Goal: Task Accomplishment & Management: Manage account settings

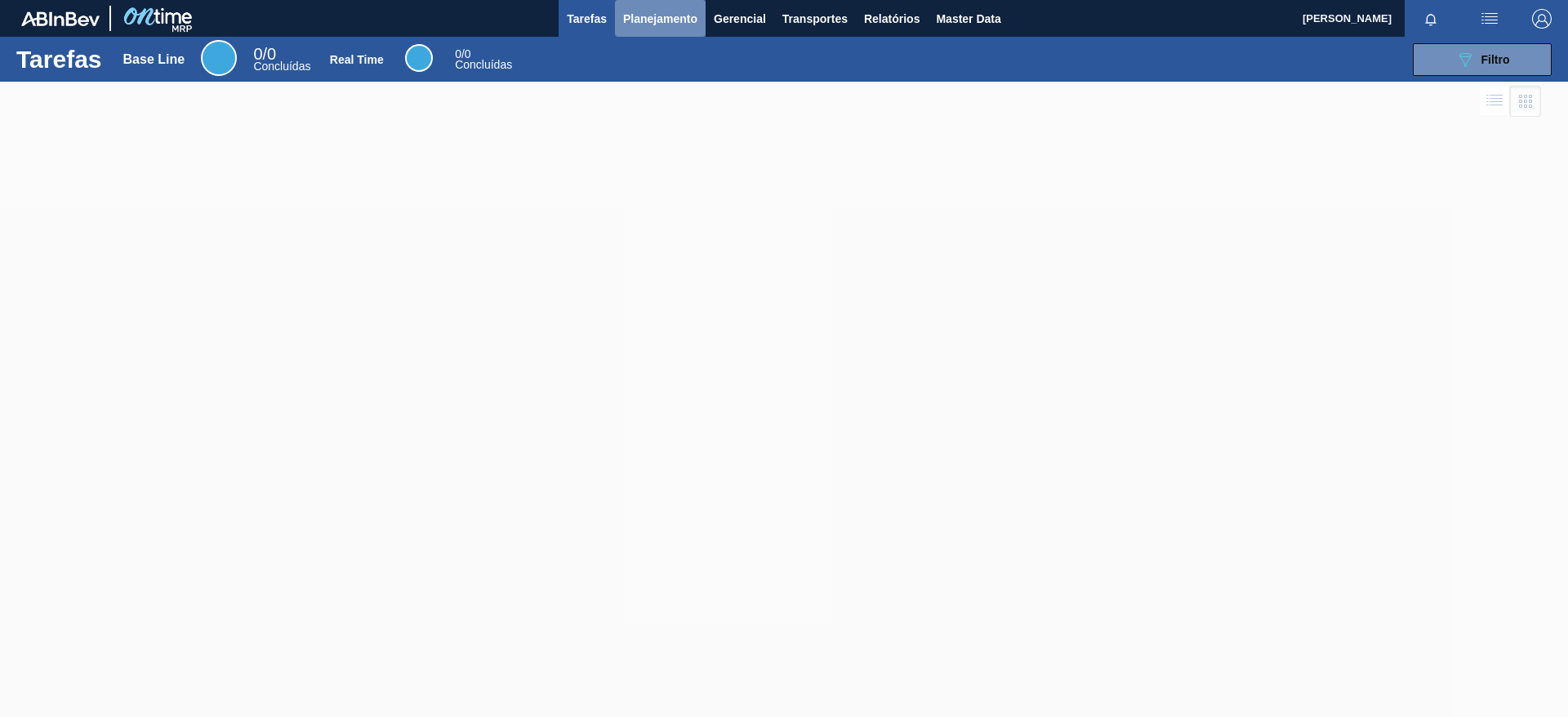
click at [680, 13] on span "Planejamento" at bounding box center [661, 19] width 74 height 20
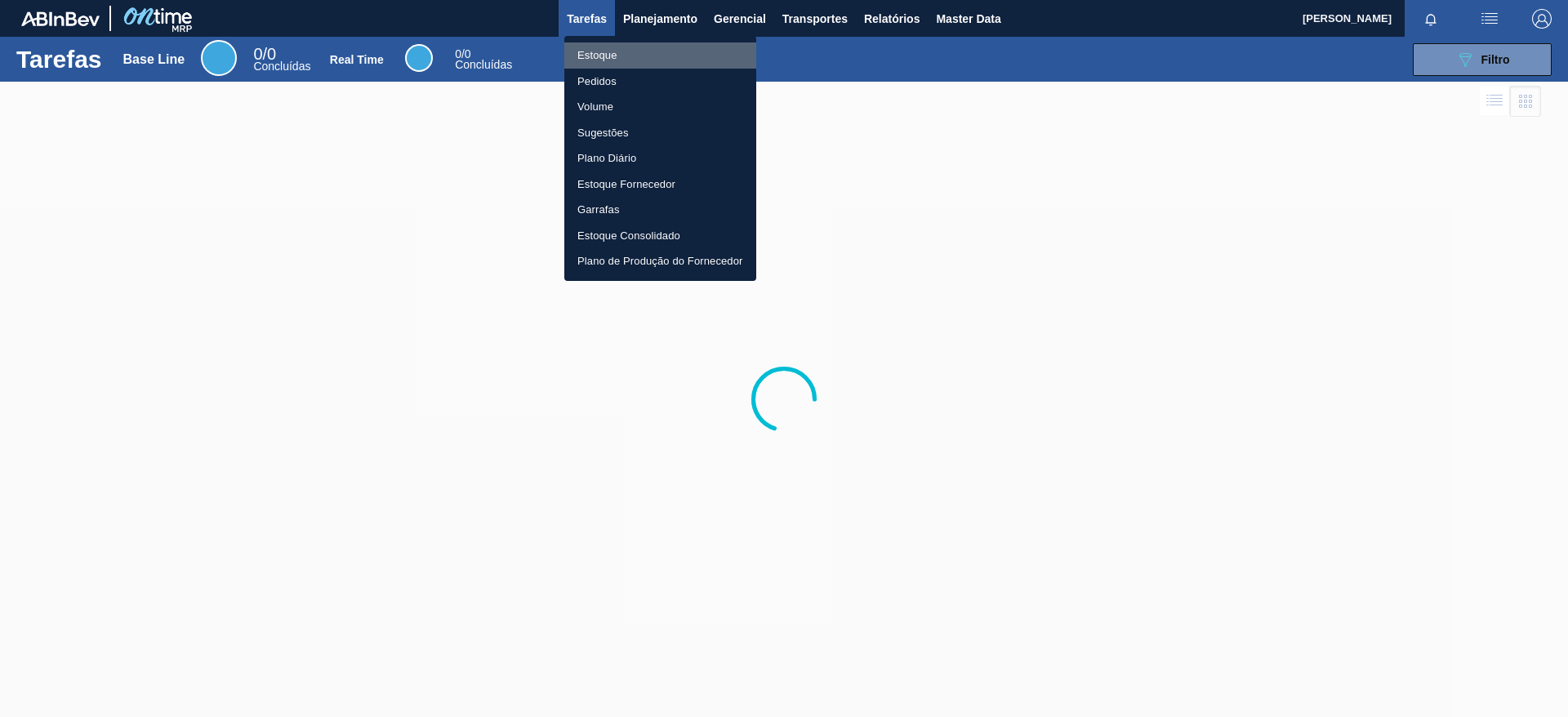
click at [661, 45] on li "Estoque" at bounding box center [660, 55] width 192 height 26
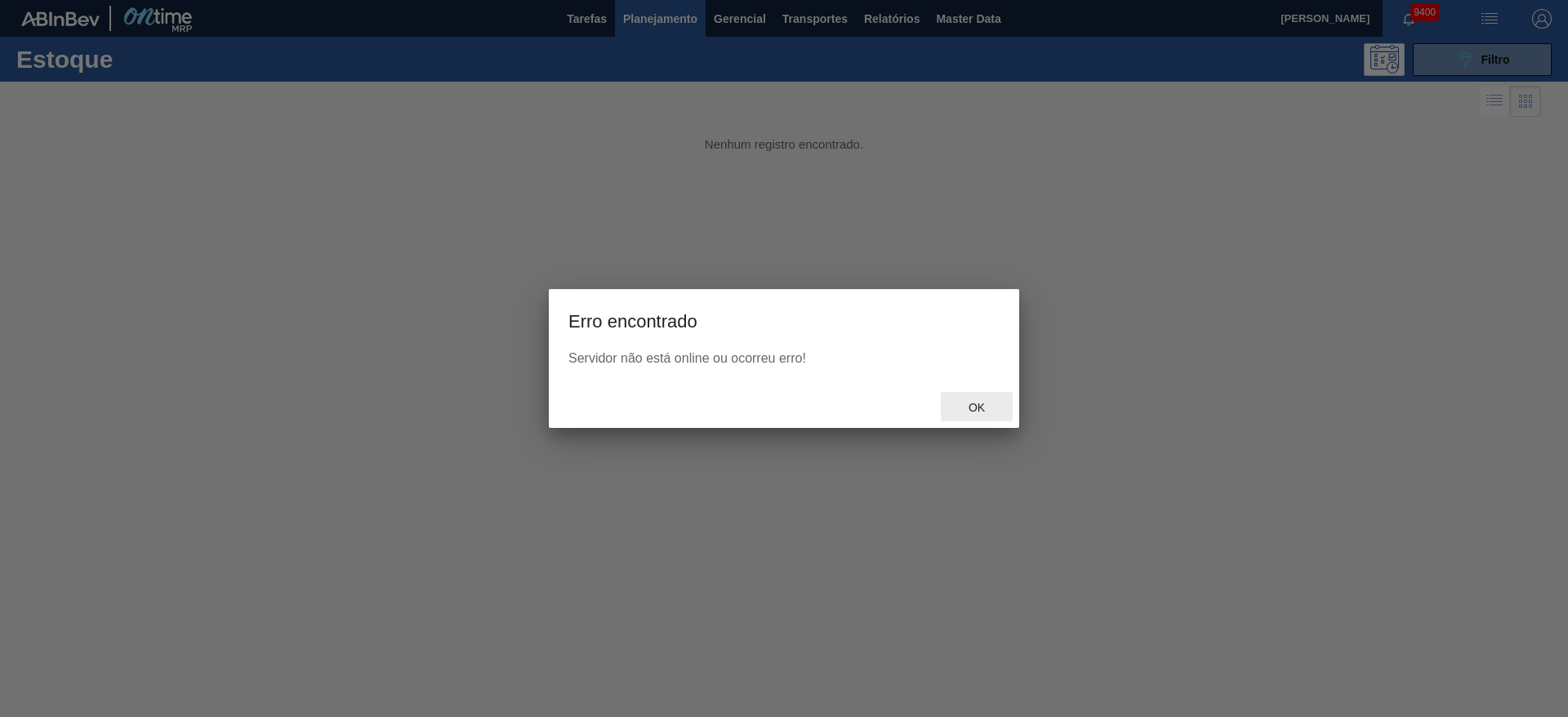
click at [1005, 408] on div "Ok" at bounding box center [977, 407] width 72 height 31
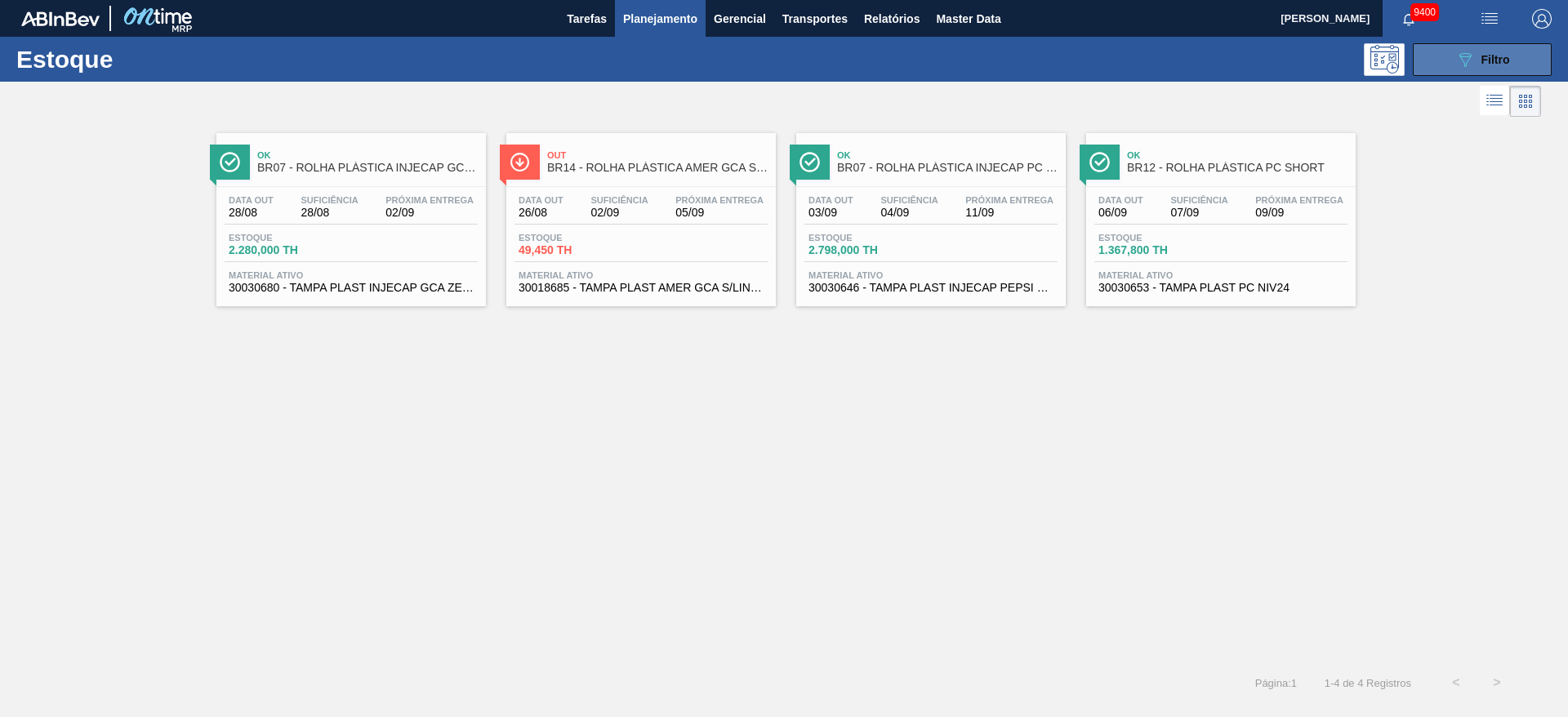
click at [1452, 50] on button "089F7B8B-B2A5-4AFE-B5C0-19BA573D28AC Filtro" at bounding box center [1483, 60] width 139 height 33
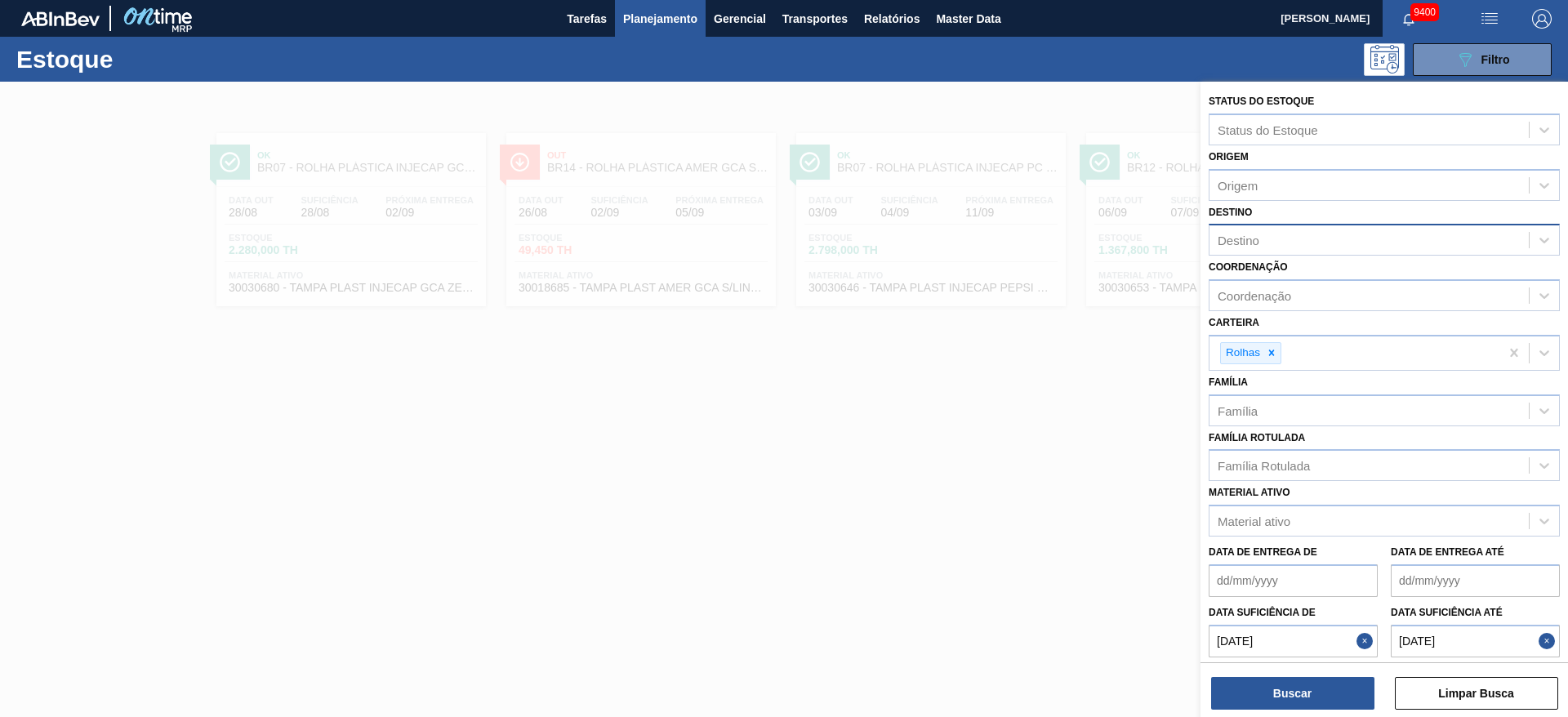
click at [1261, 246] on div "Destino" at bounding box center [1370, 241] width 319 height 24
type input "22"
click at [1369, 645] on button "Close" at bounding box center [1367, 642] width 22 height 33
click at [1541, 642] on button "Close" at bounding box center [1550, 642] width 22 height 33
click at [1278, 359] on div at bounding box center [1272, 353] width 18 height 21
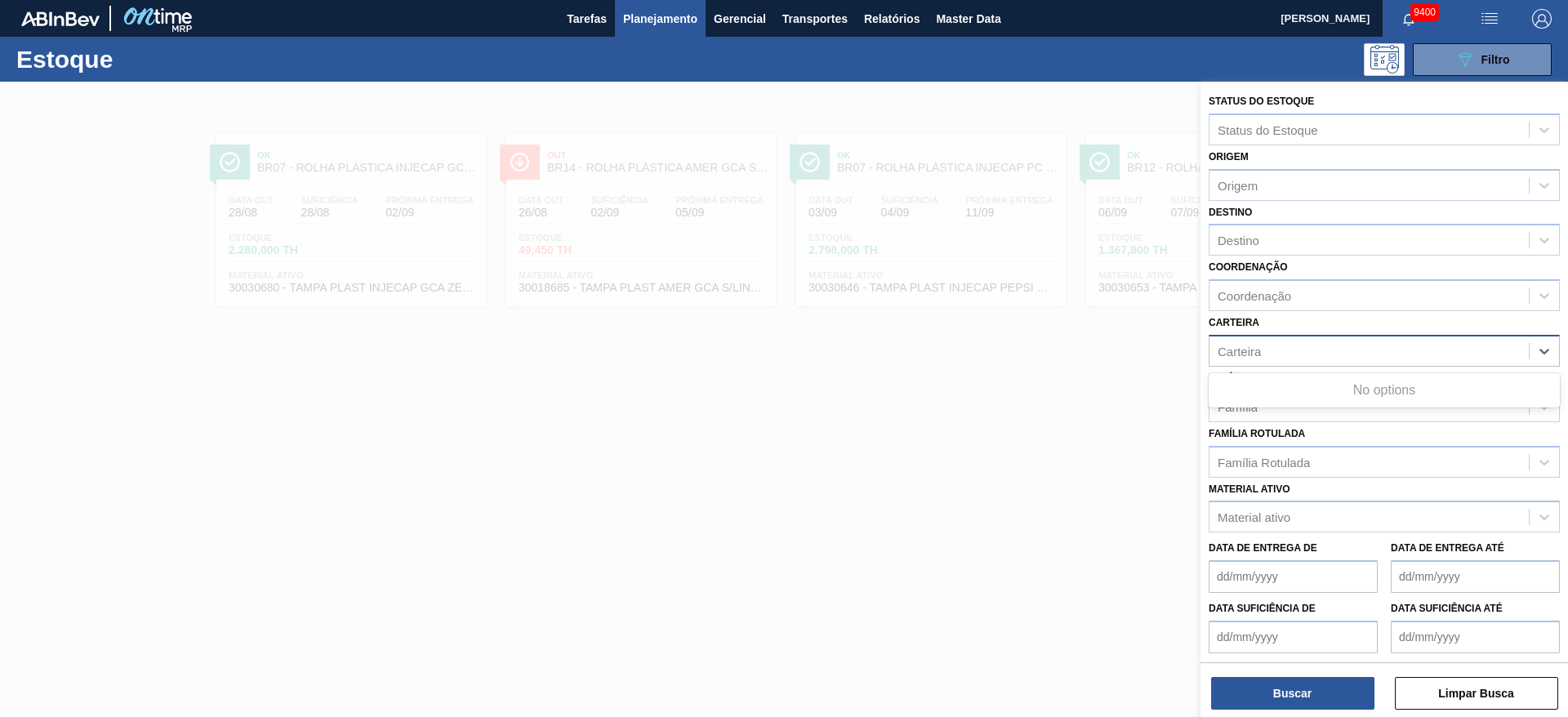
click at [1278, 359] on div "Carteira" at bounding box center [1370, 351] width 319 height 24
click at [1293, 328] on div "Carteira Carteira" at bounding box center [1384, 338] width 351 height 55
click at [1313, 364] on div "Carteira" at bounding box center [1384, 351] width 351 height 32
click at [1145, 393] on div at bounding box center [784, 440] width 1568 height 717
type de "[DATE]"
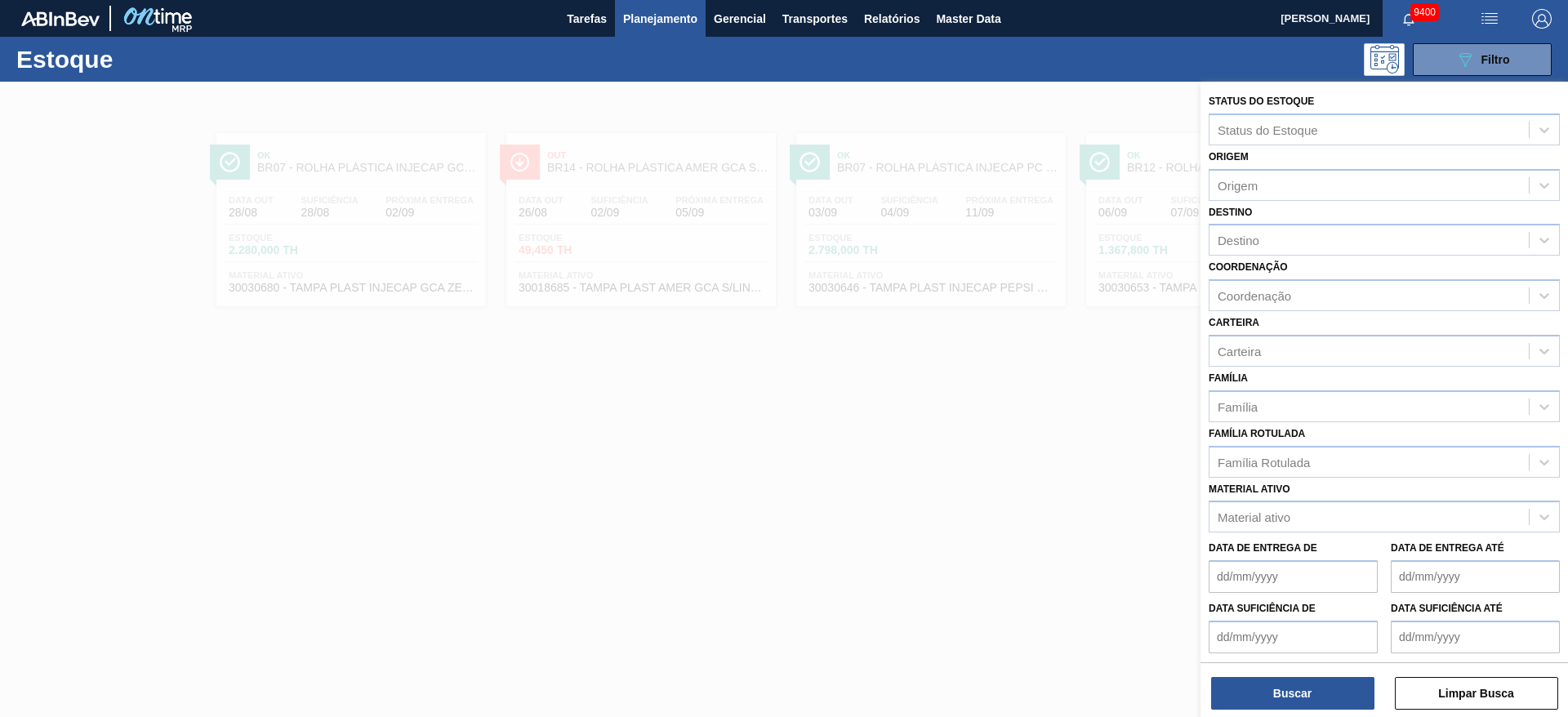
type até "[DATE]"
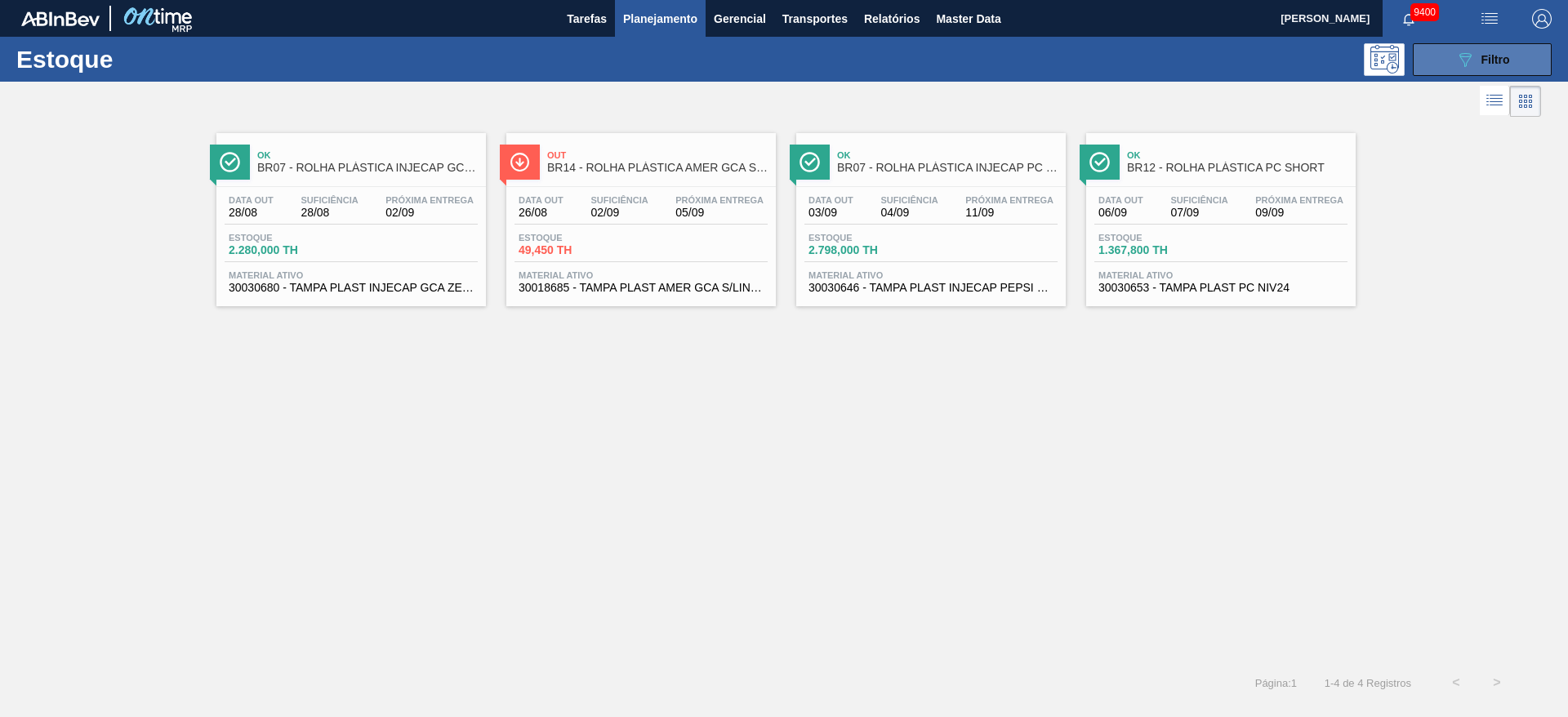
click at [1437, 66] on button "089F7B8B-B2A5-4AFE-B5C0-19BA573D28AC Filtro" at bounding box center [1483, 60] width 139 height 33
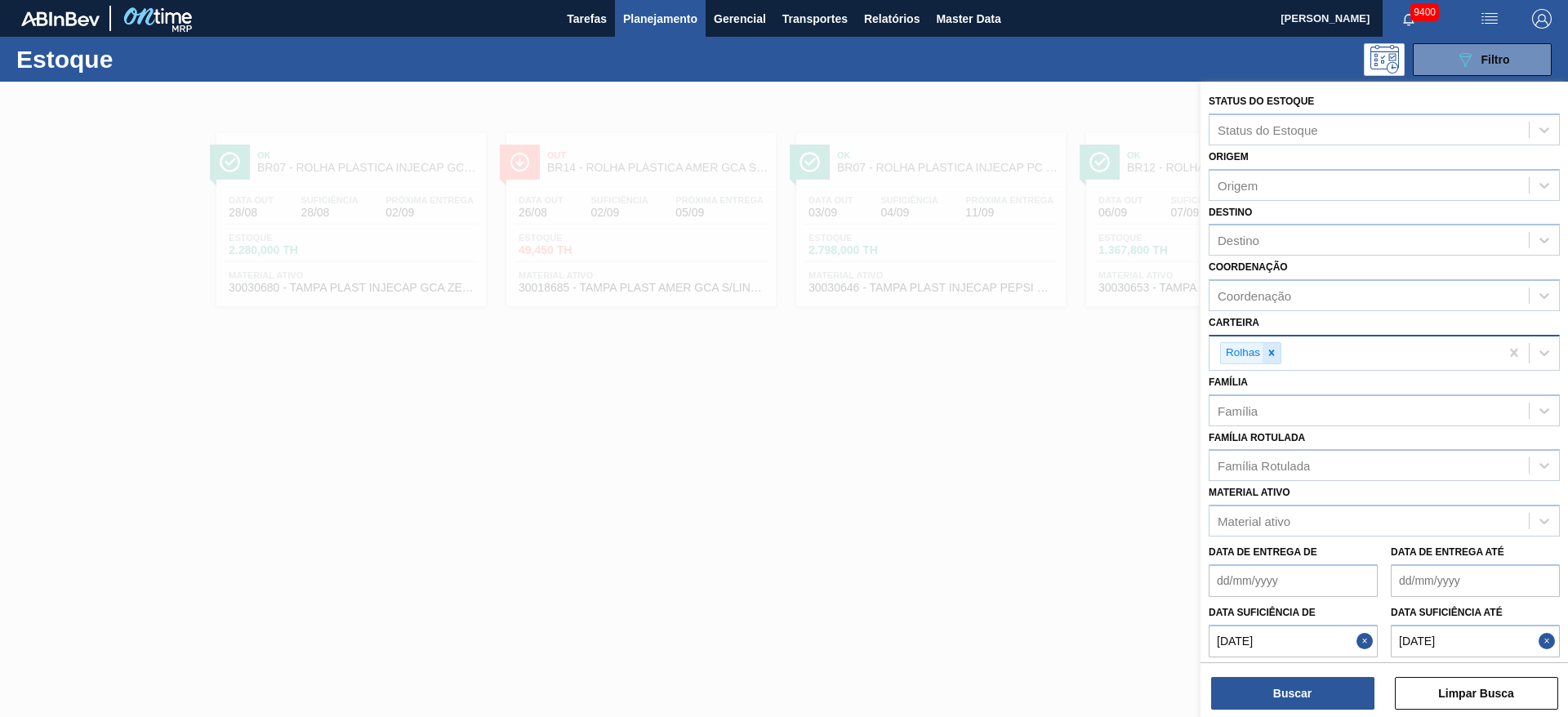
click at [1269, 348] on icon at bounding box center [1272, 353] width 12 height 12
click at [1269, 348] on div "Carteira" at bounding box center [1370, 351] width 319 height 24
click at [1368, 497] on div "Material ativo Material ativo" at bounding box center [1384, 505] width 351 height 55
click at [1366, 639] on button "Close" at bounding box center [1367, 638] width 22 height 33
click at [1539, 636] on button "Close" at bounding box center [1550, 638] width 22 height 33
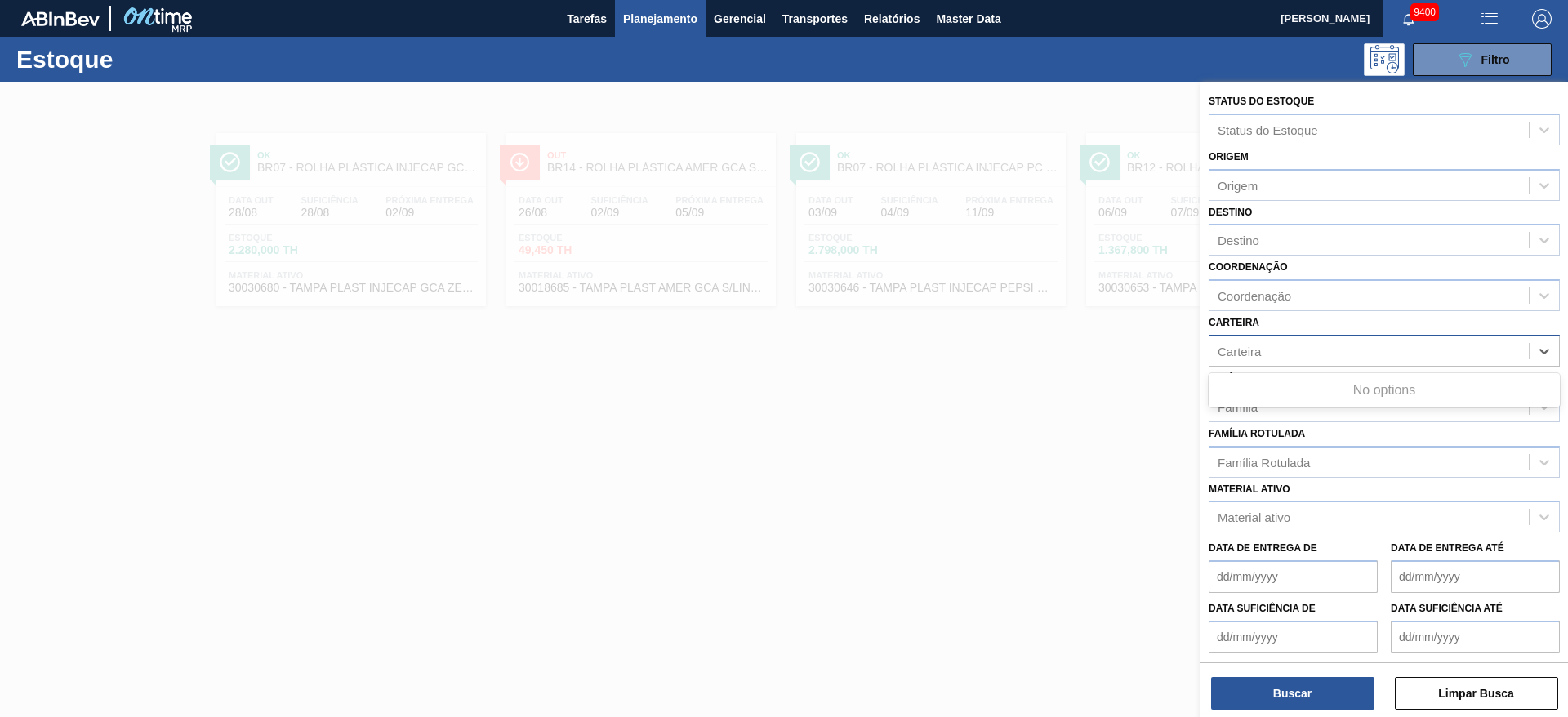
click at [1309, 351] on div "Carteira" at bounding box center [1370, 351] width 319 height 24
click at [1288, 255] on div "Destino" at bounding box center [1384, 240] width 351 height 32
click at [1287, 219] on div "Destino Destino" at bounding box center [1384, 228] width 351 height 55
click at [1288, 246] on div "Destino" at bounding box center [1370, 241] width 319 height 24
click at [1270, 217] on div "Destino Destino" at bounding box center [1384, 228] width 351 height 55
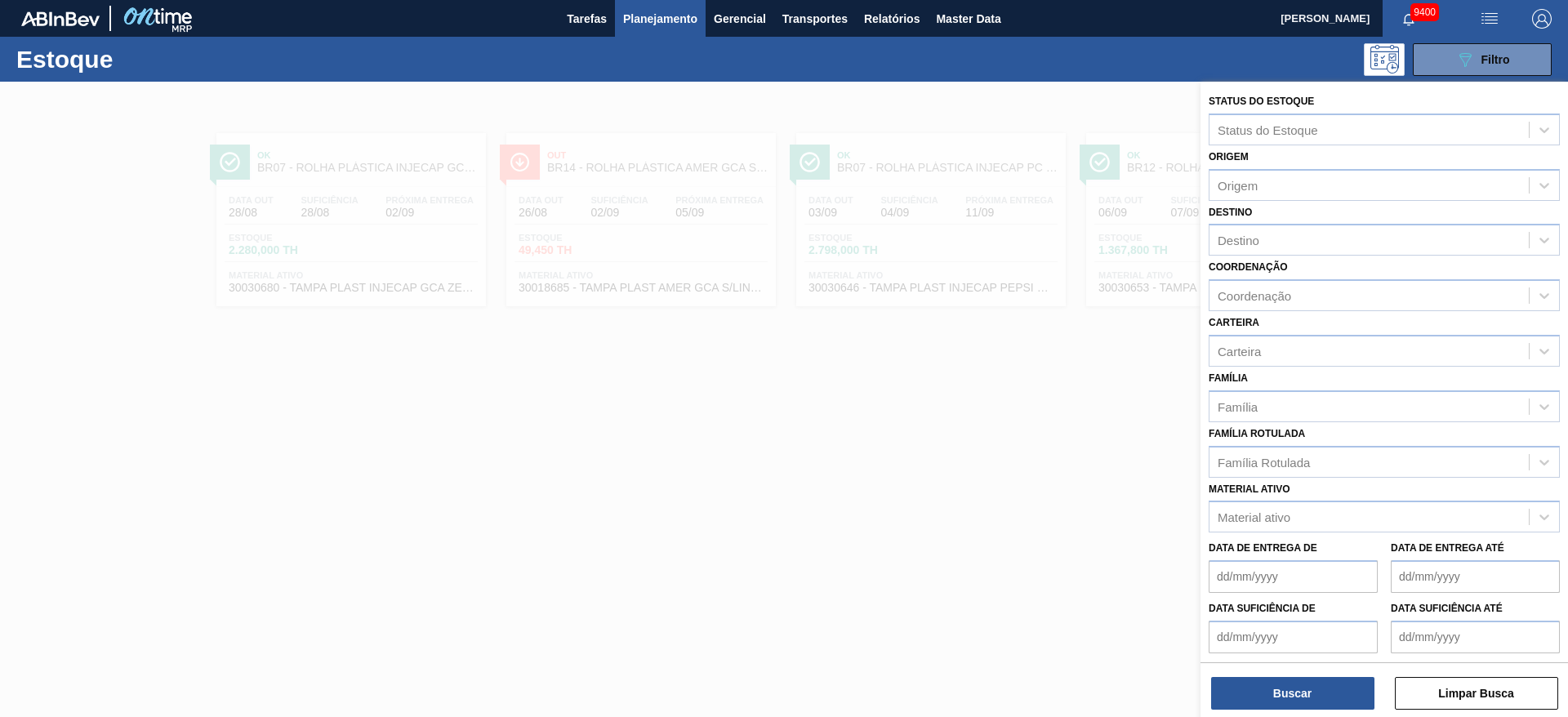
click at [1245, 209] on label "Destino" at bounding box center [1231, 213] width 43 height 12
click at [1220, 233] on input "Destino" at bounding box center [1219, 240] width 2 height 14
drag, startPoint x: 1245, startPoint y: 209, endPoint x: 1281, endPoint y: 213, distance: 36.2
click at [1281, 213] on div "Destino Destino" at bounding box center [1384, 228] width 351 height 55
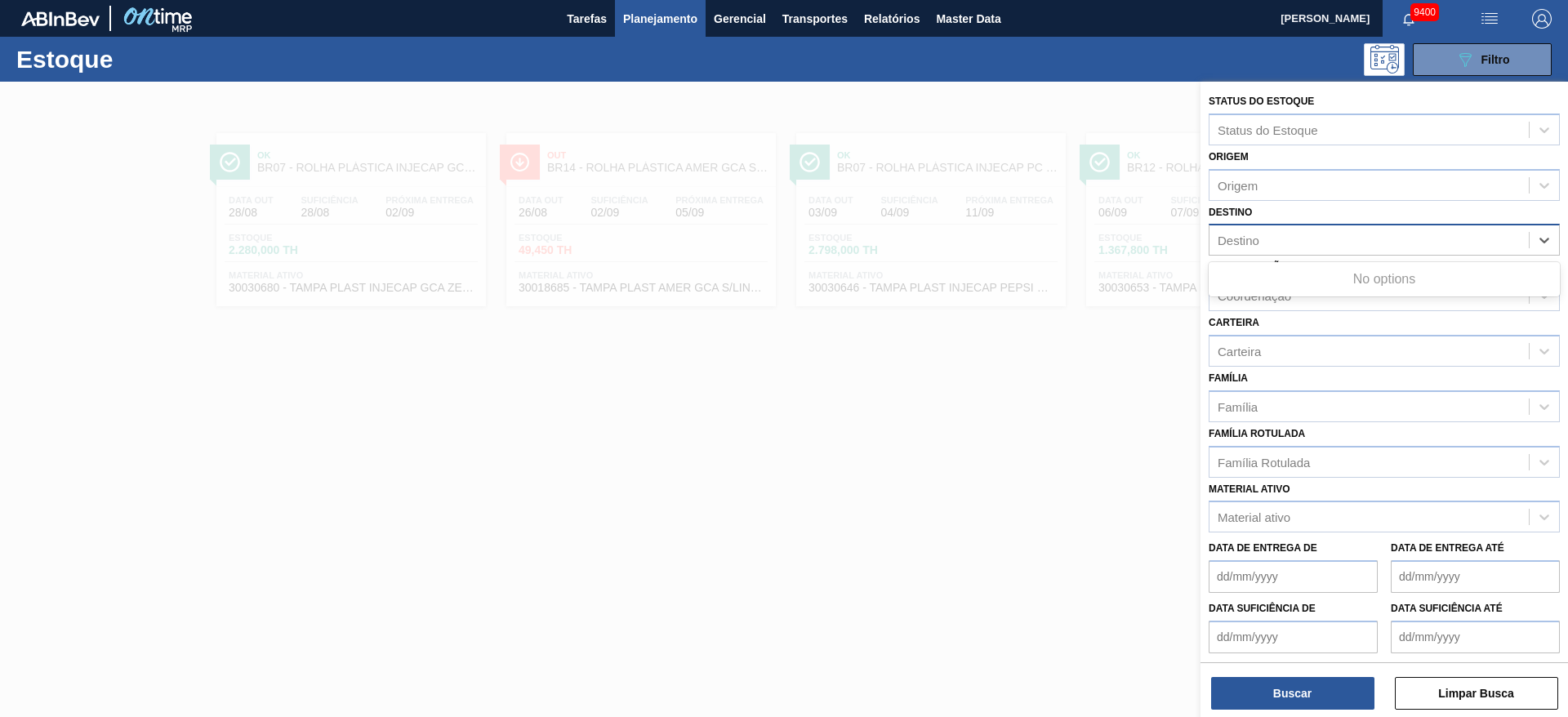
click at [1290, 225] on div "Destino" at bounding box center [1384, 240] width 351 height 32
click at [1320, 208] on div "Destino Destino" at bounding box center [1384, 228] width 351 height 55
click at [1331, 182] on div "Origem" at bounding box center [1370, 184] width 319 height 24
click at [1347, 142] on div "Status do Estoque" at bounding box center [1384, 129] width 351 height 32
click at [1350, 101] on div "Status do Estoque Status do Estoque" at bounding box center [1384, 117] width 351 height 55
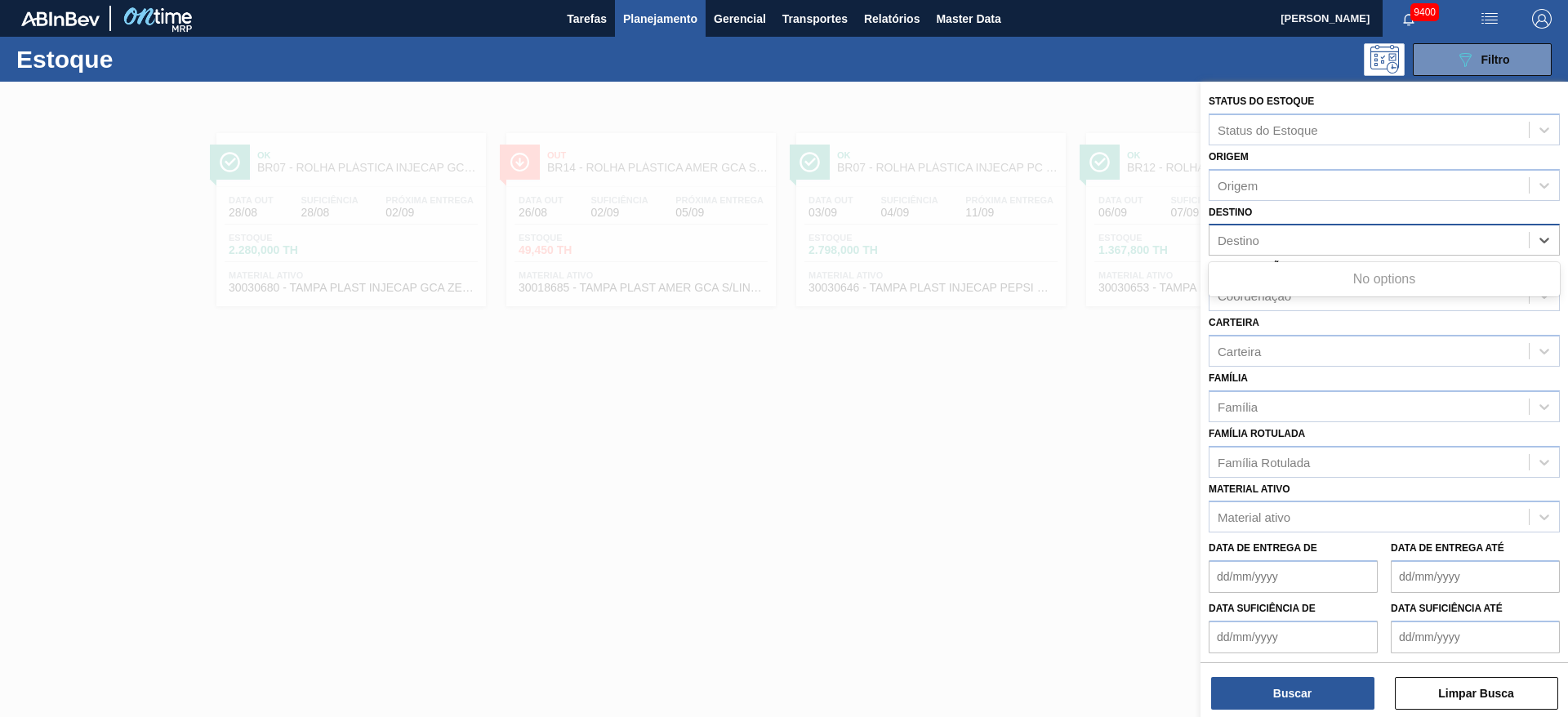
click at [1313, 251] on div "Destino" at bounding box center [1370, 241] width 319 height 24
drag, startPoint x: 1250, startPoint y: 206, endPoint x: 1225, endPoint y: 215, distance: 26.6
click at [1225, 215] on label "Destino" at bounding box center [1231, 213] width 43 height 12
click at [1263, 213] on div "Destino Destino" at bounding box center [1384, 228] width 351 height 55
click at [1307, 241] on div "Destino" at bounding box center [1370, 241] width 319 height 24
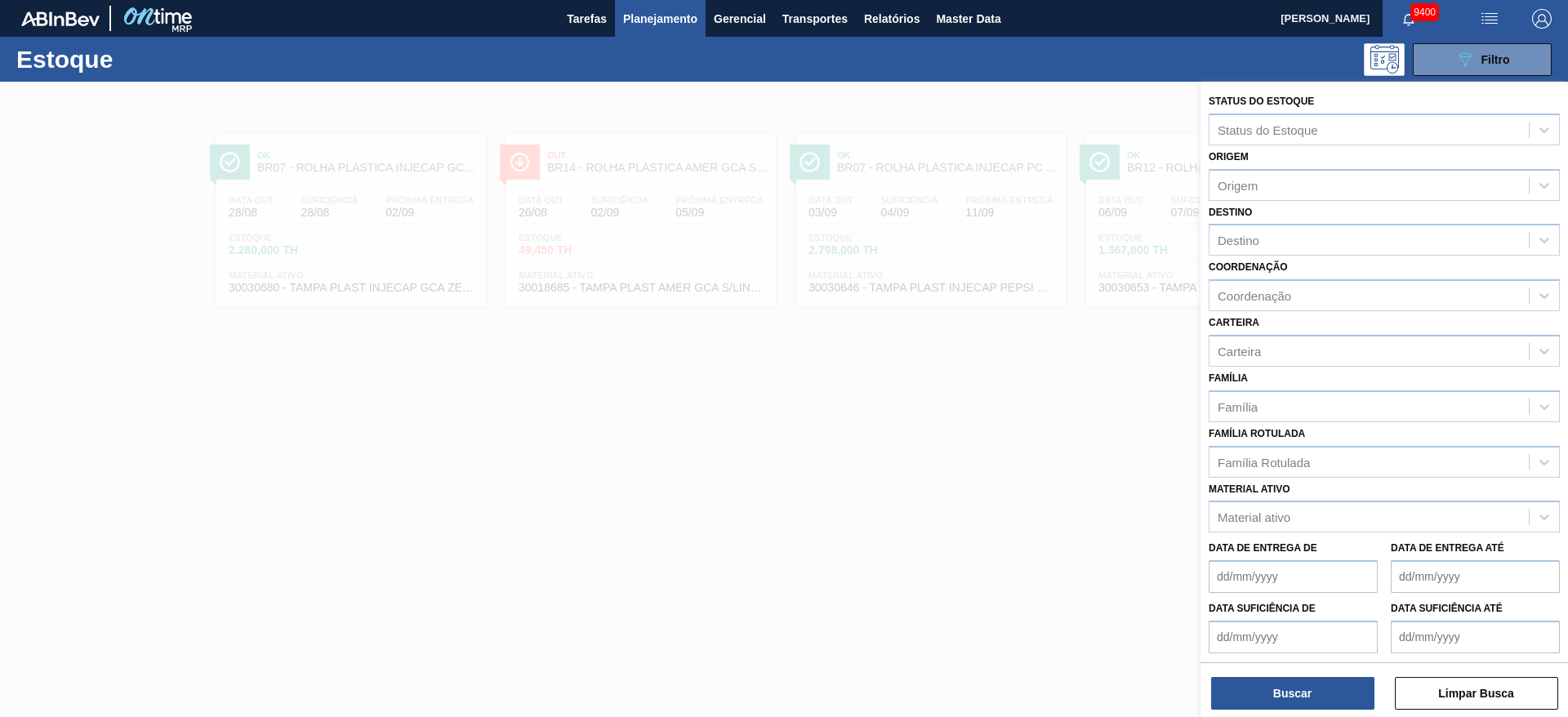
click at [1331, 215] on div "Destino Destino" at bounding box center [1384, 228] width 351 height 55
click at [1544, 245] on icon at bounding box center [1545, 240] width 17 height 17
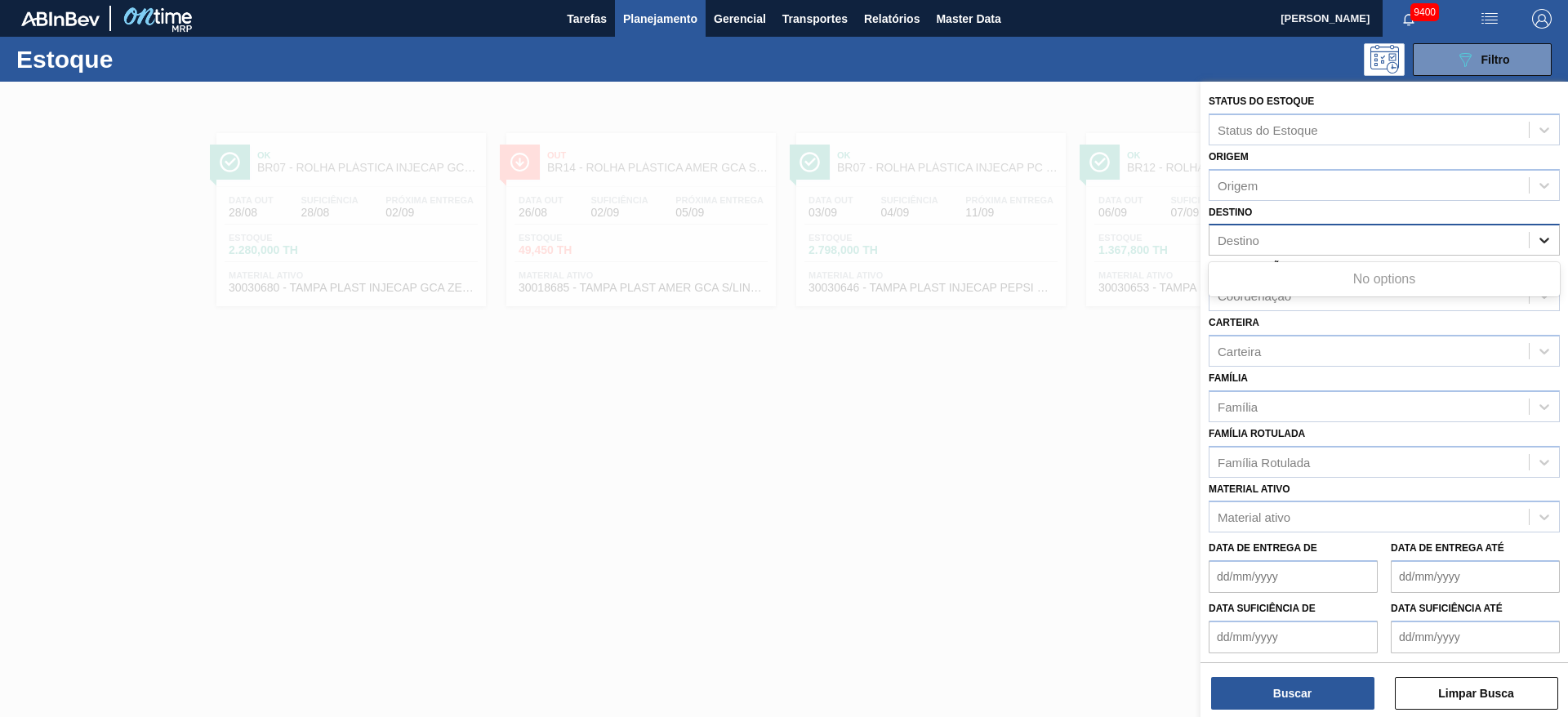
click at [1544, 245] on icon at bounding box center [1545, 240] width 17 height 17
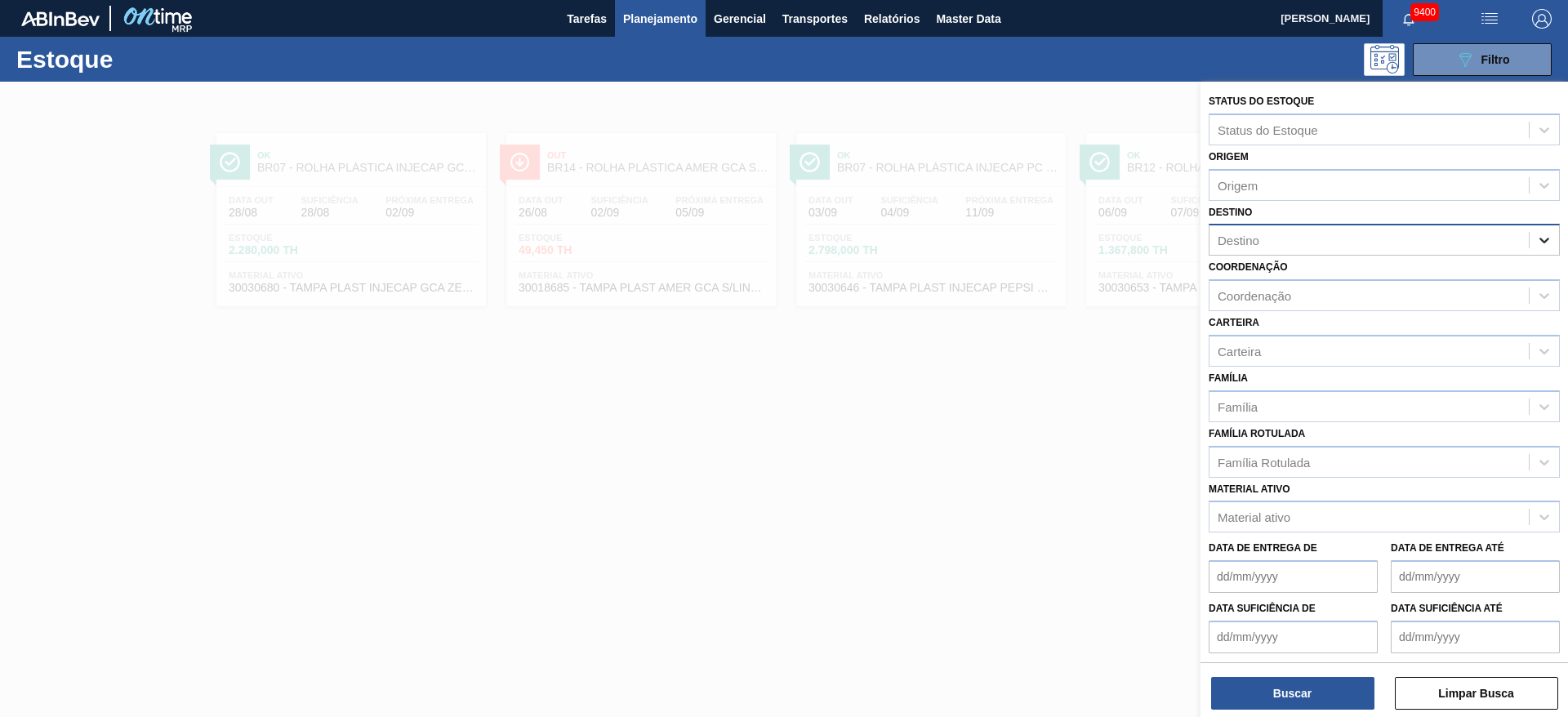
click at [1544, 245] on icon at bounding box center [1545, 240] width 17 height 17
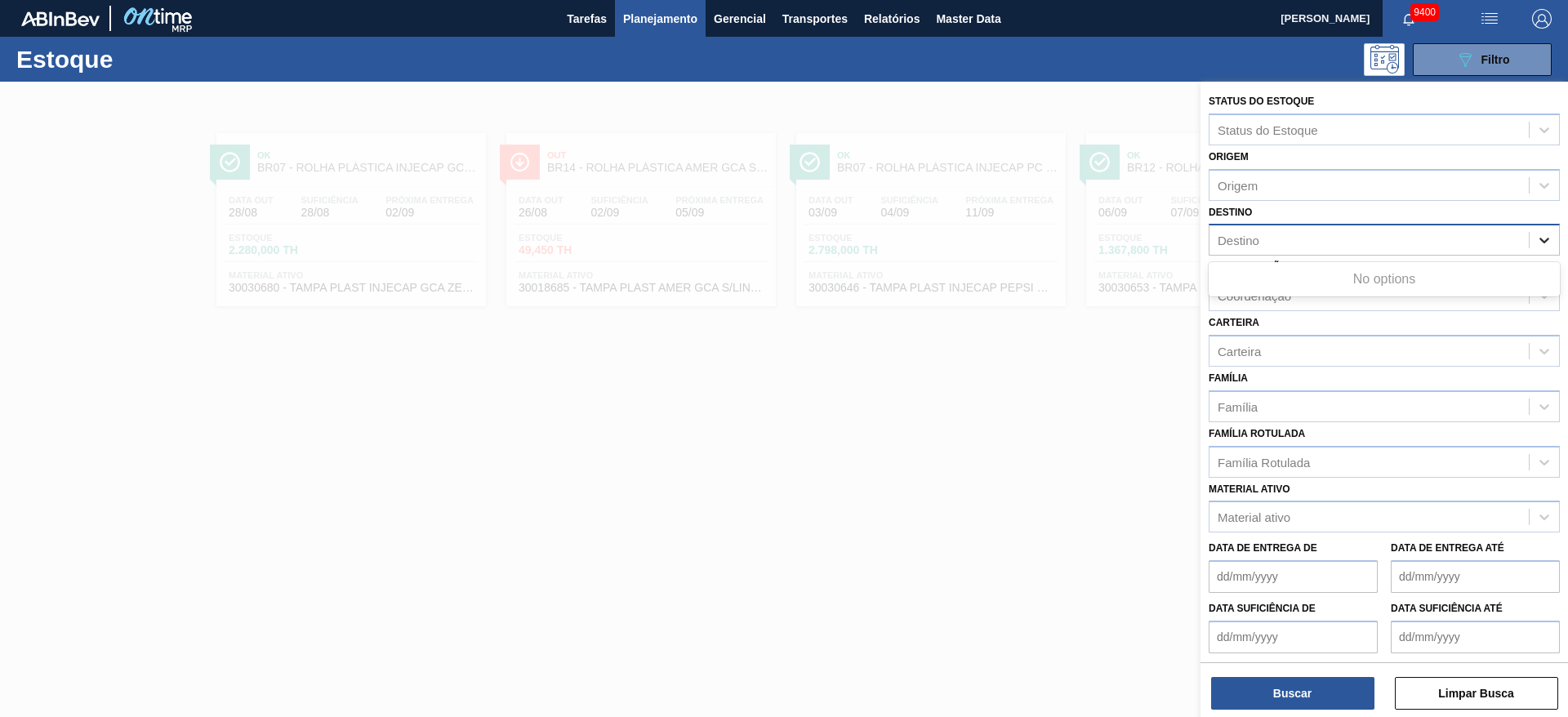
click at [1544, 245] on icon at bounding box center [1545, 240] width 17 height 17
click at [1366, 219] on div "Destino Destino" at bounding box center [1384, 228] width 351 height 55
click at [1287, 363] on div "Carteira" at bounding box center [1384, 351] width 351 height 32
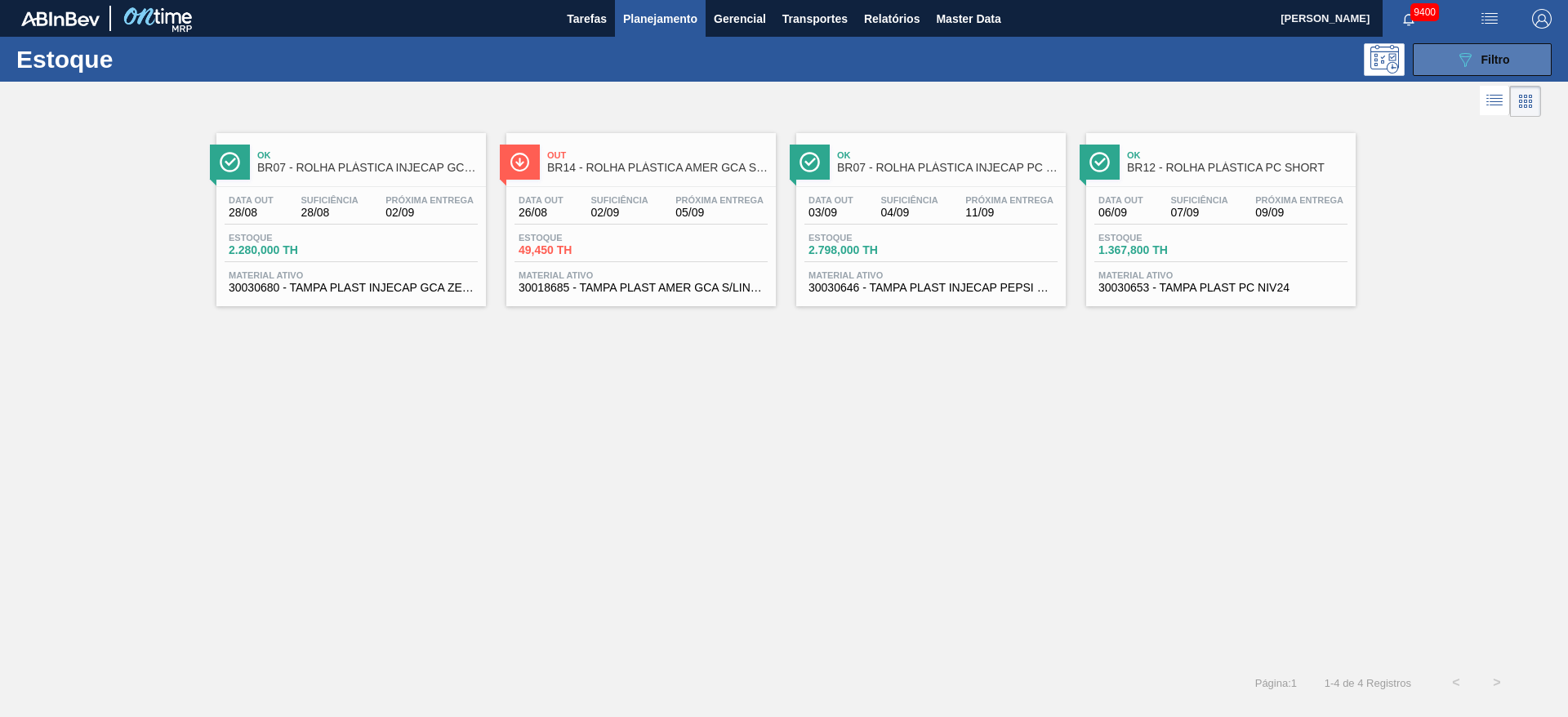
click at [1470, 65] on icon "089F7B8B-B2A5-4AFE-B5C0-19BA573D28AC" at bounding box center [1465, 60] width 20 height 20
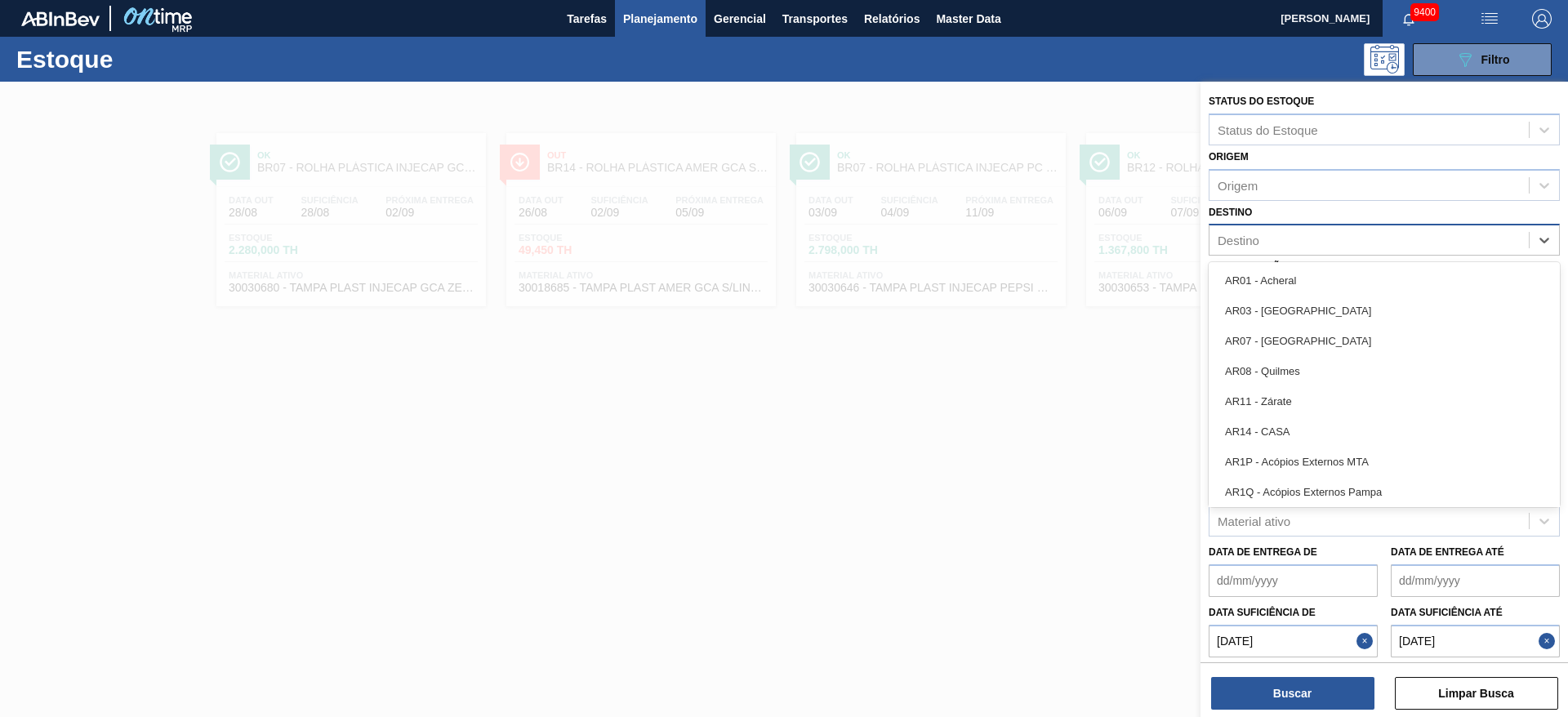
click at [1309, 248] on div "Destino" at bounding box center [1370, 241] width 319 height 24
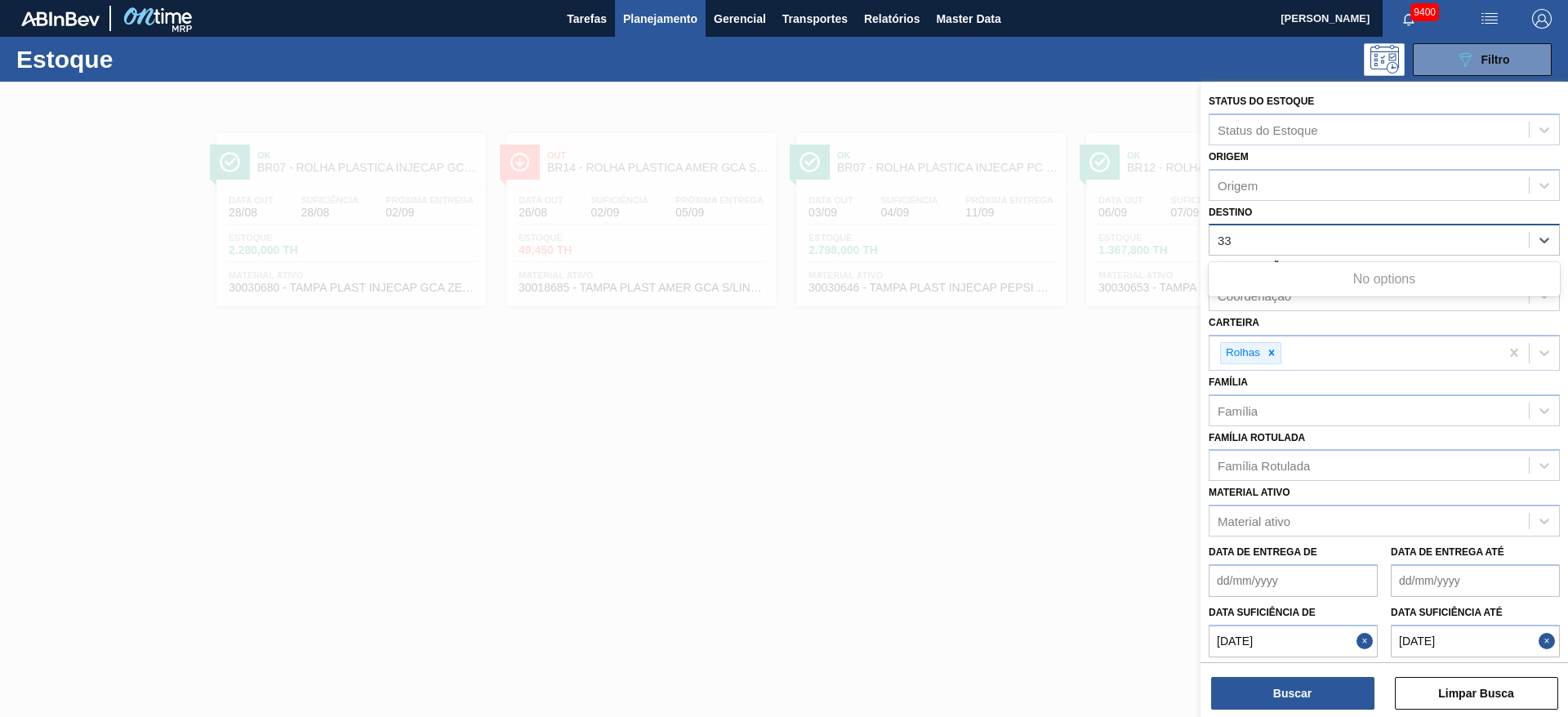
type input "3"
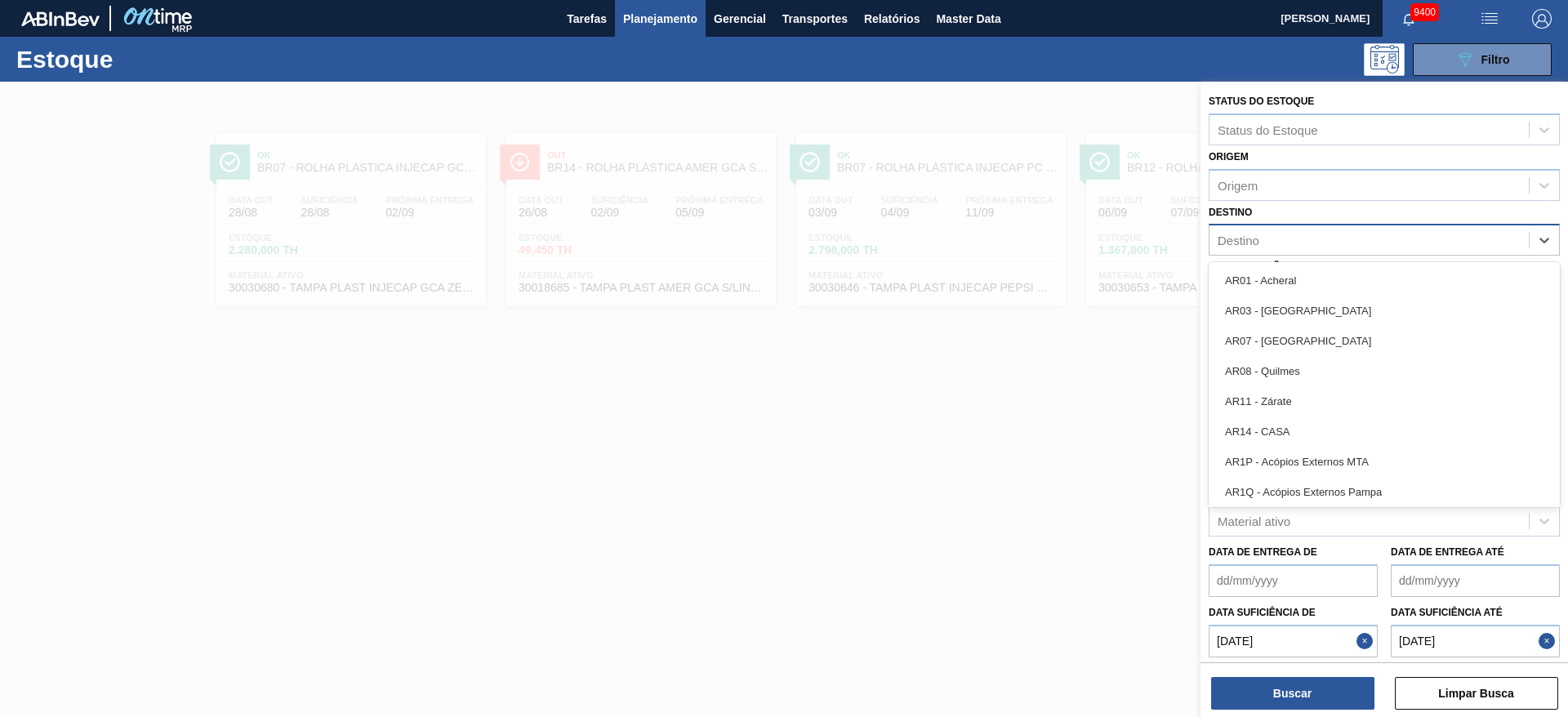
type input "22"
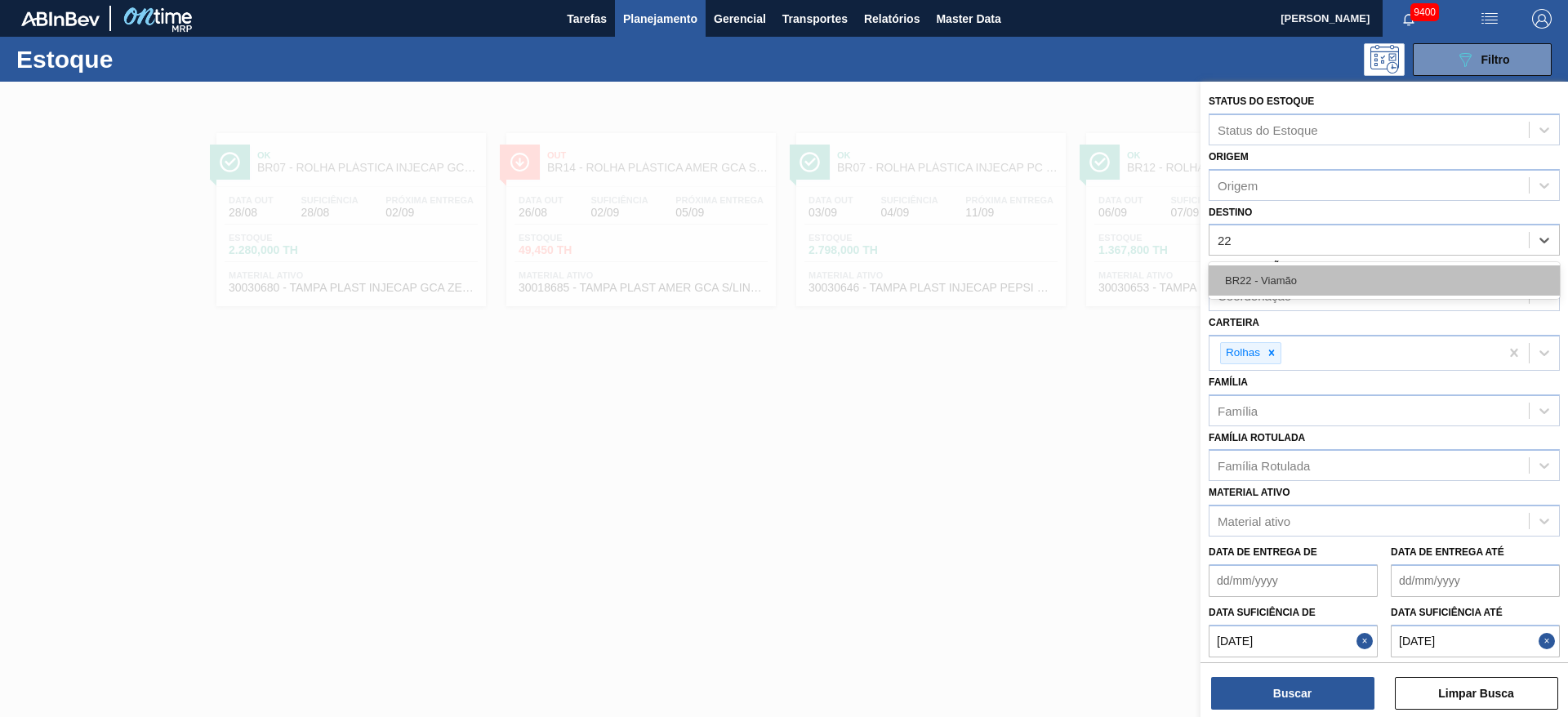
click at [1311, 278] on div "BR22 - Viamão" at bounding box center [1384, 280] width 351 height 31
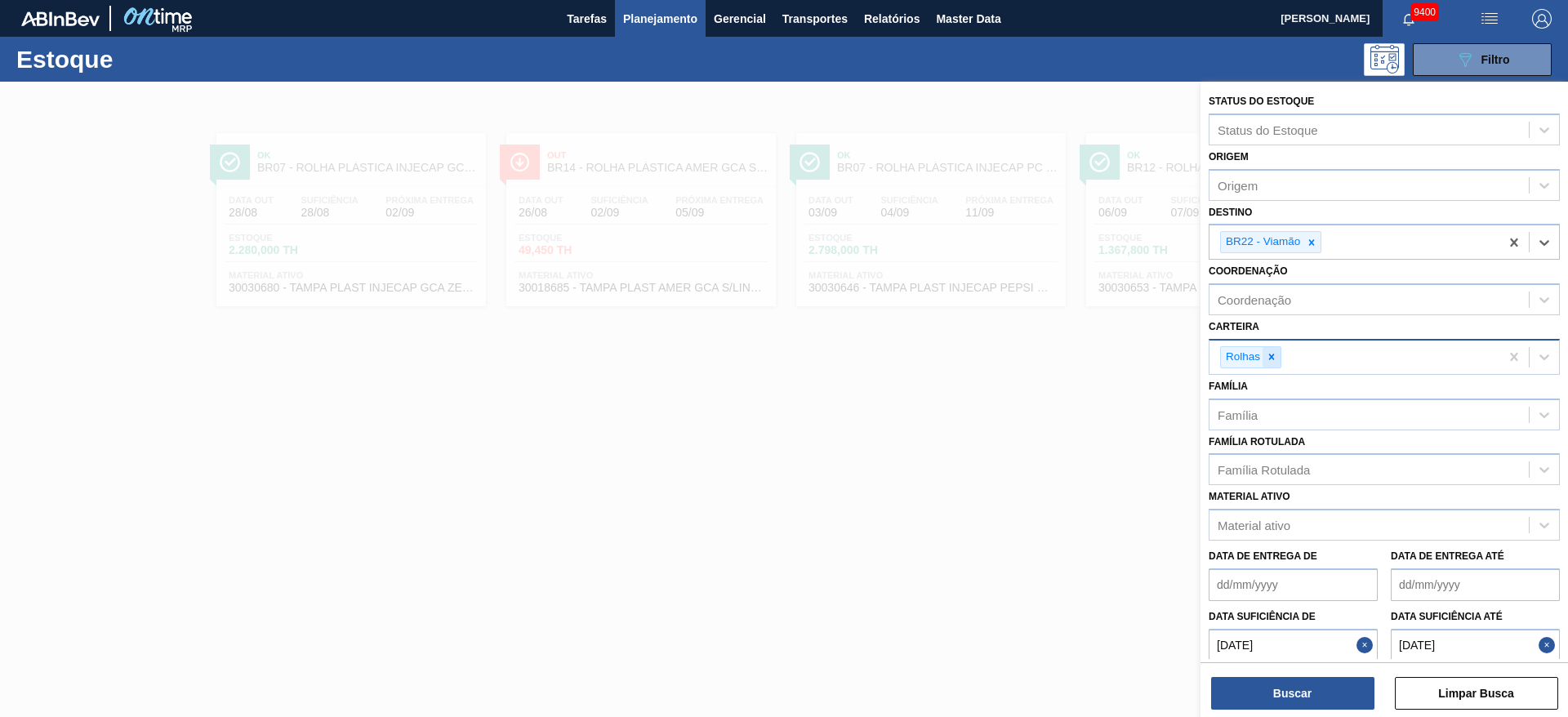
click at [1271, 363] on div at bounding box center [1272, 357] width 18 height 21
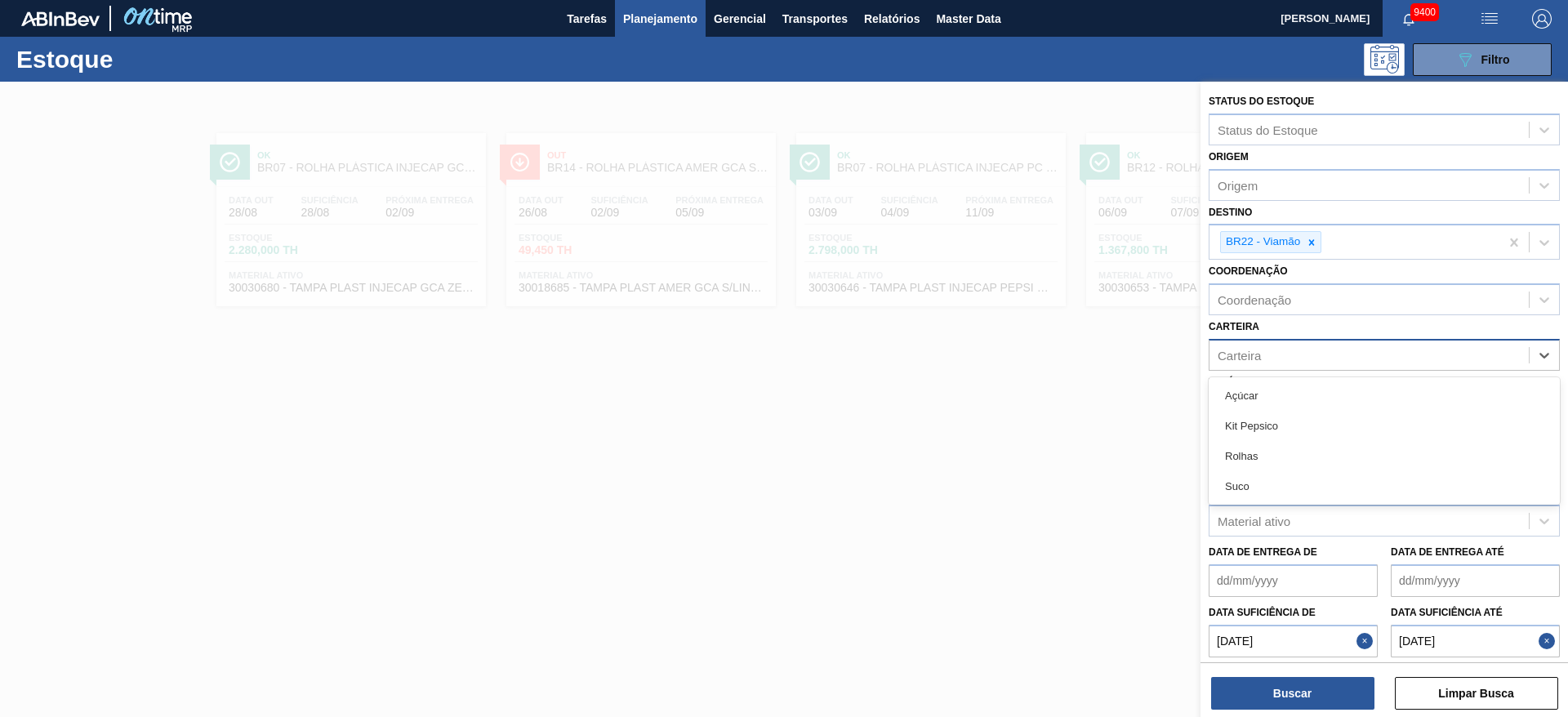
click at [1271, 363] on div "Carteira" at bounding box center [1370, 355] width 319 height 24
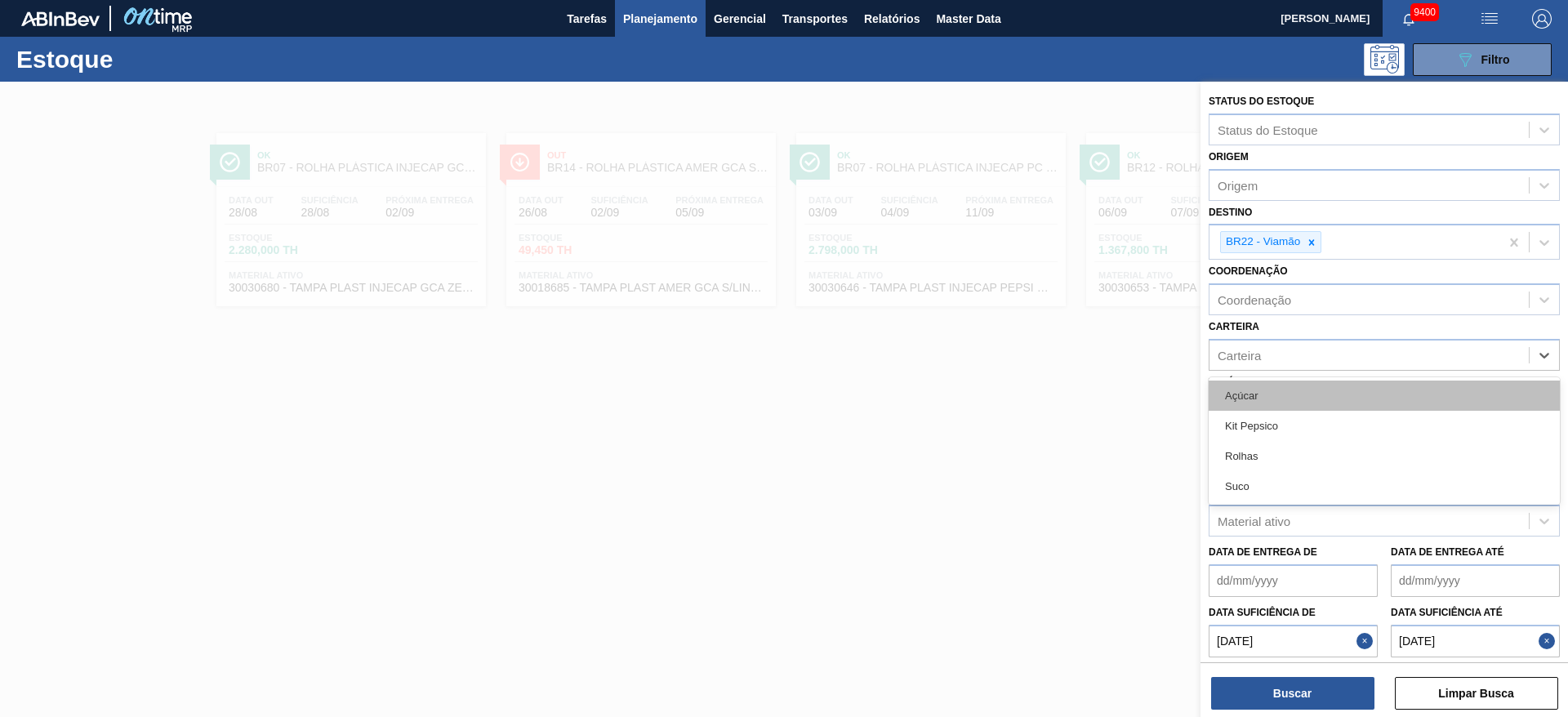
click at [1271, 385] on div "Açúcar" at bounding box center [1384, 395] width 351 height 31
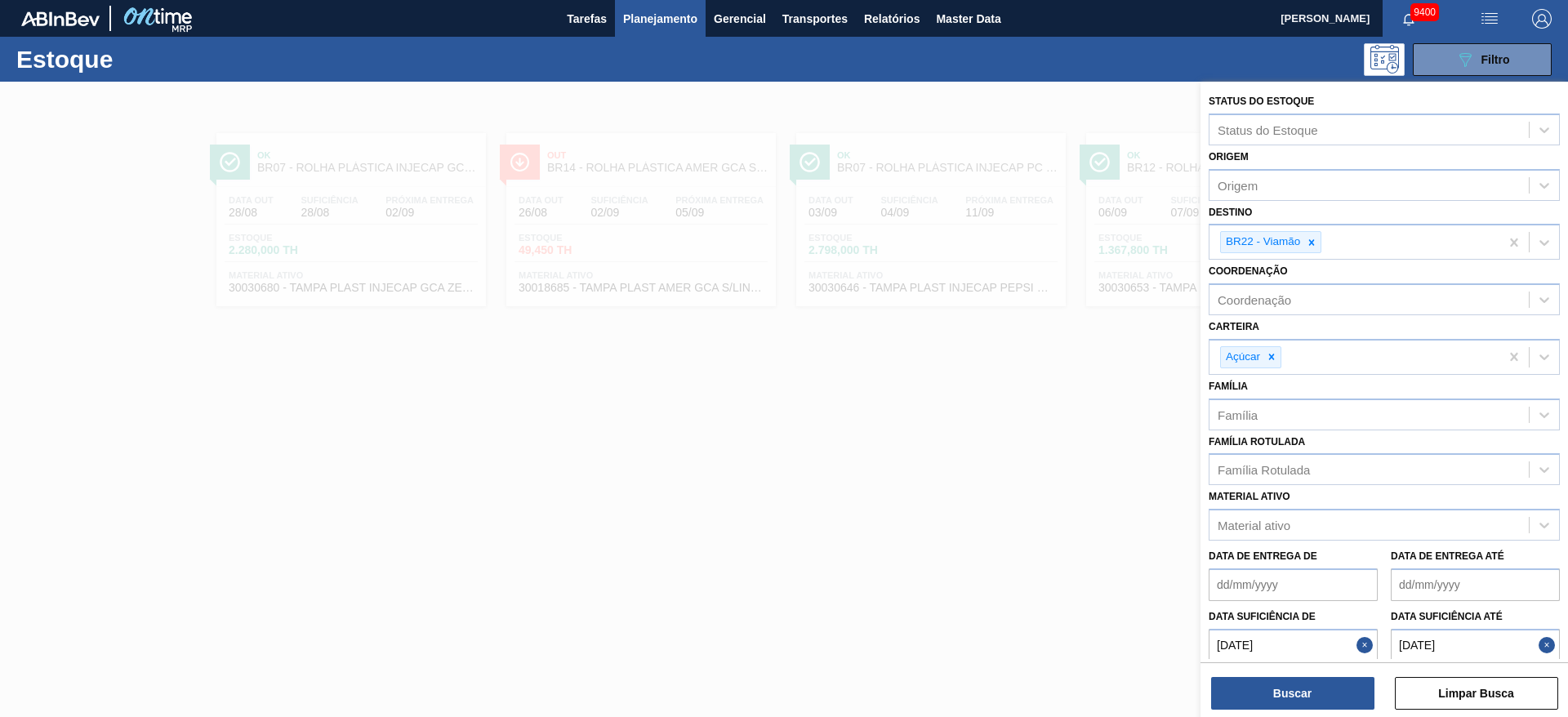
click at [1358, 641] on button "Close" at bounding box center [1367, 645] width 22 height 33
click at [1541, 648] on button "Close" at bounding box center [1550, 645] width 22 height 33
click at [1331, 695] on button "Buscar" at bounding box center [1293, 694] width 164 height 33
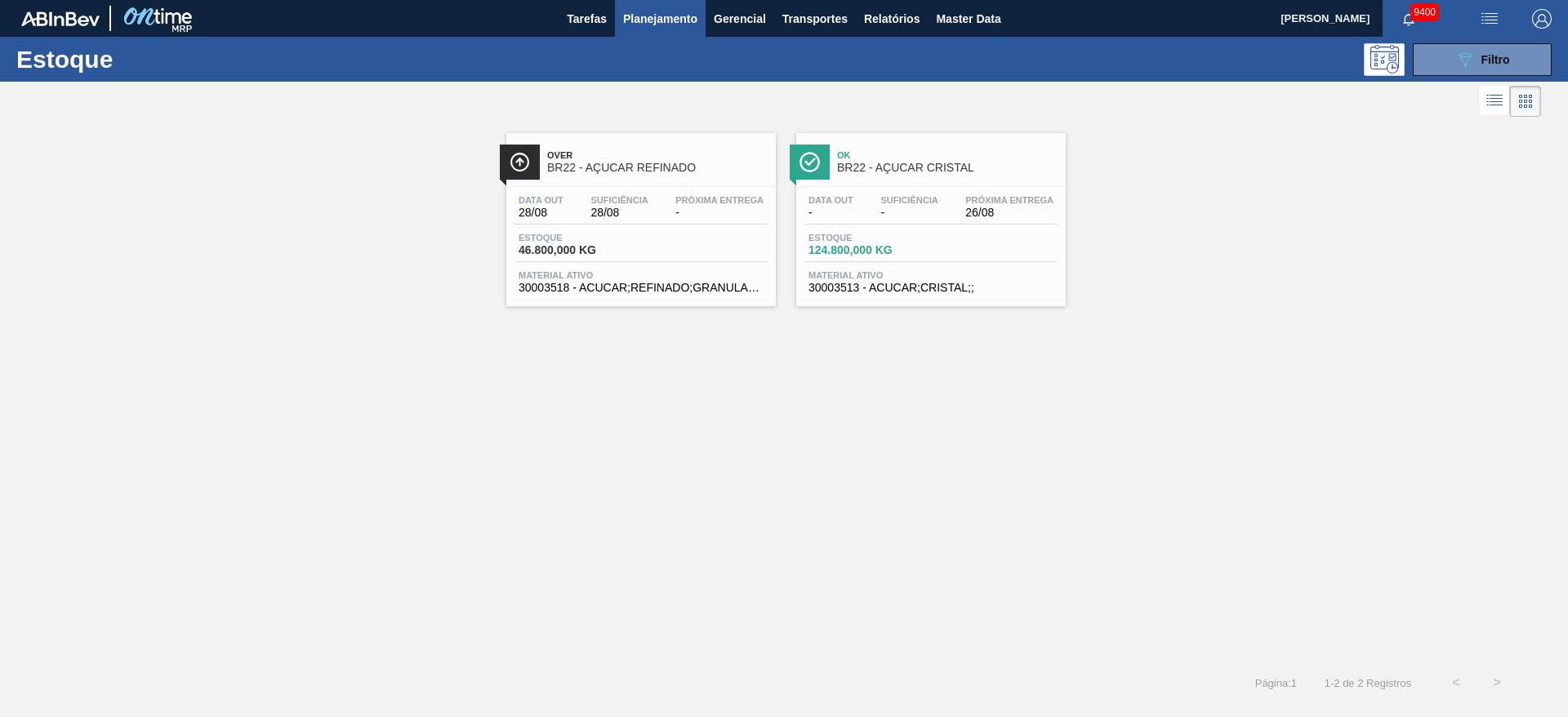
click at [897, 153] on span "Ok" at bounding box center [947, 155] width 221 height 10
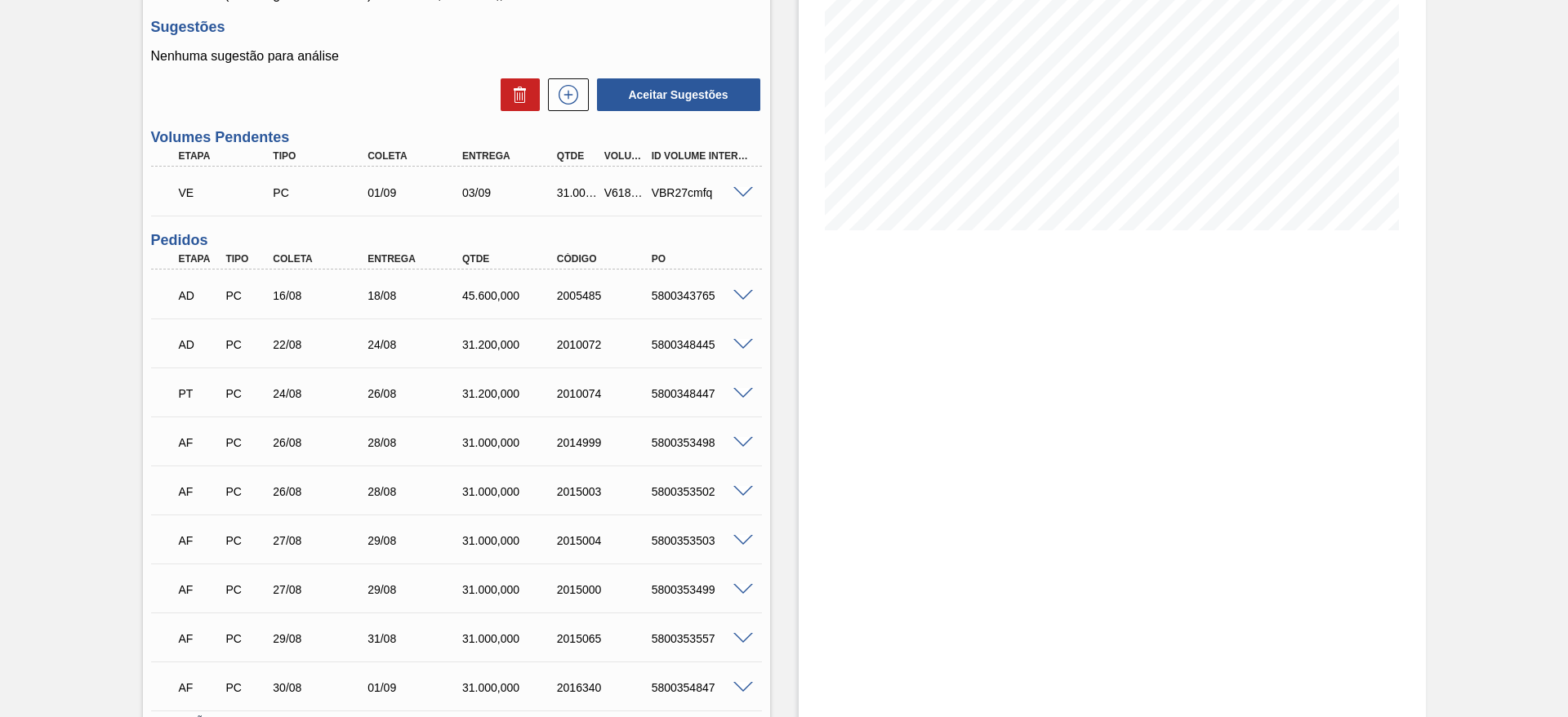
scroll to position [277, 0]
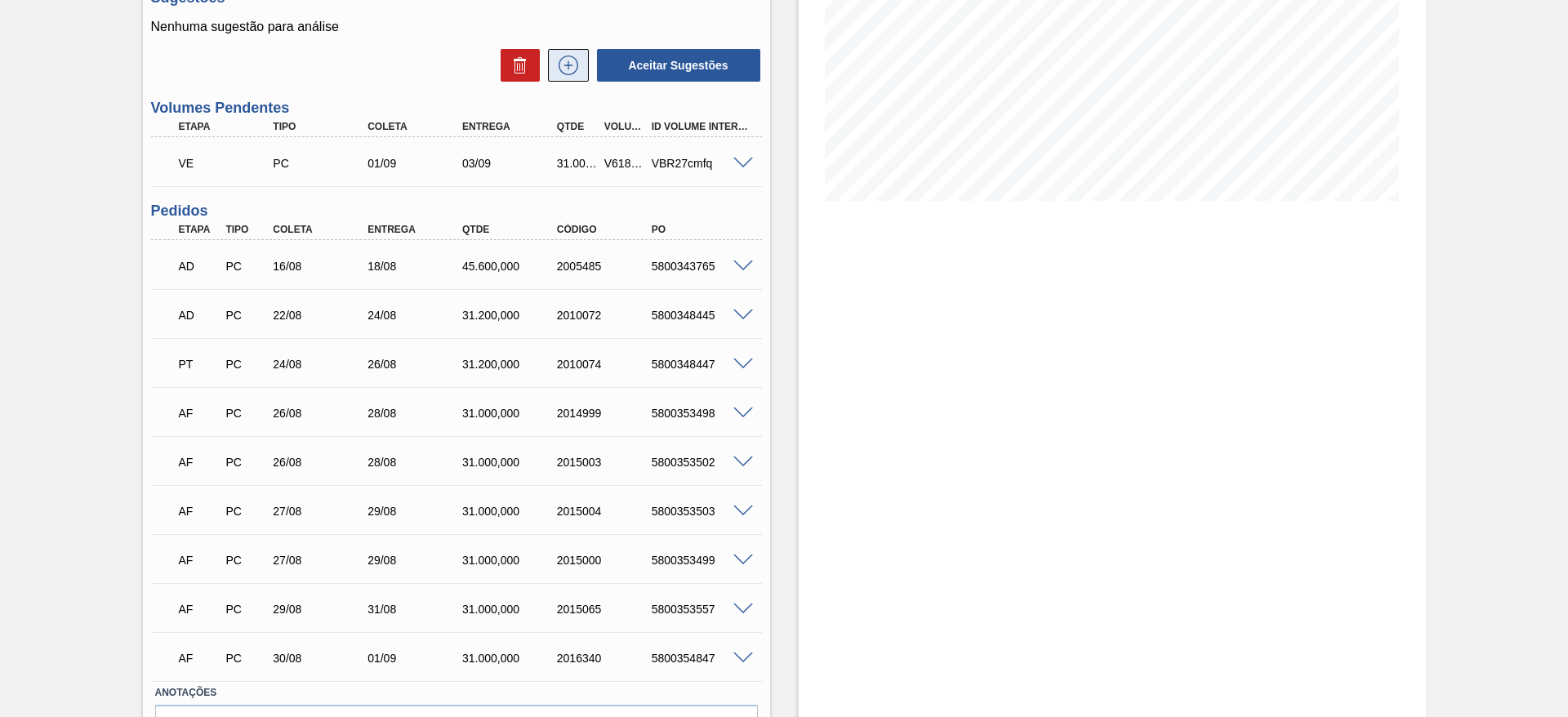
click at [566, 58] on icon at bounding box center [569, 65] width 26 height 20
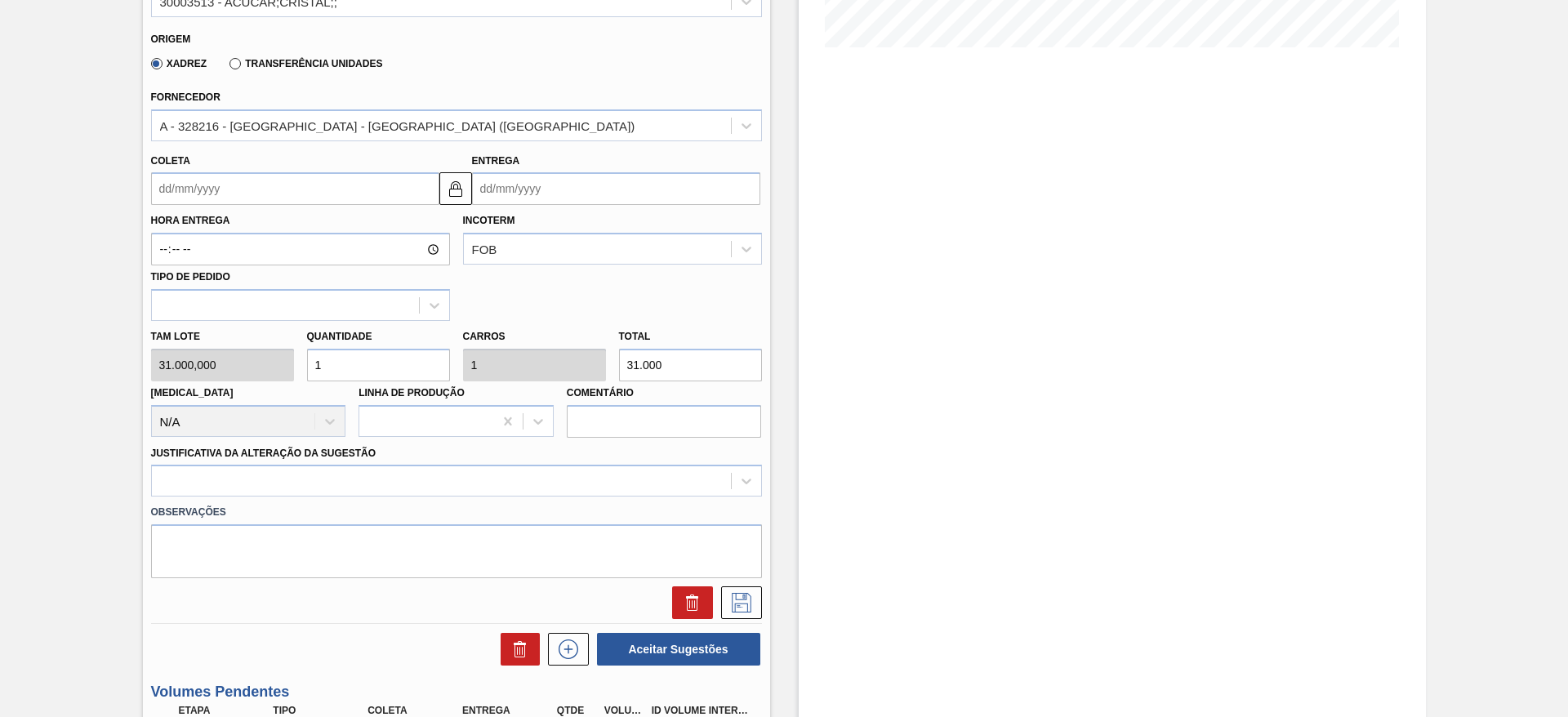
scroll to position [438, 0]
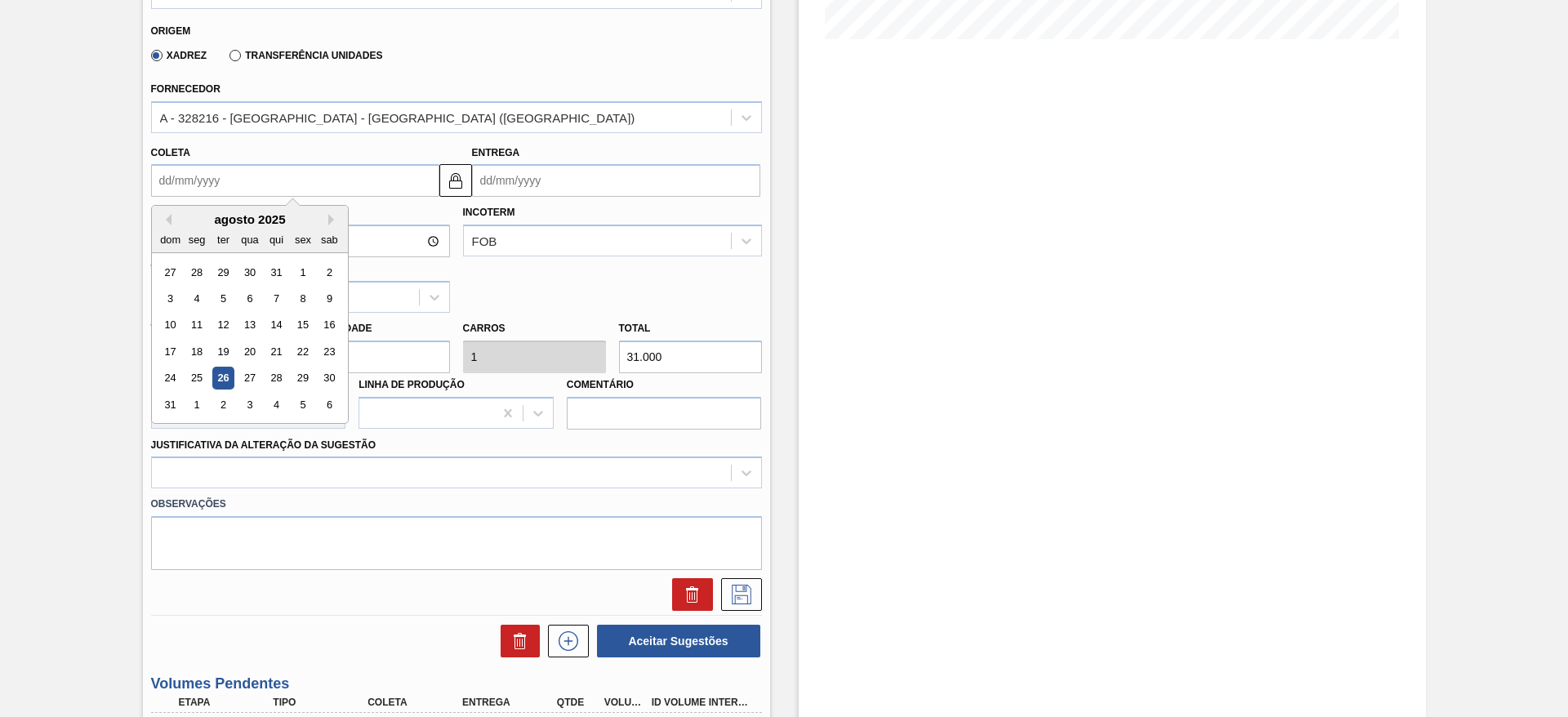
click at [175, 175] on input "Coleta" at bounding box center [295, 181] width 289 height 33
click at [275, 388] on div "28" at bounding box center [275, 378] width 22 height 22
type input "[DATE]"
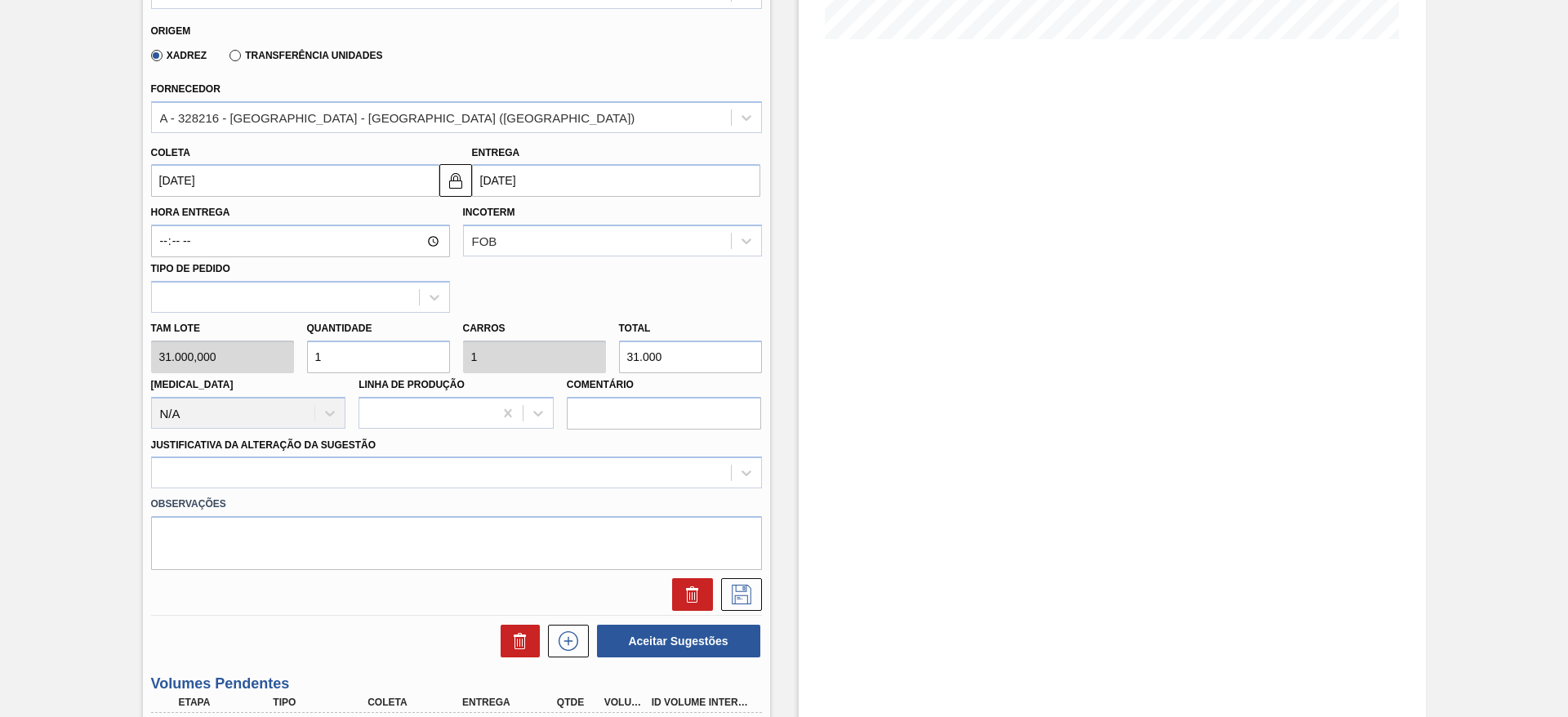
click at [366, 350] on input "1" at bounding box center [378, 357] width 143 height 33
type input "2"
type input "62.000"
click at [366, 350] on input "2" at bounding box center [378, 357] width 143 height 33
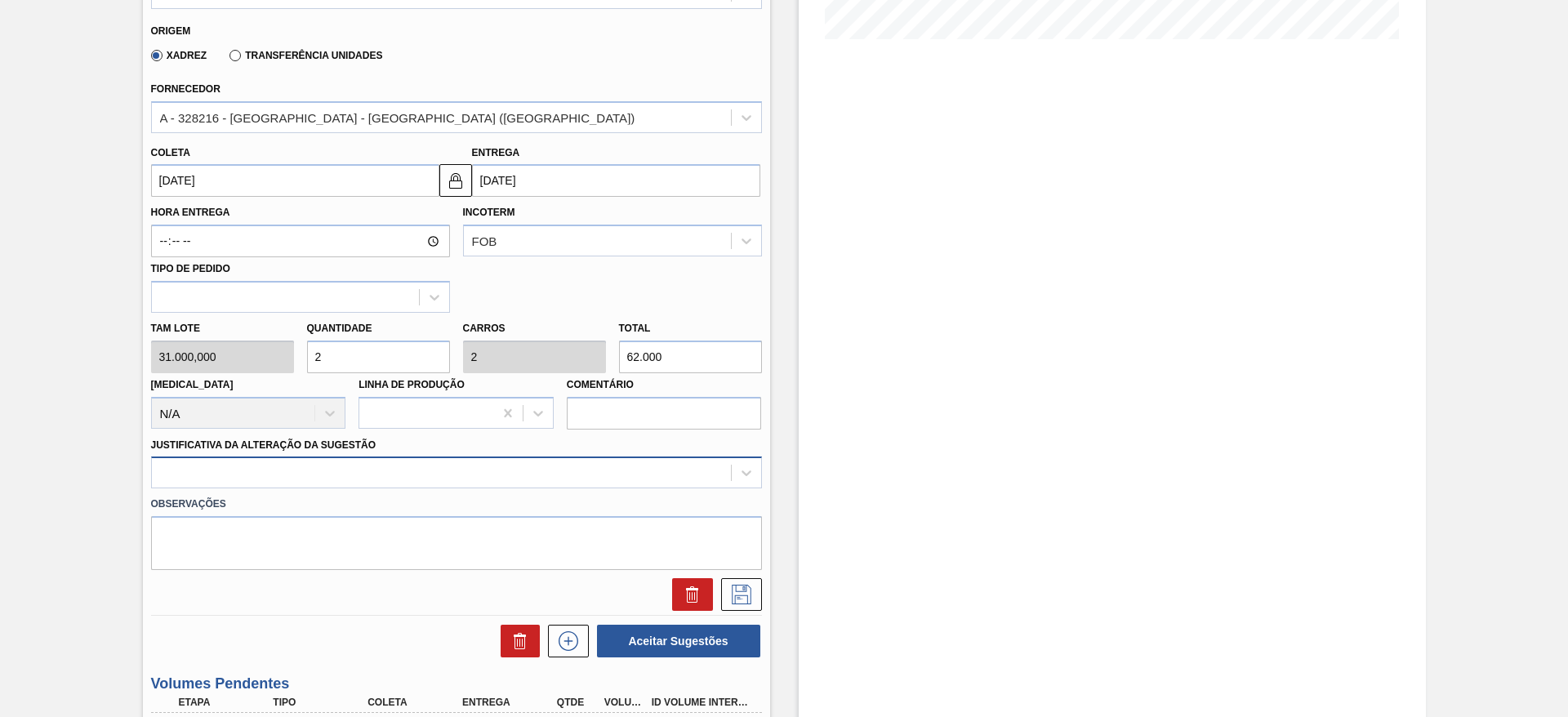
type input "2"
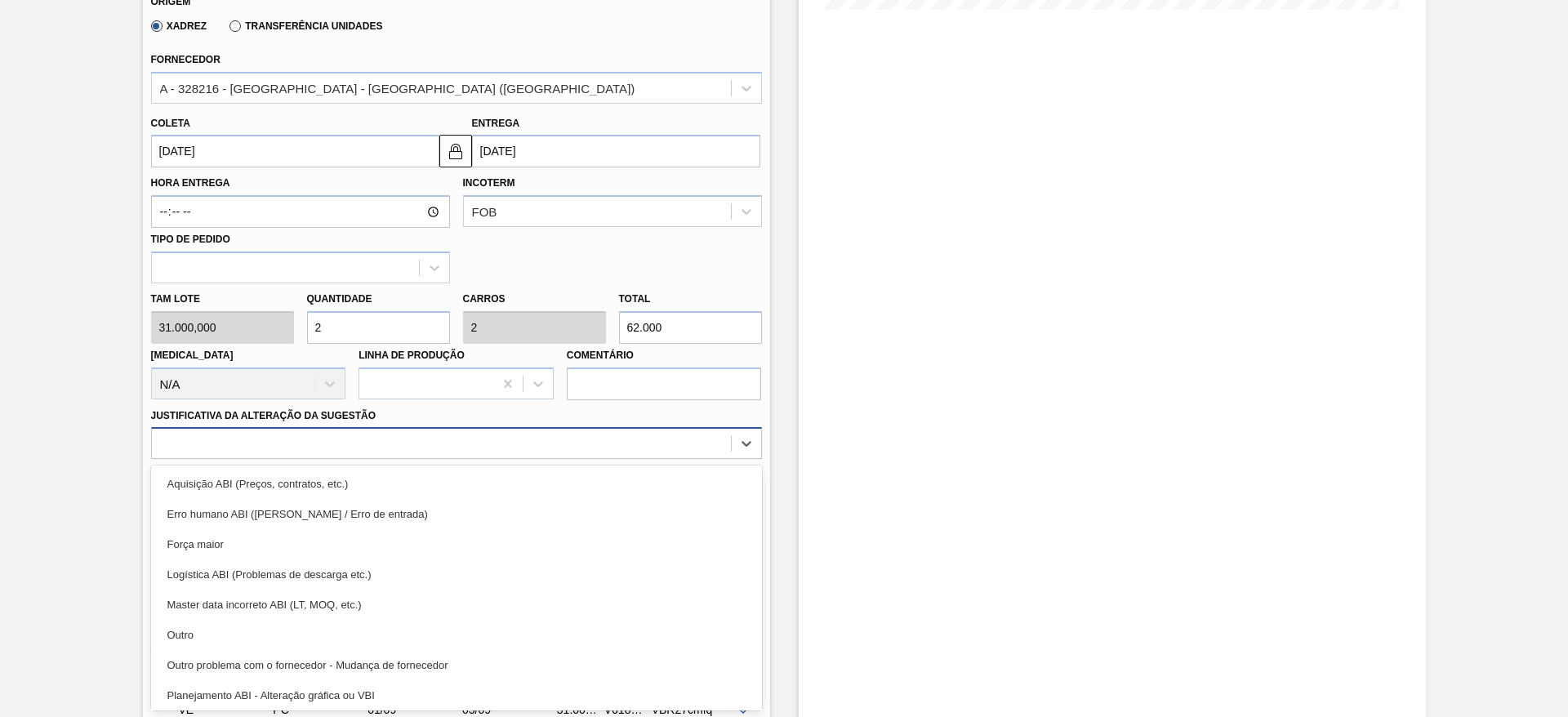
click at [634, 457] on div at bounding box center [457, 443] width 611 height 32
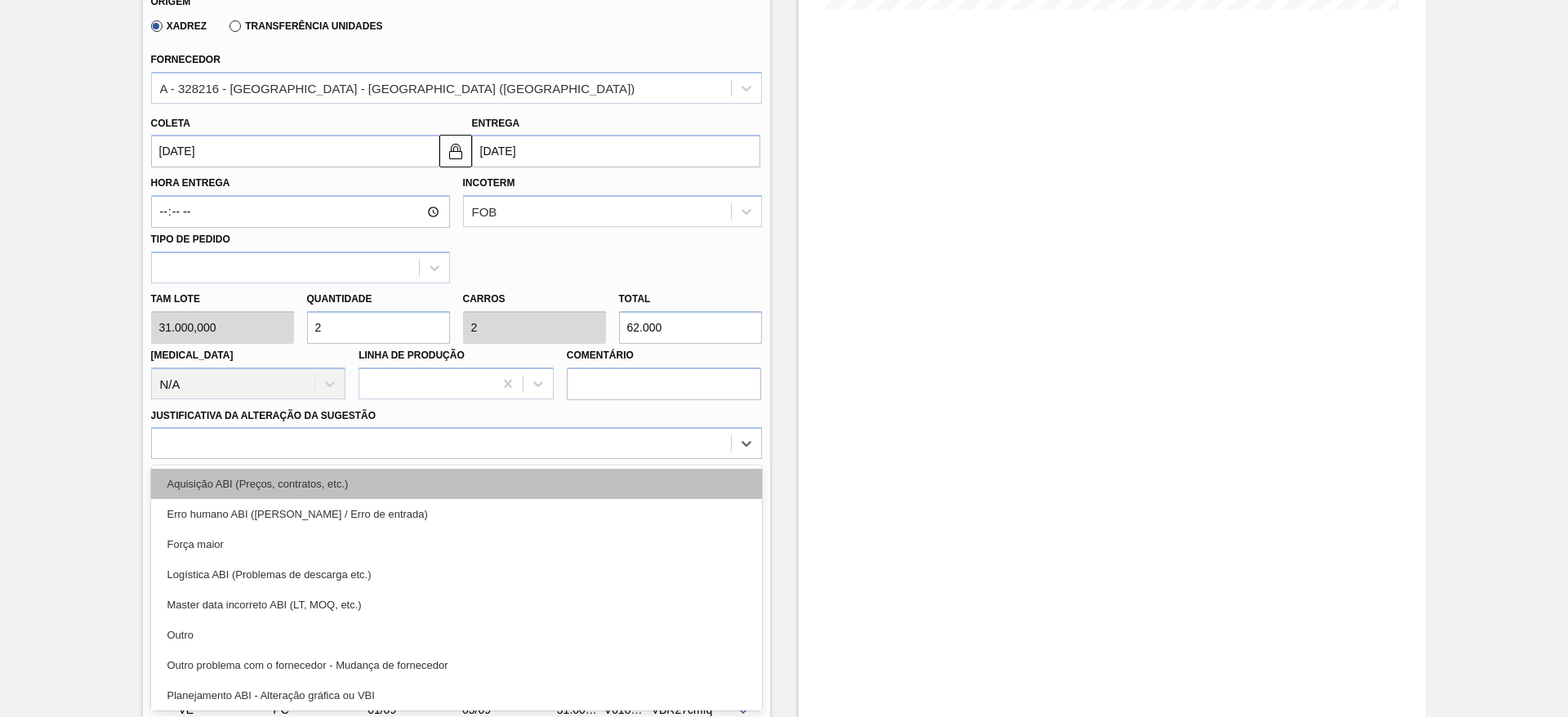
click at [629, 483] on div "Aquisição ABI (Preços, contratos, etc.)" at bounding box center [457, 484] width 611 height 31
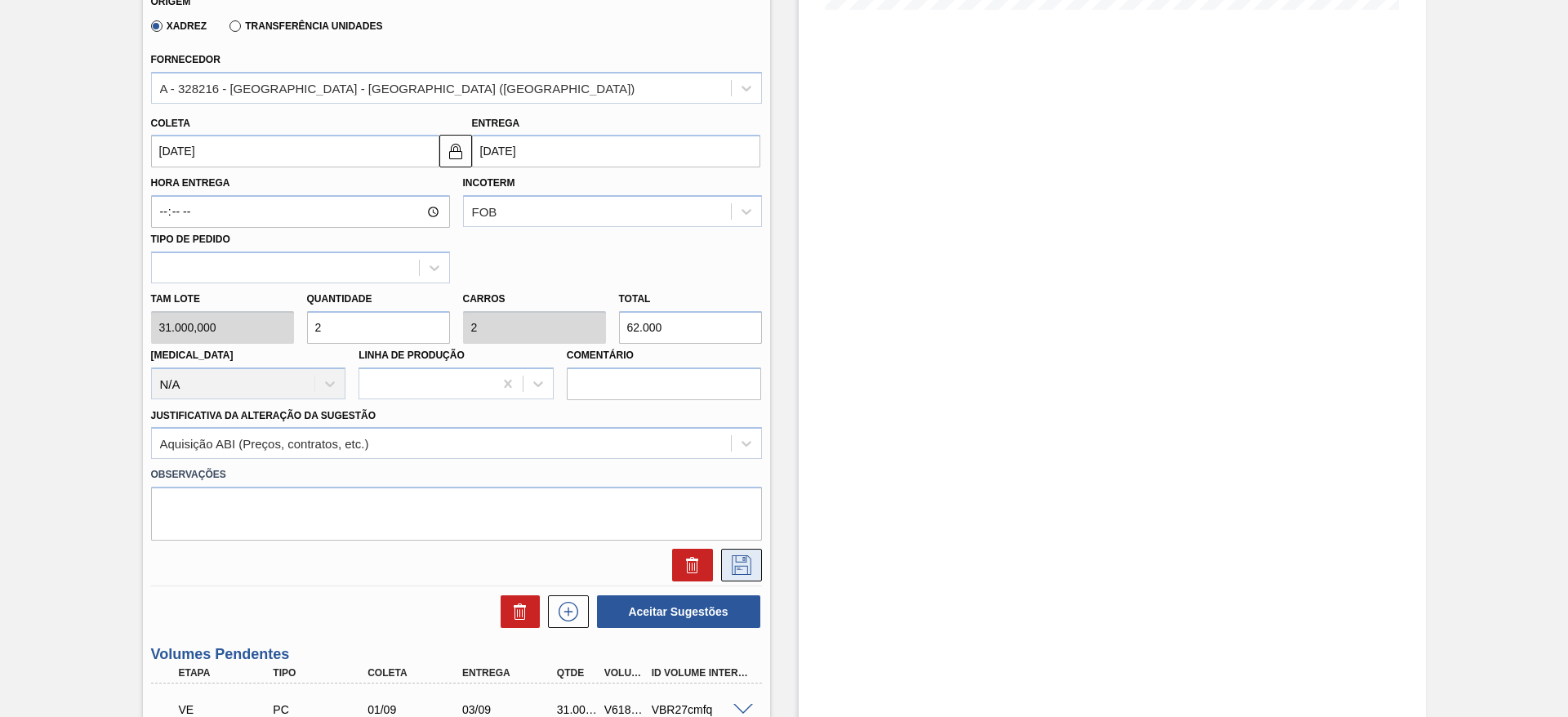
click at [738, 556] on icon at bounding box center [742, 566] width 26 height 20
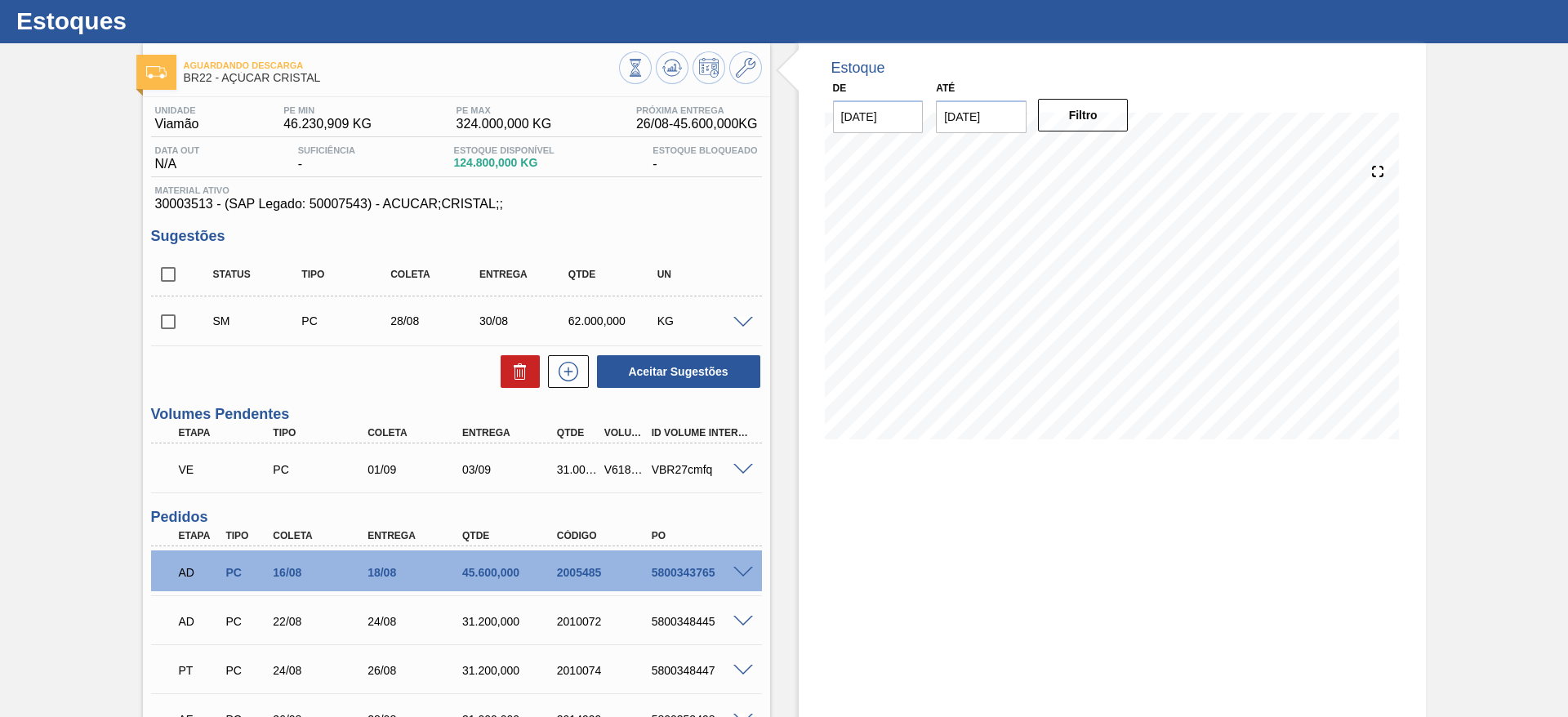
scroll to position [36, 0]
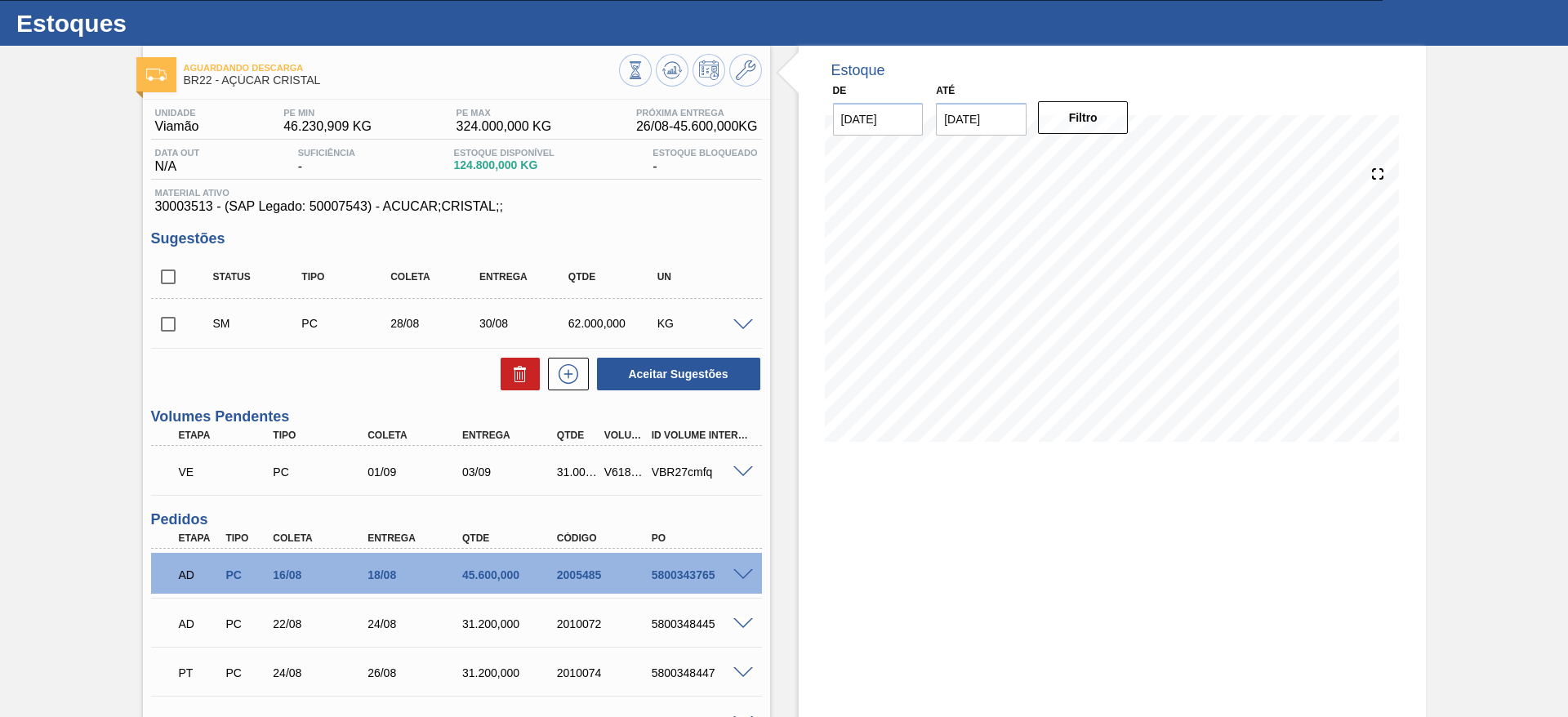
click at [741, 319] on span at bounding box center [743, 325] width 20 height 12
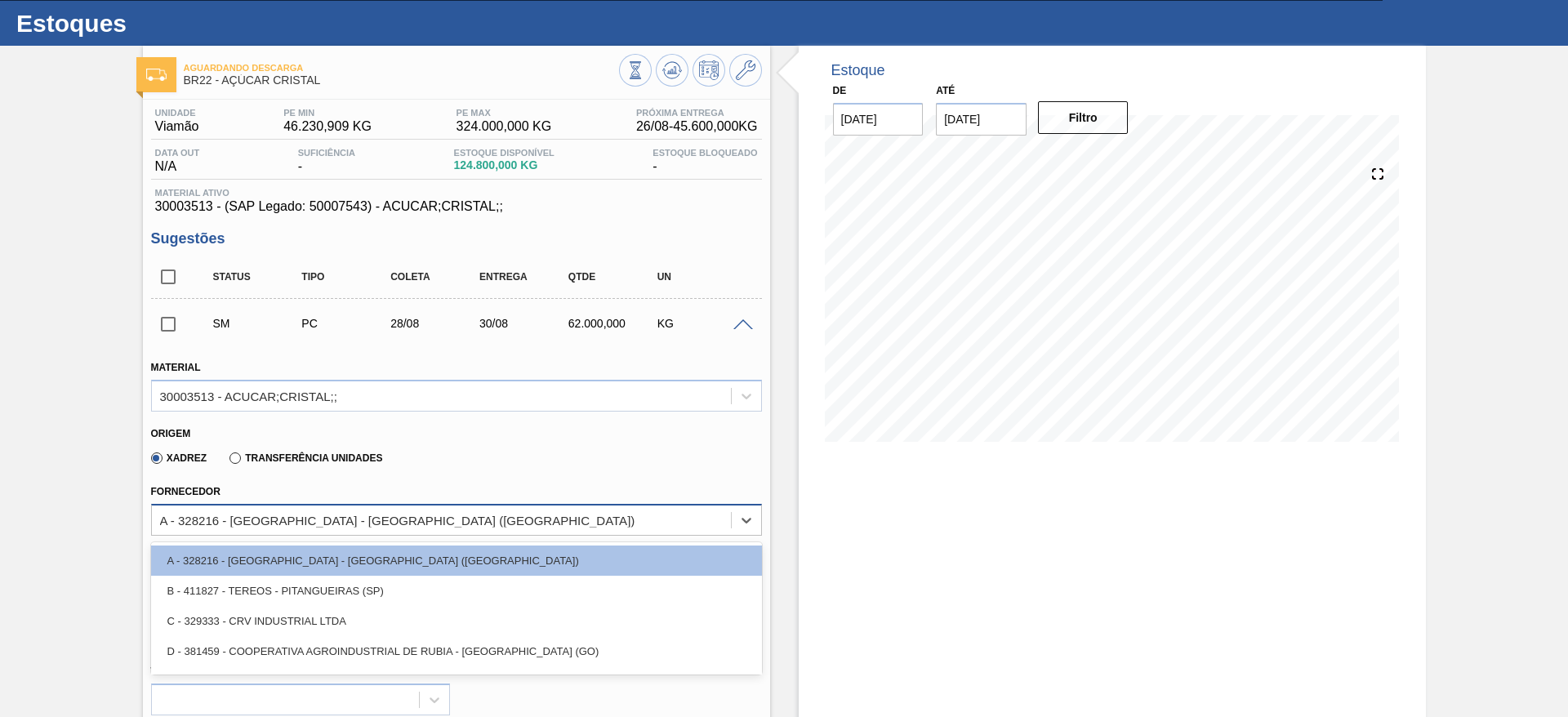
scroll to position [112, 0]
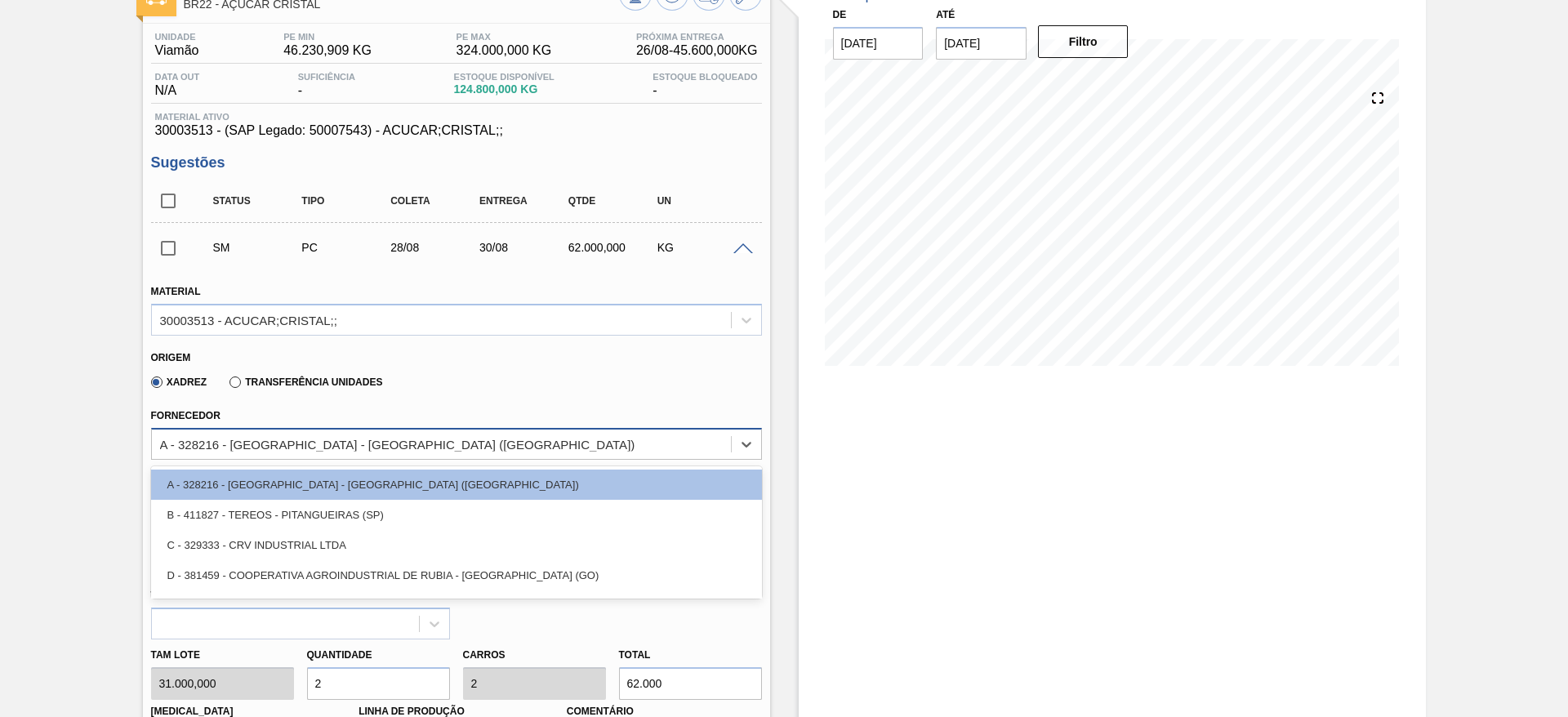
click at [427, 460] on div "option A - 328216 - NARDINI - VISTA ALEGRE DO ALTO (SP) focused, 1 of 9. 9 resu…" at bounding box center [457, 444] width 611 height 32
click at [427, 525] on div "B - 411827 - TEREOS - PITANGUEIRAS (SP)" at bounding box center [457, 514] width 611 height 31
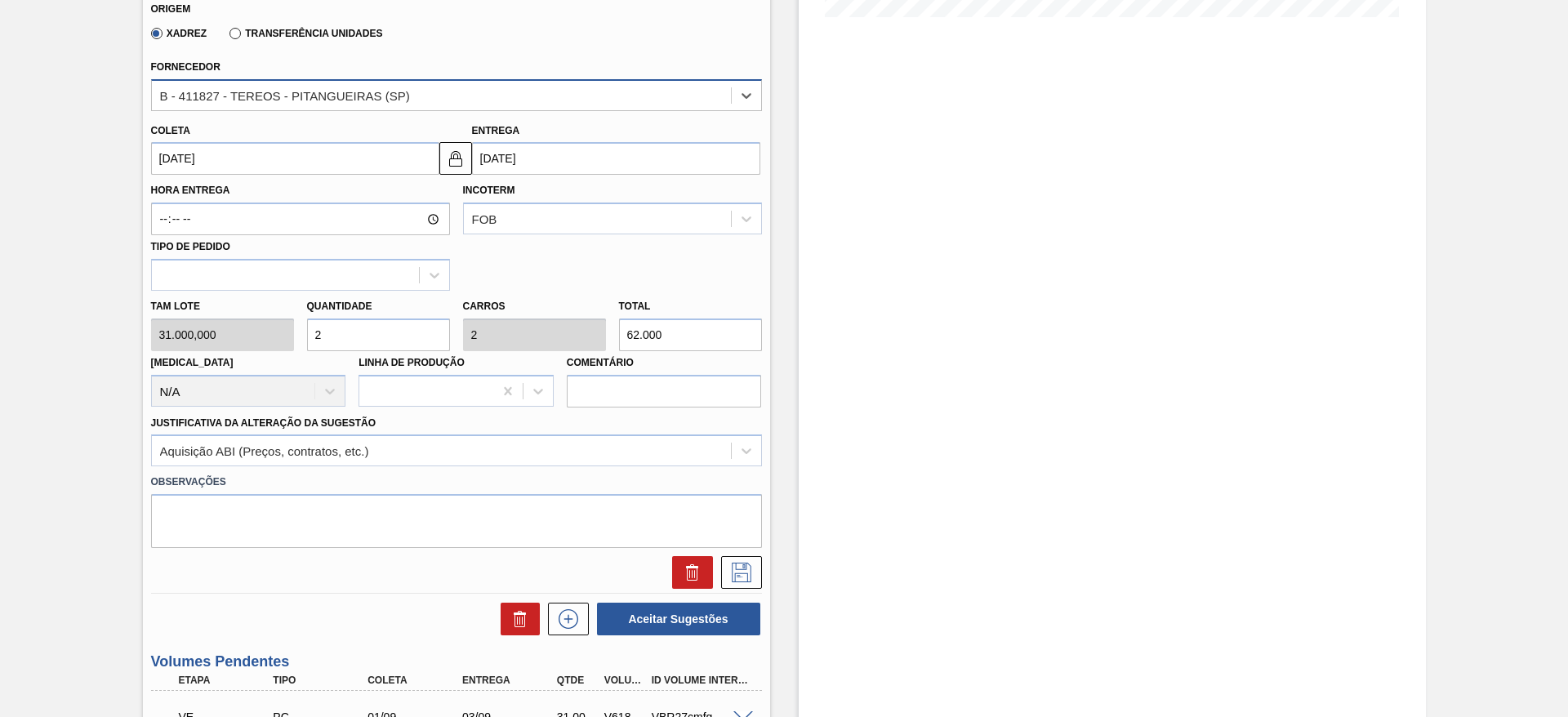
scroll to position [466, 0]
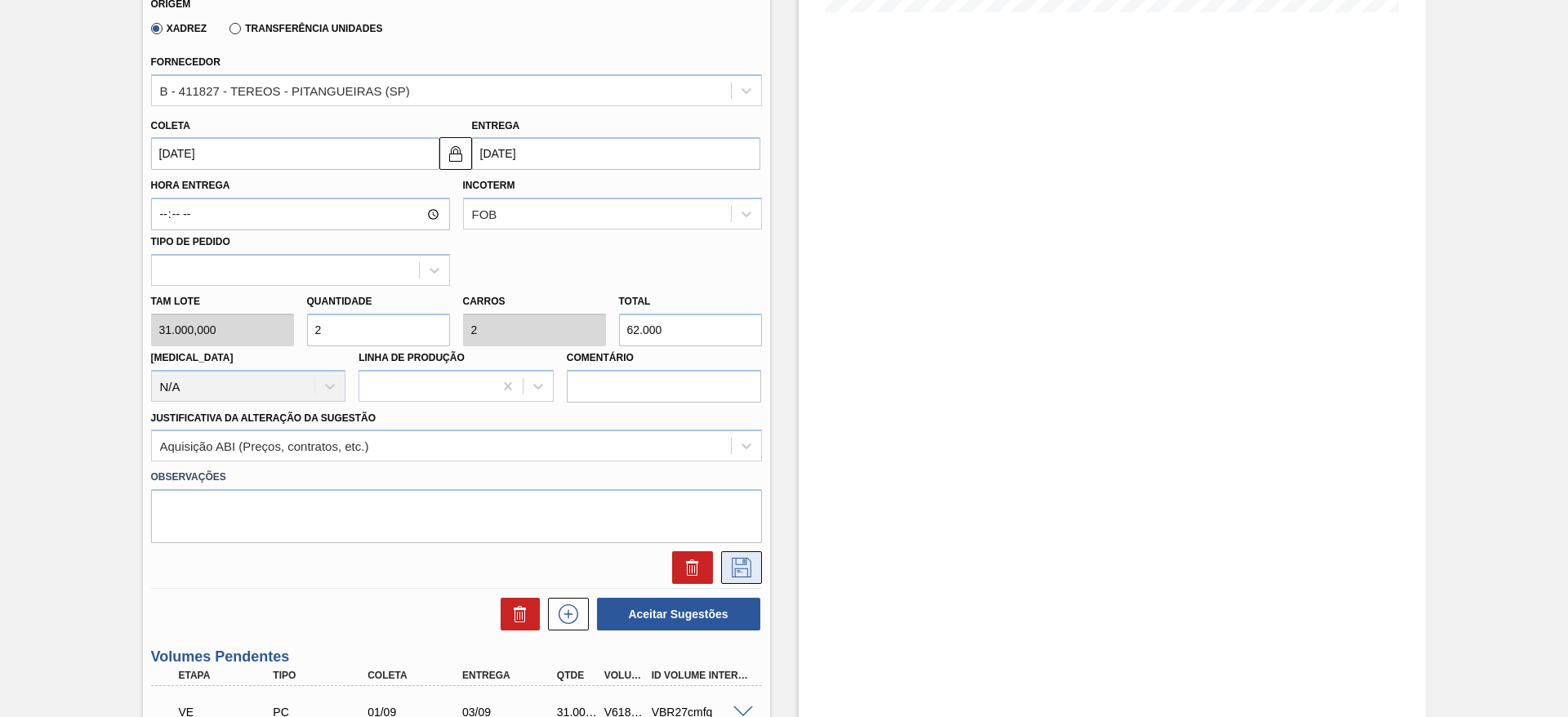
click at [748, 565] on icon at bounding box center [742, 568] width 26 height 20
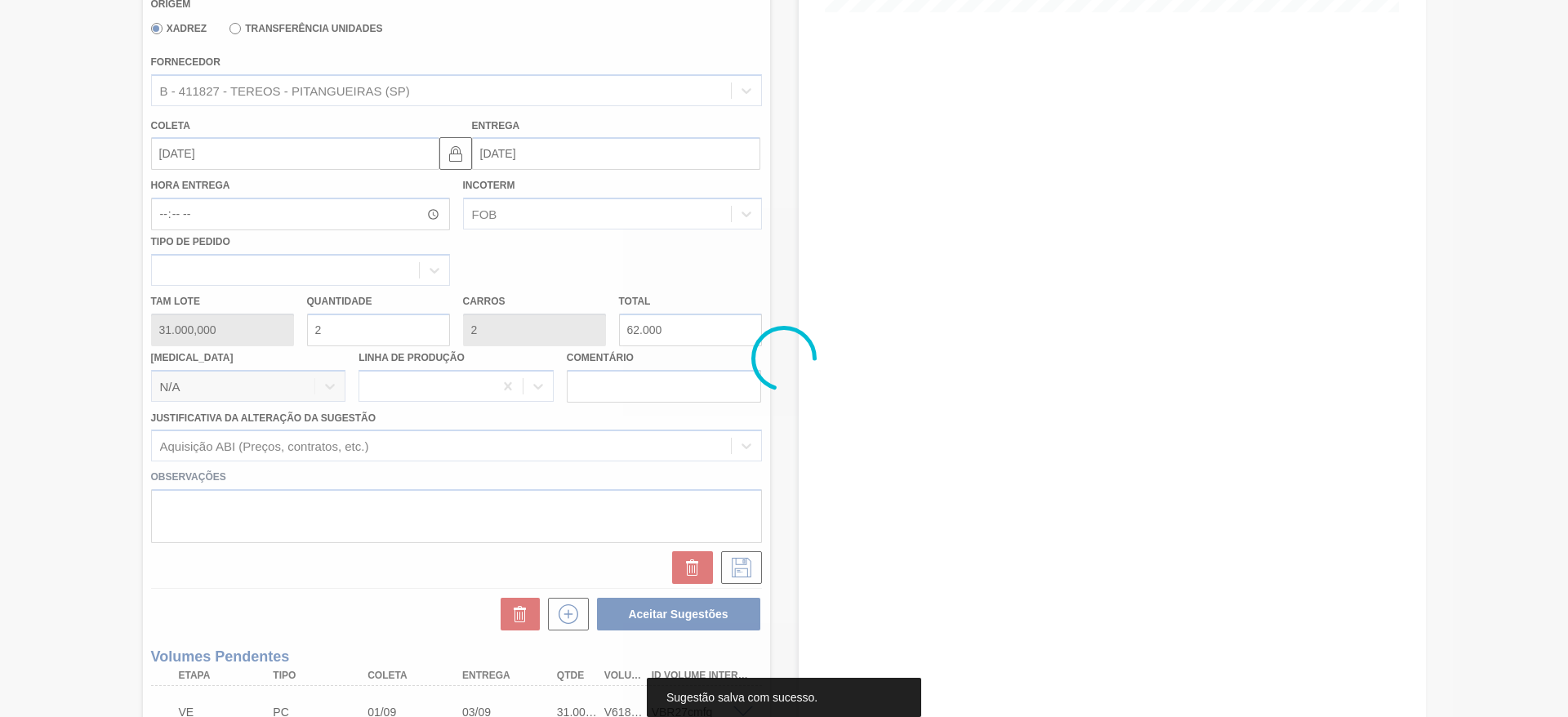
scroll to position [0, 0]
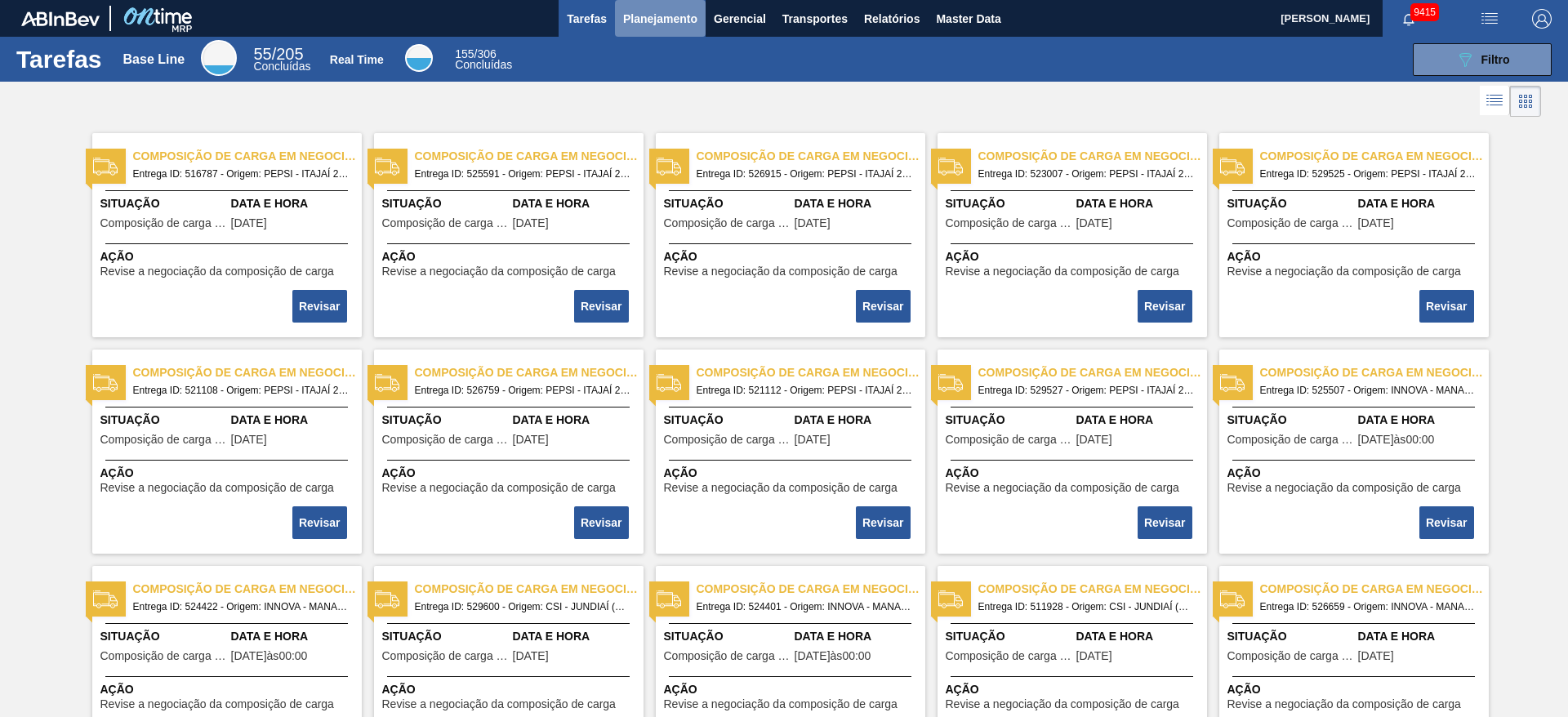
click at [657, 22] on span "Planejamento" at bounding box center [661, 19] width 74 height 20
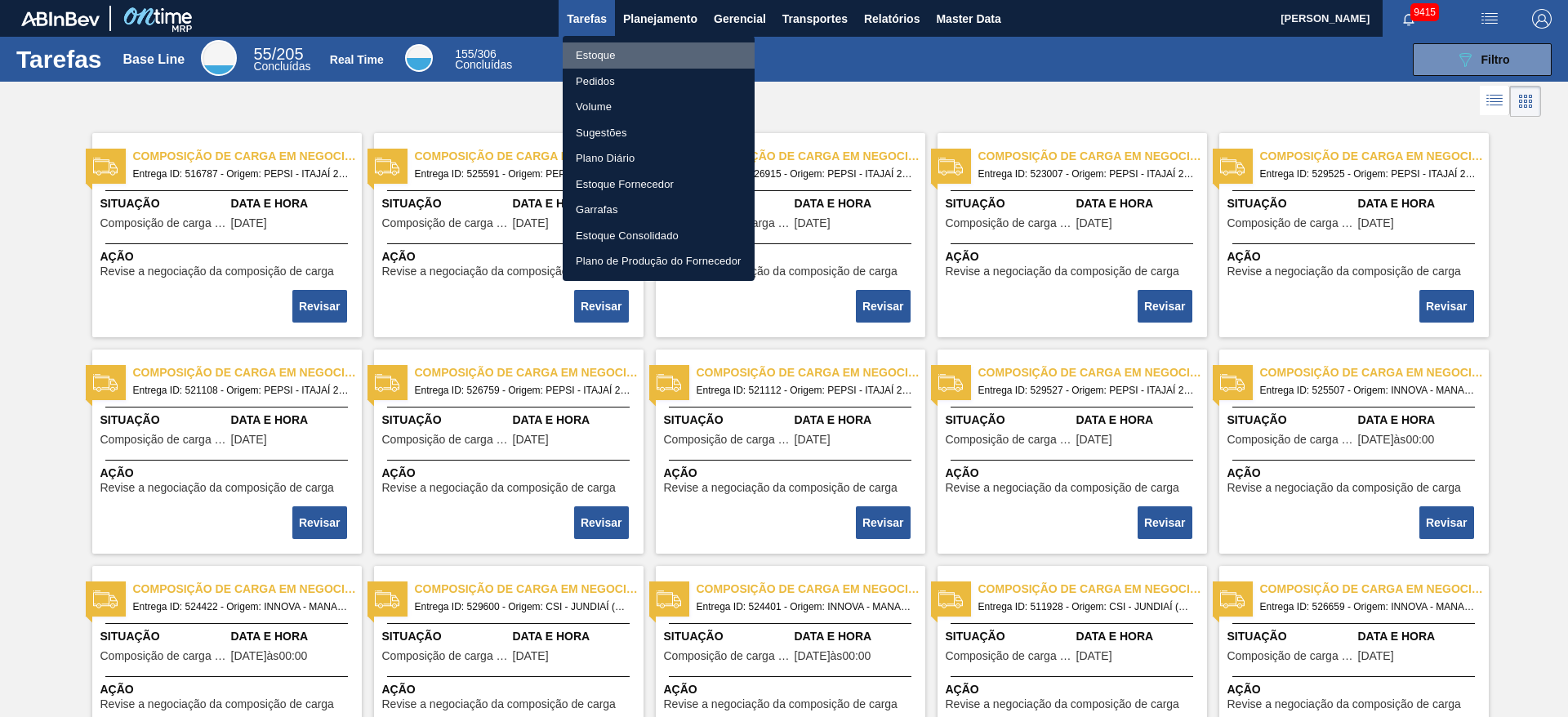
click at [644, 57] on li "Estoque" at bounding box center [658, 55] width 192 height 26
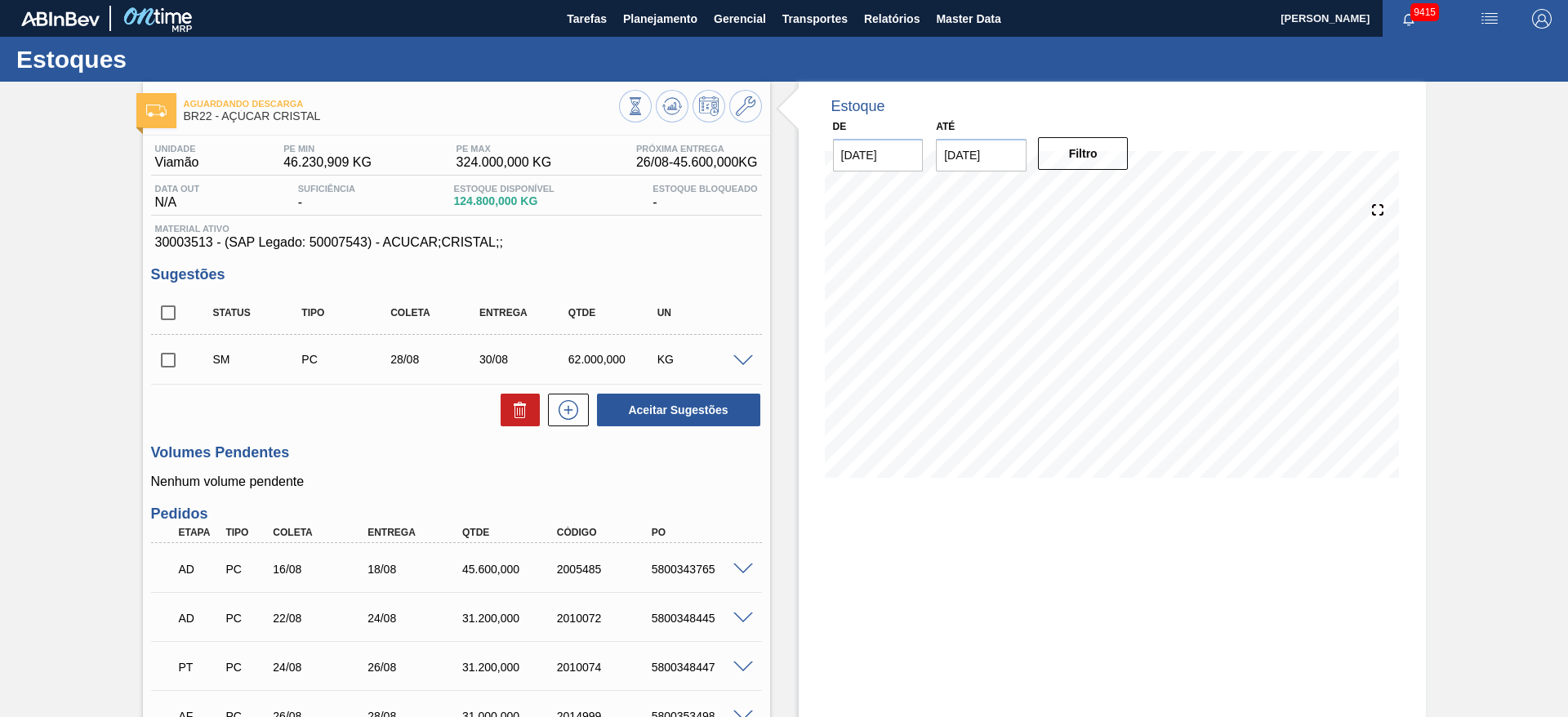
click at [163, 355] on input "checkbox" at bounding box center [168, 360] width 34 height 34
checkbox input "true"
click at [567, 412] on icon at bounding box center [569, 410] width 26 height 20
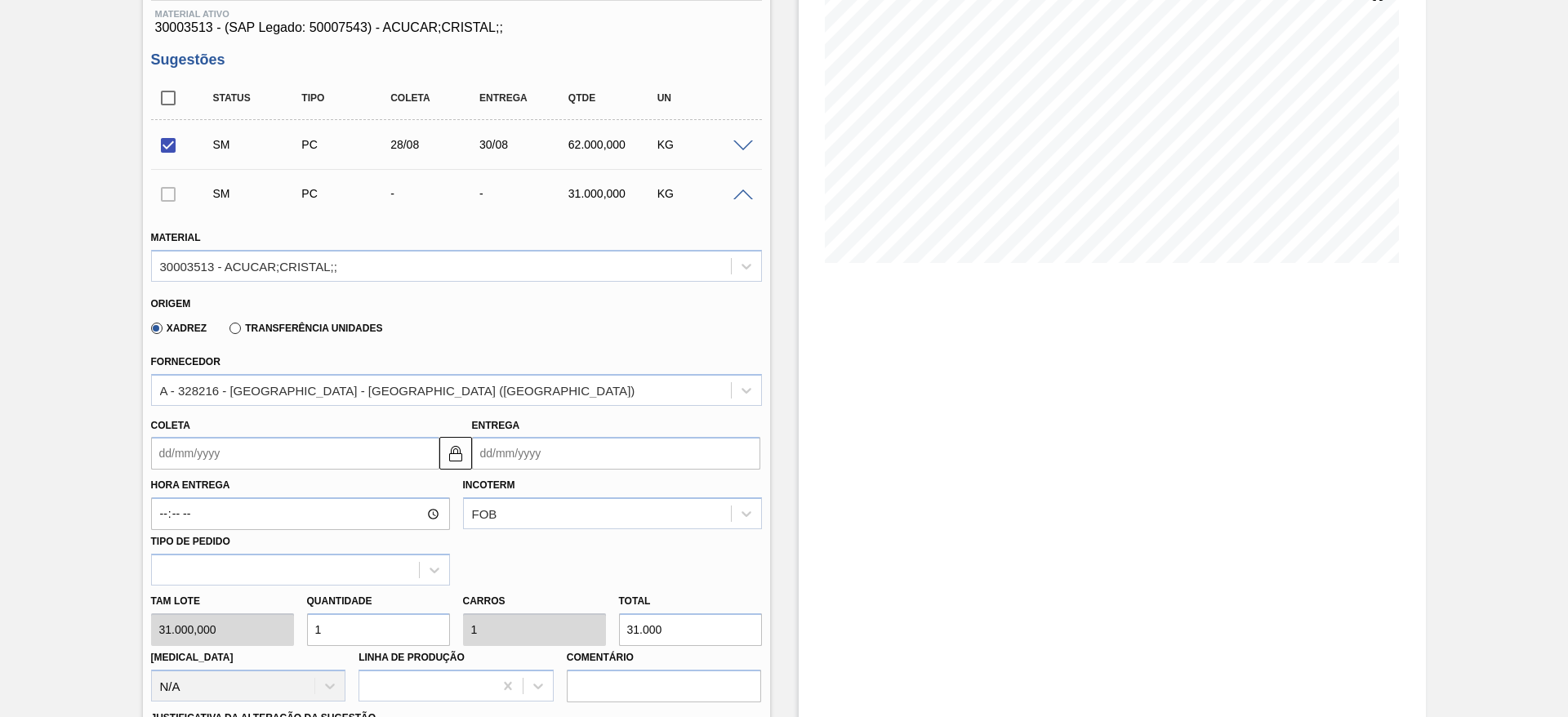
scroll to position [218, 0]
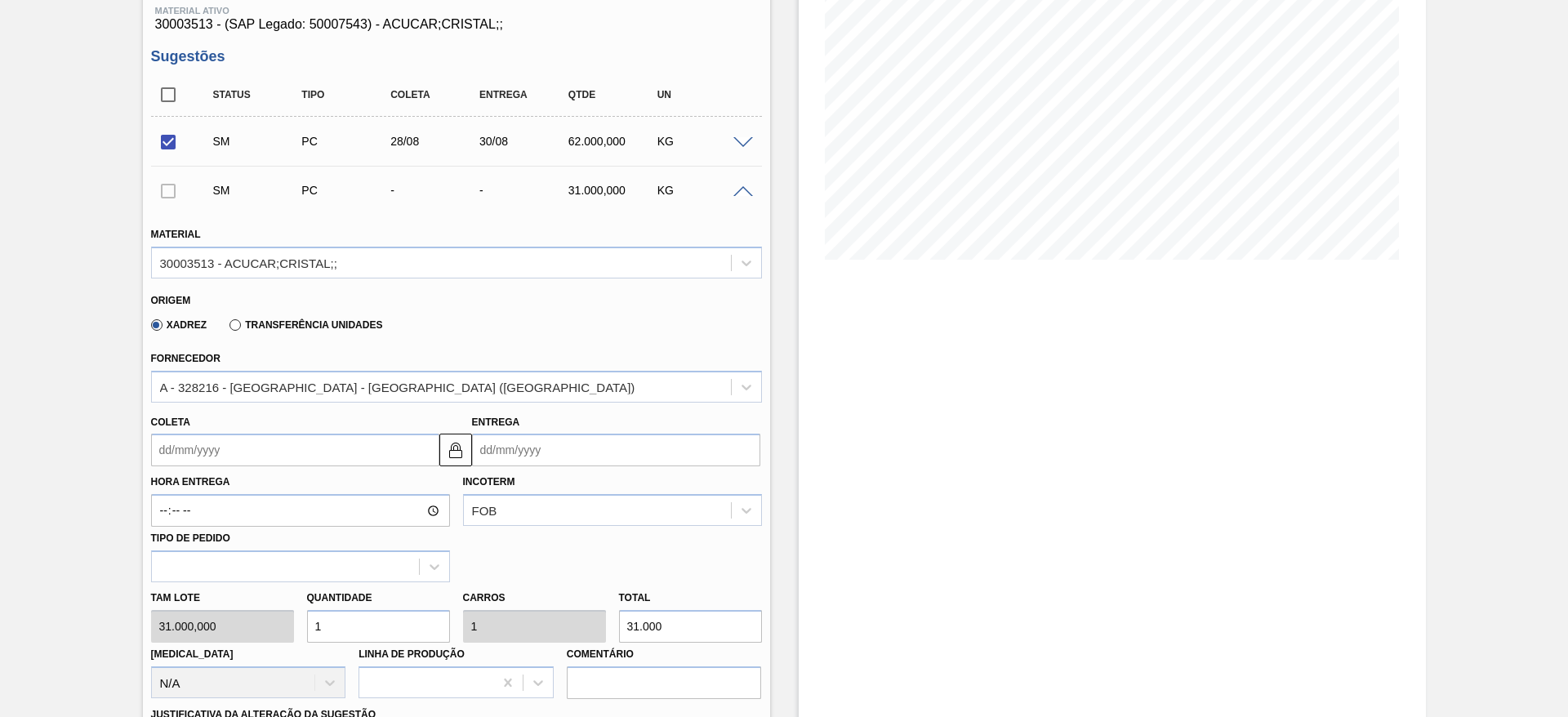
click at [201, 453] on input "Coleta" at bounding box center [295, 450] width 289 height 33
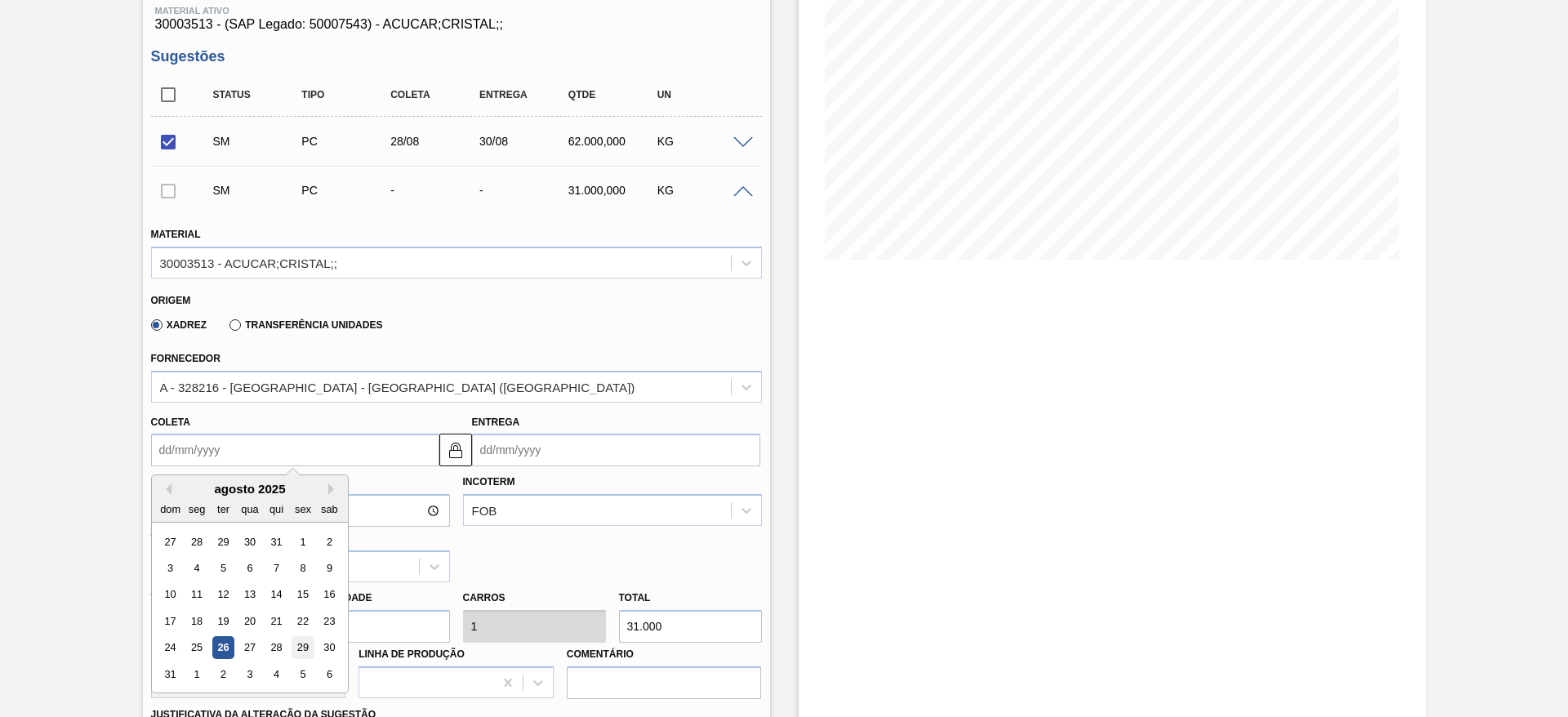
click at [302, 643] on div "29" at bounding box center [303, 648] width 22 height 22
type input "[DATE]"
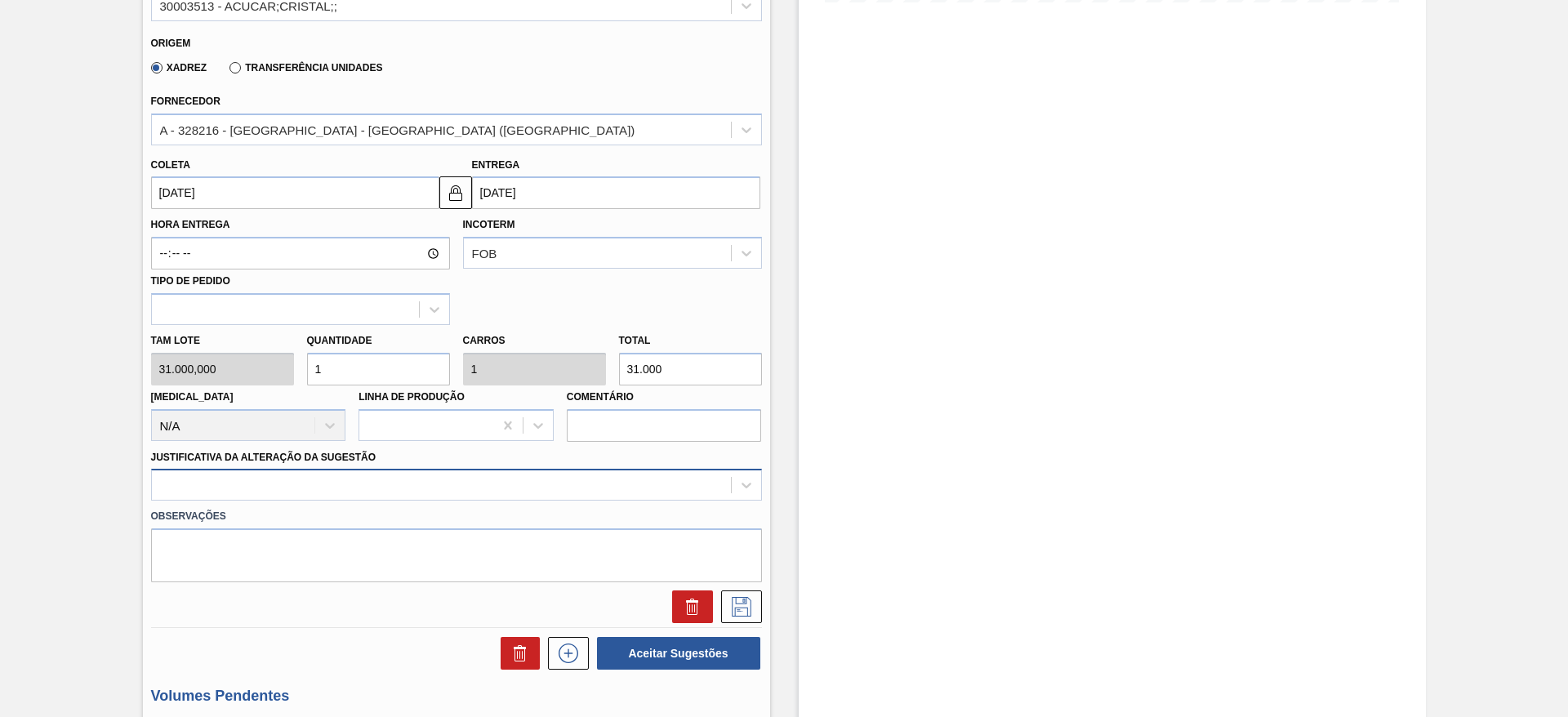
scroll to position [517, 0]
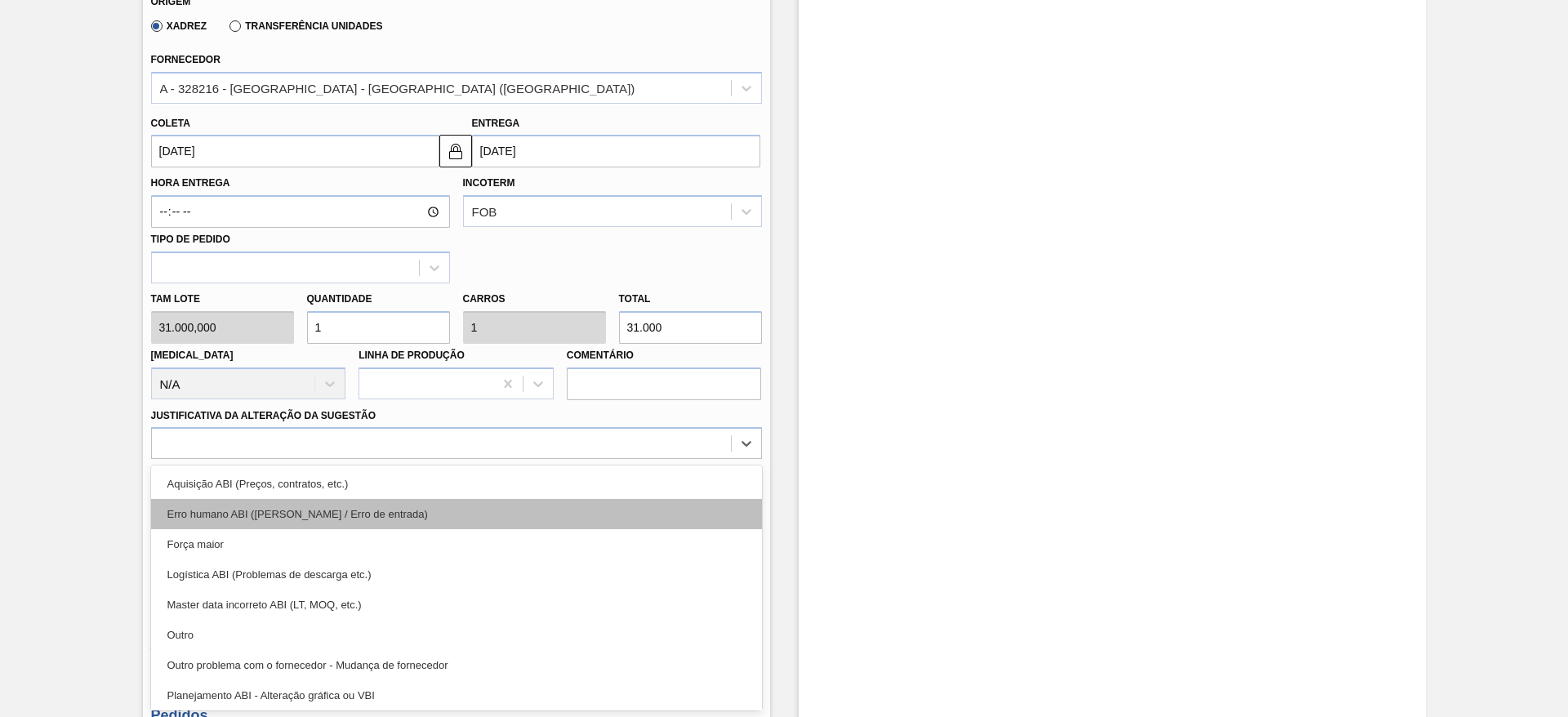
drag, startPoint x: 499, startPoint y: 489, endPoint x: 504, endPoint y: 504, distance: 15.8
click at [504, 459] on div "option Aquisição ABI (Preços, contratos, etc.) focused, 1 of 18. 18 results ava…" at bounding box center [457, 443] width 611 height 32
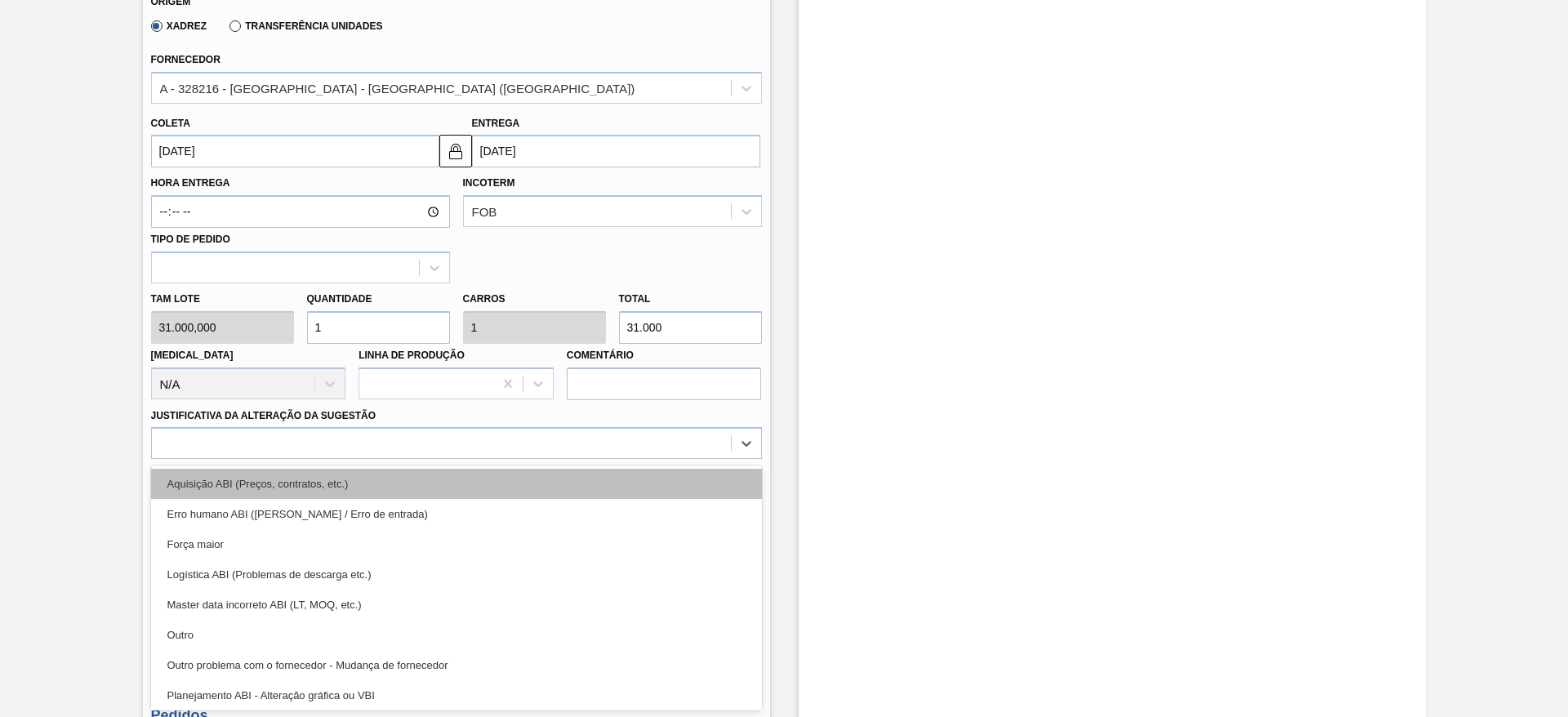
click at [514, 472] on div "Aquisição ABI (Preços, contratos, etc.)" at bounding box center [457, 484] width 611 height 31
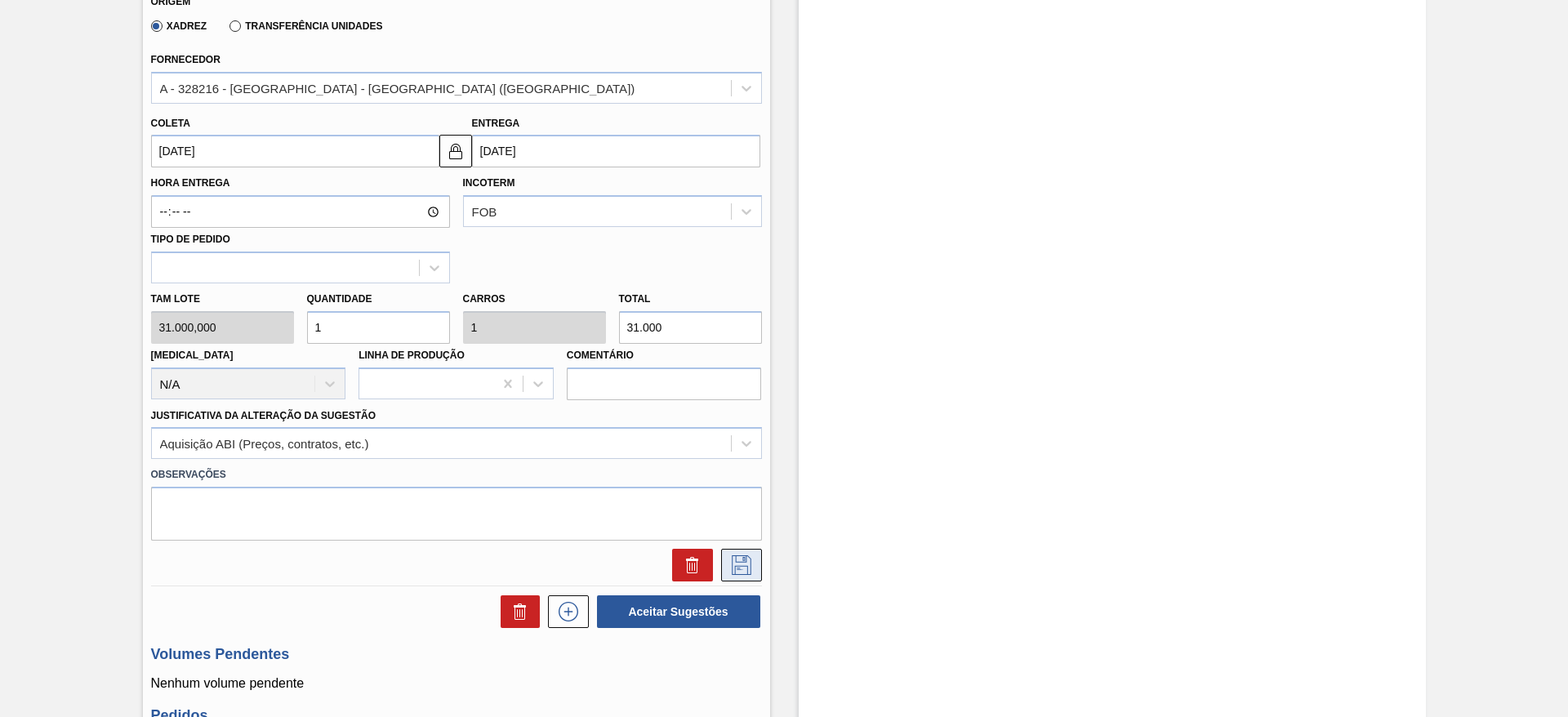
click at [745, 563] on icon at bounding box center [742, 566] width 26 height 20
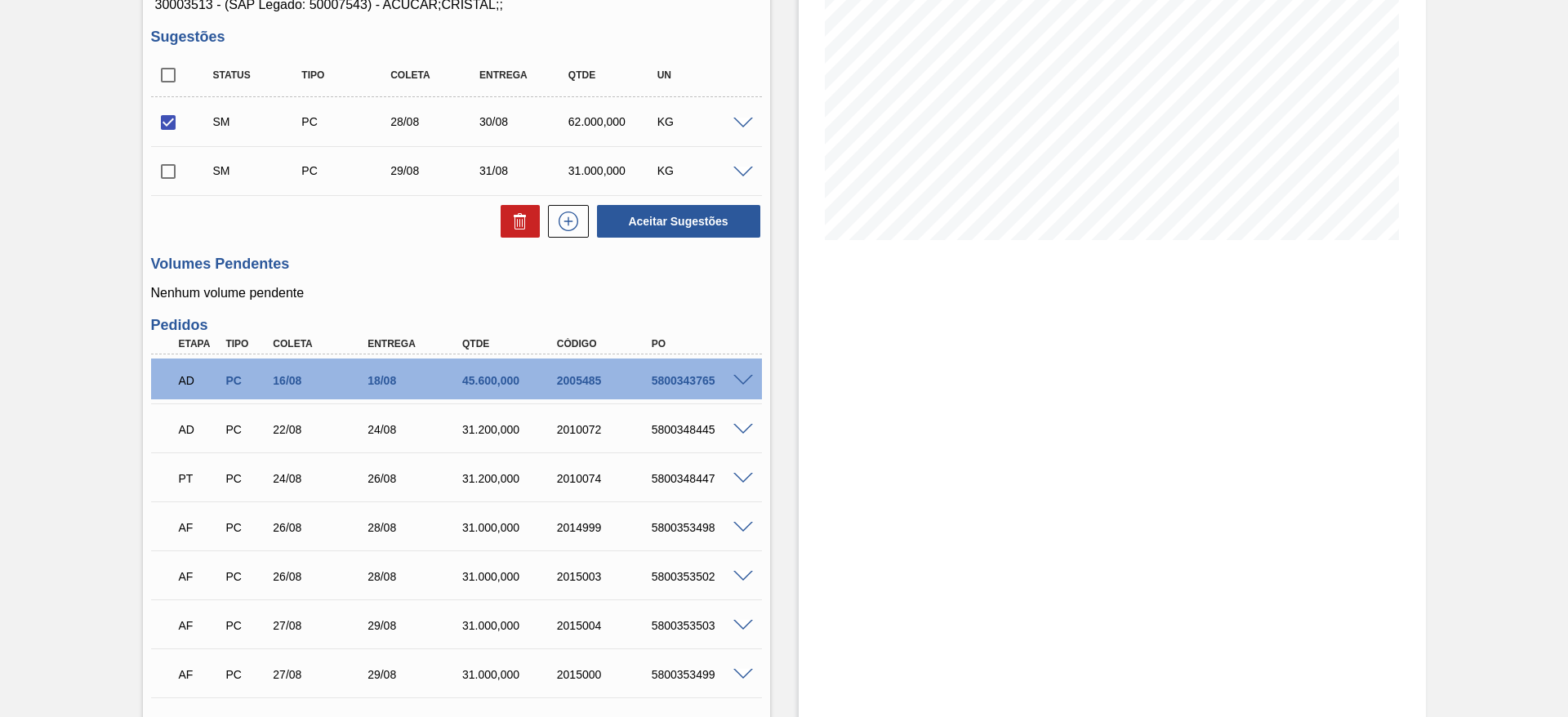
scroll to position [162, 0]
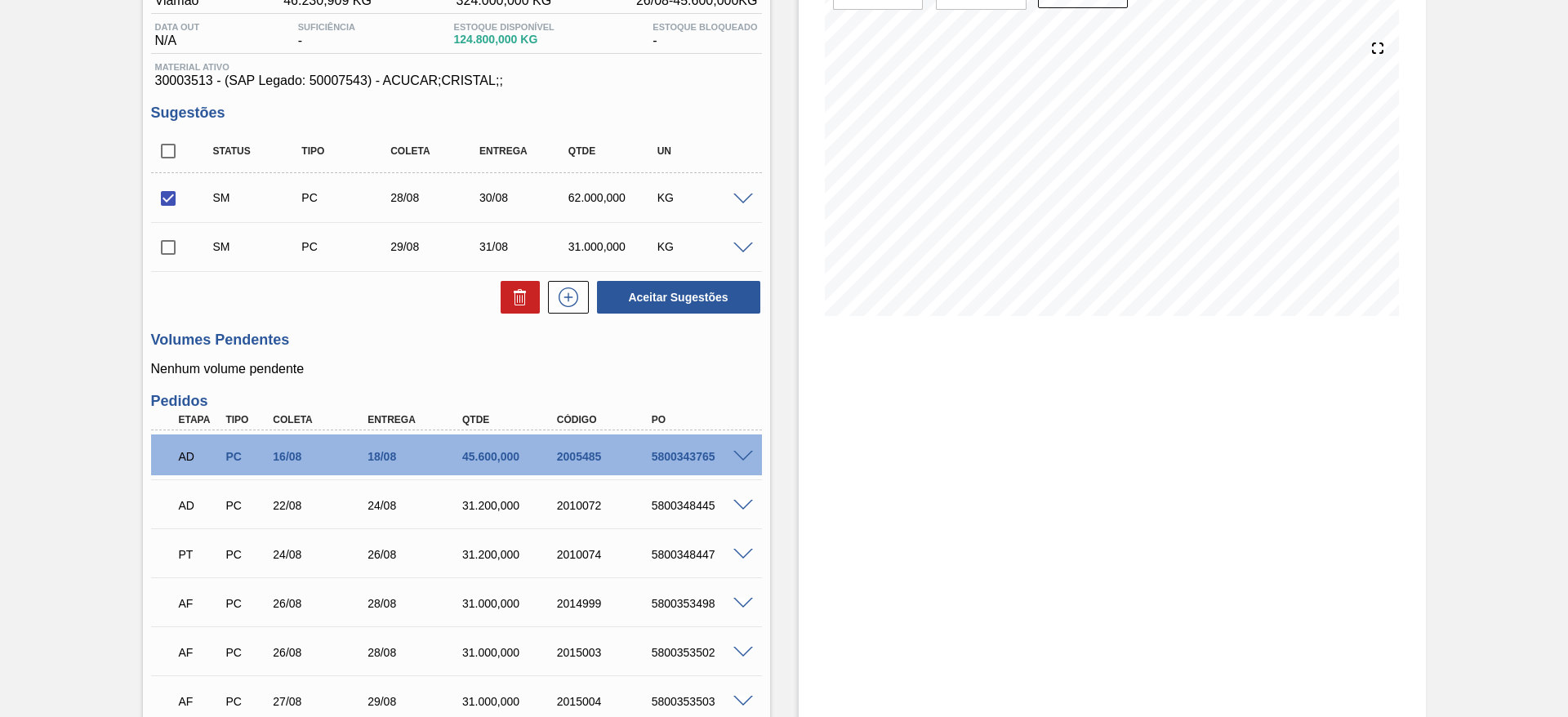
click at [170, 250] on input "checkbox" at bounding box center [168, 247] width 34 height 34
checkbox input "true"
click at [632, 302] on button "Aceitar Sugestões" at bounding box center [679, 298] width 164 height 33
checkbox input "false"
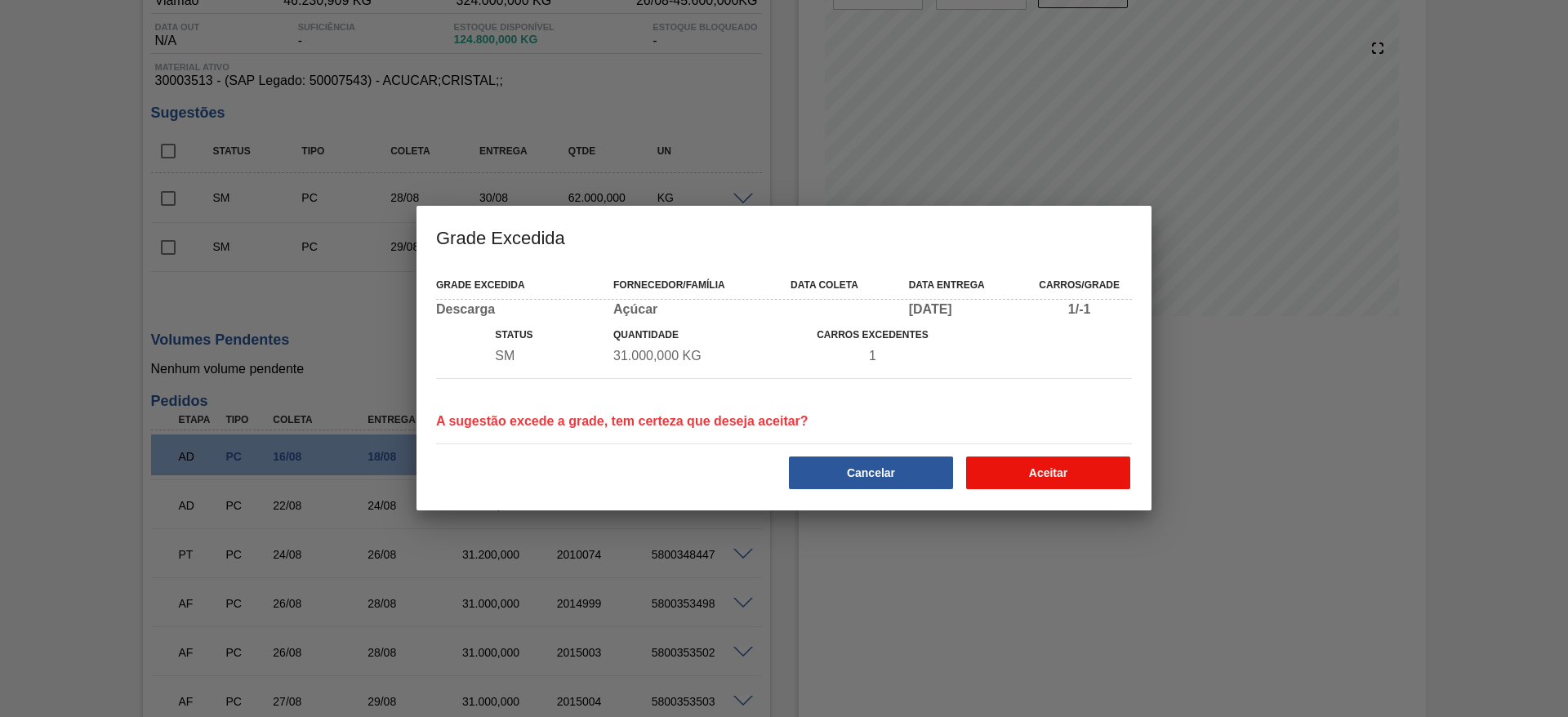
click at [1037, 476] on button "Aceitar" at bounding box center [1048, 473] width 165 height 33
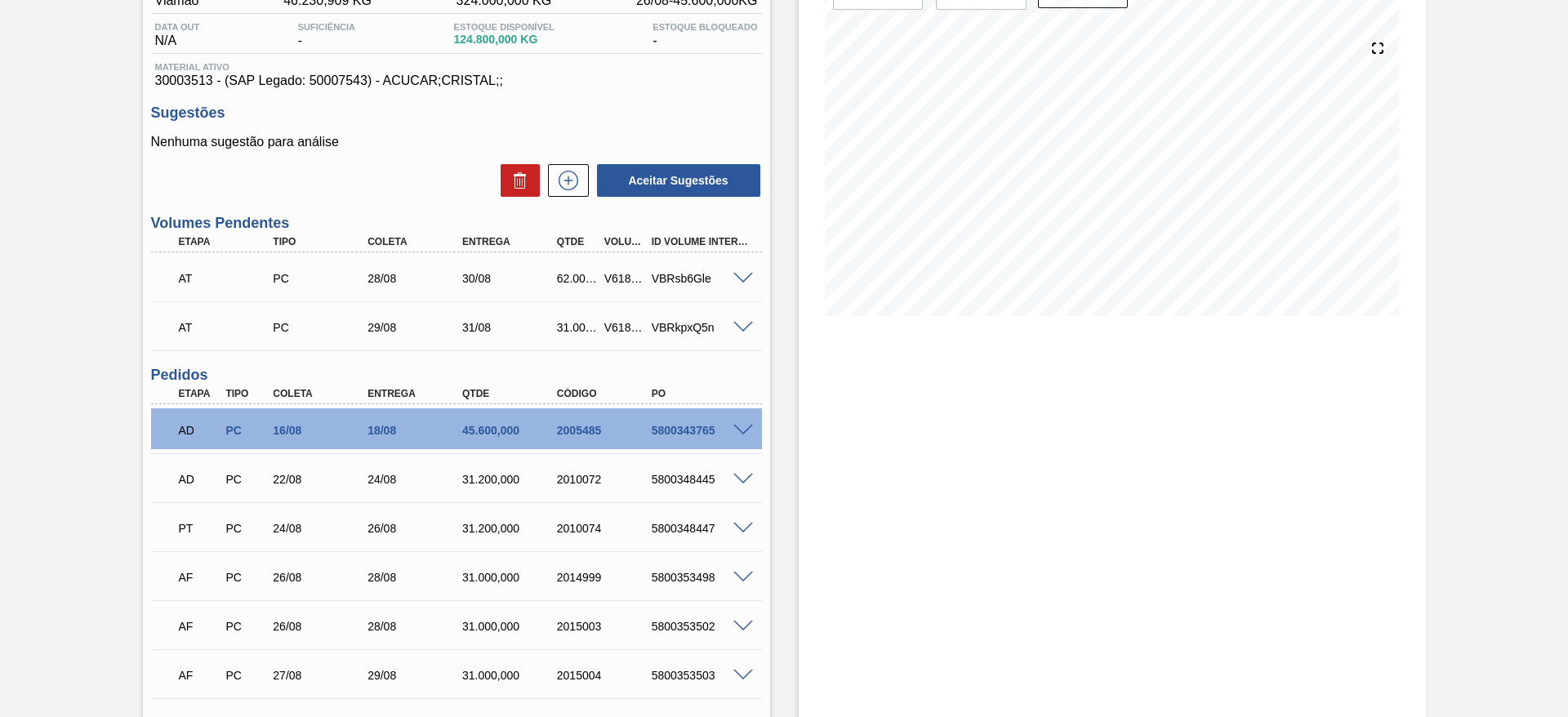
scroll to position [0, 0]
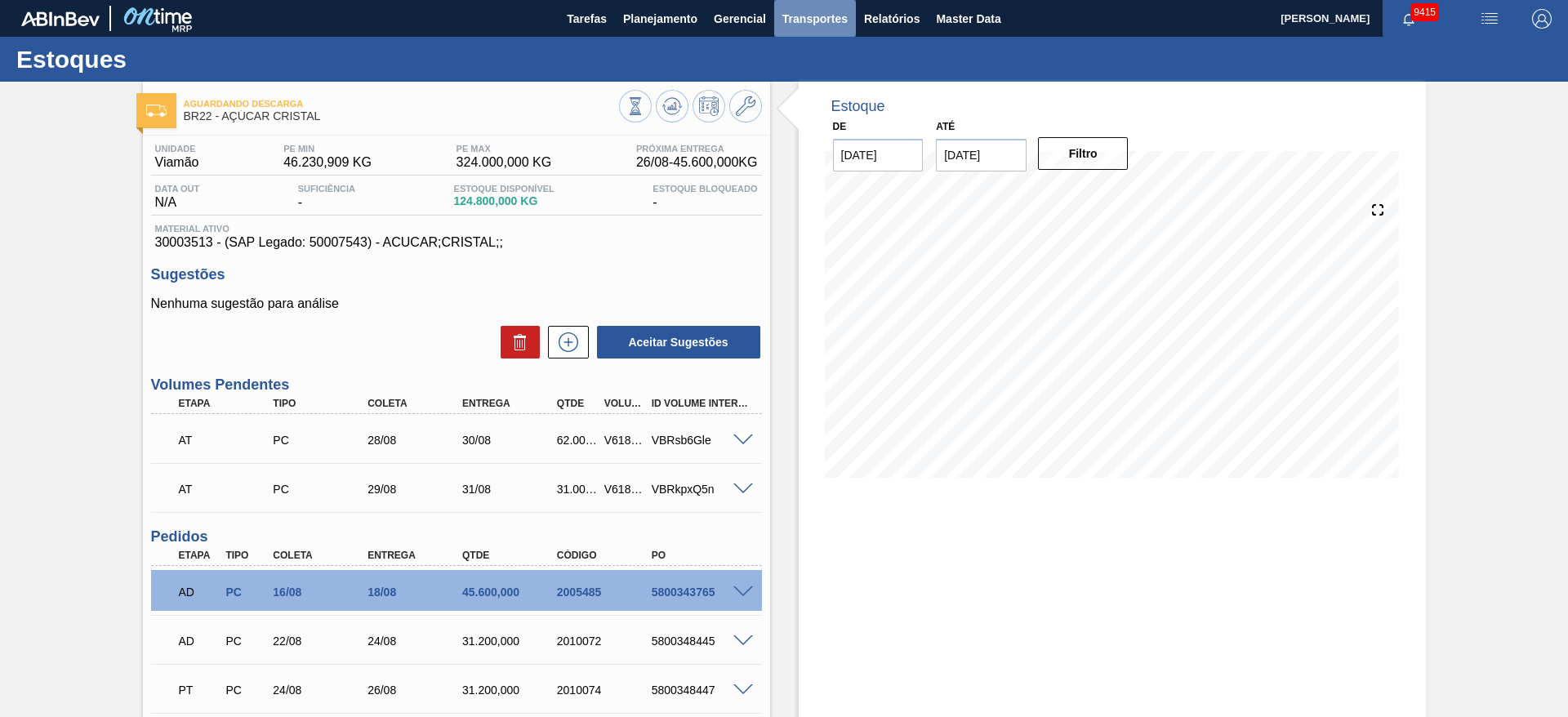
click at [825, 21] on span "Transportes" at bounding box center [815, 19] width 65 height 20
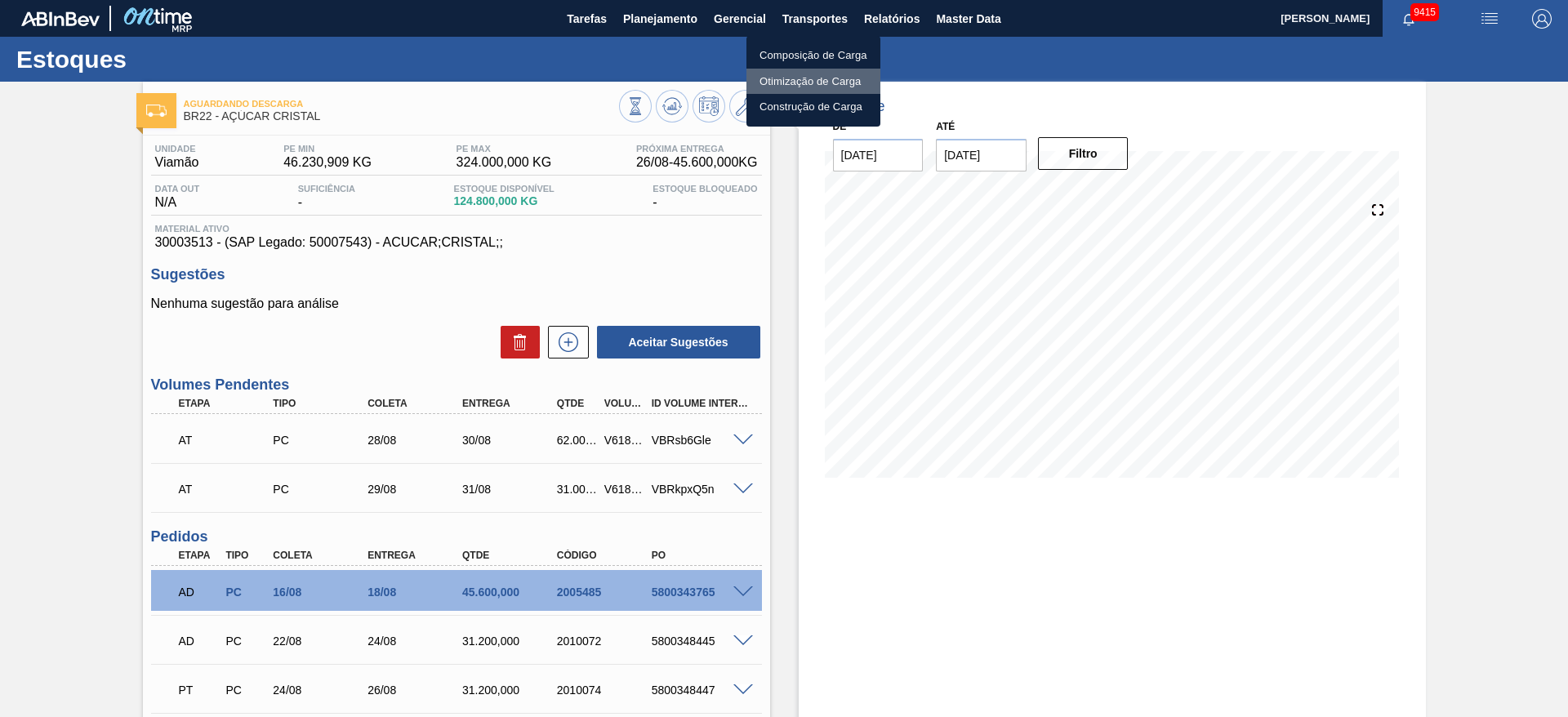
click at [795, 74] on li "Otimização de Carga" at bounding box center [814, 82] width 134 height 26
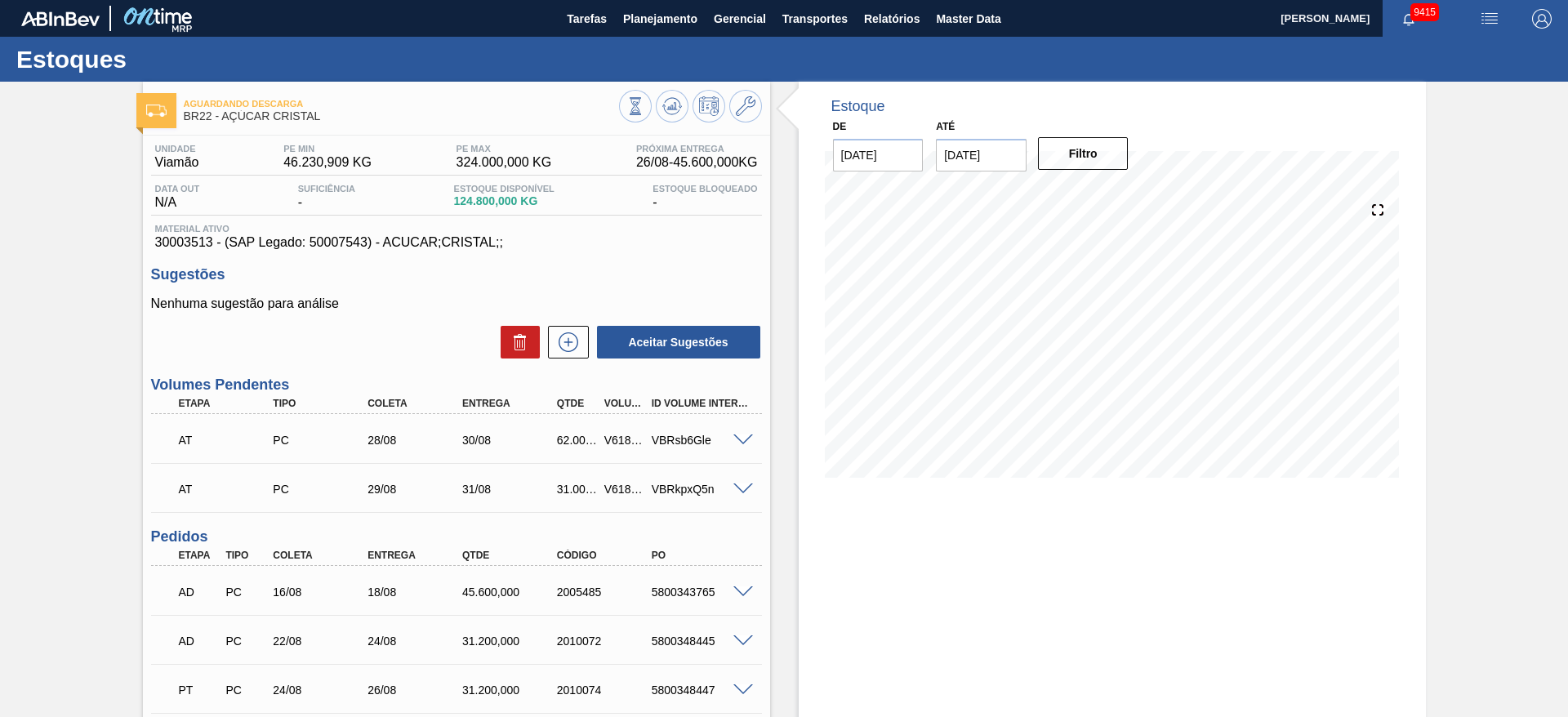
click at [745, 491] on span at bounding box center [743, 490] width 20 height 12
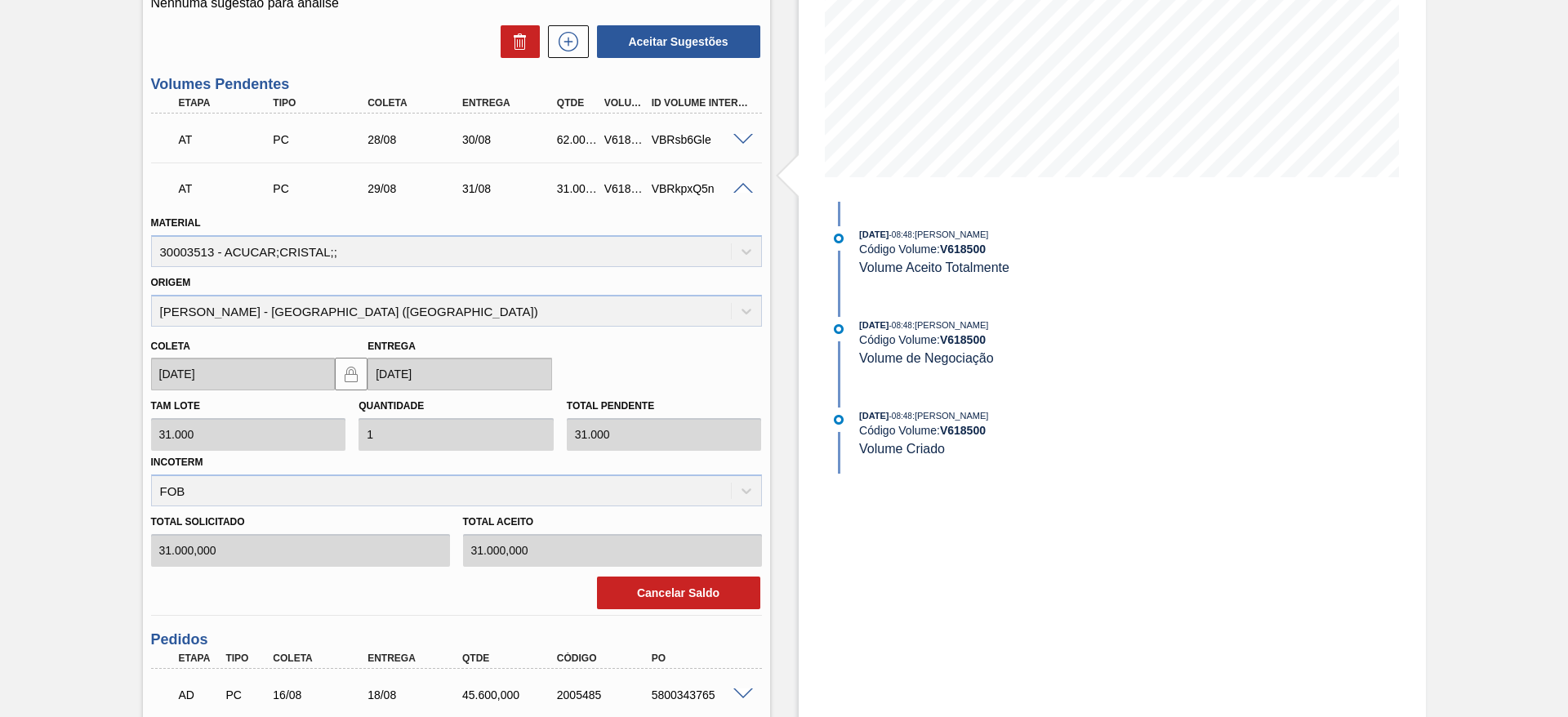
scroll to position [310, 0]
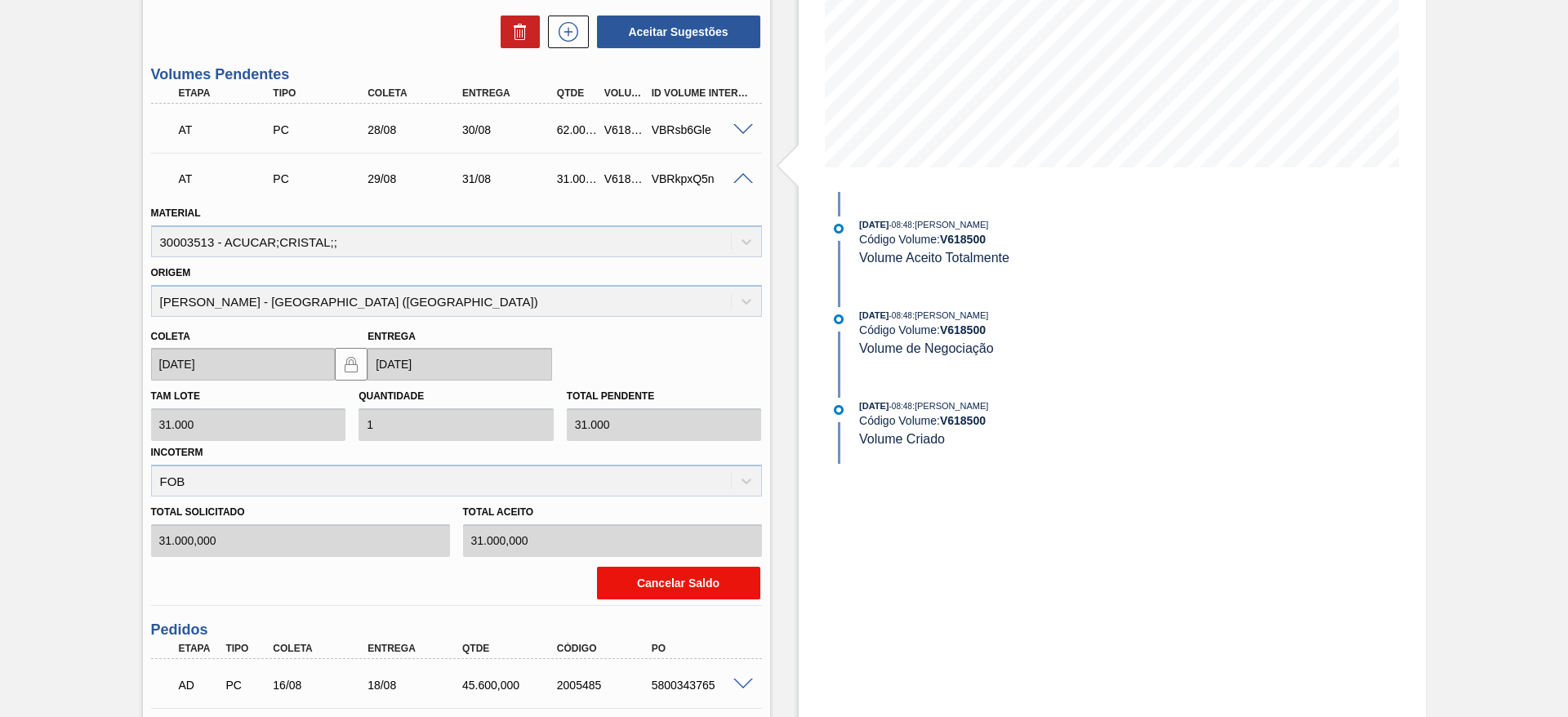
click at [683, 569] on button "Cancelar Saldo" at bounding box center [679, 583] width 164 height 33
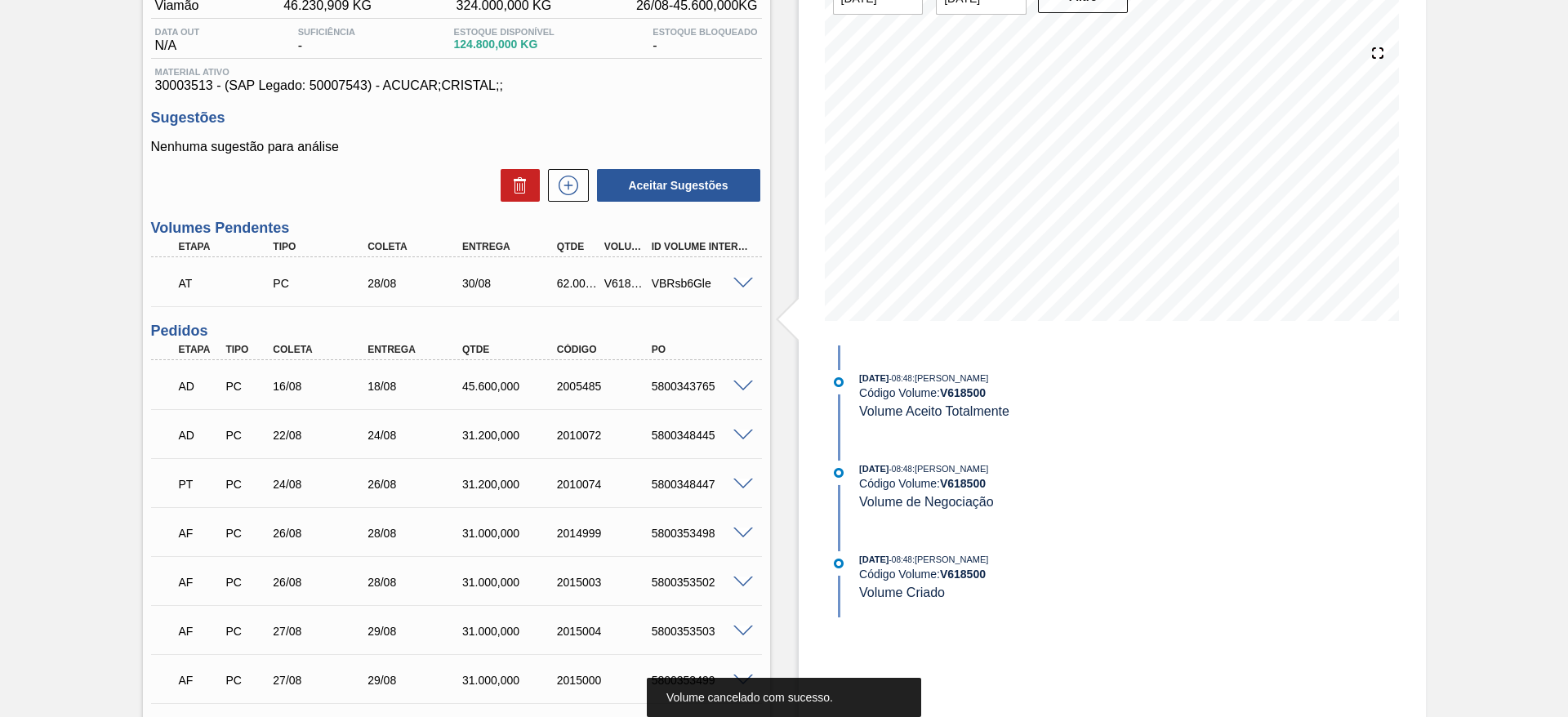
scroll to position [88, 0]
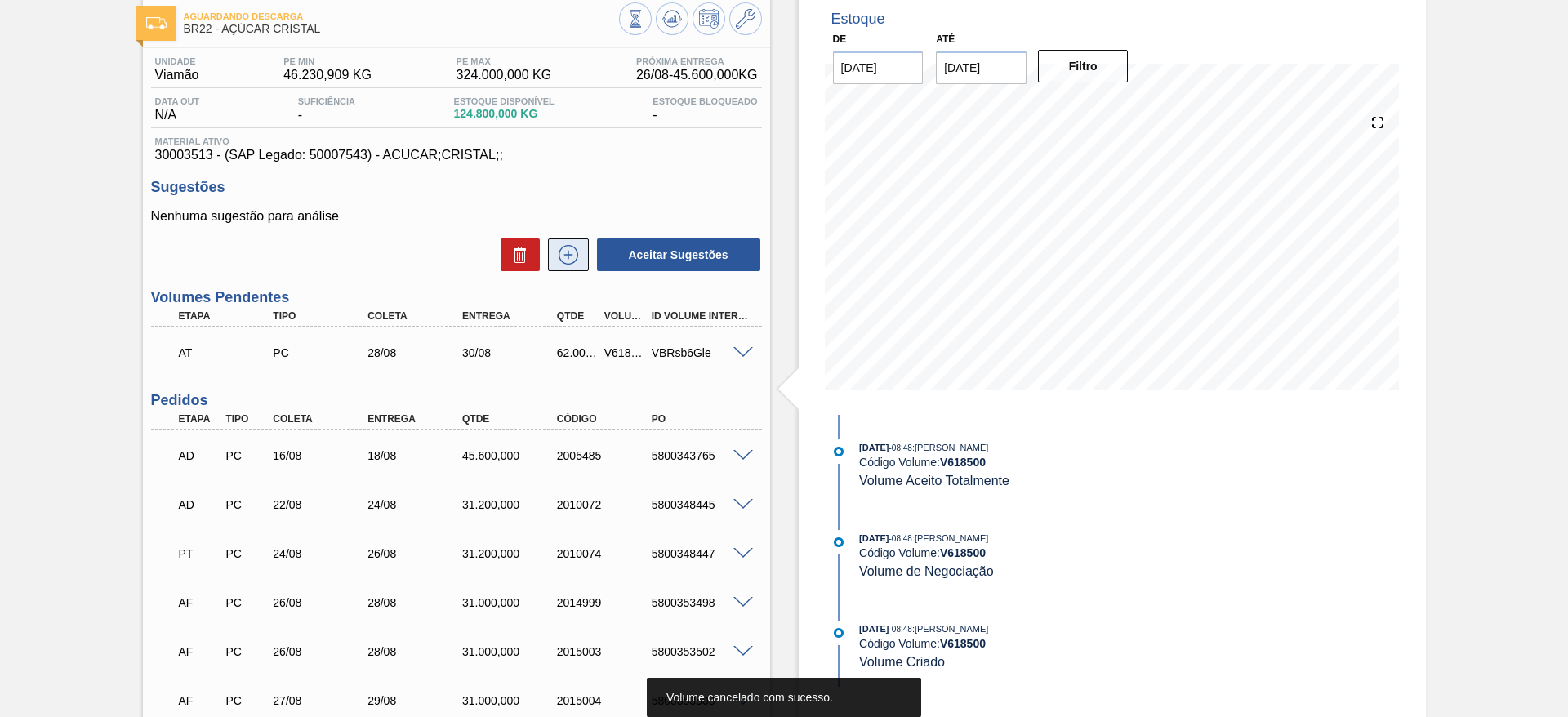
click at [562, 251] on icon at bounding box center [569, 255] width 26 height 20
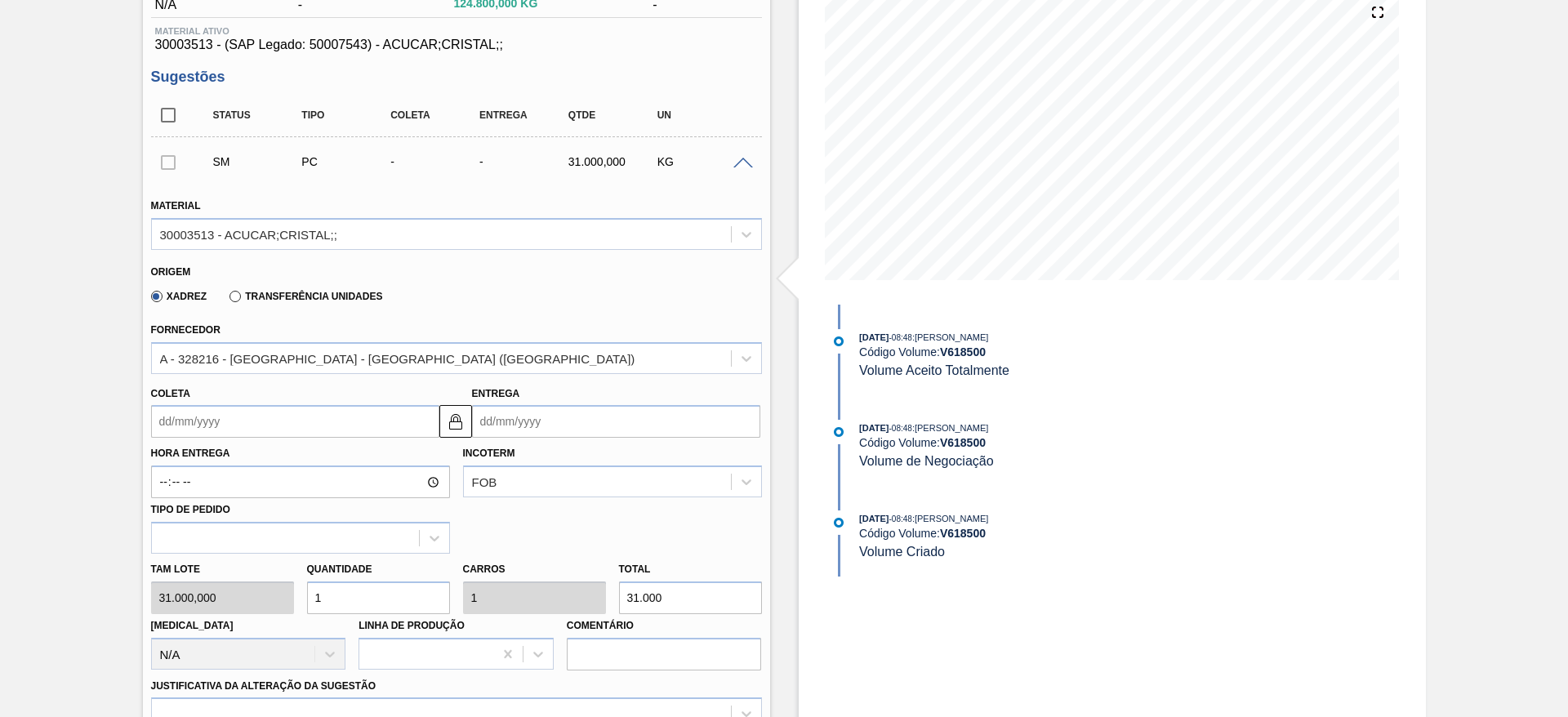
scroll to position [220, 0]
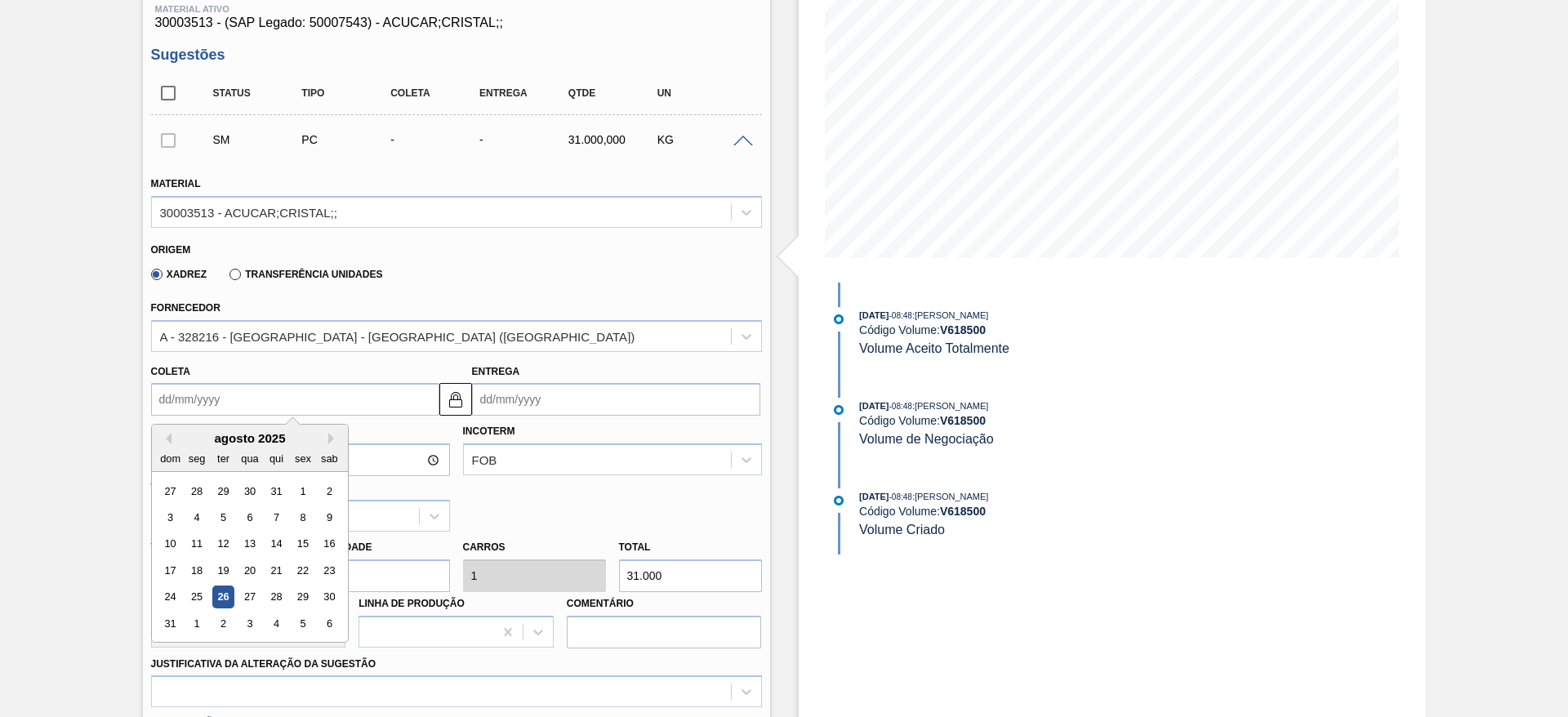
click at [206, 394] on input "Coleta" at bounding box center [295, 399] width 289 height 33
click at [297, 595] on div "29" at bounding box center [303, 597] width 22 height 22
type input "[DATE]"
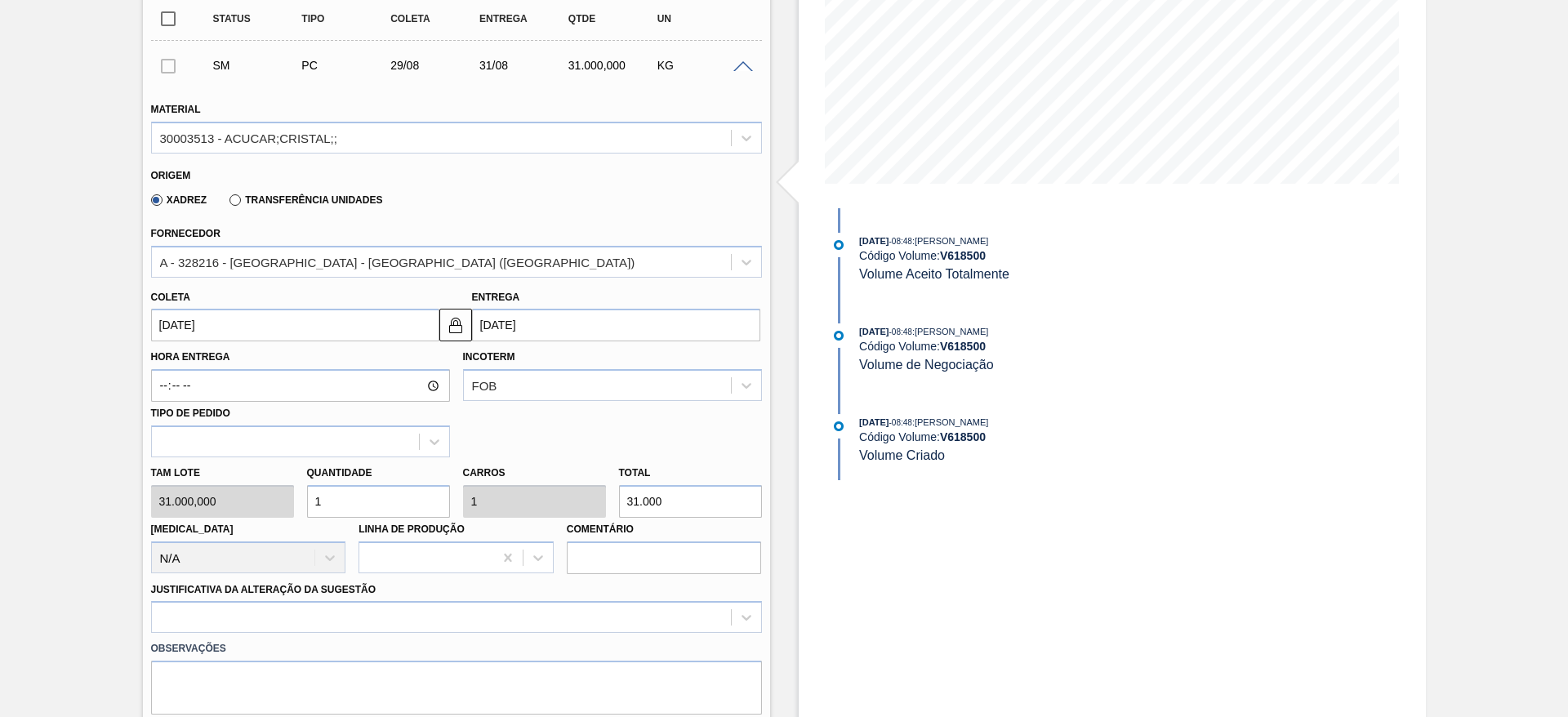
scroll to position [315, 0]
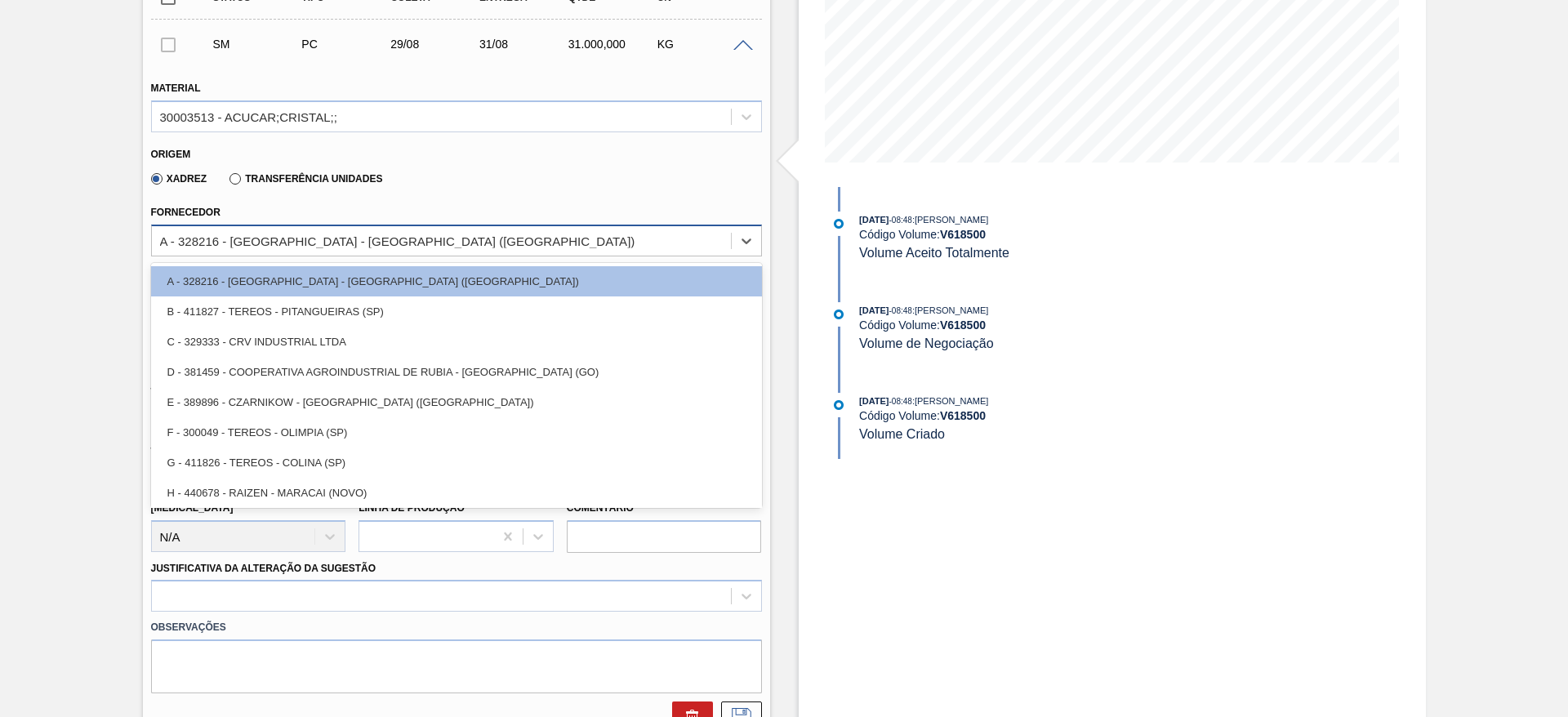
click at [364, 247] on div "A - 328216 - [GEOGRAPHIC_DATA] - [GEOGRAPHIC_DATA] ([GEOGRAPHIC_DATA])" at bounding box center [442, 241] width 579 height 24
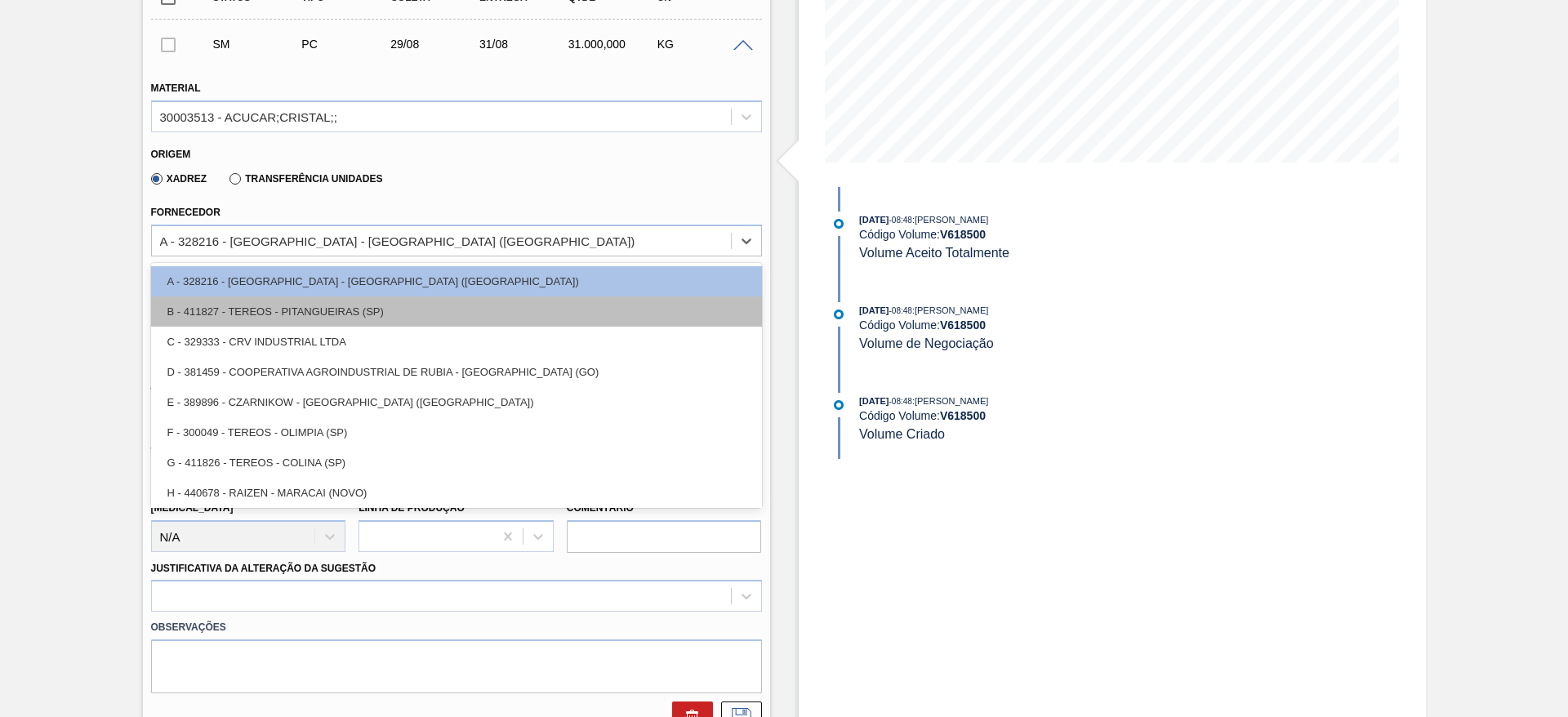
click at [353, 299] on div "B - 411827 - TEREOS - PITANGUEIRAS (SP)" at bounding box center [457, 312] width 611 height 31
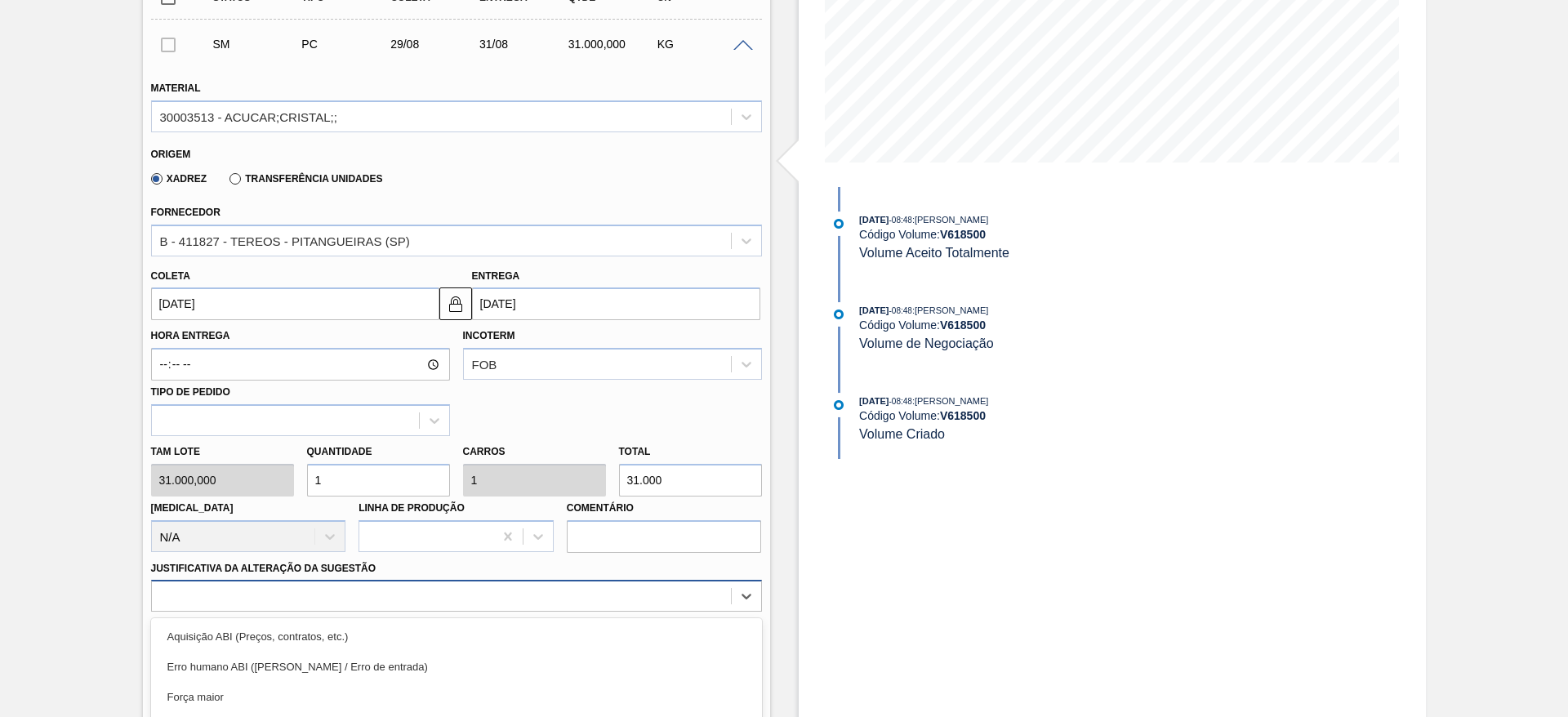
scroll to position [468, 0]
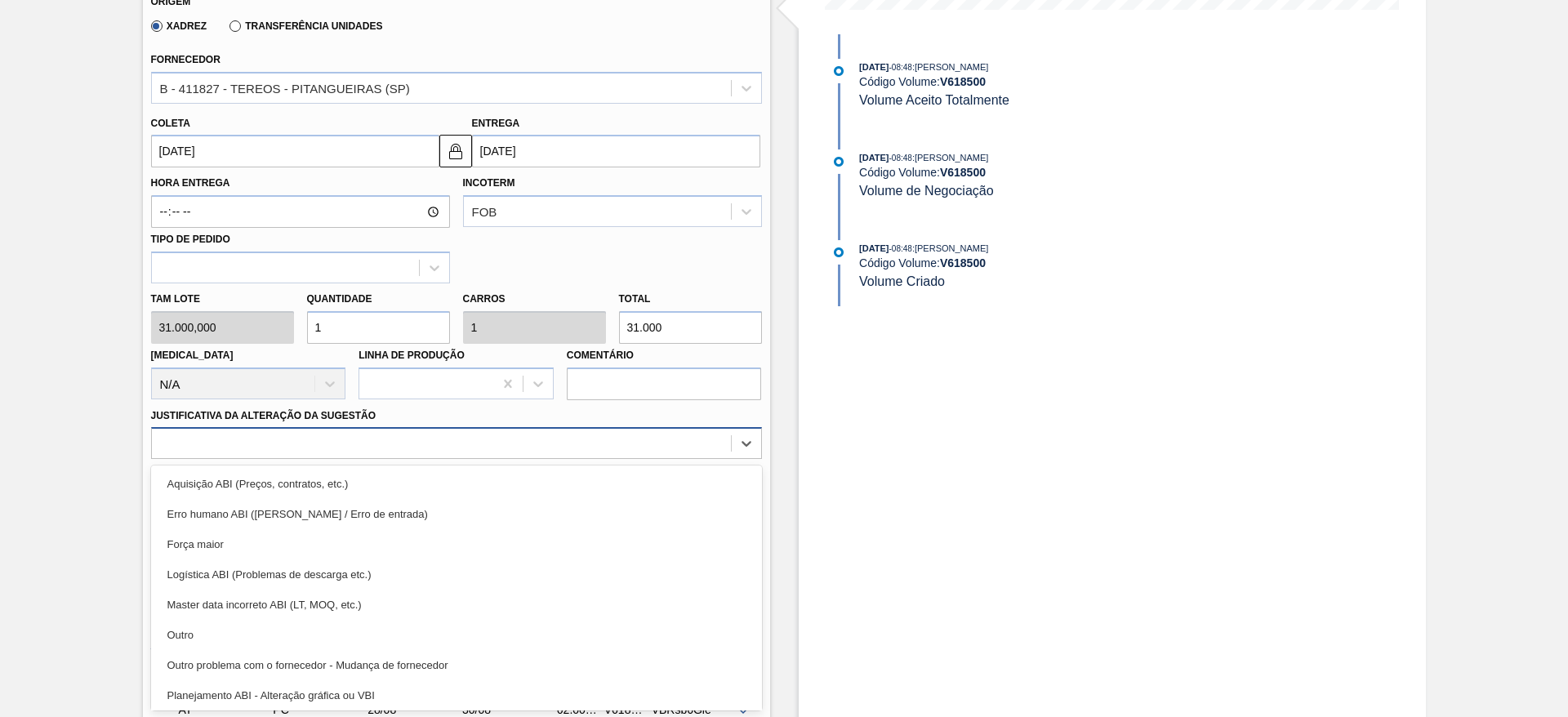
click at [558, 459] on div "option Master data incorreto ABI (LT, MOQ, etc.) focused, 5 of 18. 18 results a…" at bounding box center [457, 443] width 611 height 32
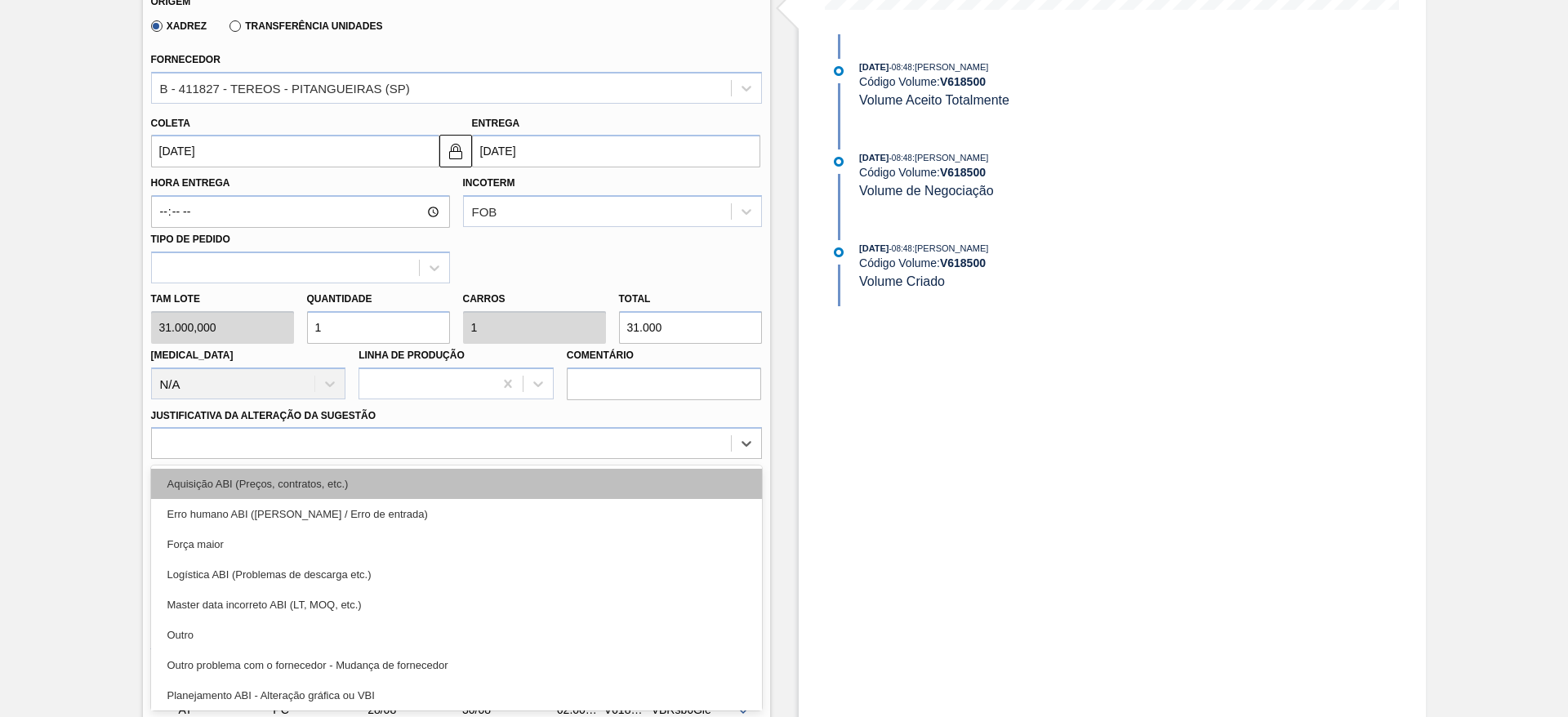
click at [614, 496] on div "Aquisição ABI (Preços, contratos, etc.)" at bounding box center [457, 484] width 611 height 31
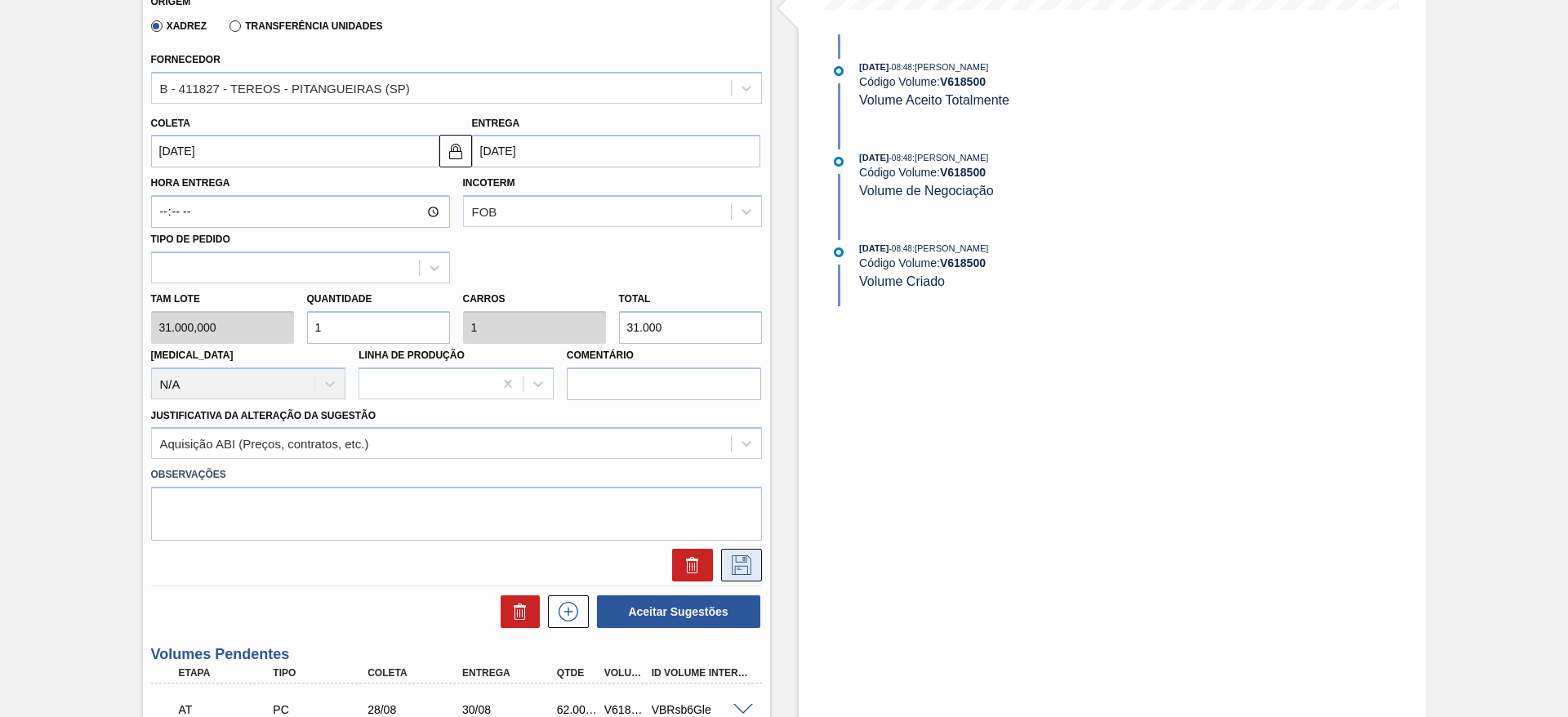
click at [734, 570] on icon at bounding box center [742, 566] width 20 height 20
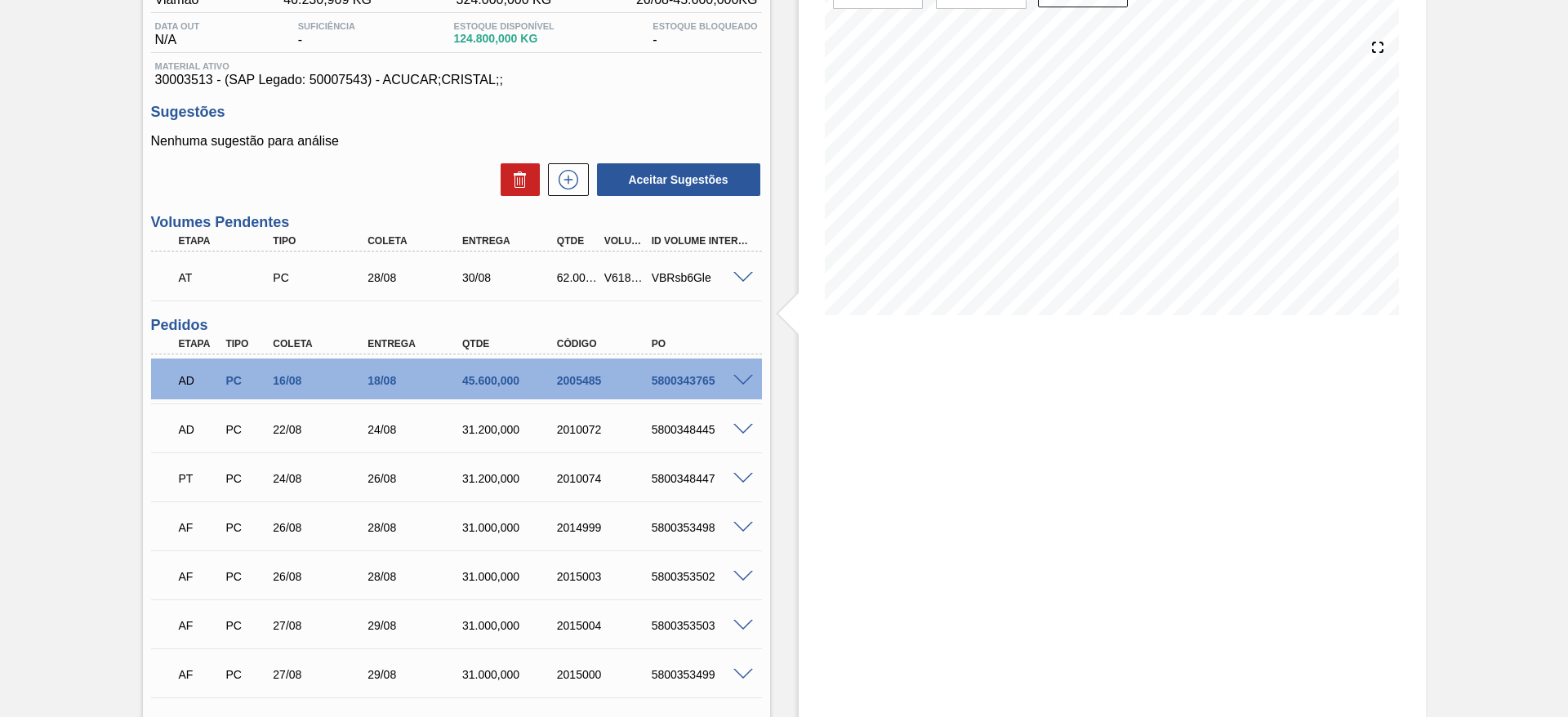
scroll to position [162, 0]
click at [576, 187] on icon at bounding box center [569, 180] width 26 height 20
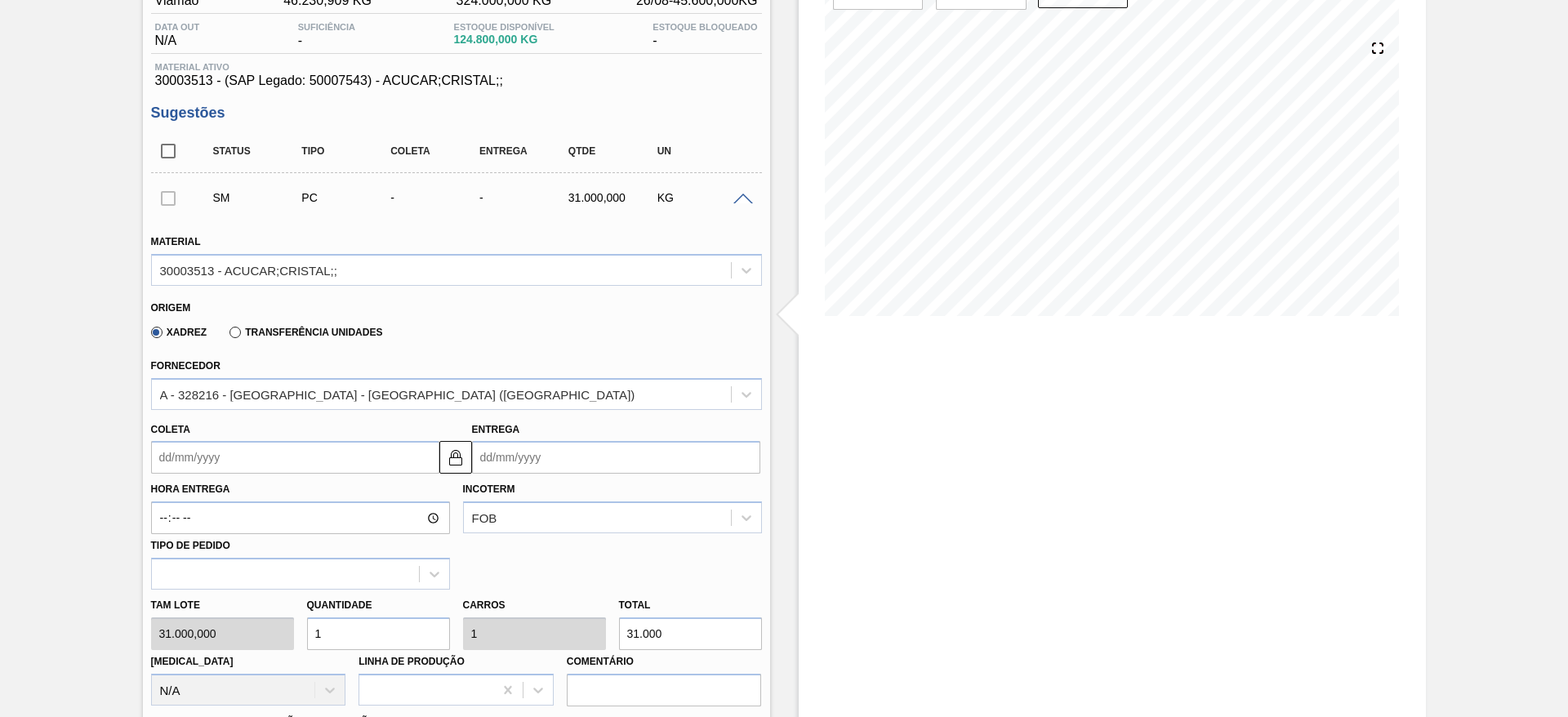
drag, startPoint x: 182, startPoint y: 434, endPoint x: 185, endPoint y: 445, distance: 11.4
click at [185, 445] on div "Coleta" at bounding box center [295, 447] width 289 height 56
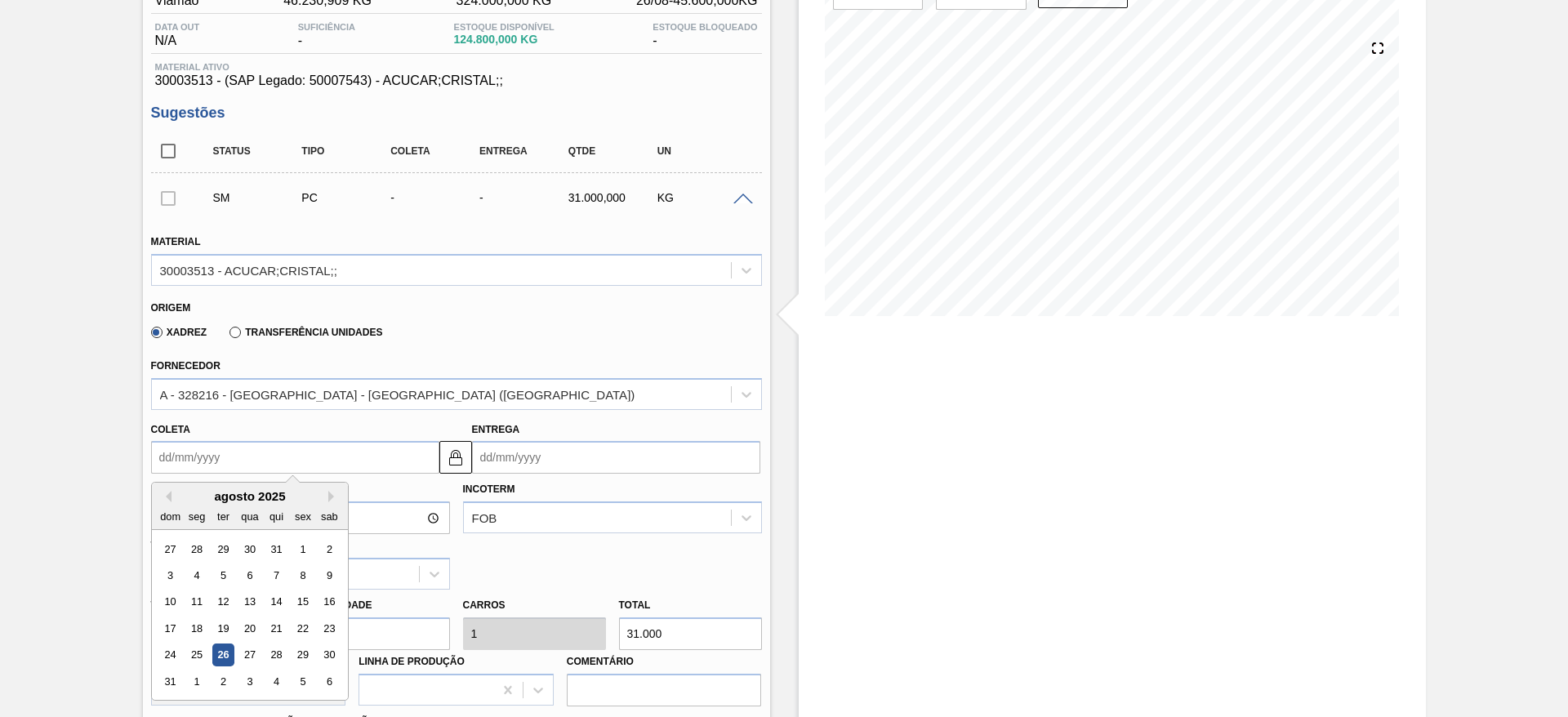
click at [185, 445] on input "Coleta" at bounding box center [295, 457] width 289 height 33
click at [337, 658] on div "30" at bounding box center [328, 655] width 22 height 22
type input "[DATE]"
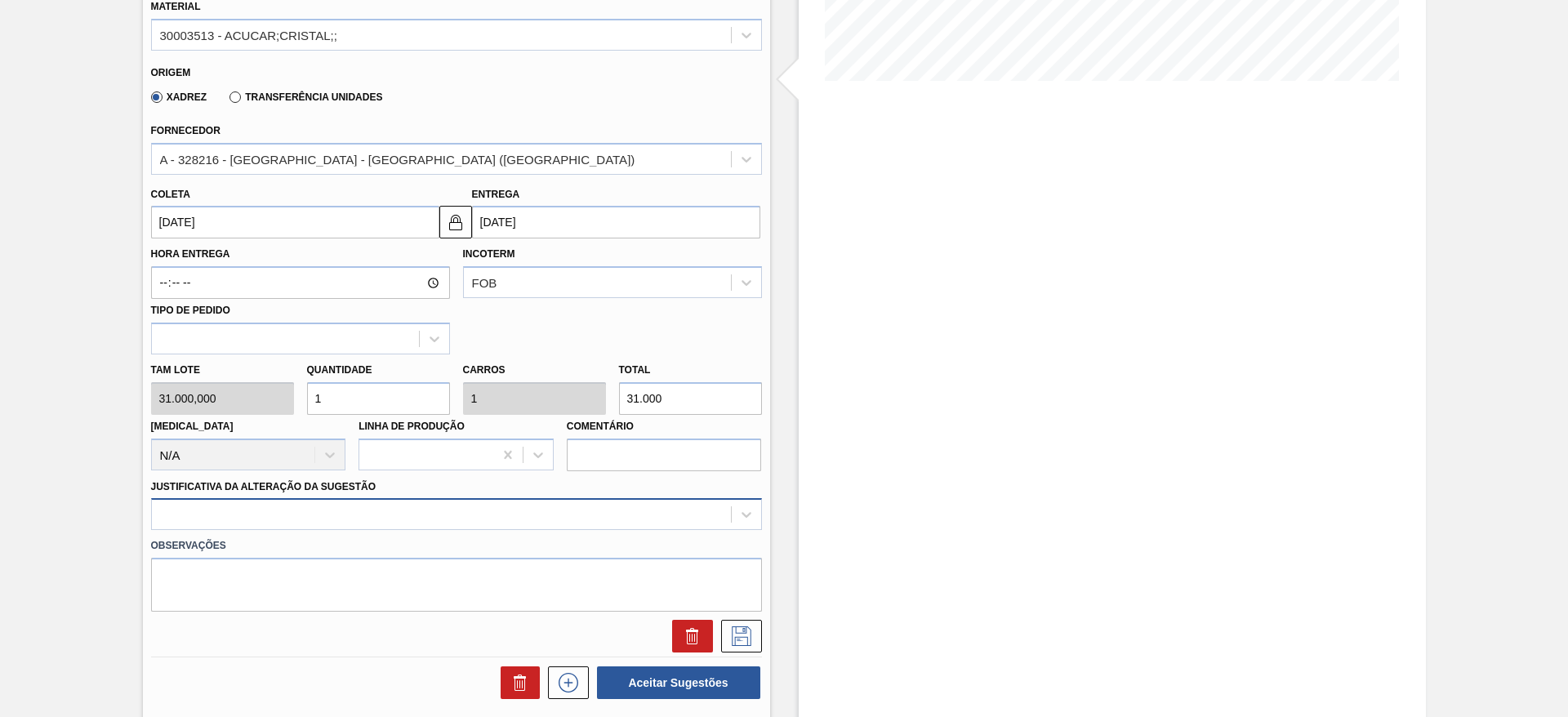
scroll to position [468, 0]
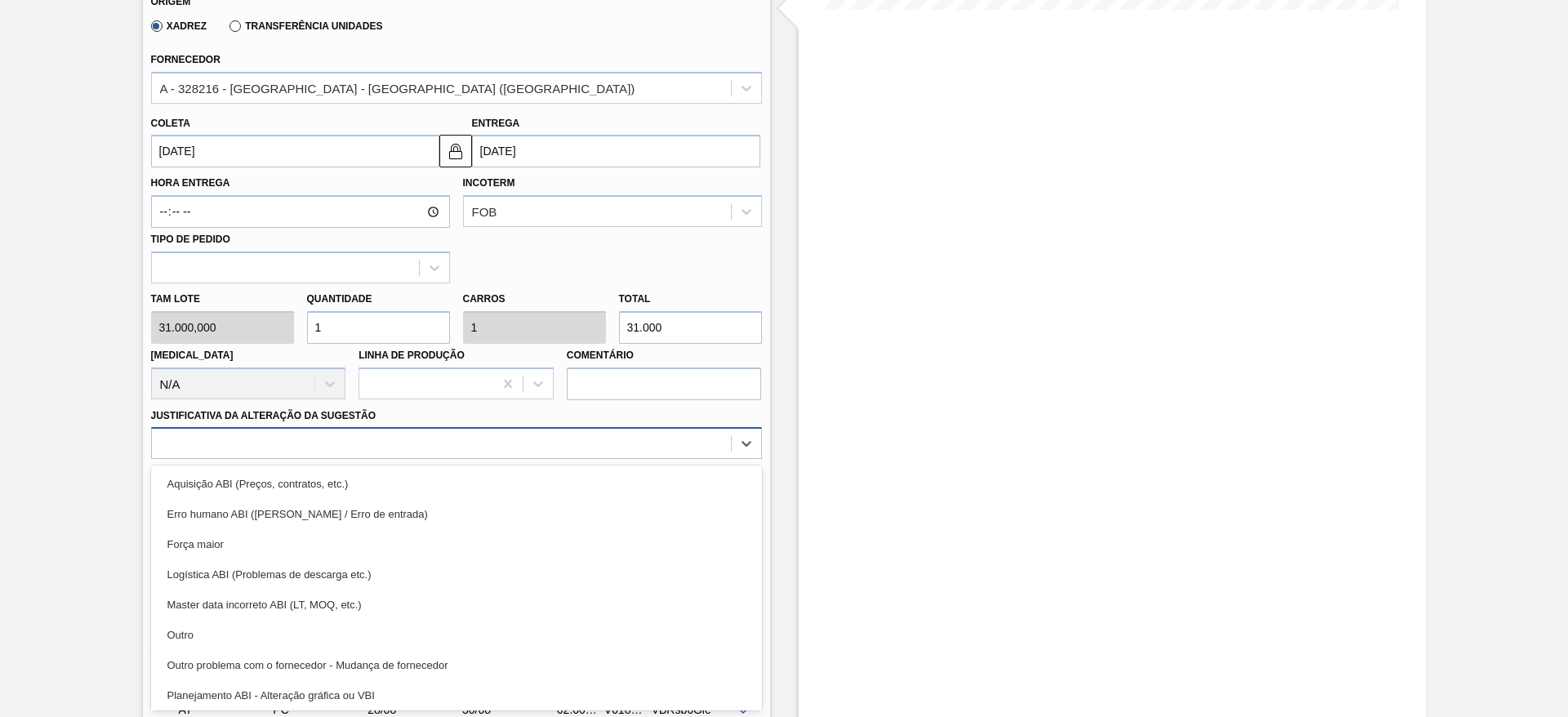
click at [464, 459] on div "option Força maior focused, 3 of 18. 18 results available. Use Up and Down to c…" at bounding box center [457, 443] width 611 height 32
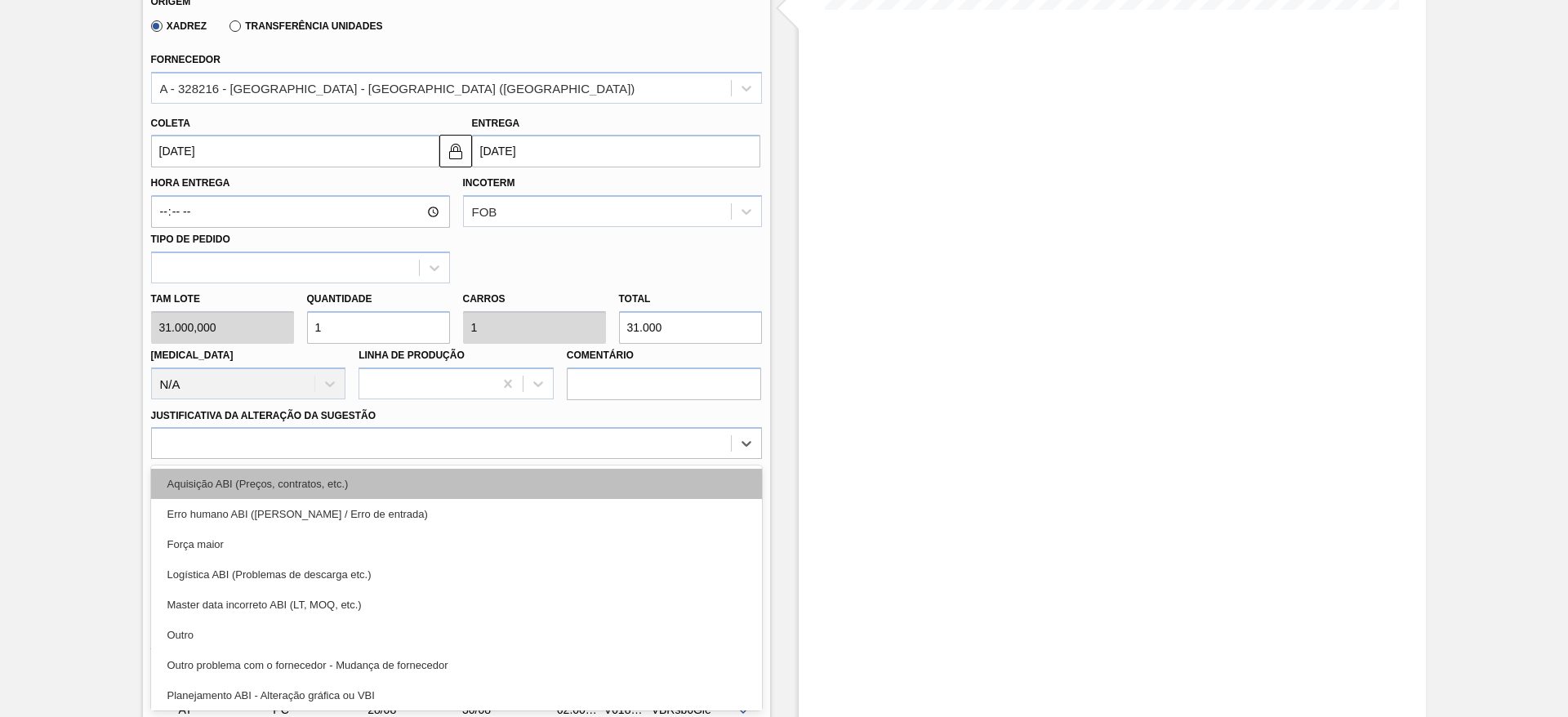
click at [490, 495] on div "Aquisição ABI (Preços, contratos, etc.)" at bounding box center [457, 484] width 611 height 31
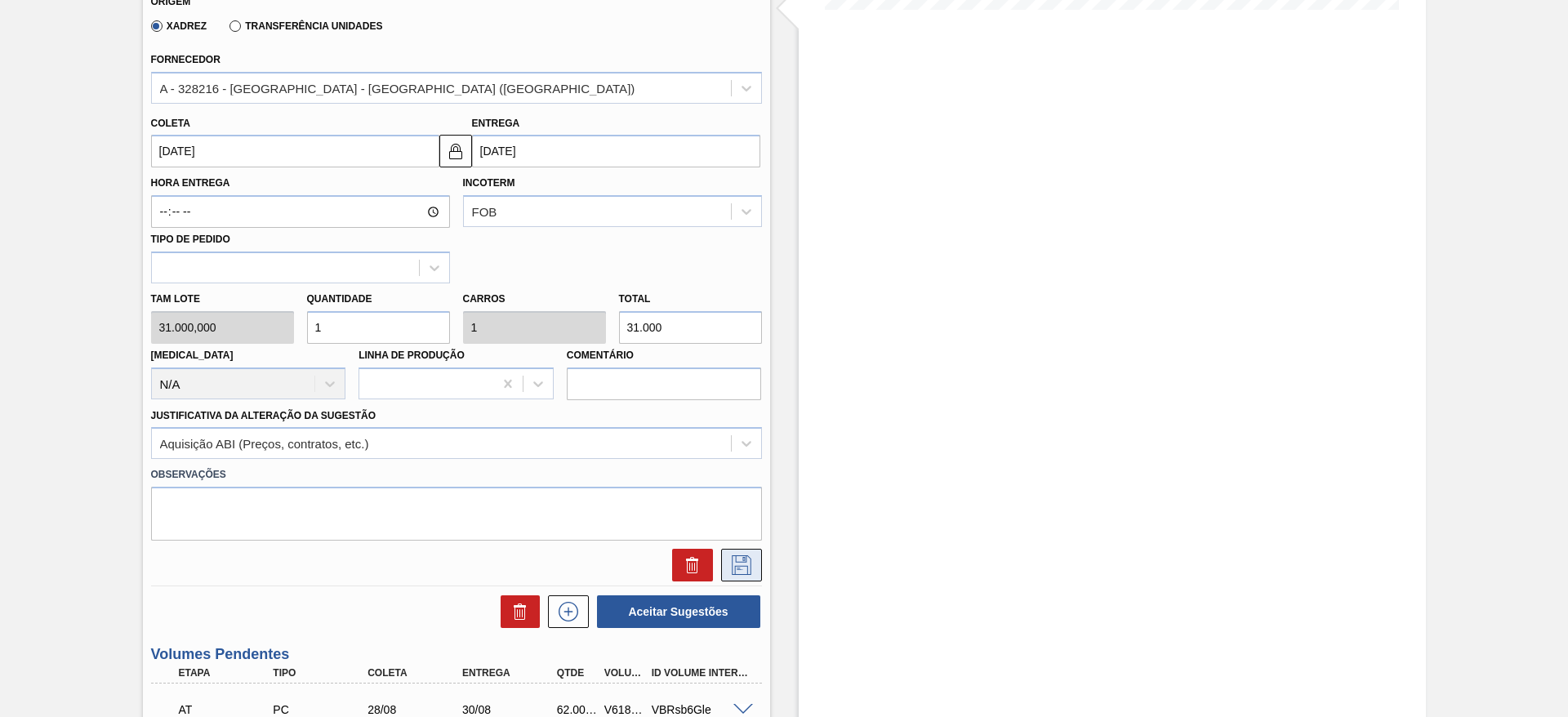
click at [736, 556] on icon at bounding box center [742, 566] width 20 height 20
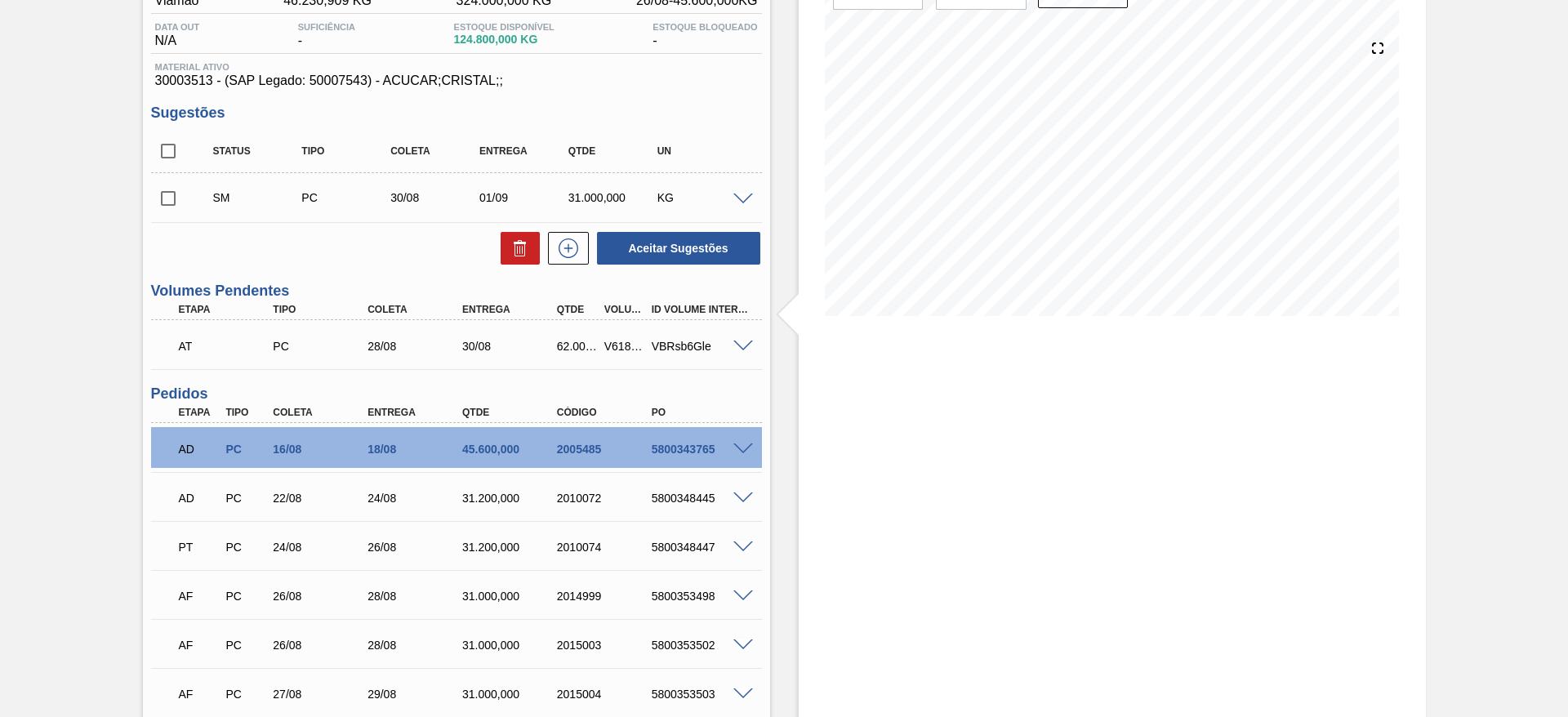
scroll to position [152, 0]
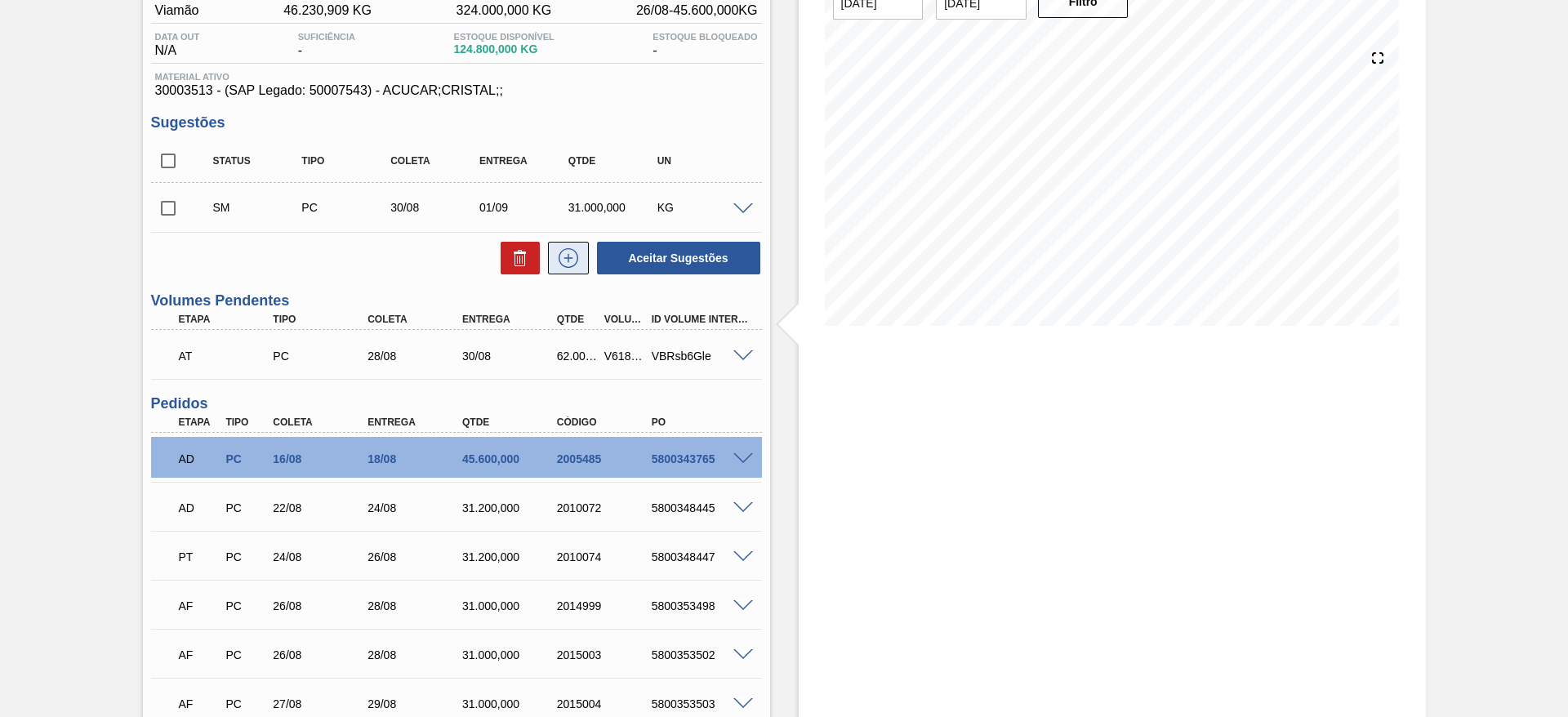
click at [577, 252] on icon at bounding box center [569, 258] width 26 height 20
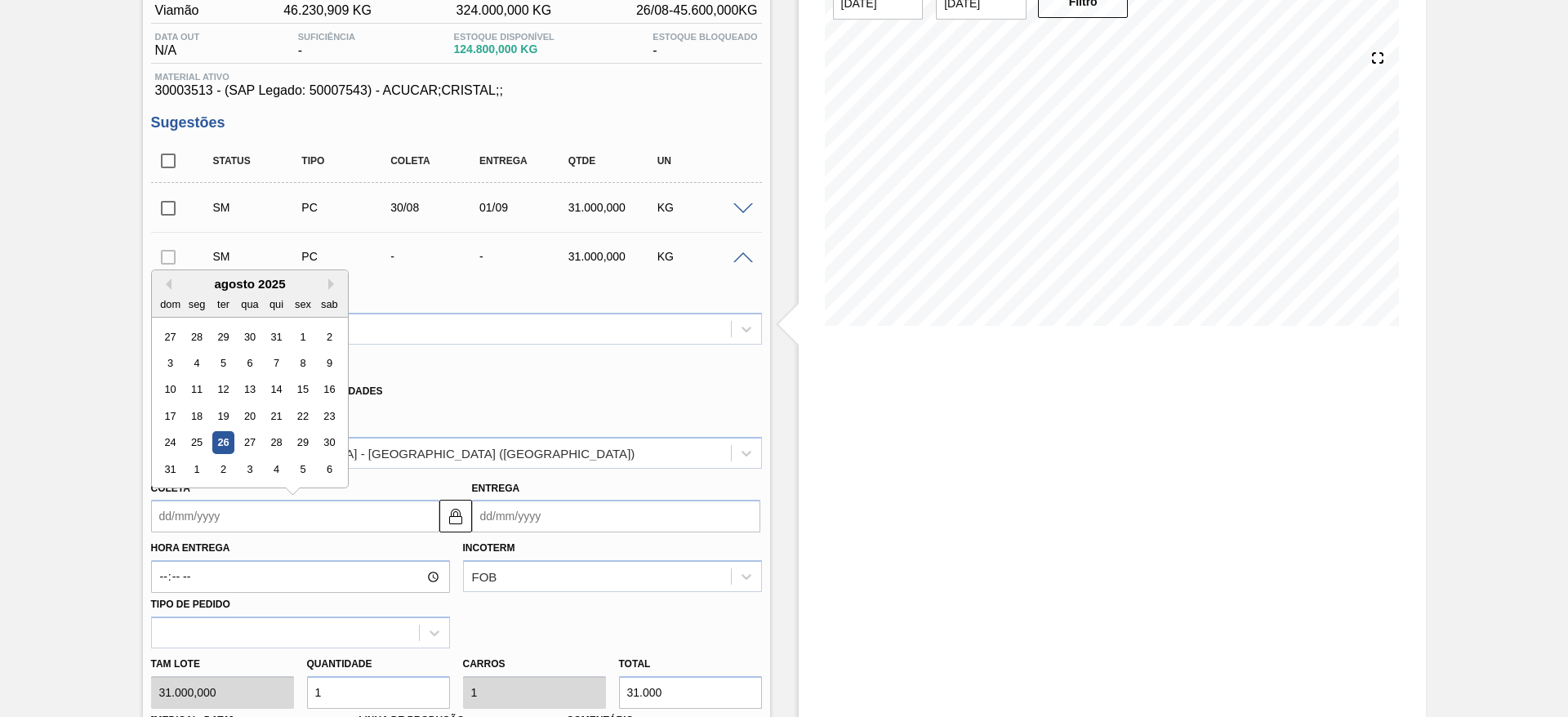
click at [195, 520] on input "Coleta" at bounding box center [295, 516] width 289 height 33
click at [306, 438] on div "29" at bounding box center [303, 442] width 22 height 22
type input "29/08/2025"
type input "31/08/2025"
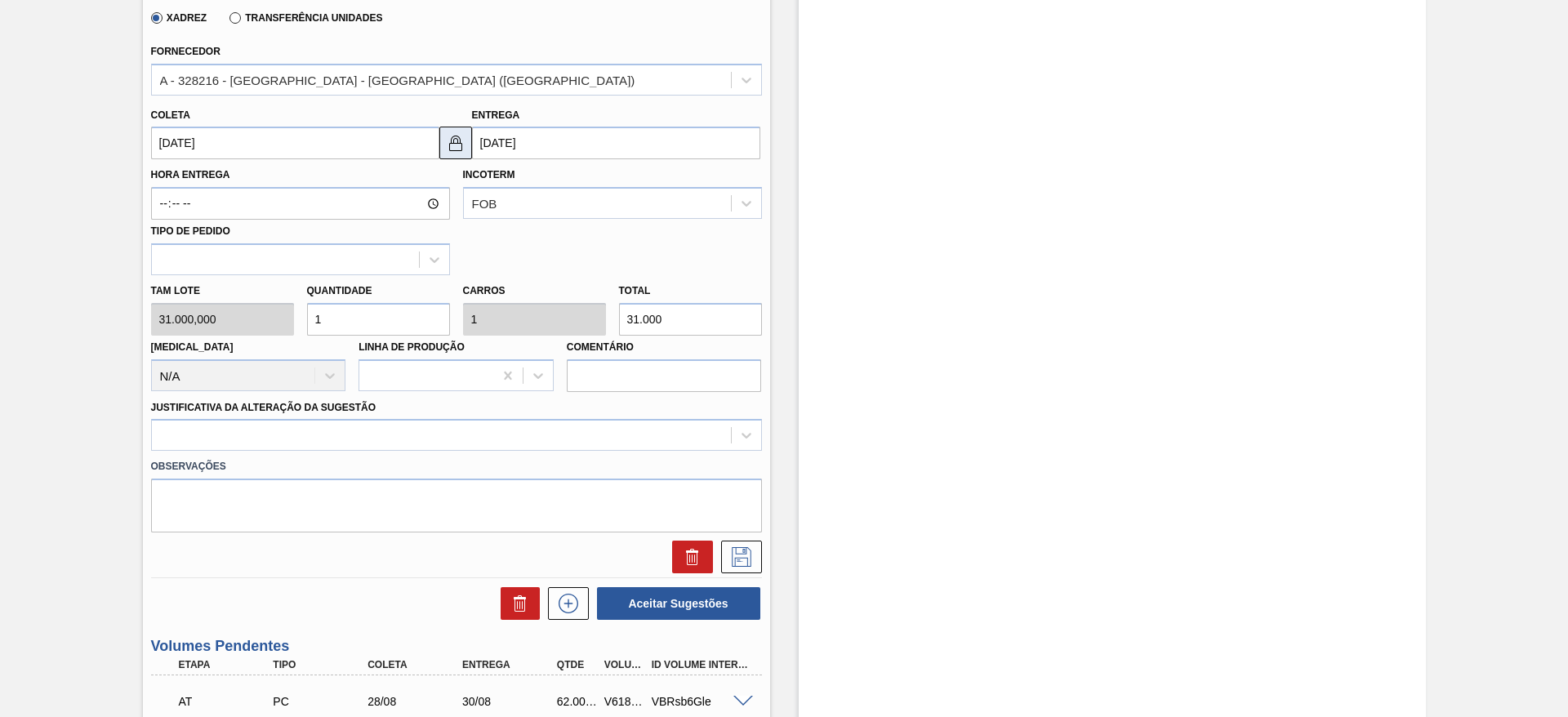
scroll to position [542, 0]
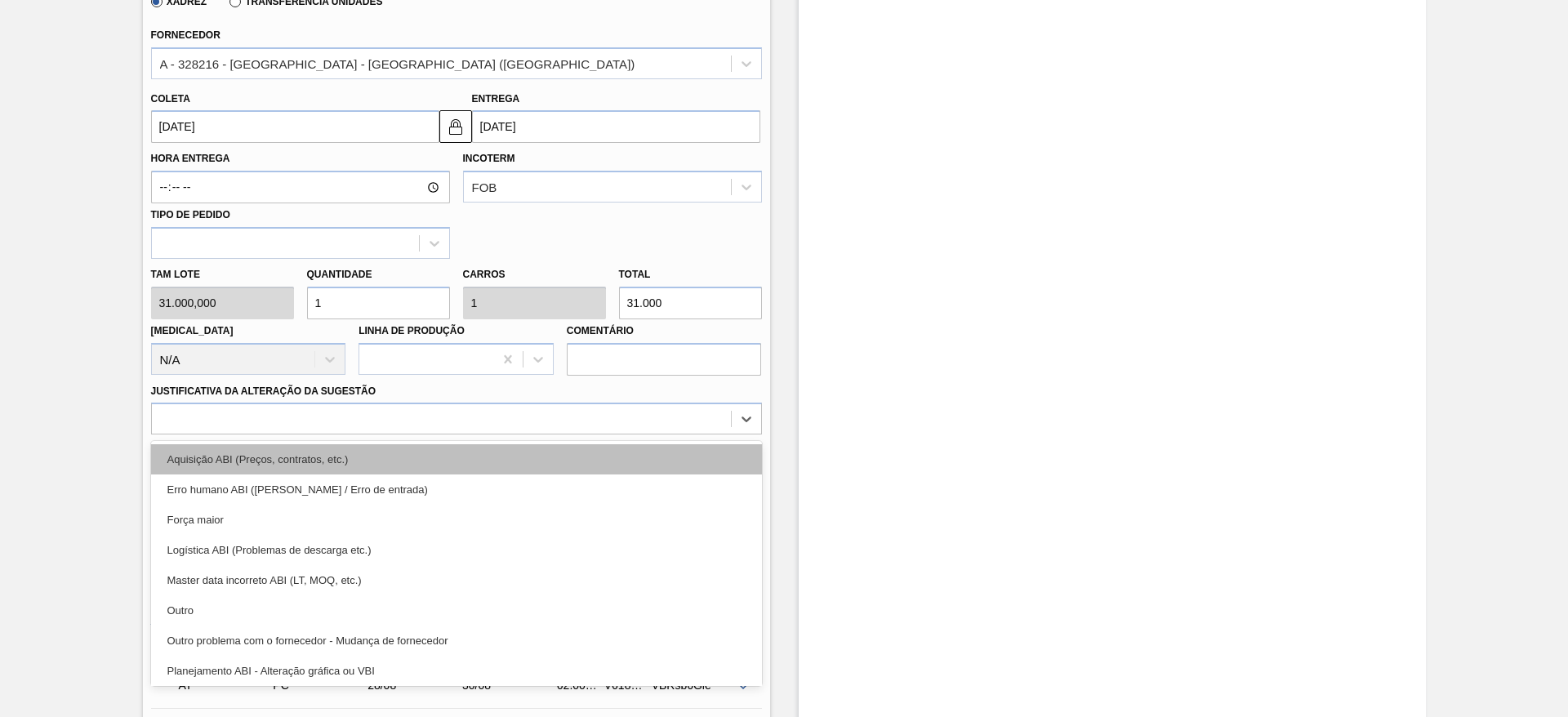
drag, startPoint x: 538, startPoint y: 428, endPoint x: 541, endPoint y: 463, distance: 35.1
click at [541, 434] on div "option Aquisição ABI (Preços, contratos, etc.) focused, 1 of 18. 18 results ava…" at bounding box center [457, 418] width 611 height 32
click at [541, 463] on div "Aquisição ABI (Preços, contratos, etc.)" at bounding box center [457, 459] width 611 height 31
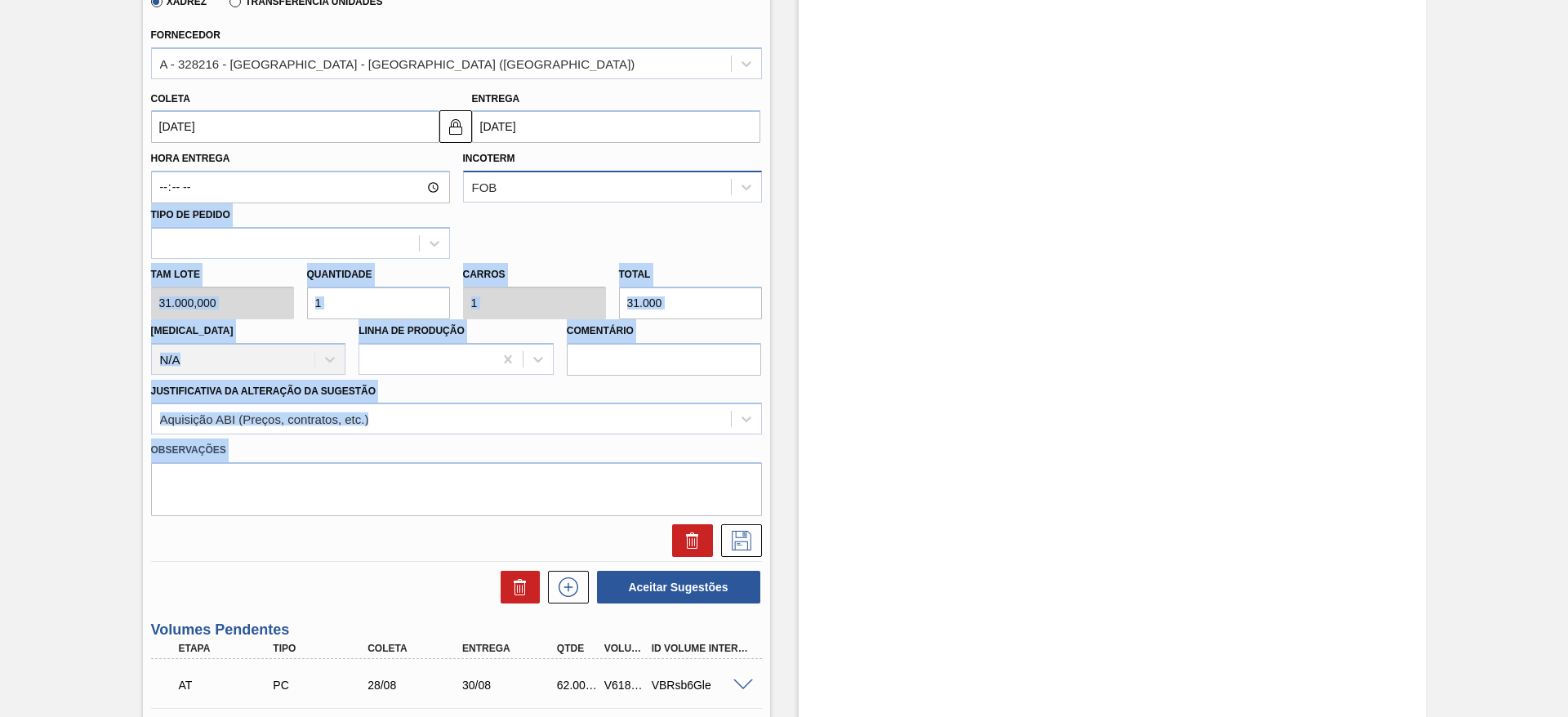
drag, startPoint x: 762, startPoint y: 535, endPoint x: 603, endPoint y: 191, distance: 379.0
click at [603, 191] on div "Material 30003513 - ACUCAR;CRISTAL;; Origem Xadrez Transferência Unidades Forne…" at bounding box center [457, 222] width 611 height 670
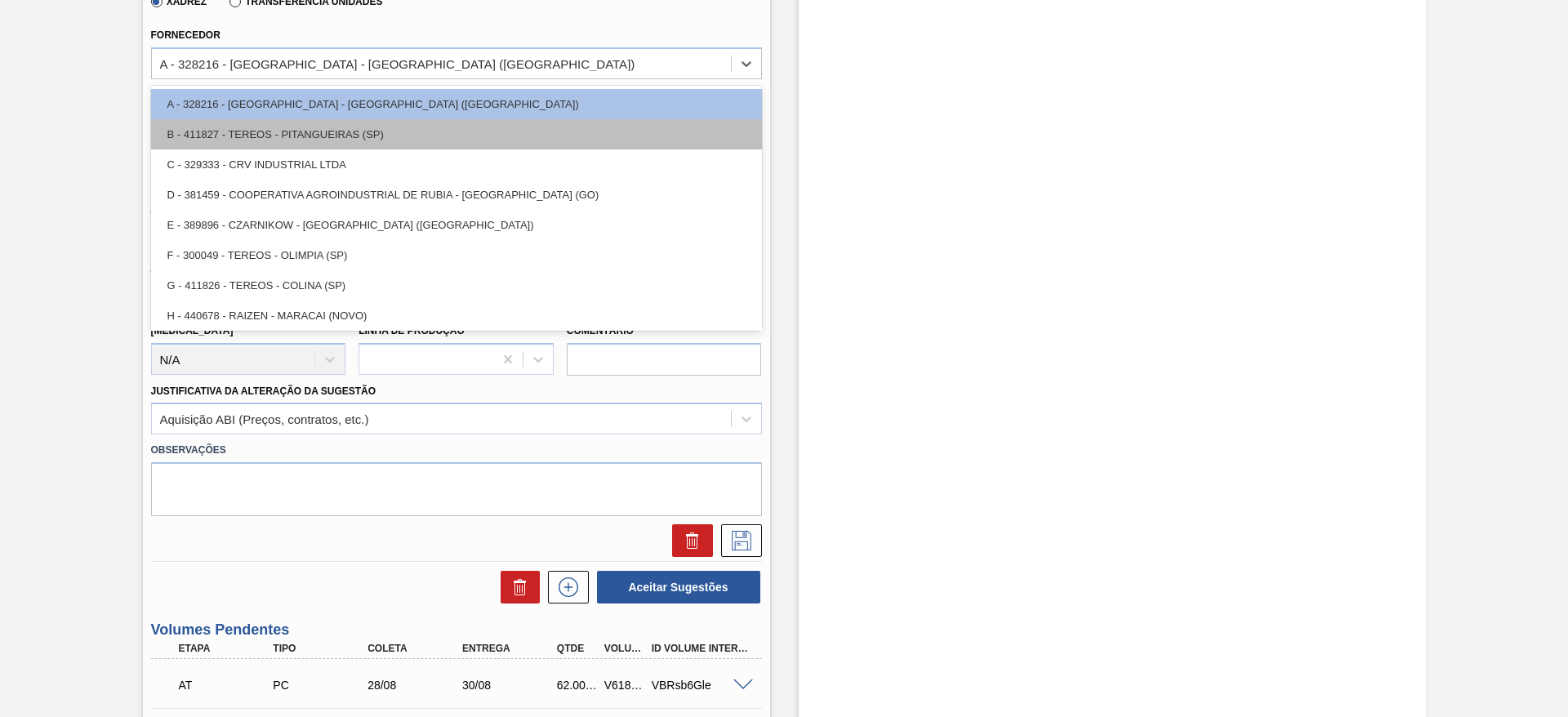
drag, startPoint x: 490, startPoint y: 60, endPoint x: 474, endPoint y: 118, distance: 60.2
click at [474, 79] on div "option A - 328216 - NARDINI - VISTA ALEGRE DO ALTO (SP) focused, 1 of 9. 9 resu…" at bounding box center [457, 63] width 611 height 32
click at [474, 119] on div "B - 411827 - TEREOS - PITANGUEIRAS (SP)" at bounding box center [457, 134] width 611 height 31
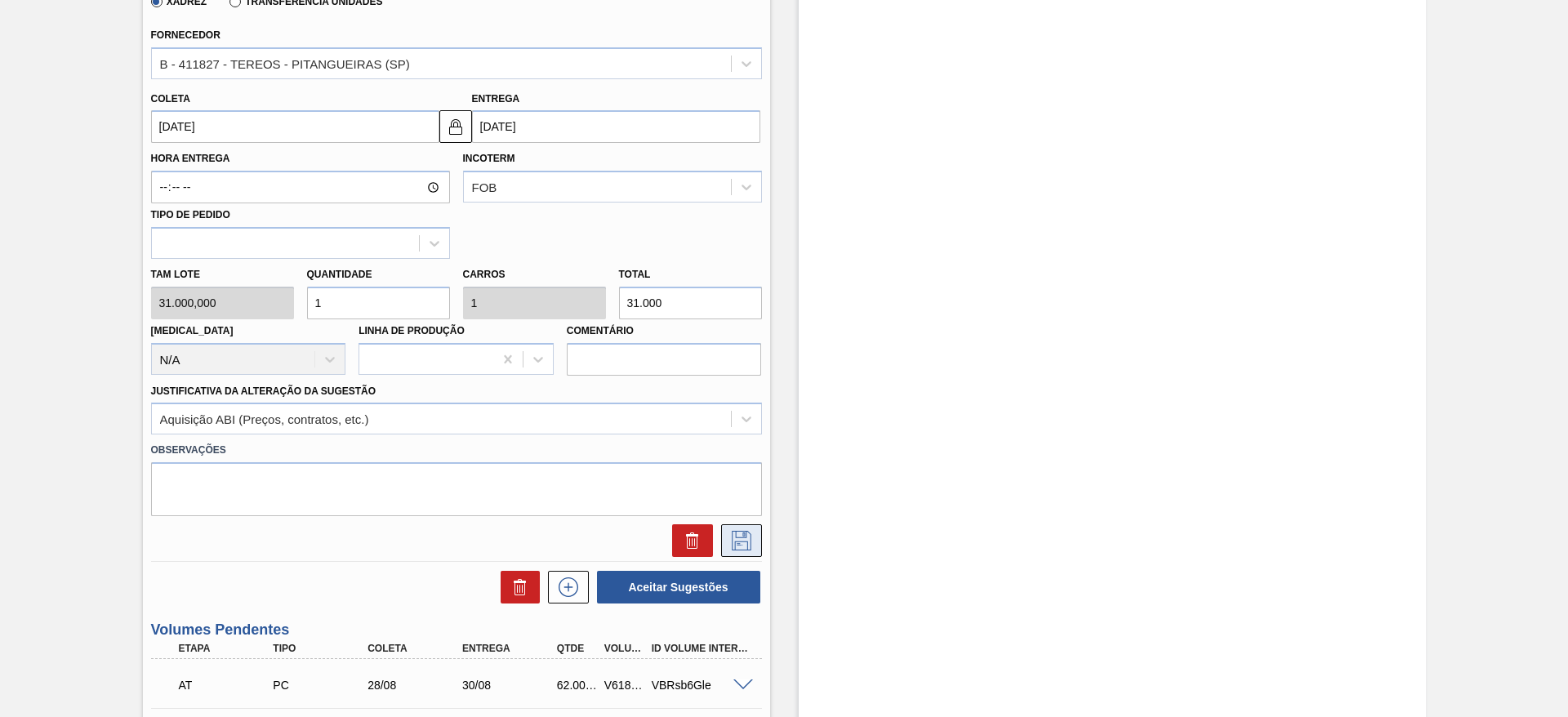
click at [747, 541] on icon at bounding box center [742, 541] width 26 height 20
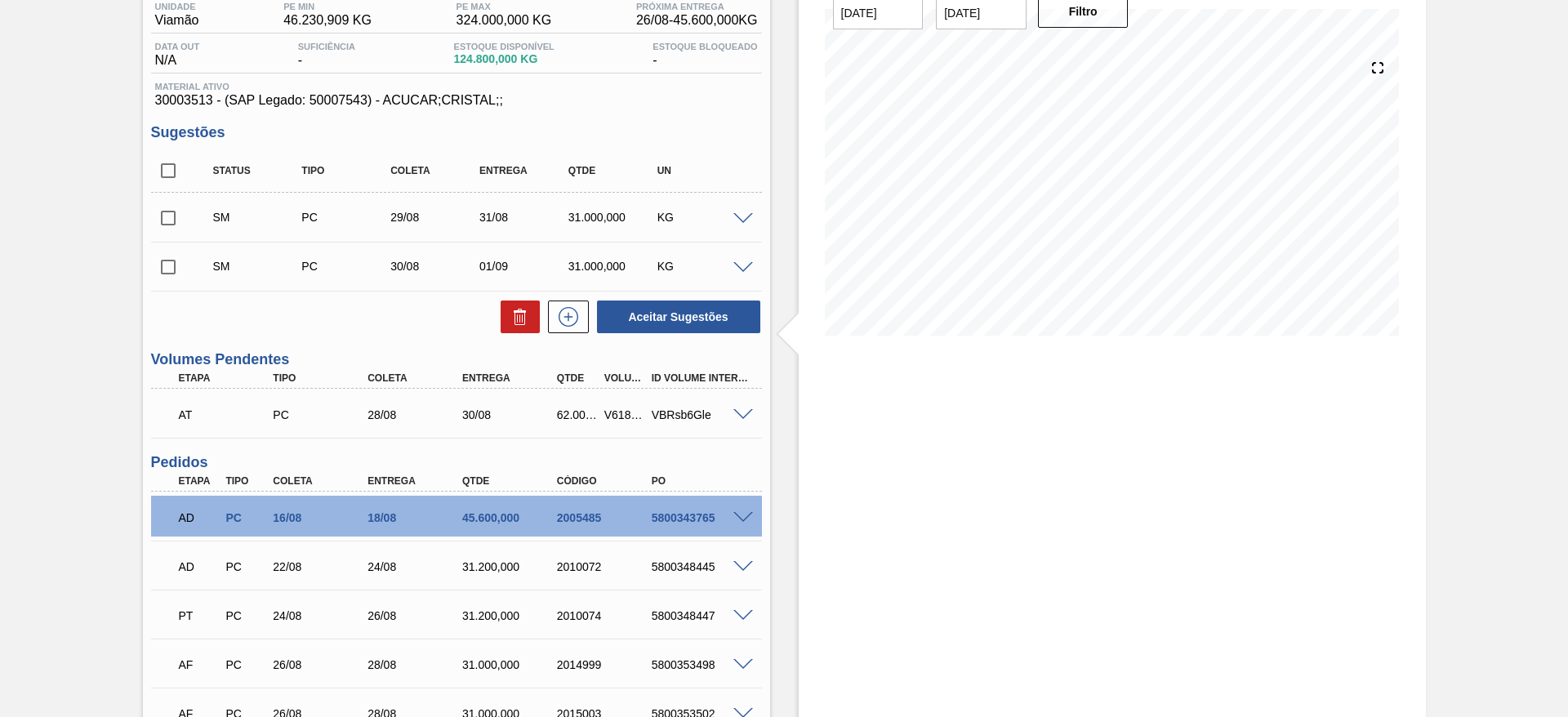
scroll to position [136, 0]
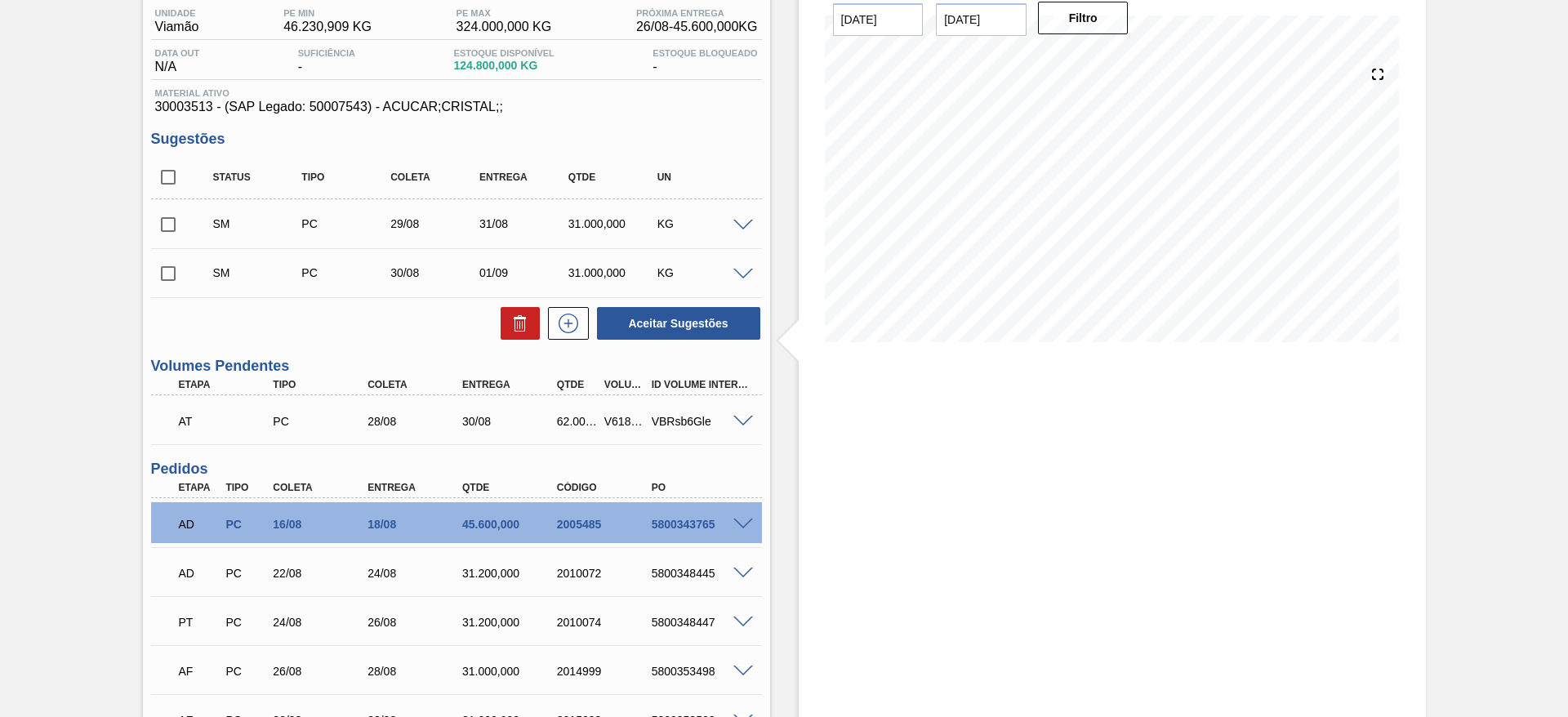
click at [743, 271] on span at bounding box center [743, 275] width 20 height 12
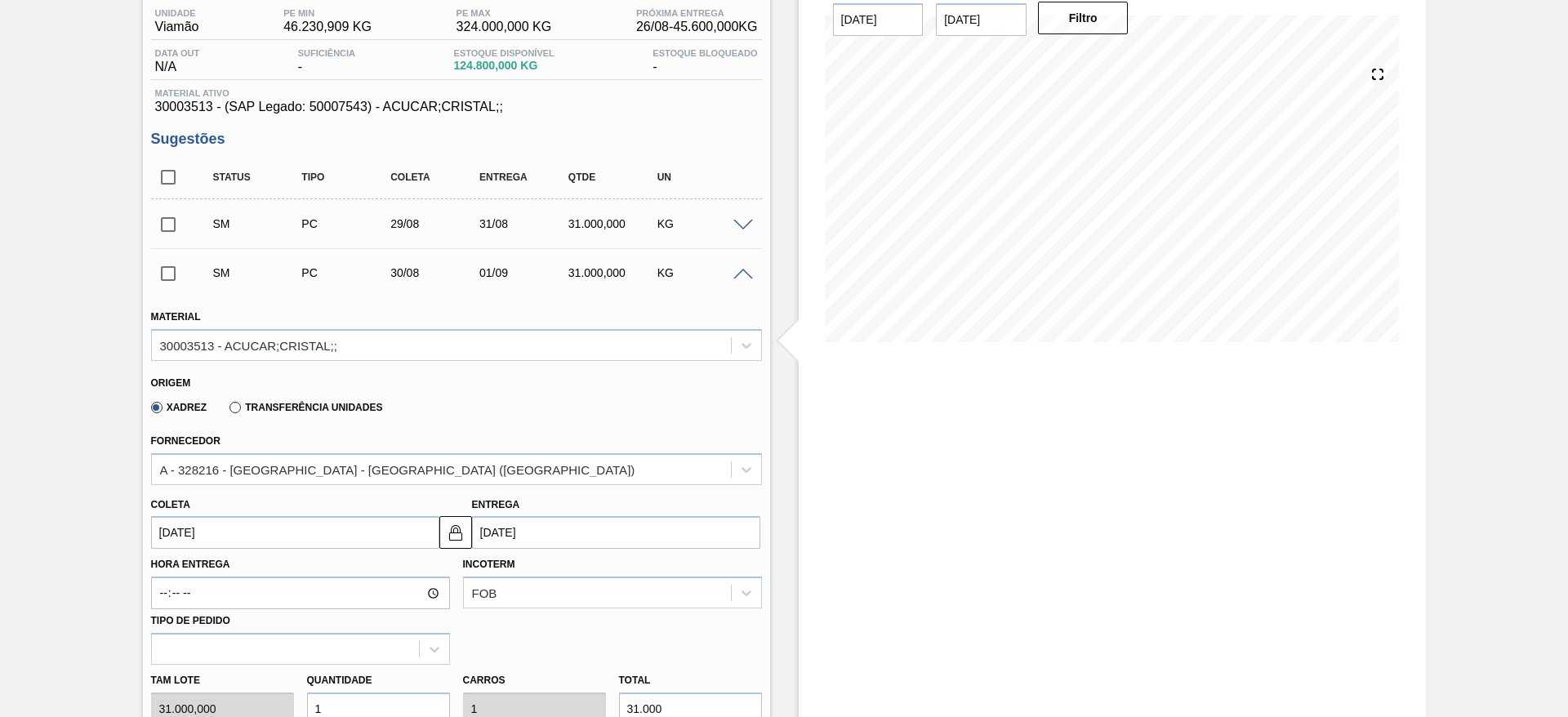
scroll to position [162, 0]
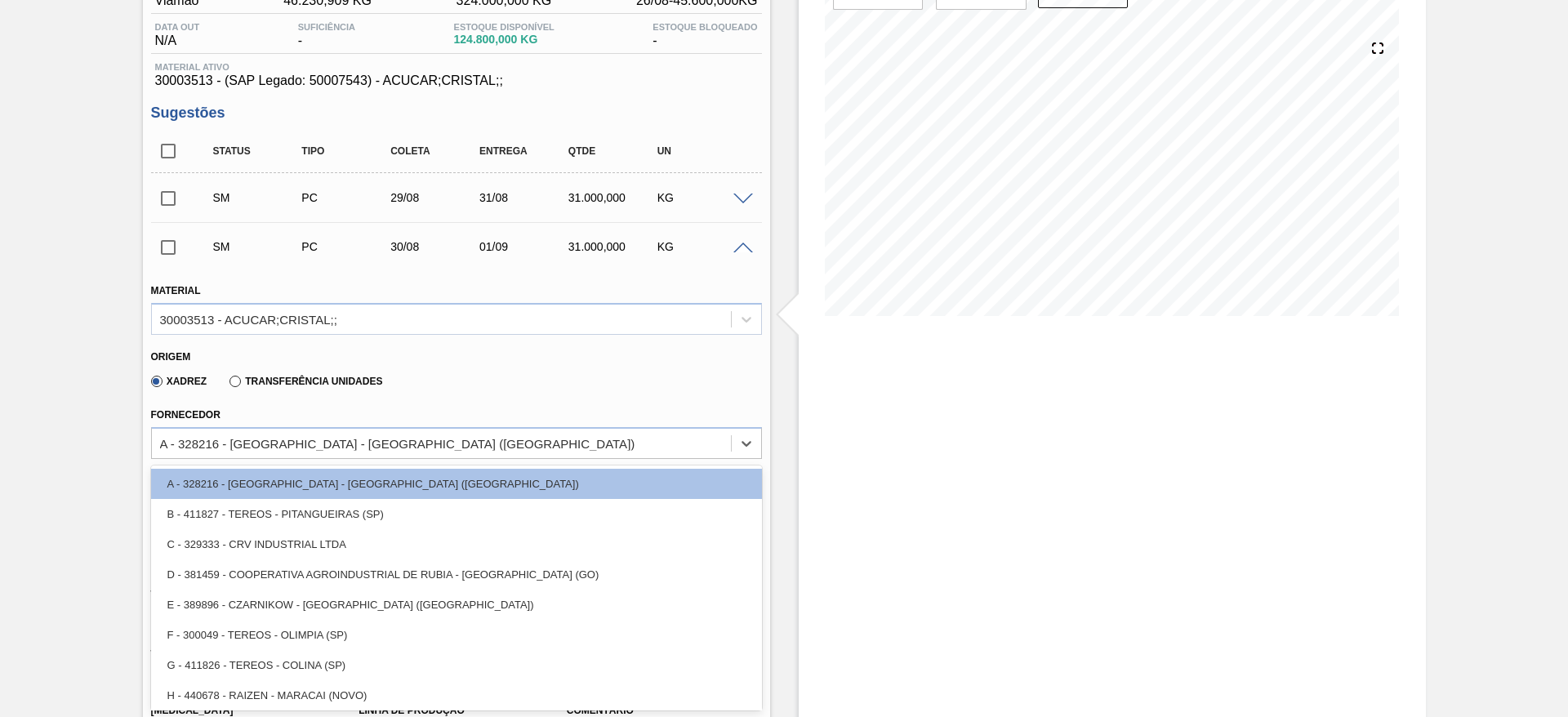
click at [534, 462] on div "Material 30003513 - ACUCAR;CRISTAL;; Origem Xadrez Transferência Unidades Forne…" at bounding box center [457, 602] width 611 height 670
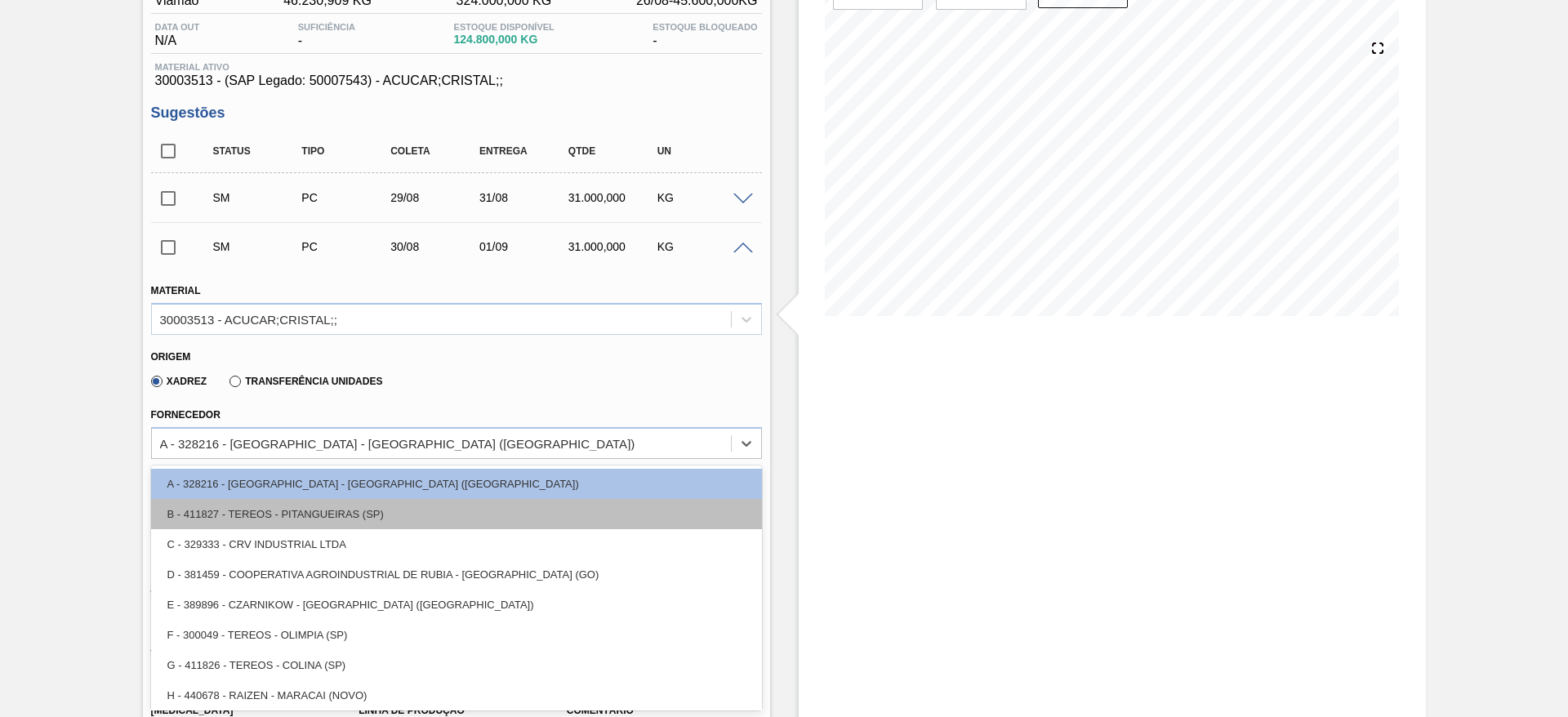
click at [524, 517] on div "B - 411827 - TEREOS - PITANGUEIRAS (SP)" at bounding box center [457, 514] width 611 height 31
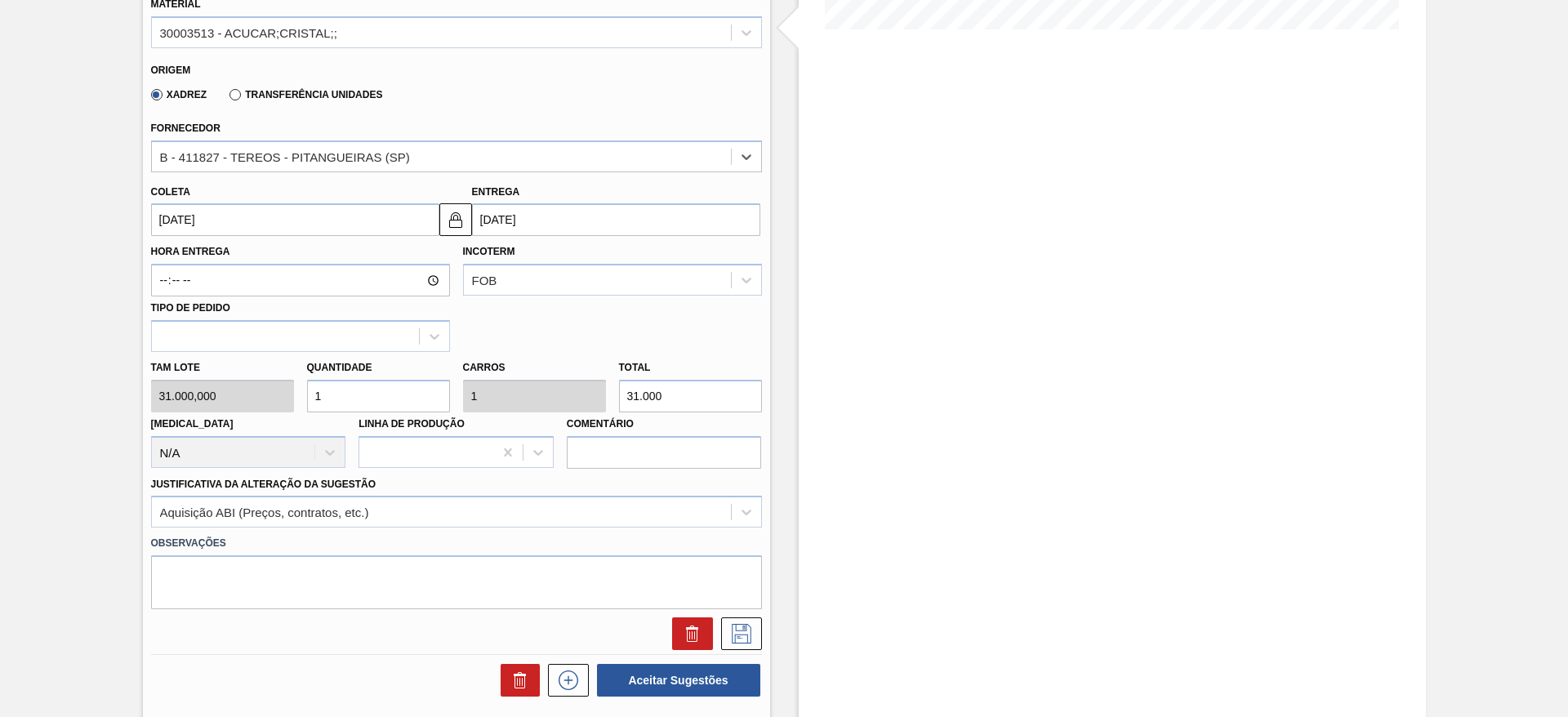
scroll to position [462, 0]
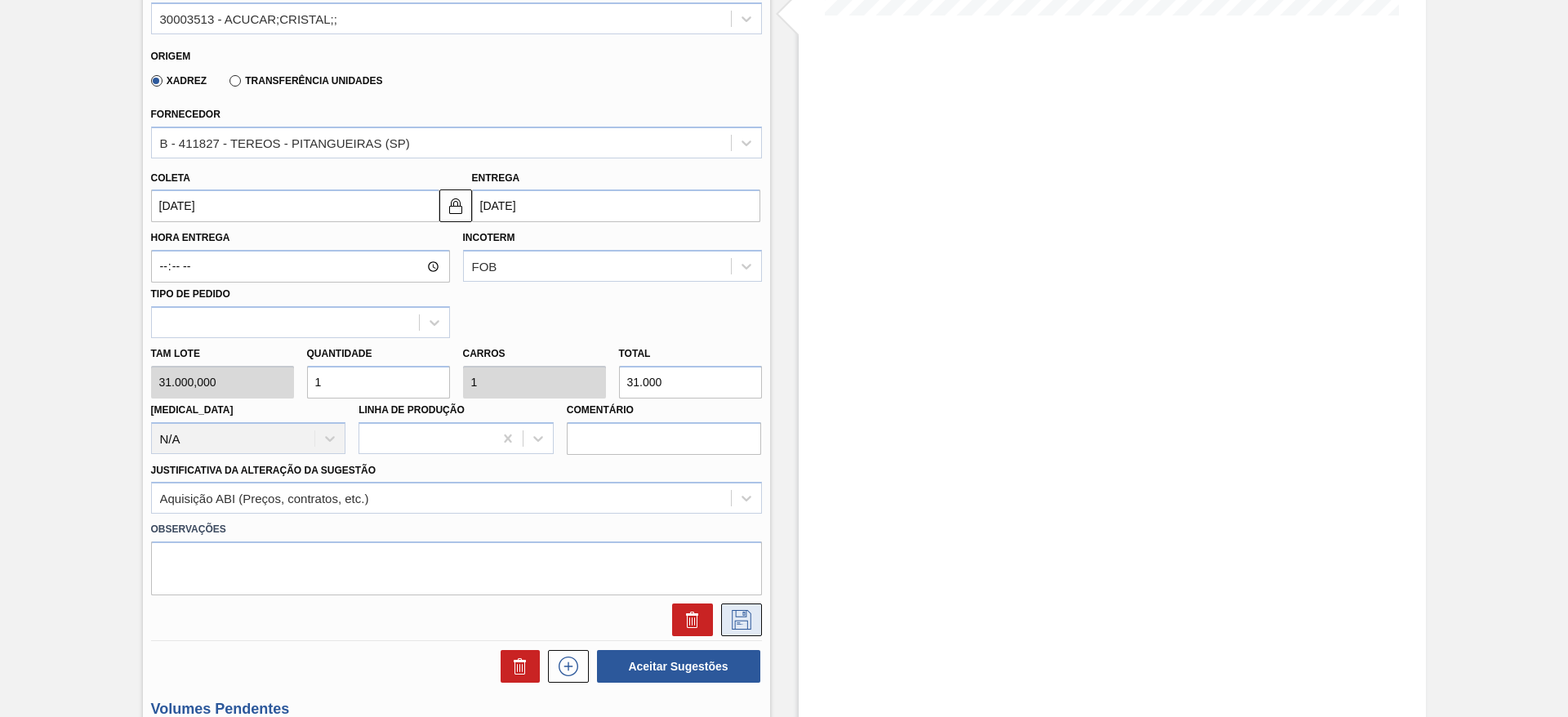
click at [737, 630] on button at bounding box center [741, 620] width 41 height 33
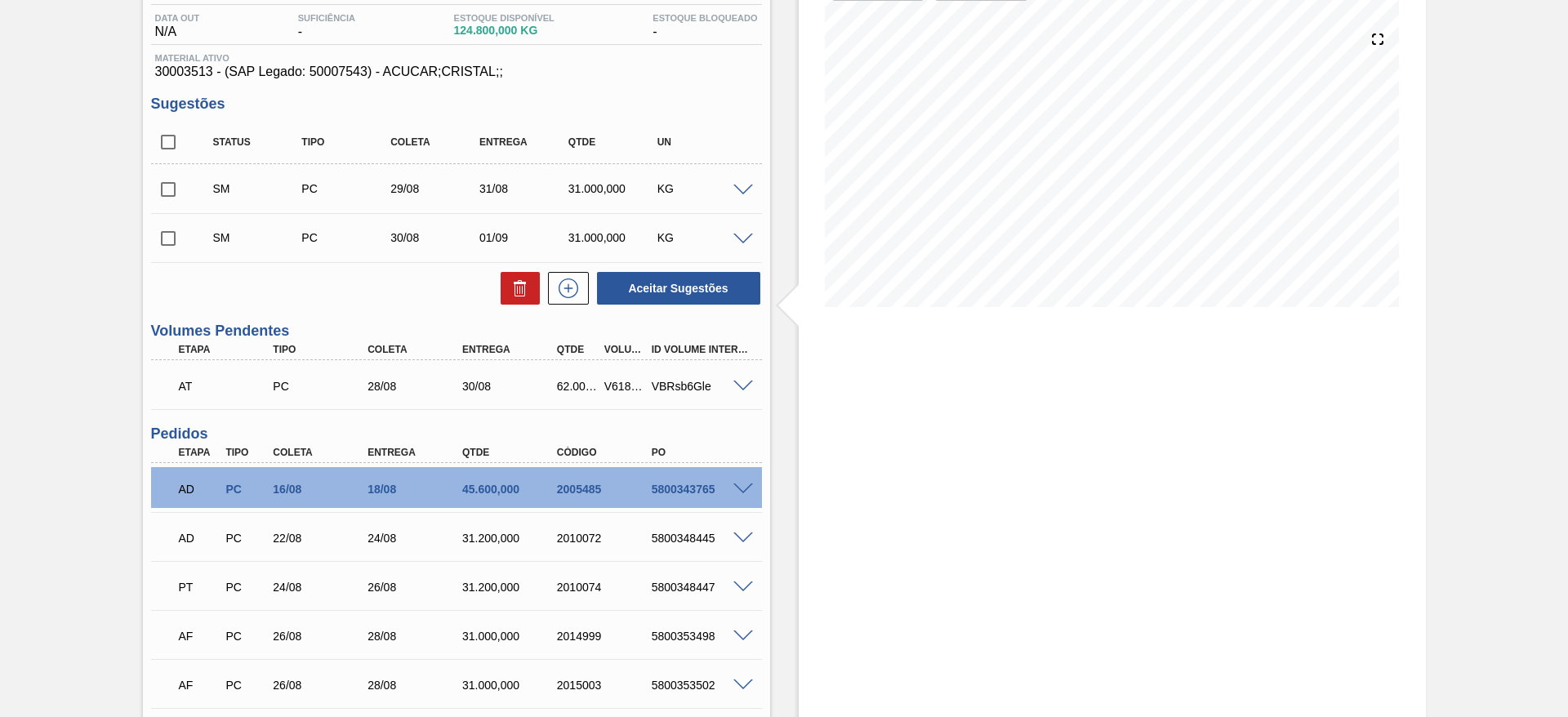
scroll to position [169, 0]
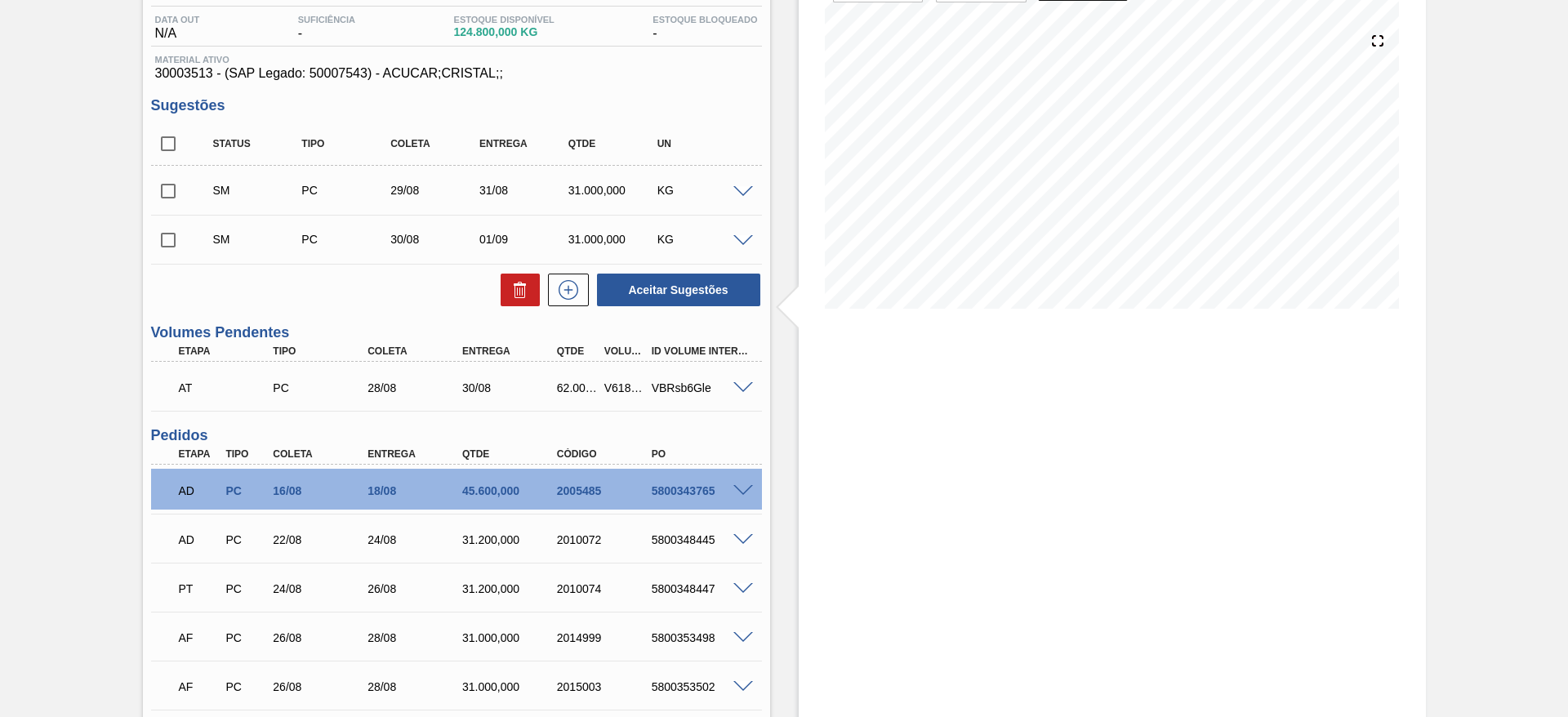
click at [744, 186] on span at bounding box center [743, 192] width 20 height 12
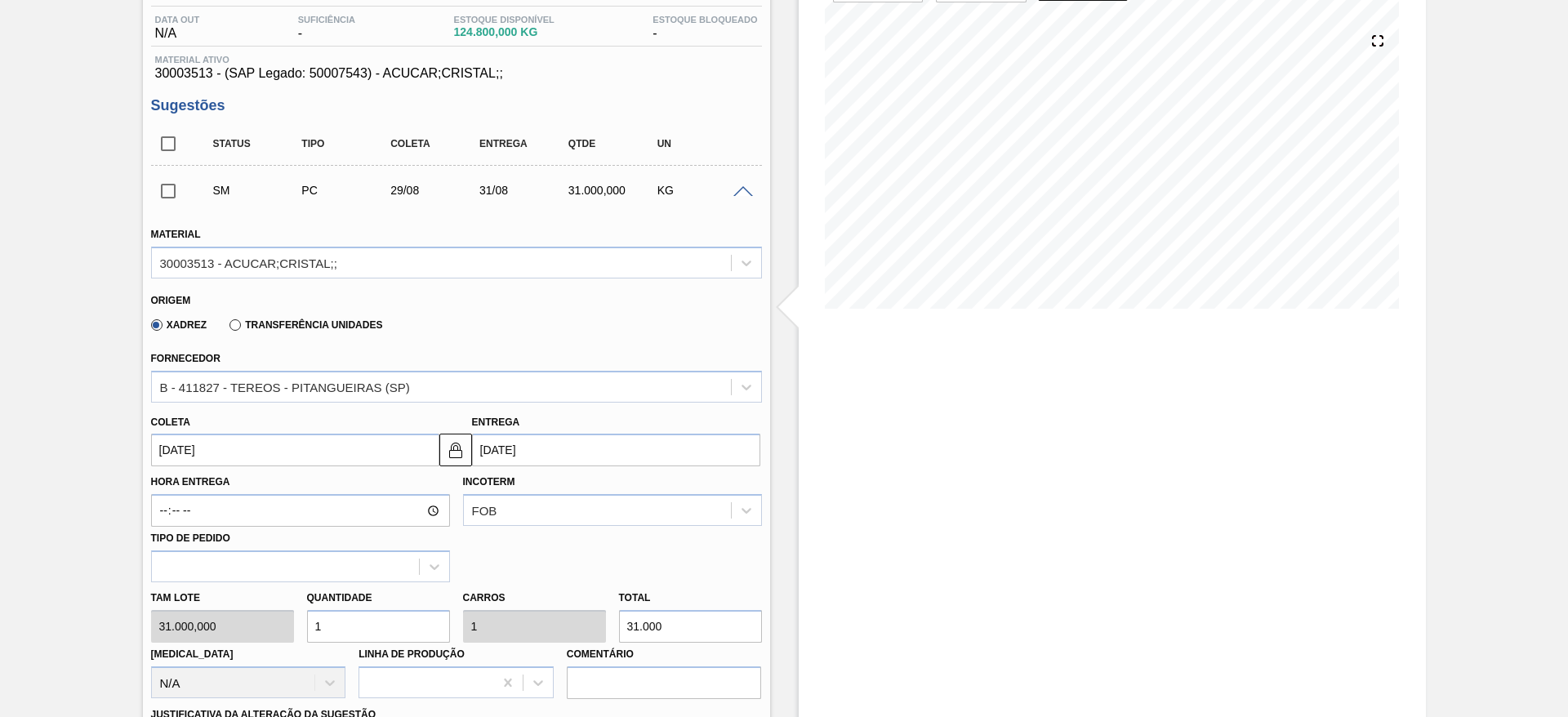
click at [744, 186] on span at bounding box center [743, 192] width 20 height 12
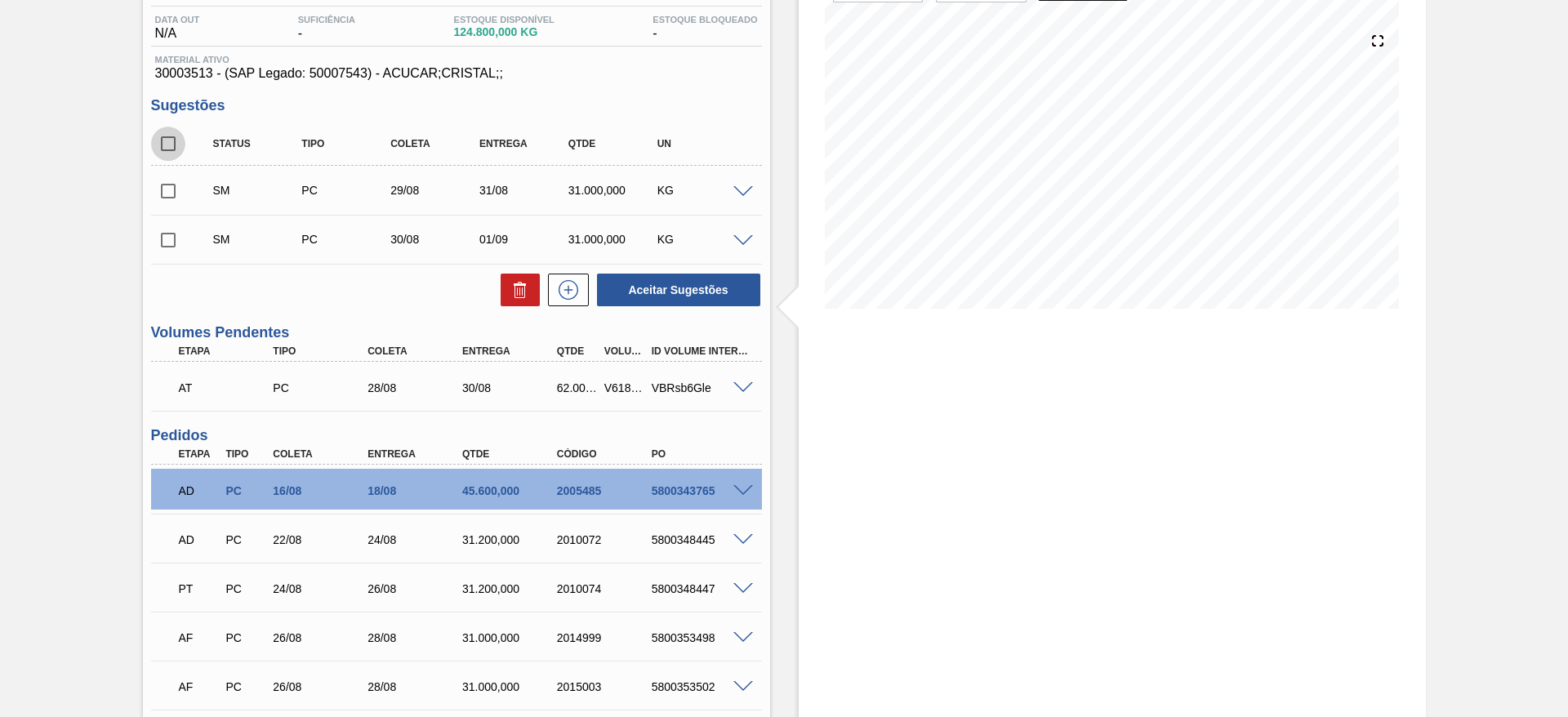
click at [174, 142] on input "checkbox" at bounding box center [168, 143] width 34 height 34
checkbox input "true"
click at [632, 289] on button "Aceitar Sugestões" at bounding box center [679, 290] width 164 height 33
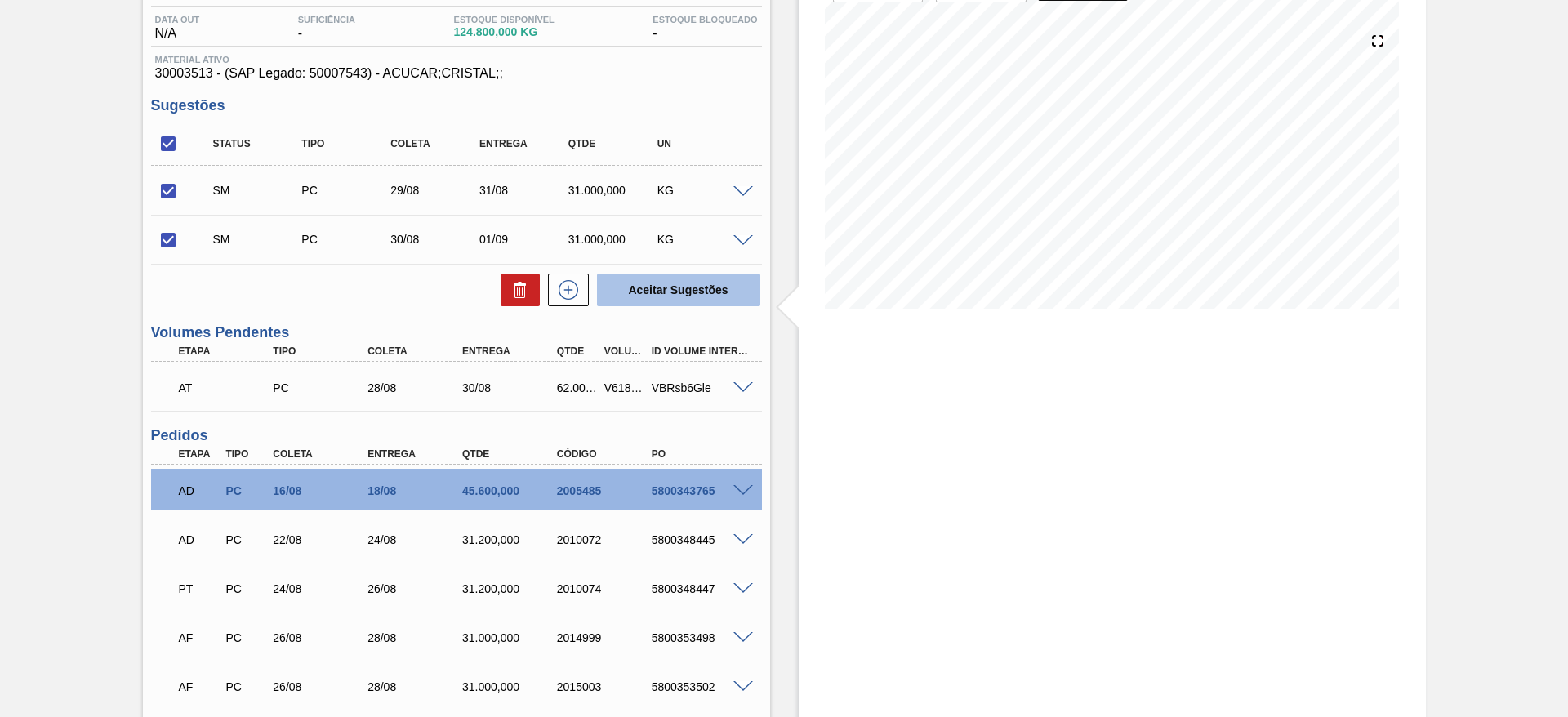
checkbox input "false"
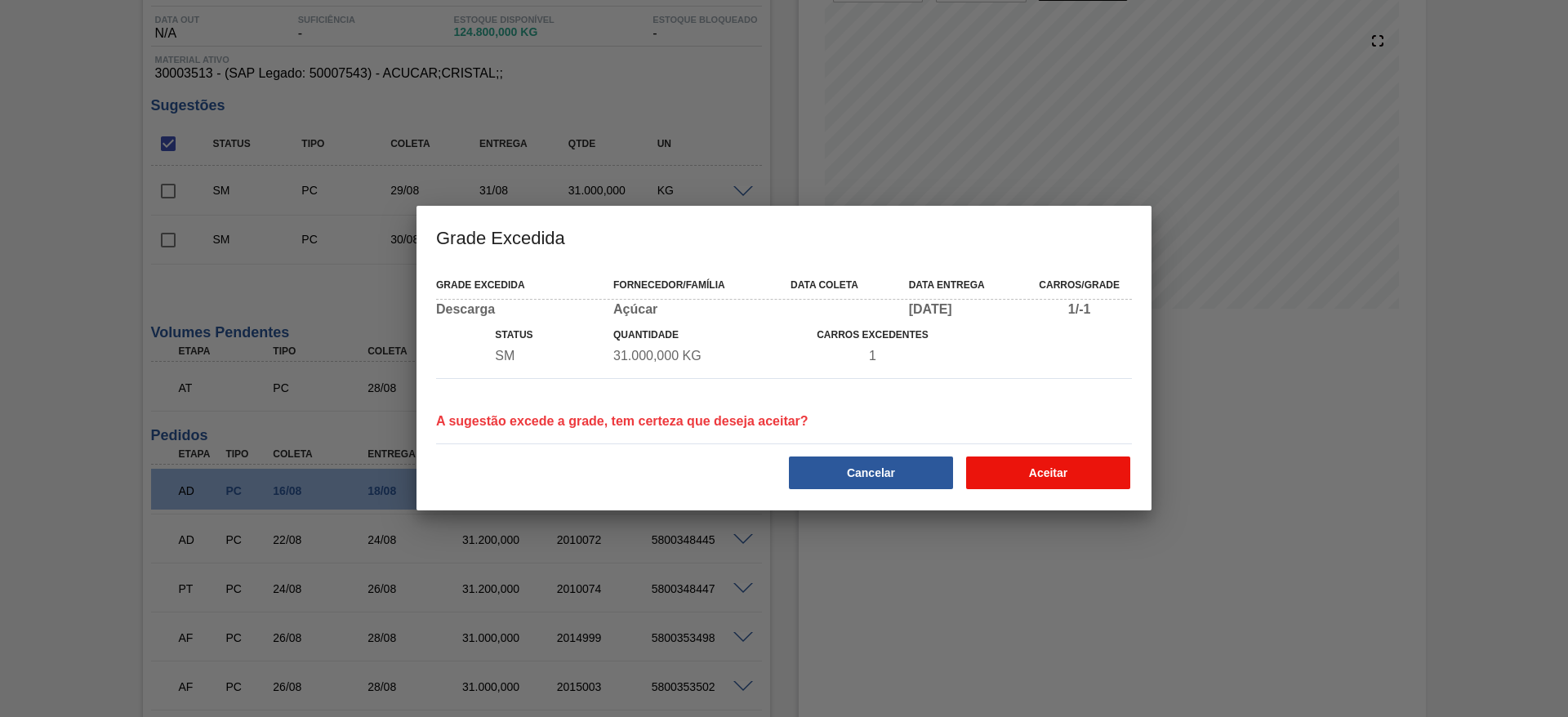
click at [1062, 477] on button "Aceitar" at bounding box center [1048, 473] width 165 height 33
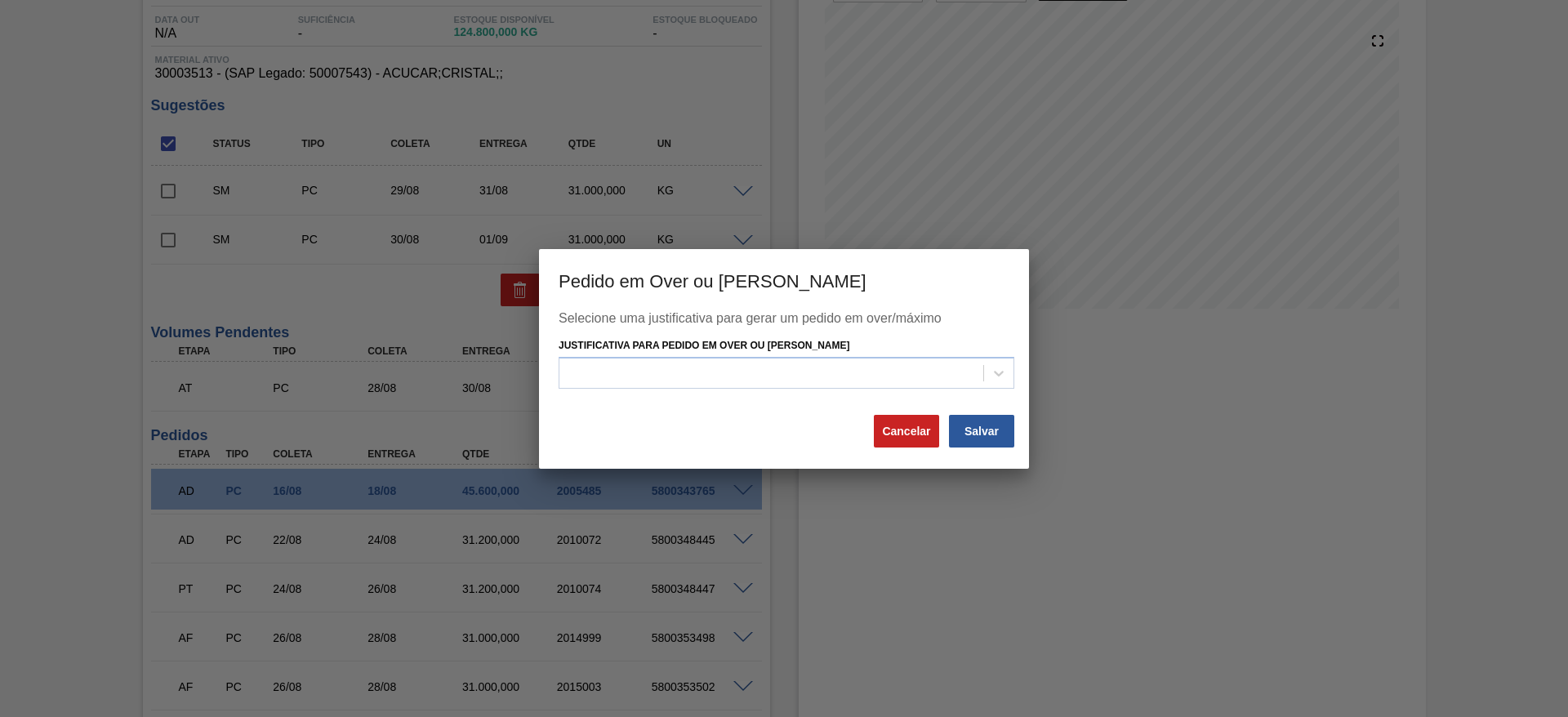
click at [844, 390] on div "Selecione uma justificativa para gerar um pedido em over/máximo Justificativa p…" at bounding box center [784, 361] width 451 height 102
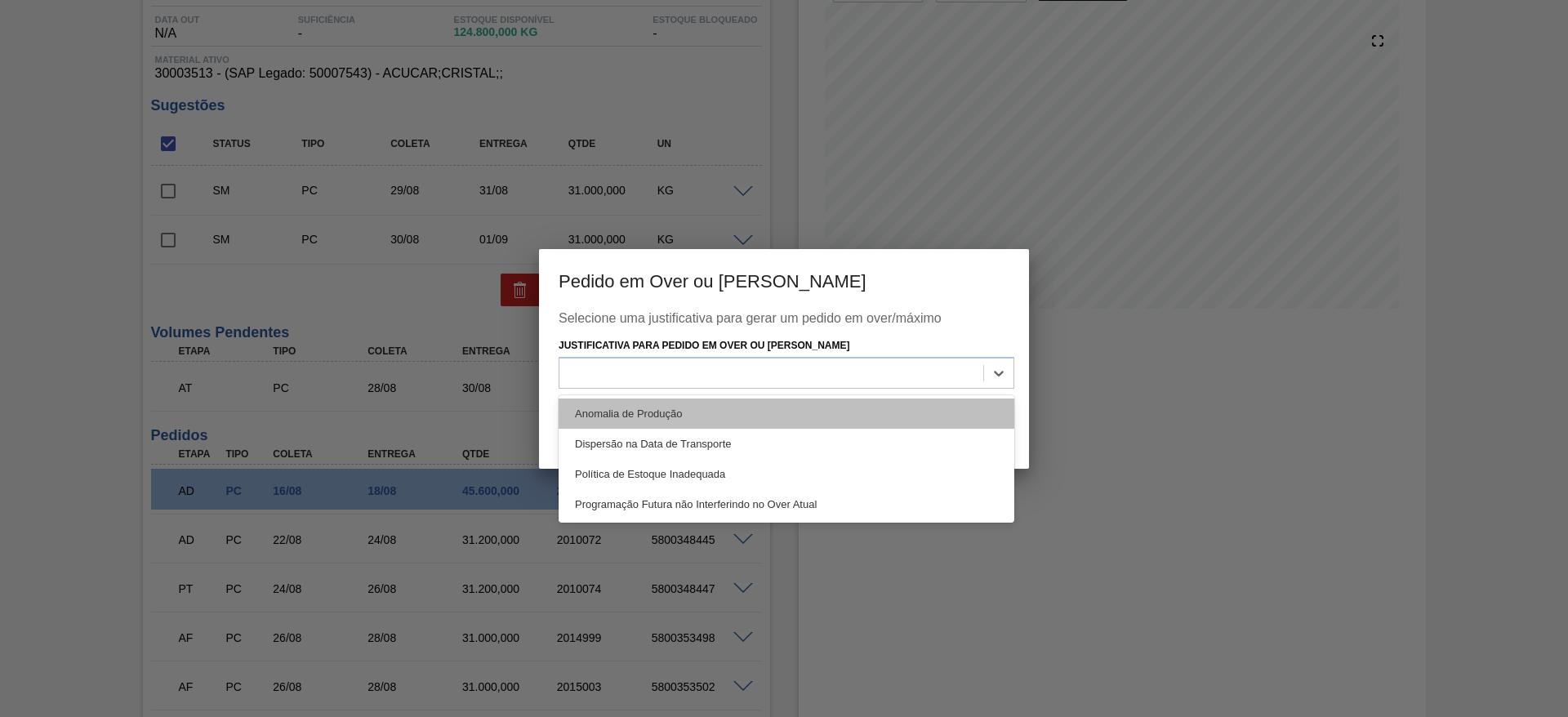
drag, startPoint x: 834, startPoint y: 377, endPoint x: 831, endPoint y: 409, distance: 32.1
click at [831, 389] on div "option Anomalia de Produção focused, 1 of 4. 4 results available. Use Up and Do…" at bounding box center [786, 373] width 456 height 32
click at [831, 409] on div "Anomalia de Produção" at bounding box center [786, 413] width 456 height 31
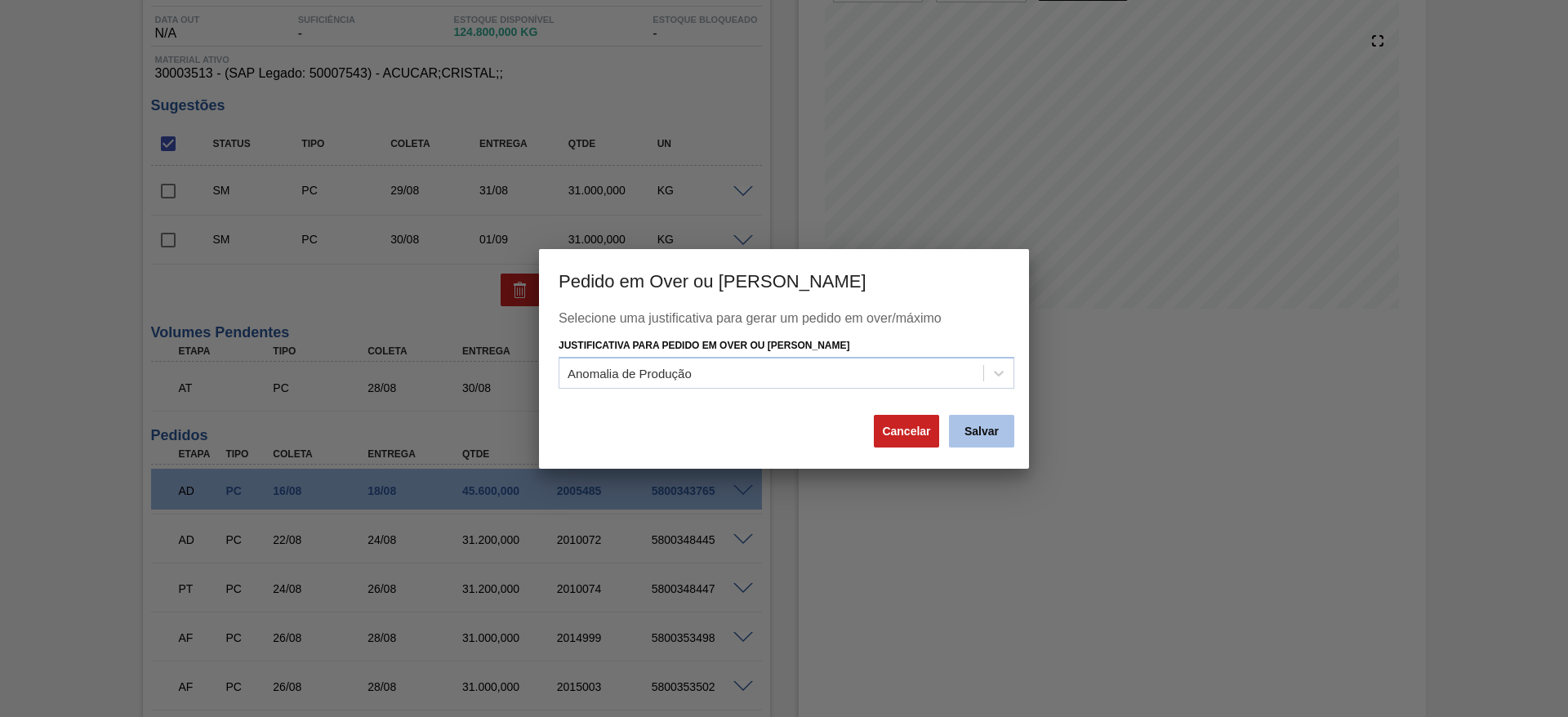
click at [995, 431] on button "Salvar" at bounding box center [982, 432] width 65 height 33
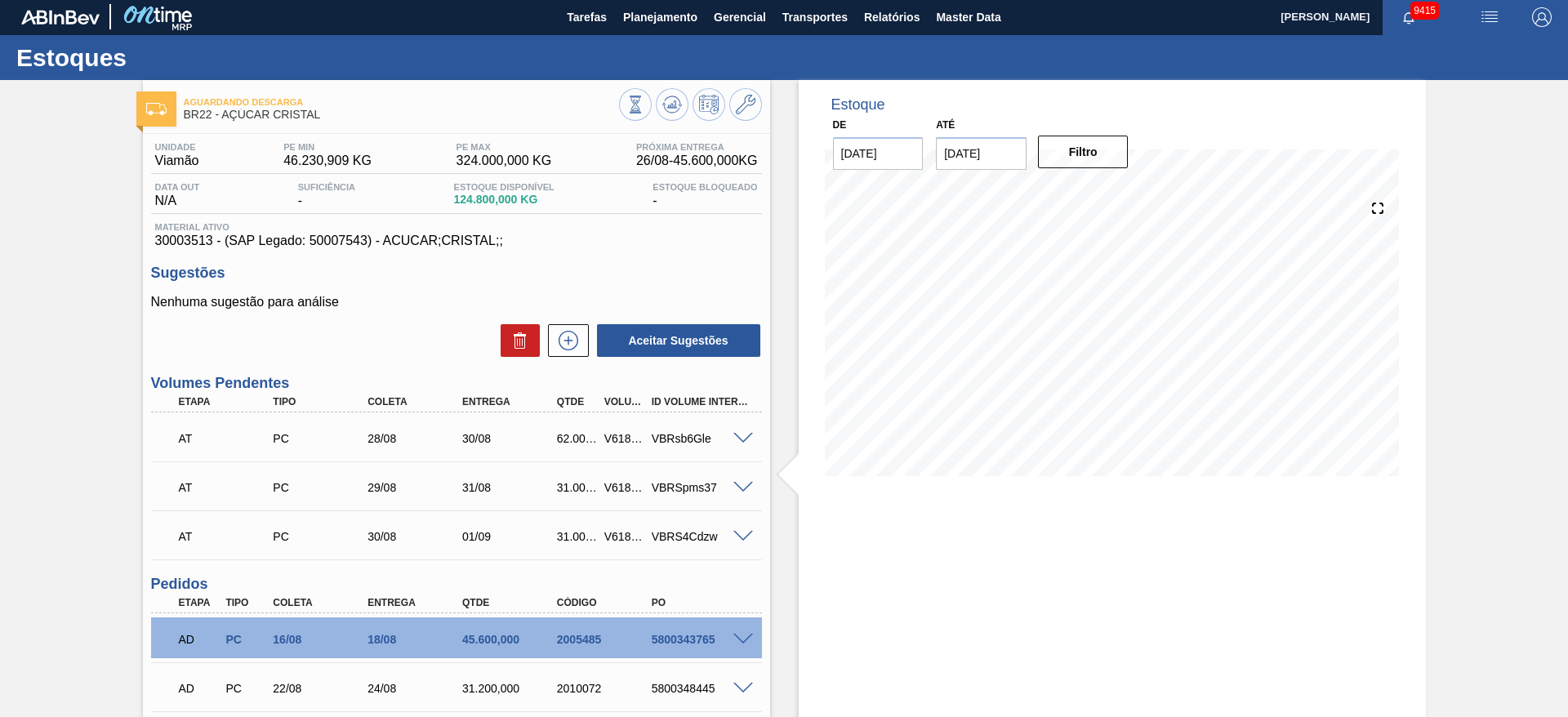
scroll to position [0, 0]
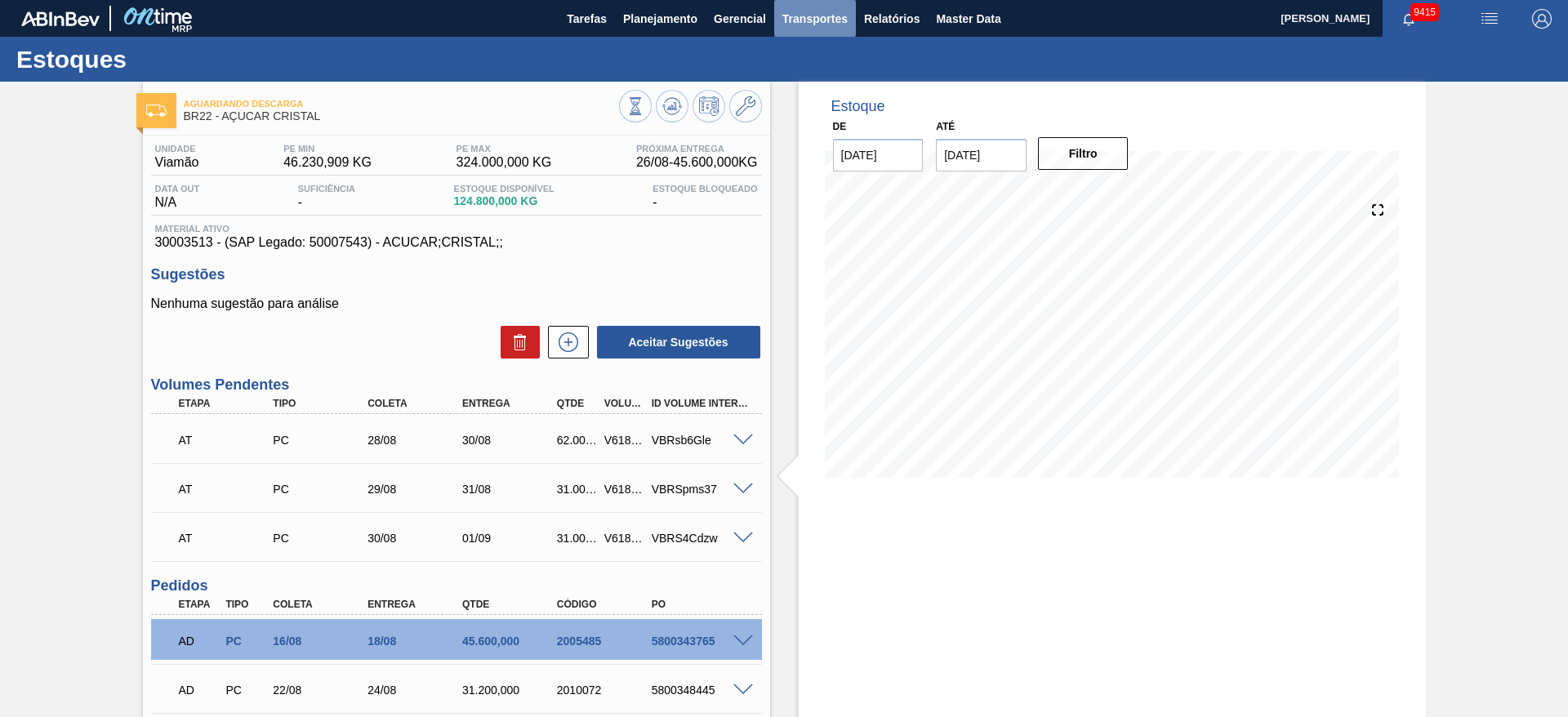
click at [803, 13] on span "Transportes" at bounding box center [815, 19] width 65 height 20
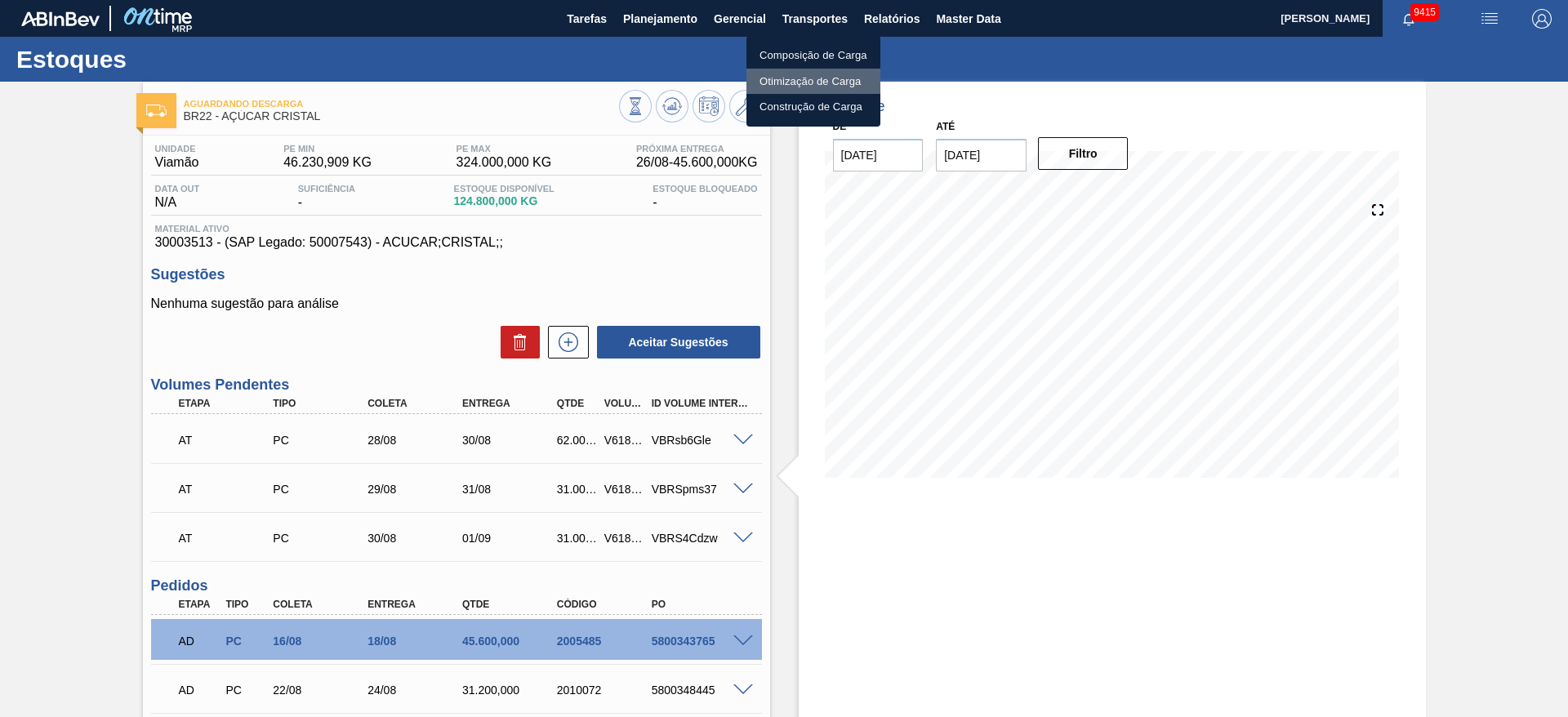
click at [792, 79] on li "Otimização de Carga" at bounding box center [814, 82] width 134 height 26
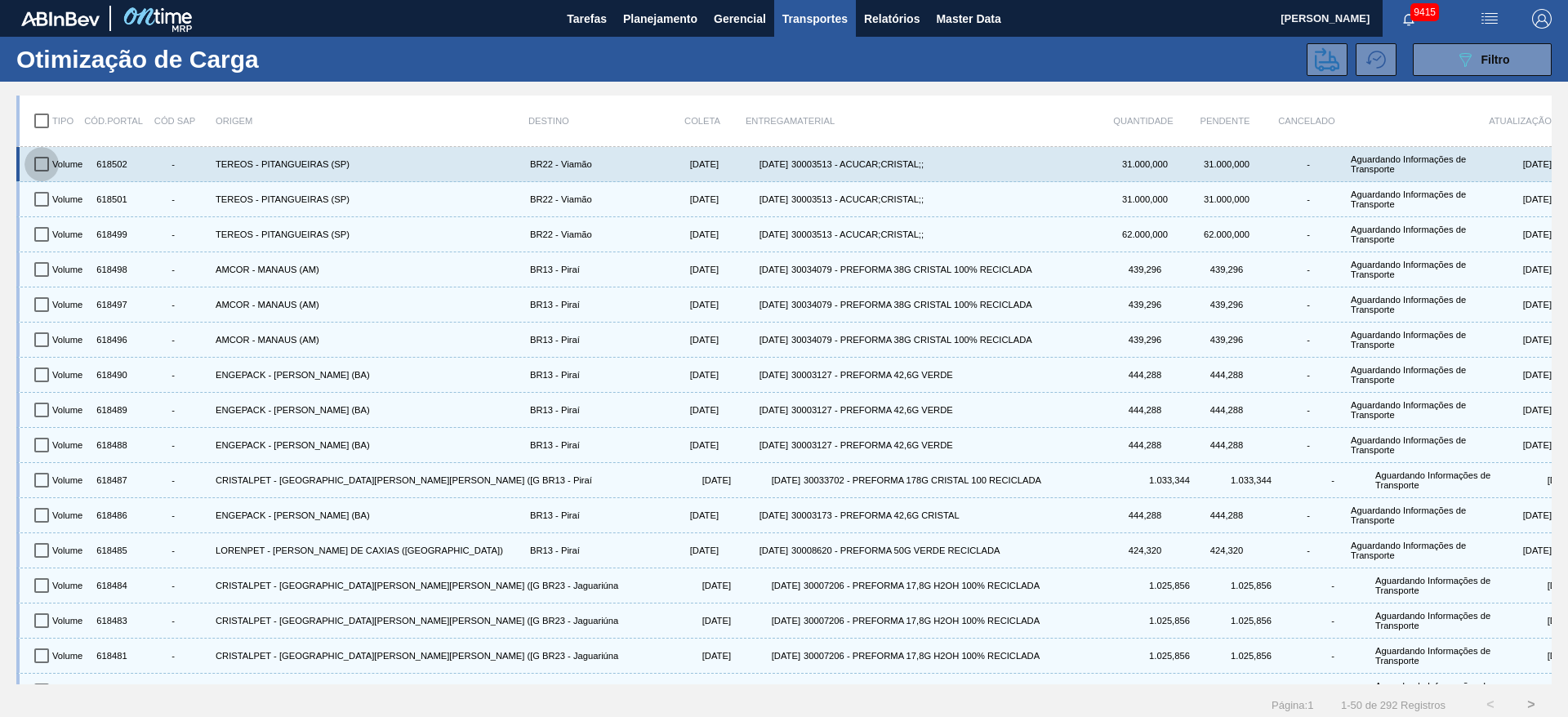
click at [39, 165] on input "checkbox" at bounding box center [41, 164] width 34 height 34
checkbox input "true"
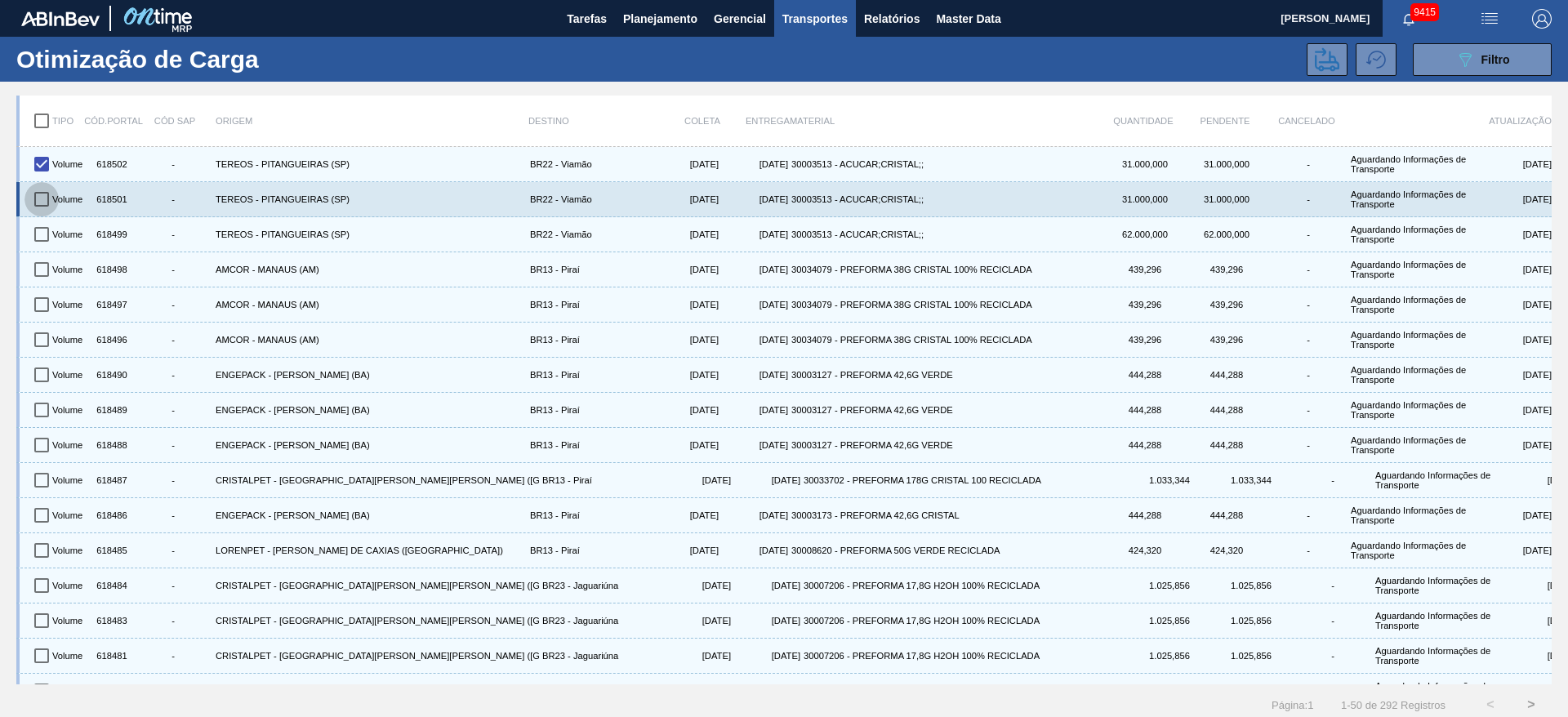
click at [41, 199] on input "checkbox" at bounding box center [41, 198] width 34 height 34
checkbox input "true"
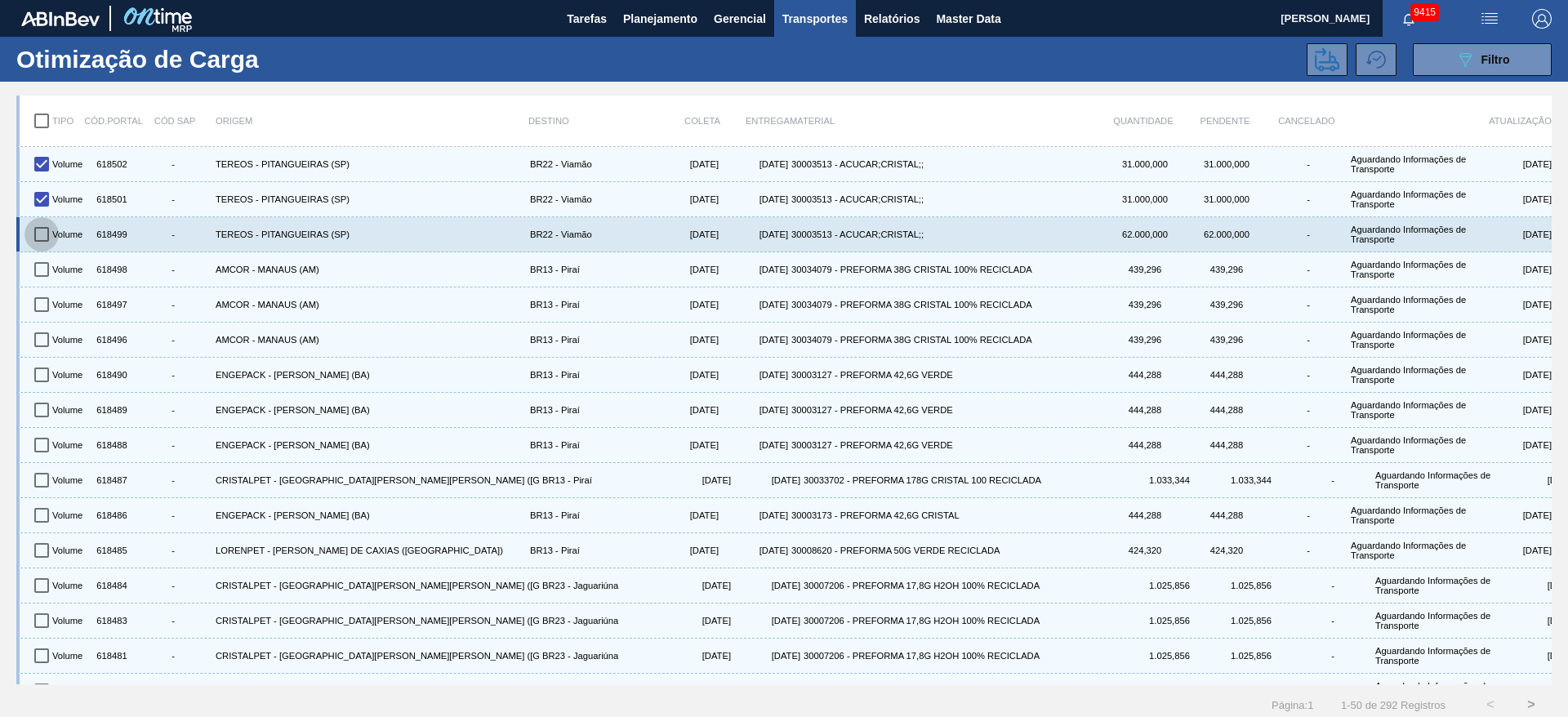
click at [38, 234] on input "checkbox" at bounding box center [41, 234] width 34 height 34
checkbox input "true"
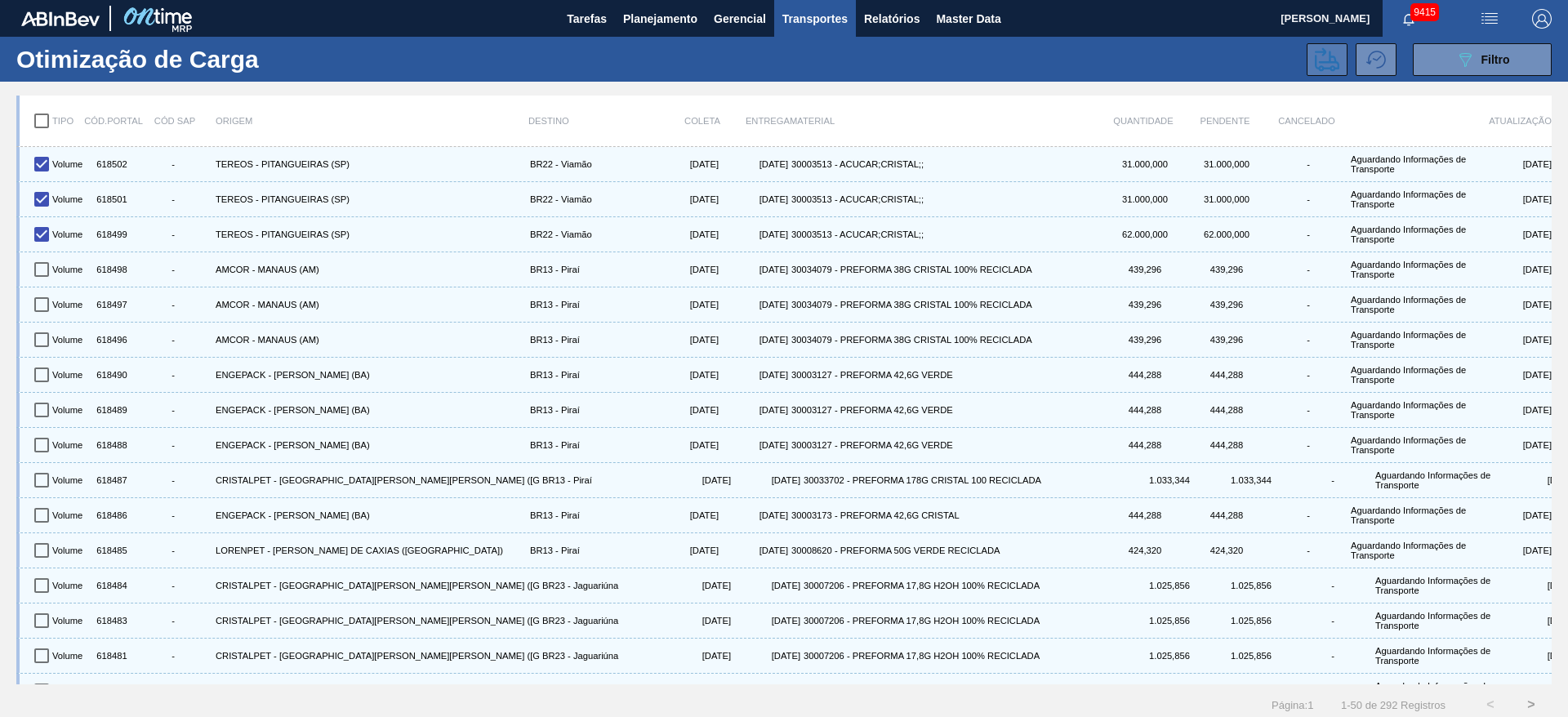
click at [1327, 59] on icon at bounding box center [1327, 60] width 25 height 25
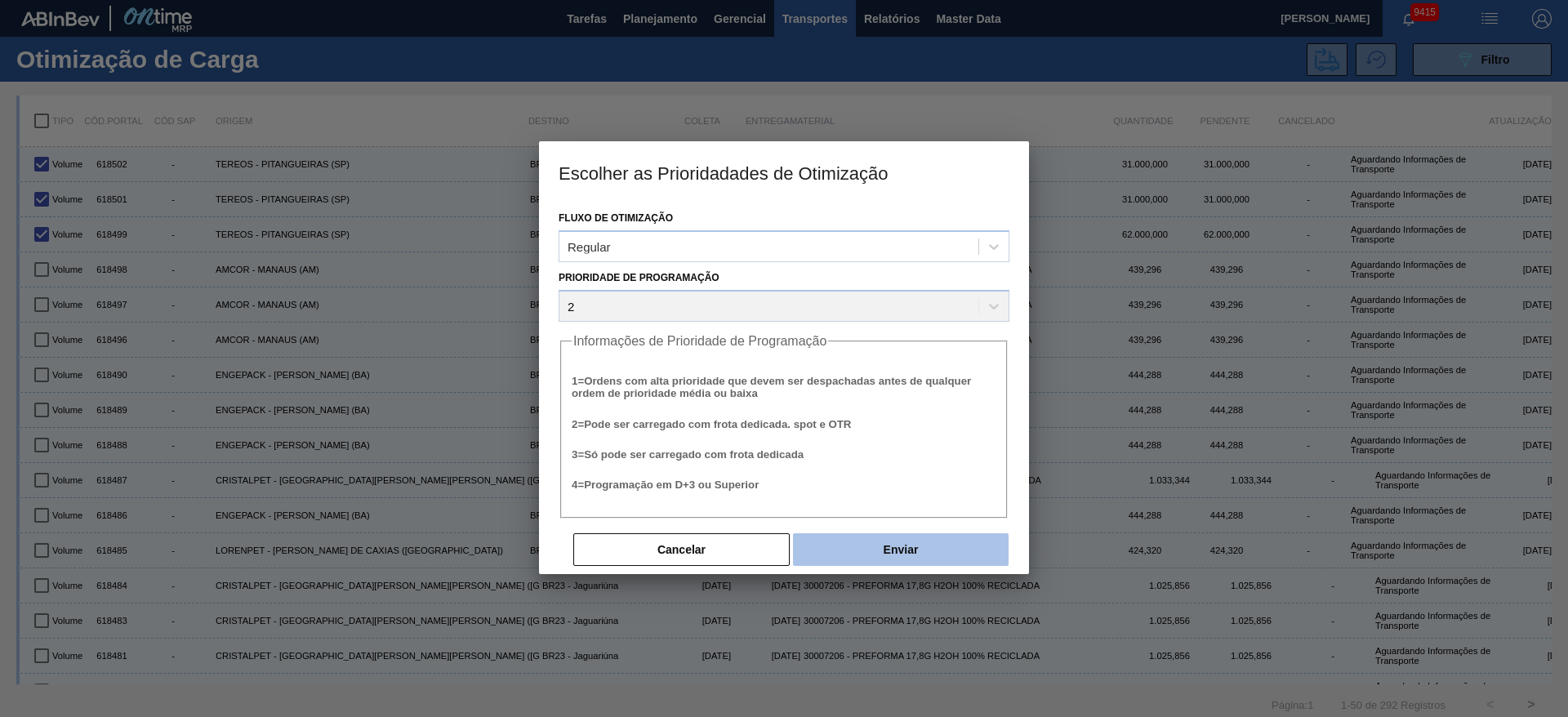
click at [890, 546] on button "Enviar" at bounding box center [901, 550] width 216 height 33
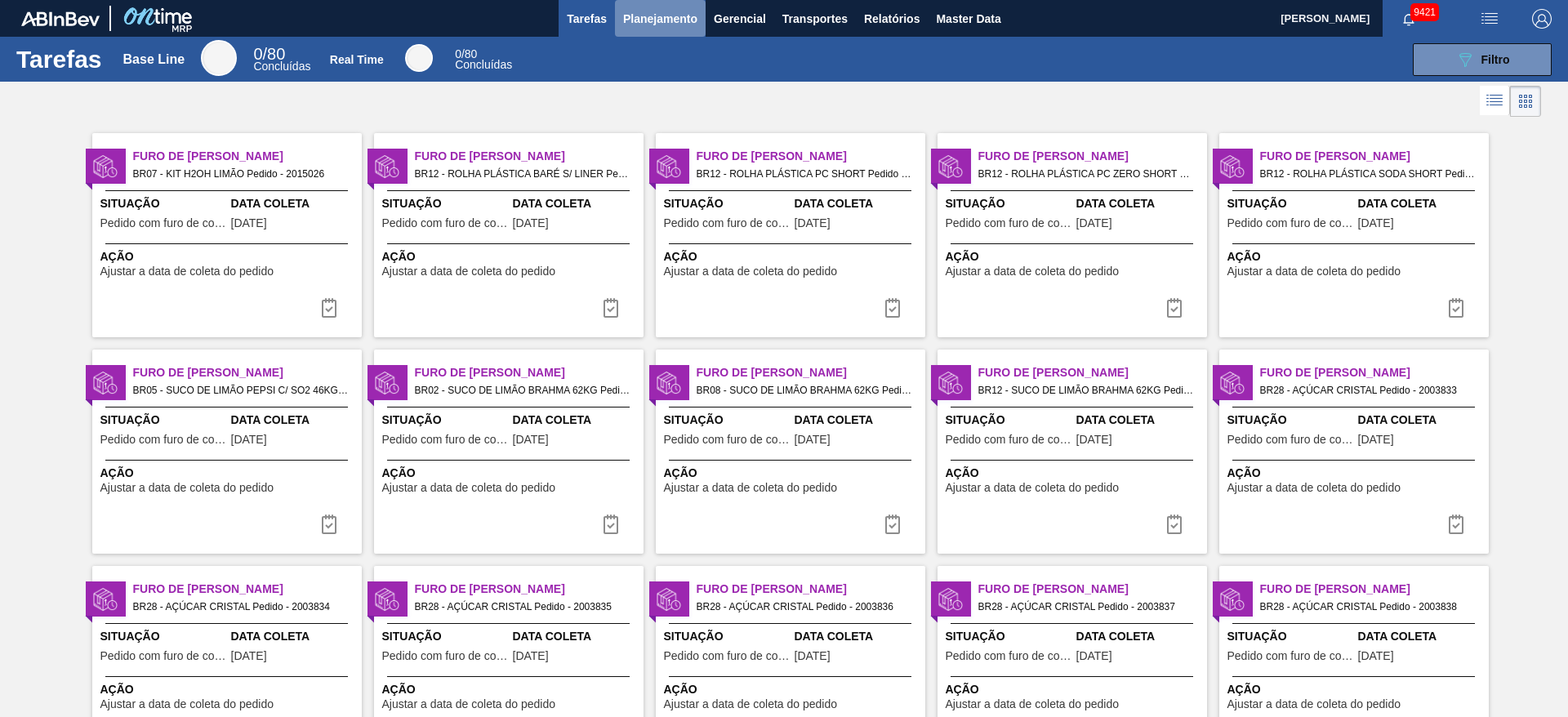
click at [648, 27] on span "Planejamento" at bounding box center [661, 19] width 74 height 20
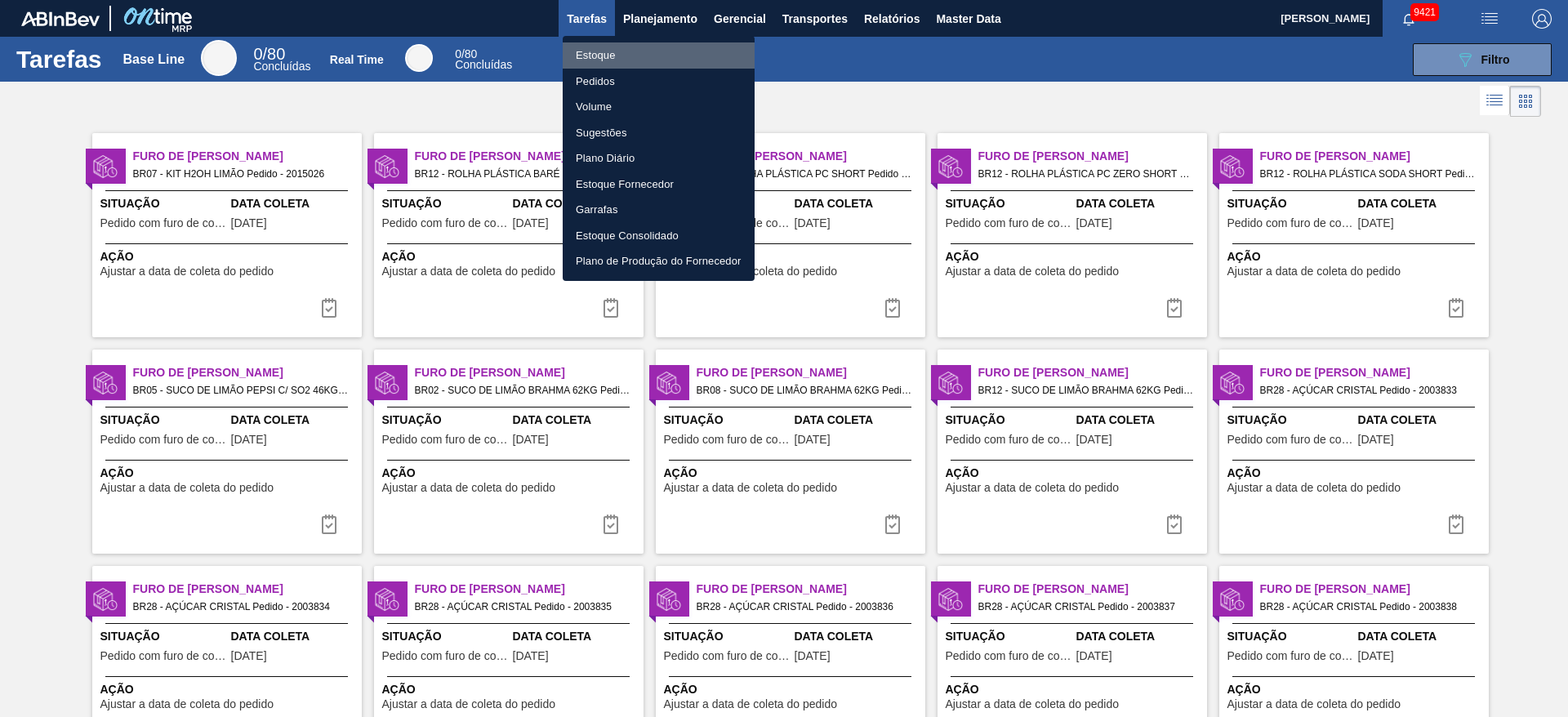
click at [643, 54] on li "Estoque" at bounding box center [658, 55] width 192 height 26
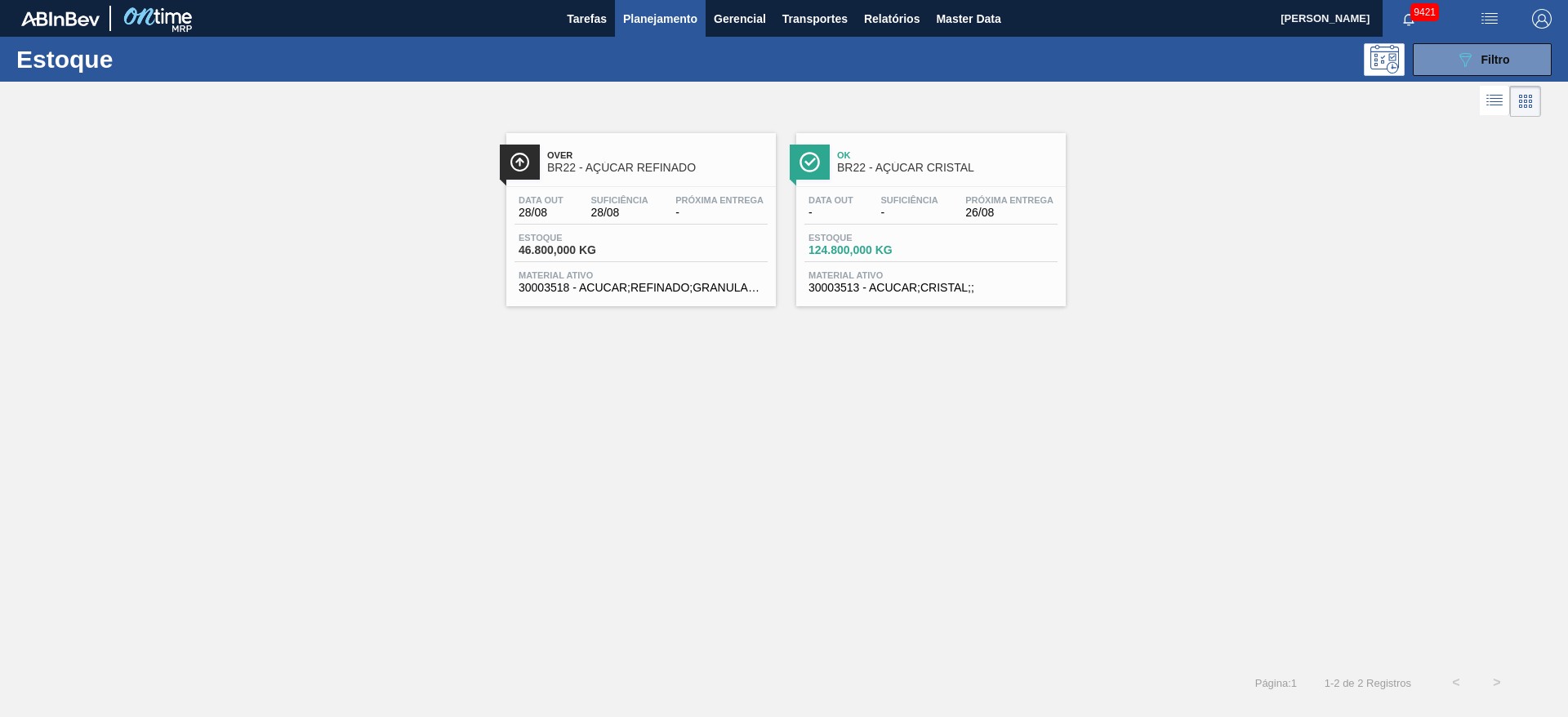
click at [432, 245] on div "Over BR22 - AÇÚCAR REFINADO Data out 28/08 Suficiência 28/08 Próxima Entrega - …" at bounding box center [784, 213] width 1568 height 185
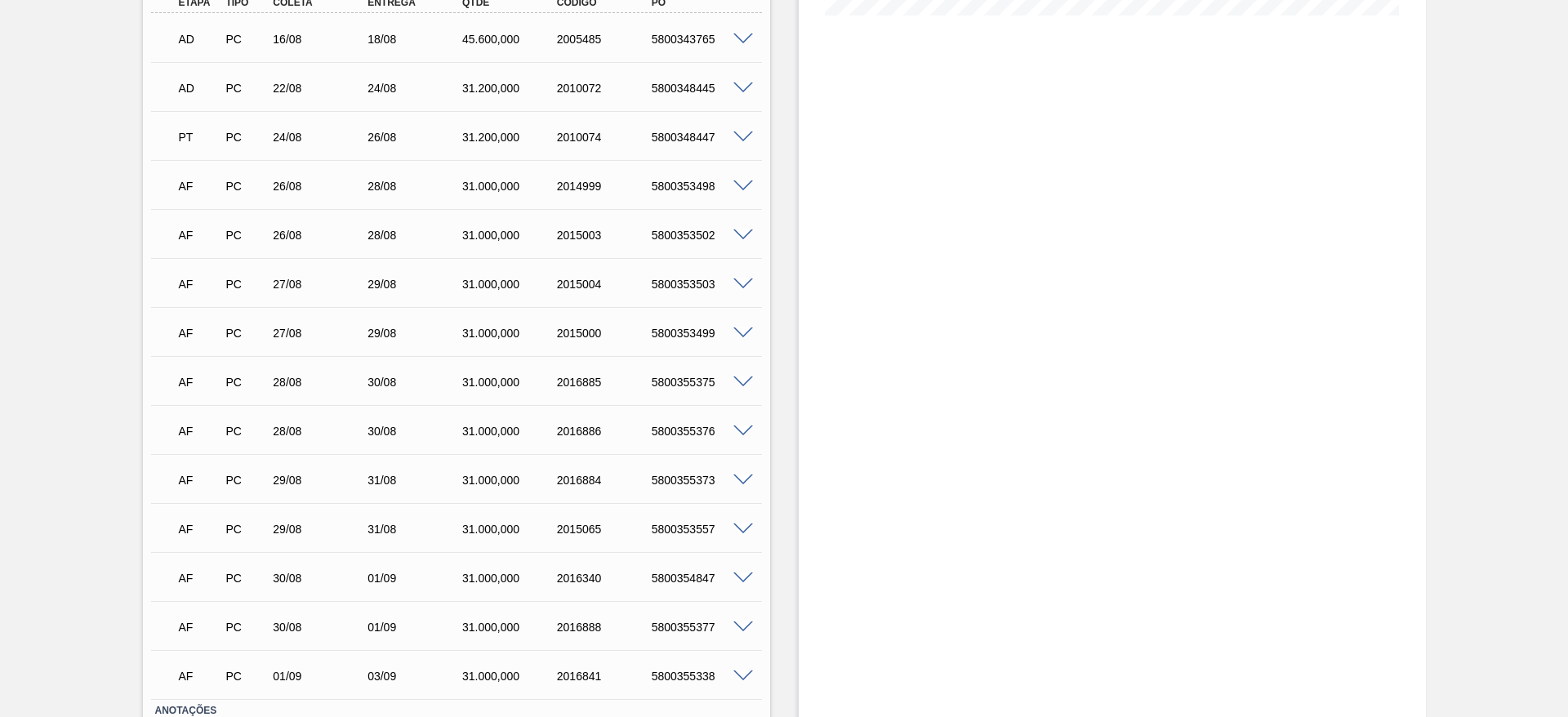
scroll to position [461, 0]
drag, startPoint x: 739, startPoint y: 286, endPoint x: 743, endPoint y: 191, distance: 95.1
click at [743, 191] on div "AD PC 16/08 18/08 45.600,000 2005485 5800343765 Material 30003513 - ACUCAR;CRIS…" at bounding box center [457, 358] width 611 height 686
click at [743, 191] on span at bounding box center [743, 188] width 20 height 12
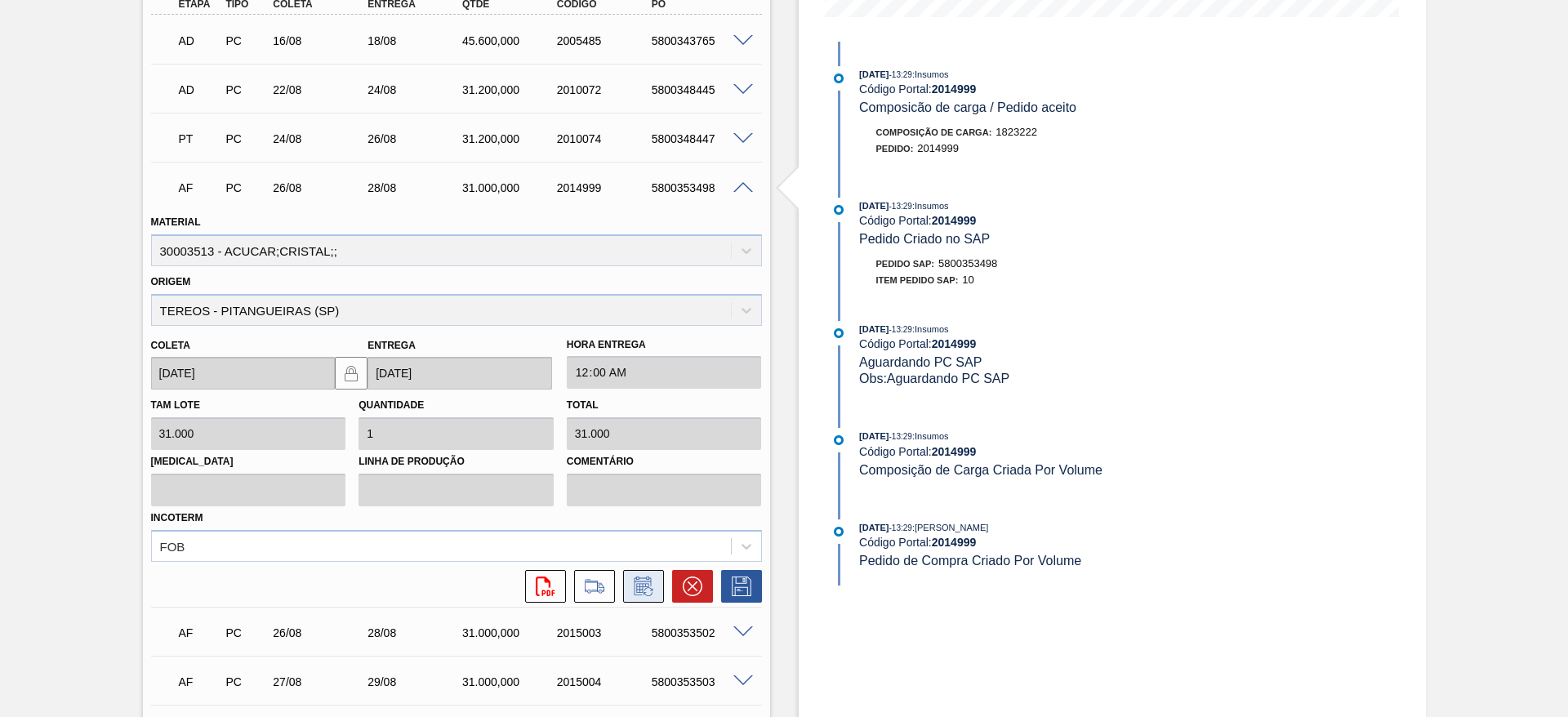
click at [653, 577] on icon at bounding box center [643, 586] width 26 height 20
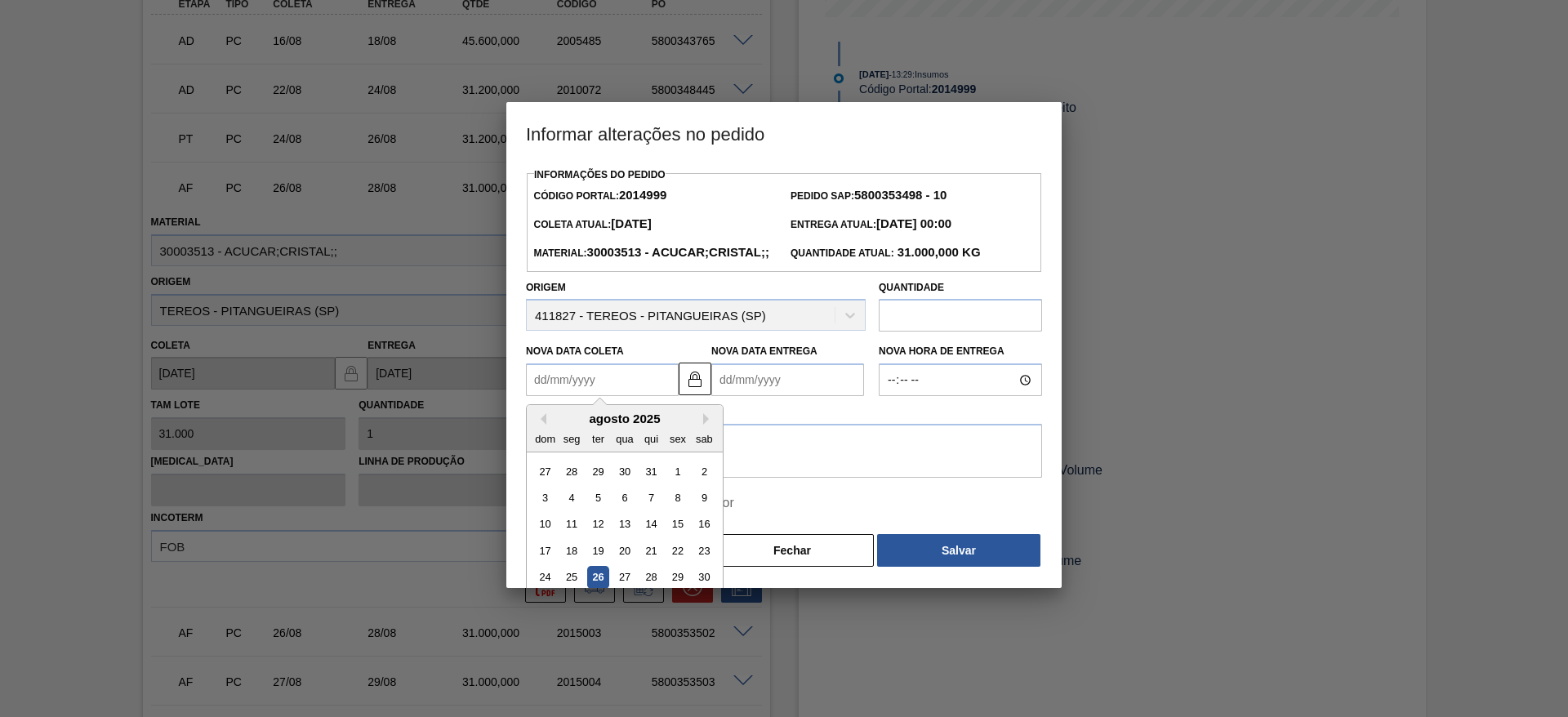
click at [583, 394] on Coleta2014999 "Nova Data Coleta" at bounding box center [602, 380] width 153 height 33
click at [640, 589] on div "28" at bounding box center [651, 577] width 22 height 22
type Coleta2014999 "[DATE]"
type Entrega2014999 "[DATE]"
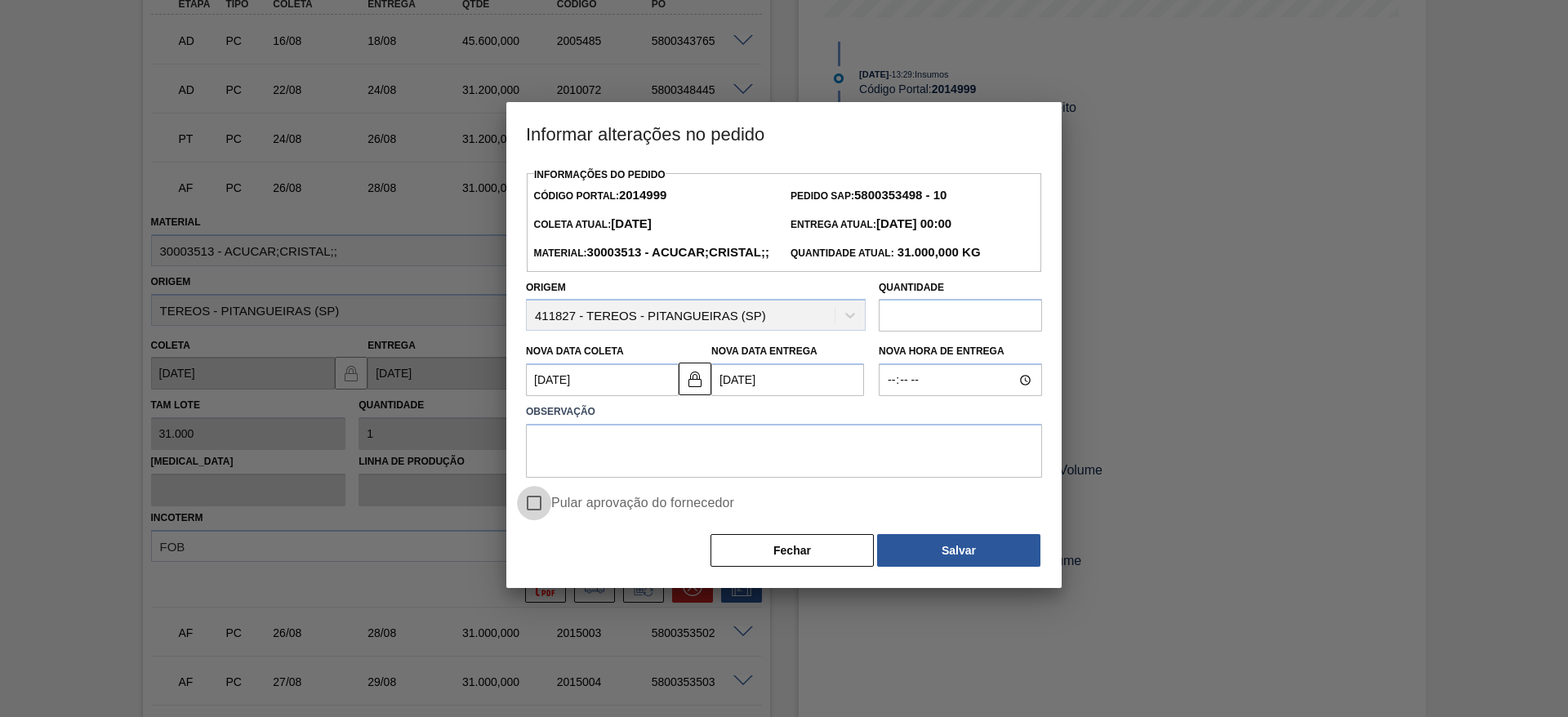
click at [542, 520] on input "Pular aprovação do fornecedor" at bounding box center [533, 503] width 34 height 34
checkbox input "true"
click at [581, 474] on textarea at bounding box center [784, 451] width 516 height 54
type textarea "."
click at [952, 566] on button "Salvar" at bounding box center [959, 551] width 164 height 33
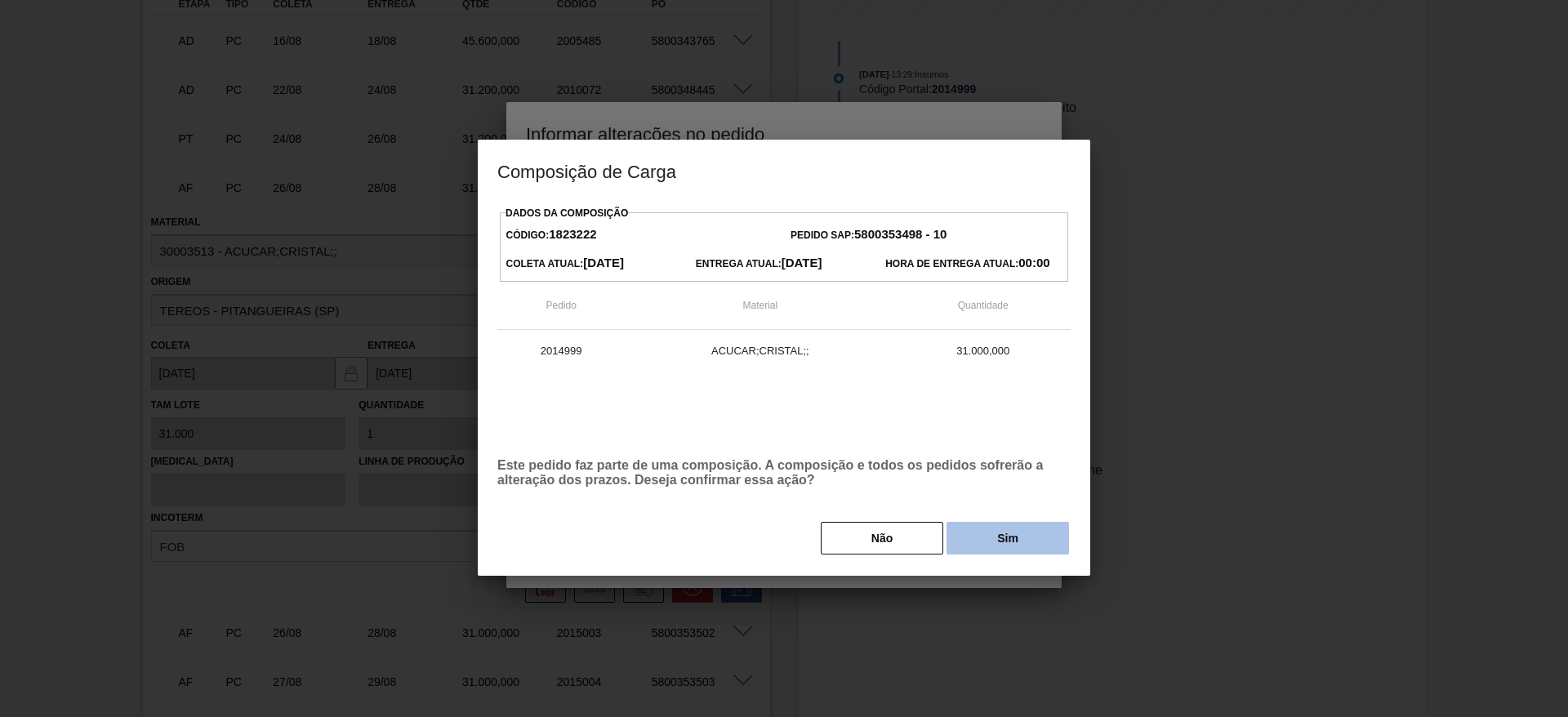
click at [995, 533] on button "Sim" at bounding box center [1008, 538] width 122 height 33
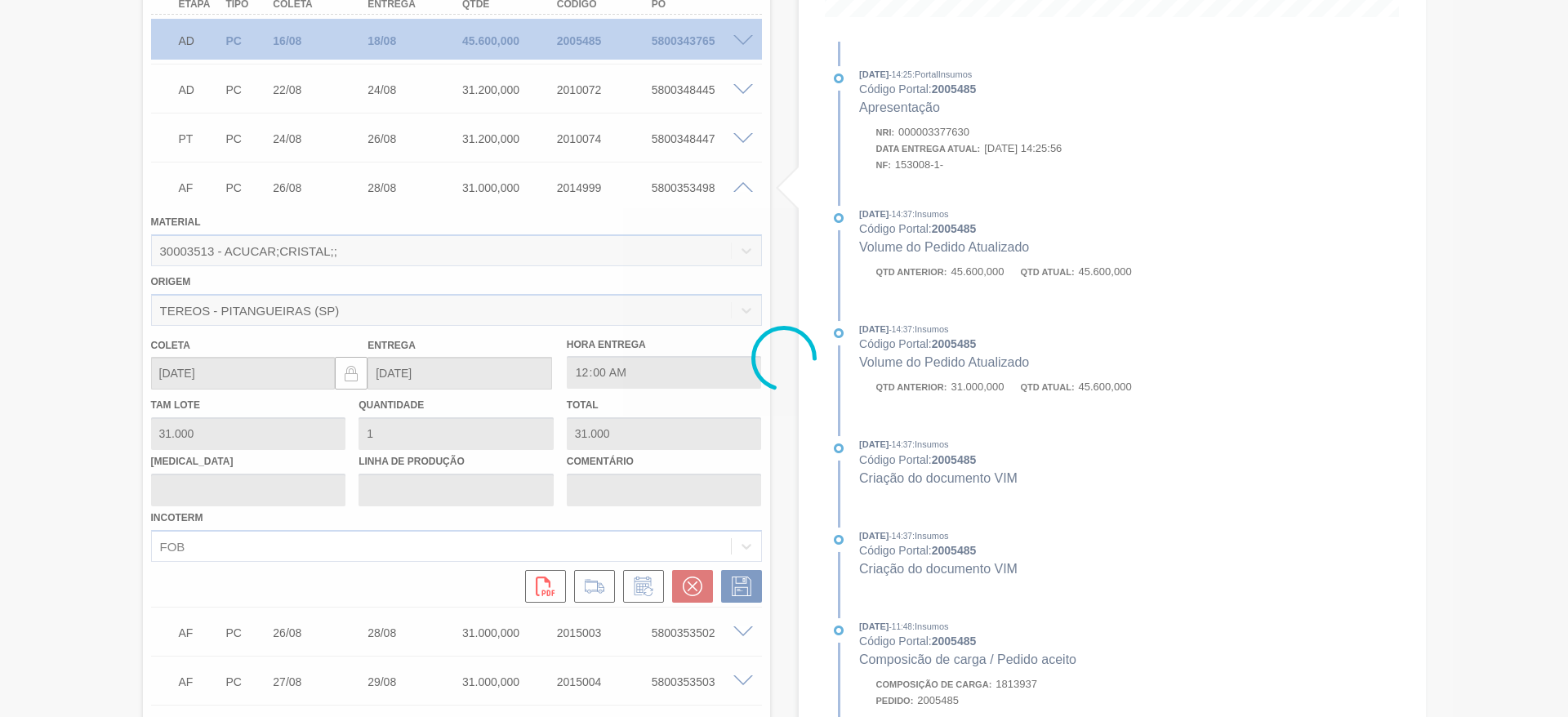
type input "."
type input "[DATE]"
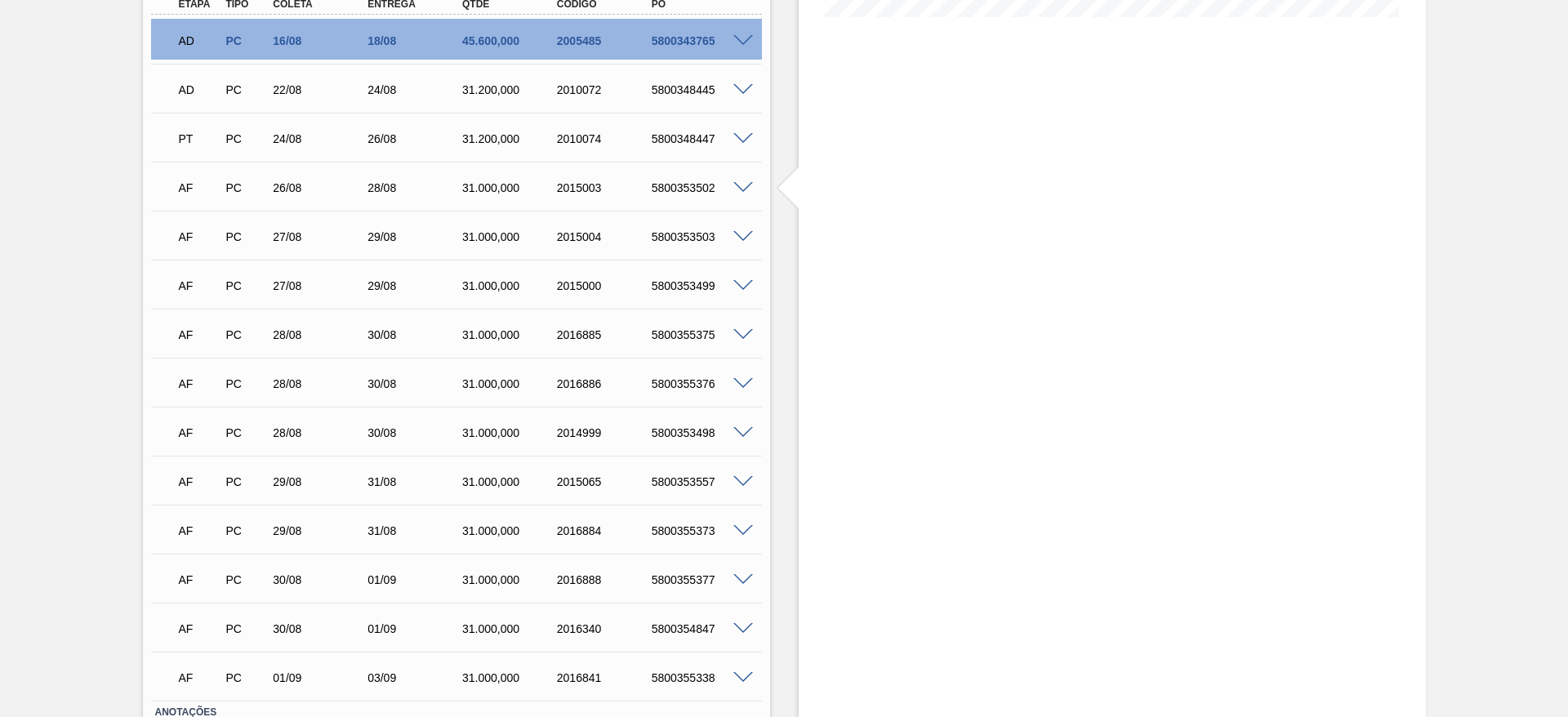
click at [742, 185] on span at bounding box center [743, 188] width 20 height 12
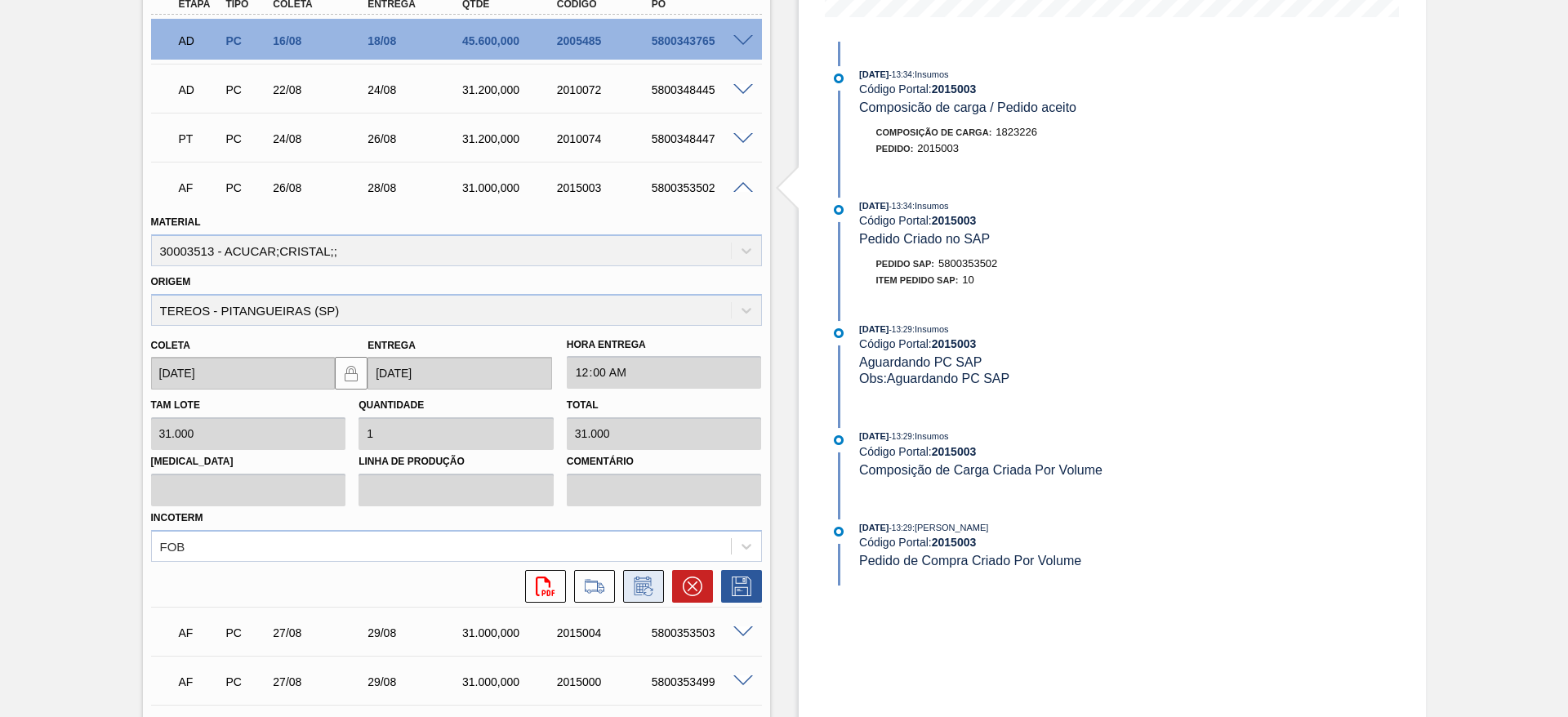
click at [647, 590] on icon at bounding box center [643, 586] width 26 height 20
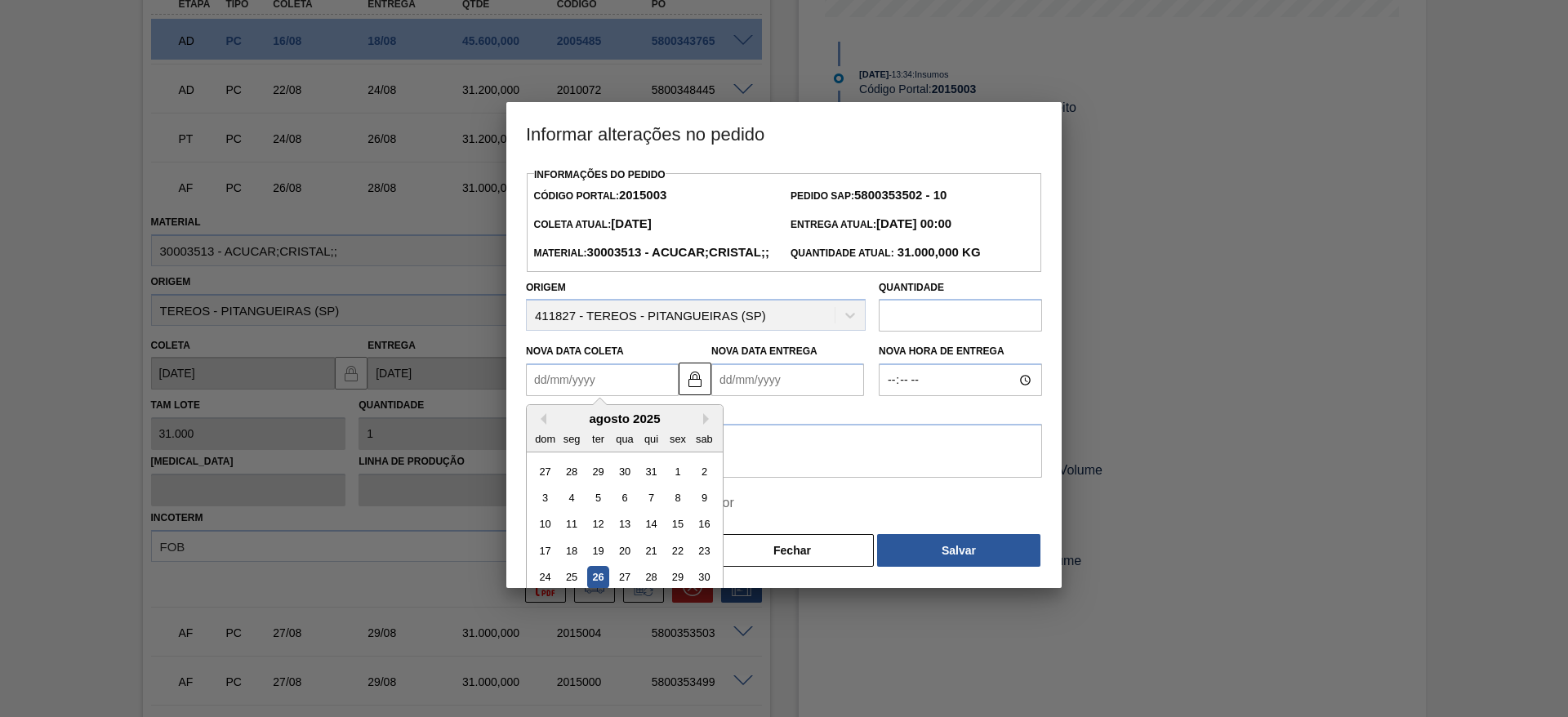
click at [572, 396] on Coleta2015003 "Nova Data Coleta" at bounding box center [602, 380] width 153 height 33
click at [576, 452] on div "dom seg ter qua qui sex sab" at bounding box center [624, 439] width 196 height 26
click at [672, 589] on div "29" at bounding box center [677, 577] width 22 height 22
type Coleta2015003 "[DATE]"
type Entrega2015003 "[DATE]"
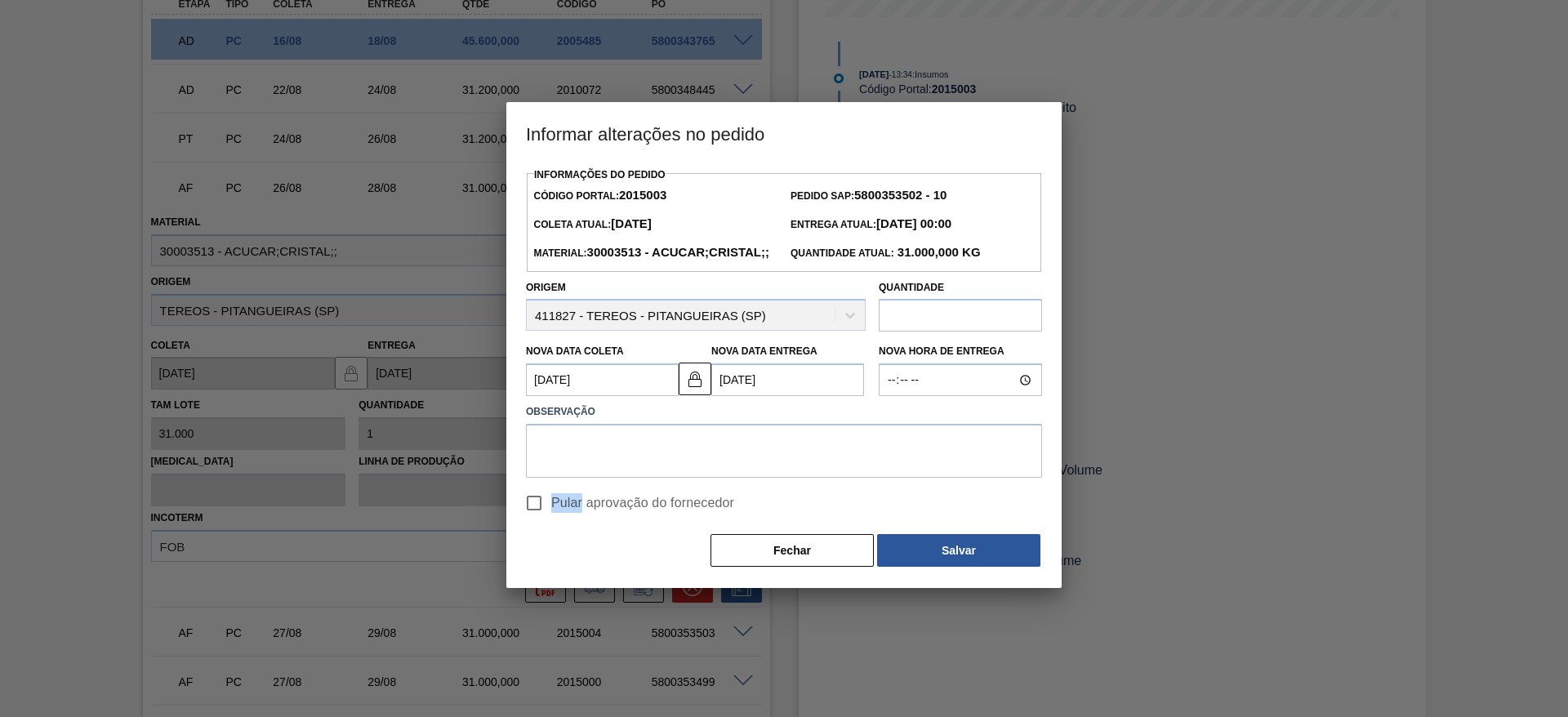
drag, startPoint x: 681, startPoint y: 507, endPoint x: 577, endPoint y: 538, distance: 108.5
click at [577, 520] on div "Pular aprovação do fornecedor" at bounding box center [784, 499] width 529 height 42
click at [577, 513] on span "Pular aprovação do fornecedor" at bounding box center [643, 504] width 183 height 20
click at [552, 520] on input "Pular aprovação do fornecedor" at bounding box center [533, 503] width 34 height 34
checkbox input "true"
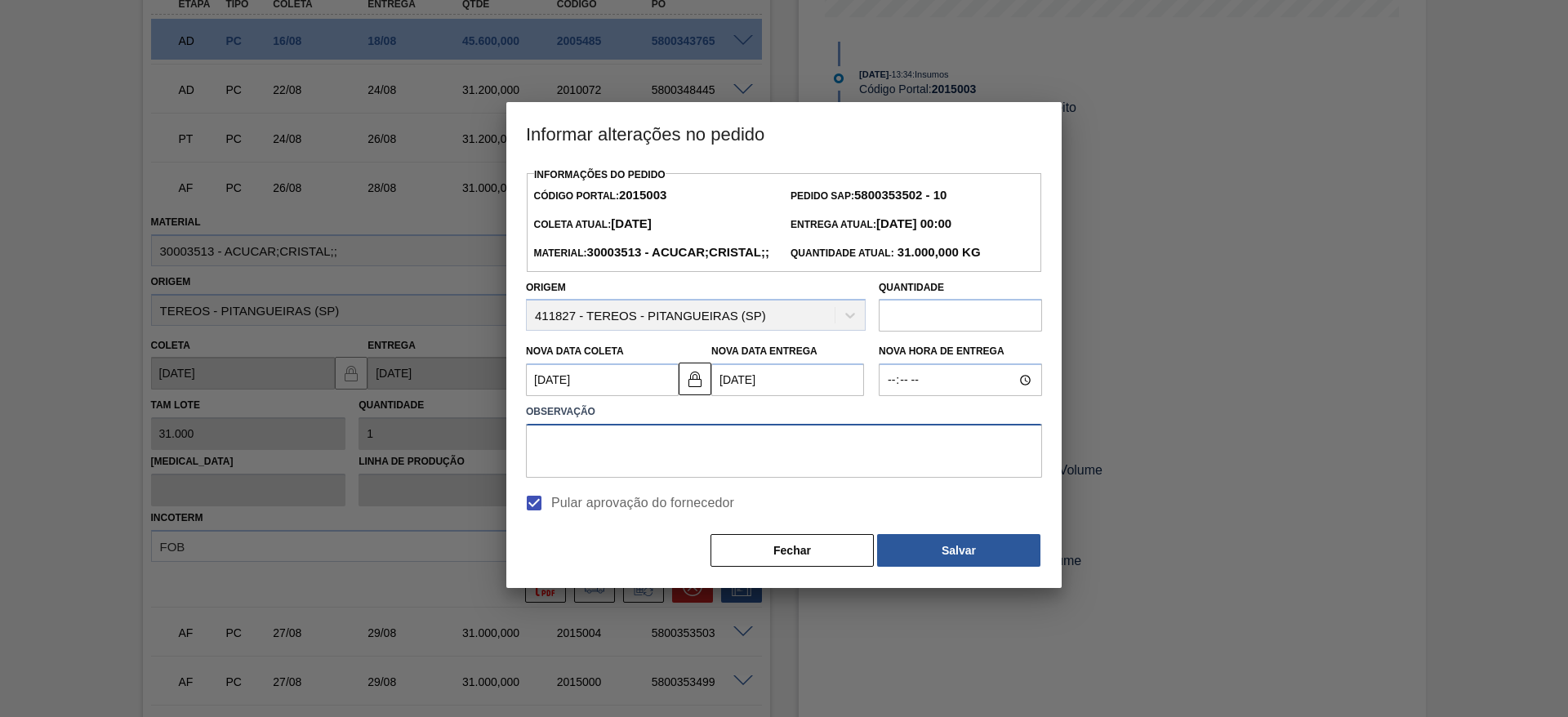
click at [616, 474] on textarea at bounding box center [784, 451] width 516 height 54
type textarea "."
click at [939, 566] on button "Salvar" at bounding box center [959, 551] width 164 height 33
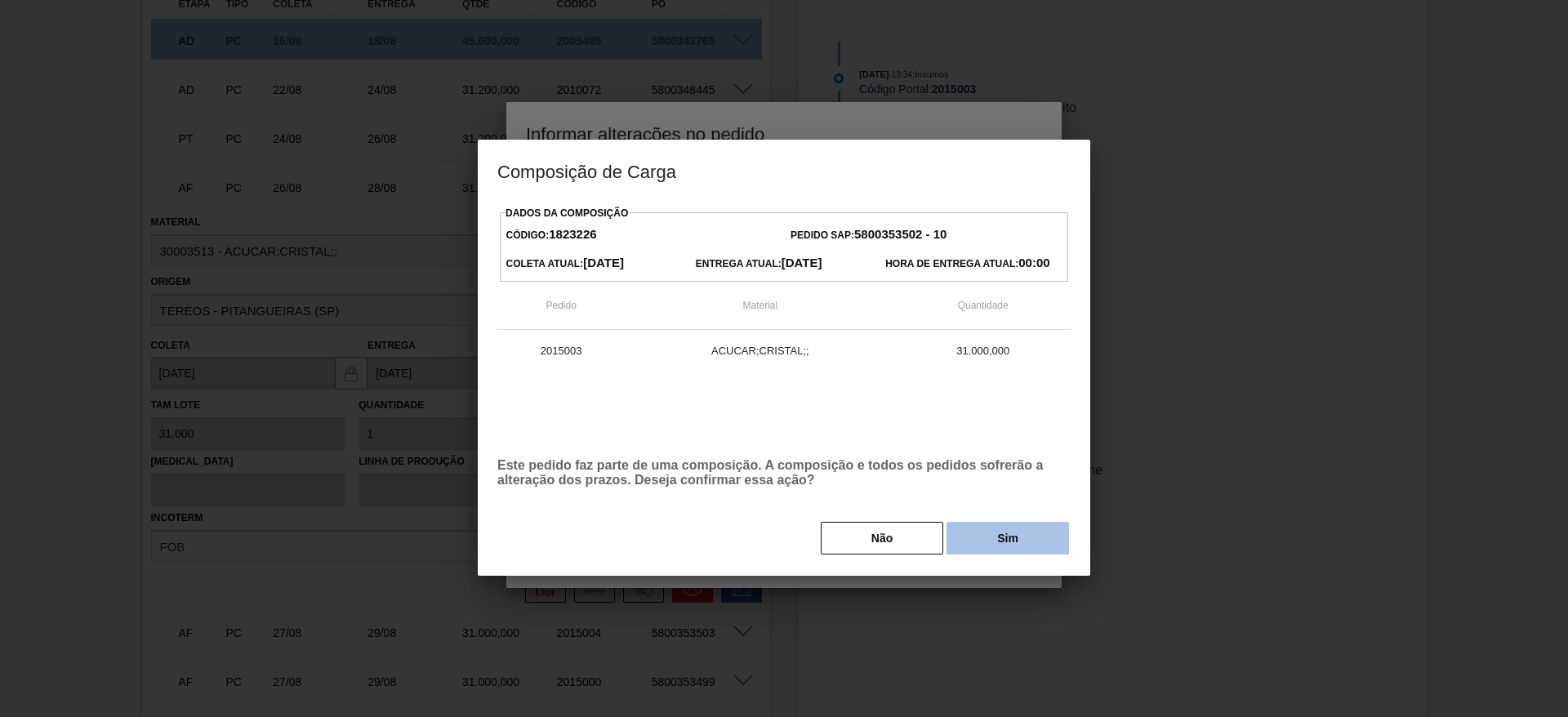
click at [994, 538] on button "Sim" at bounding box center [1008, 538] width 122 height 33
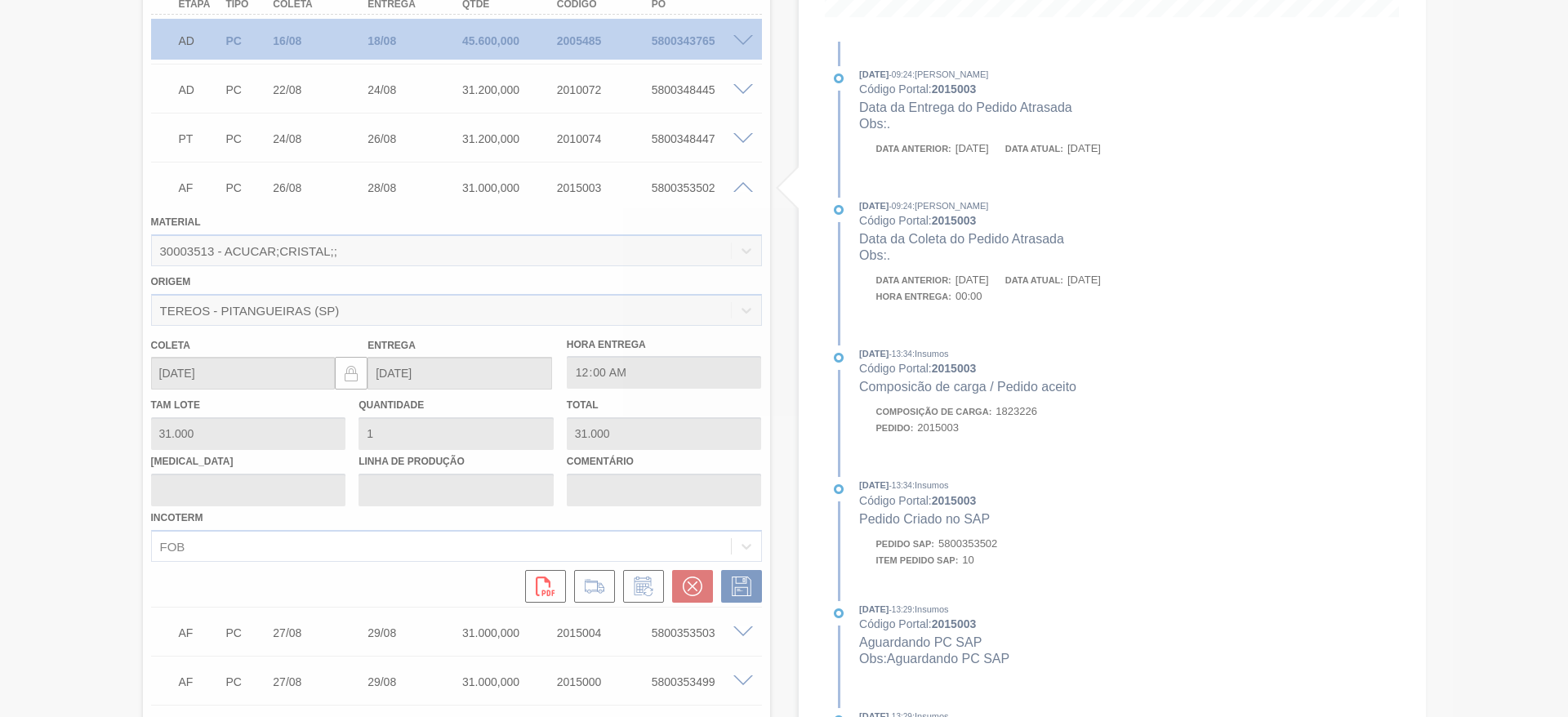
type input "."
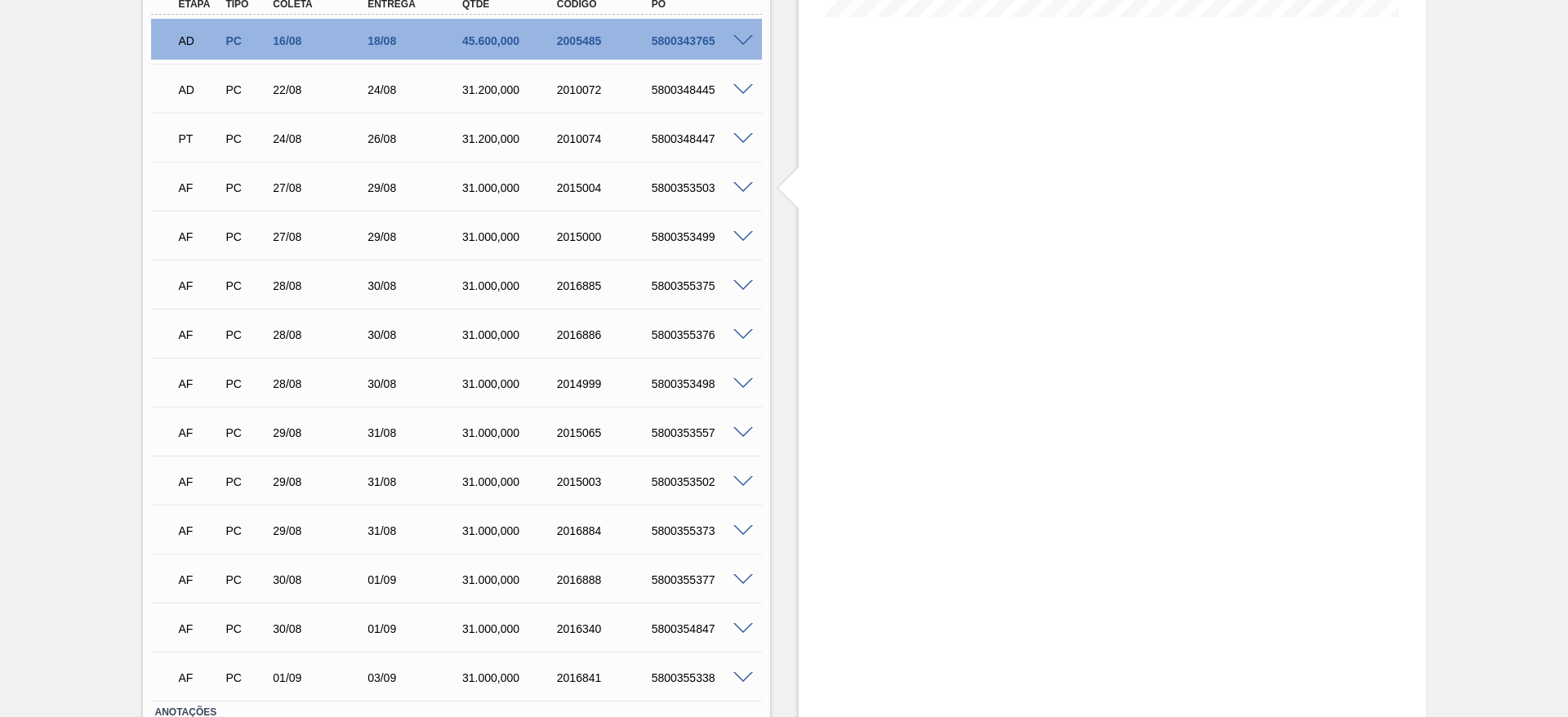
click at [742, 528] on span at bounding box center [743, 531] width 20 height 12
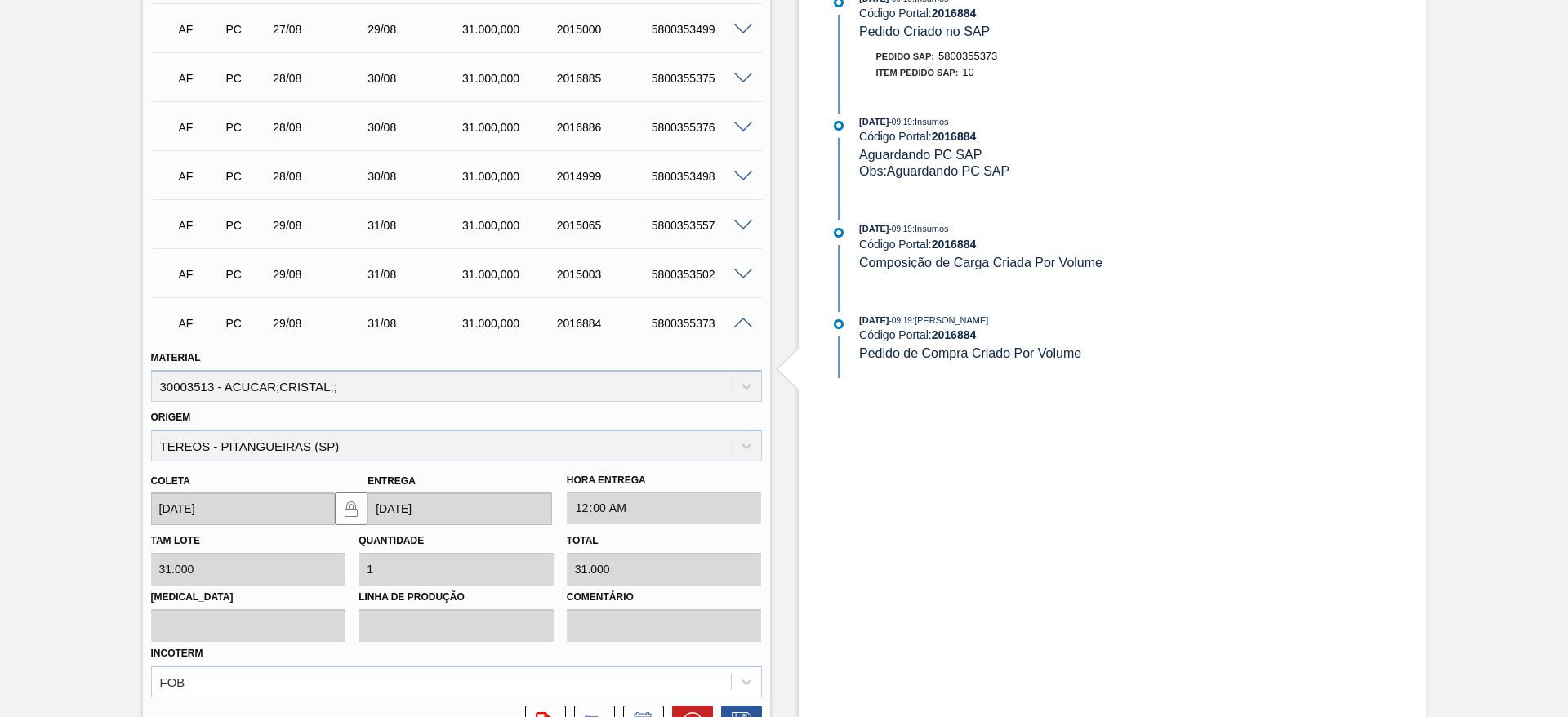
scroll to position [882, 0]
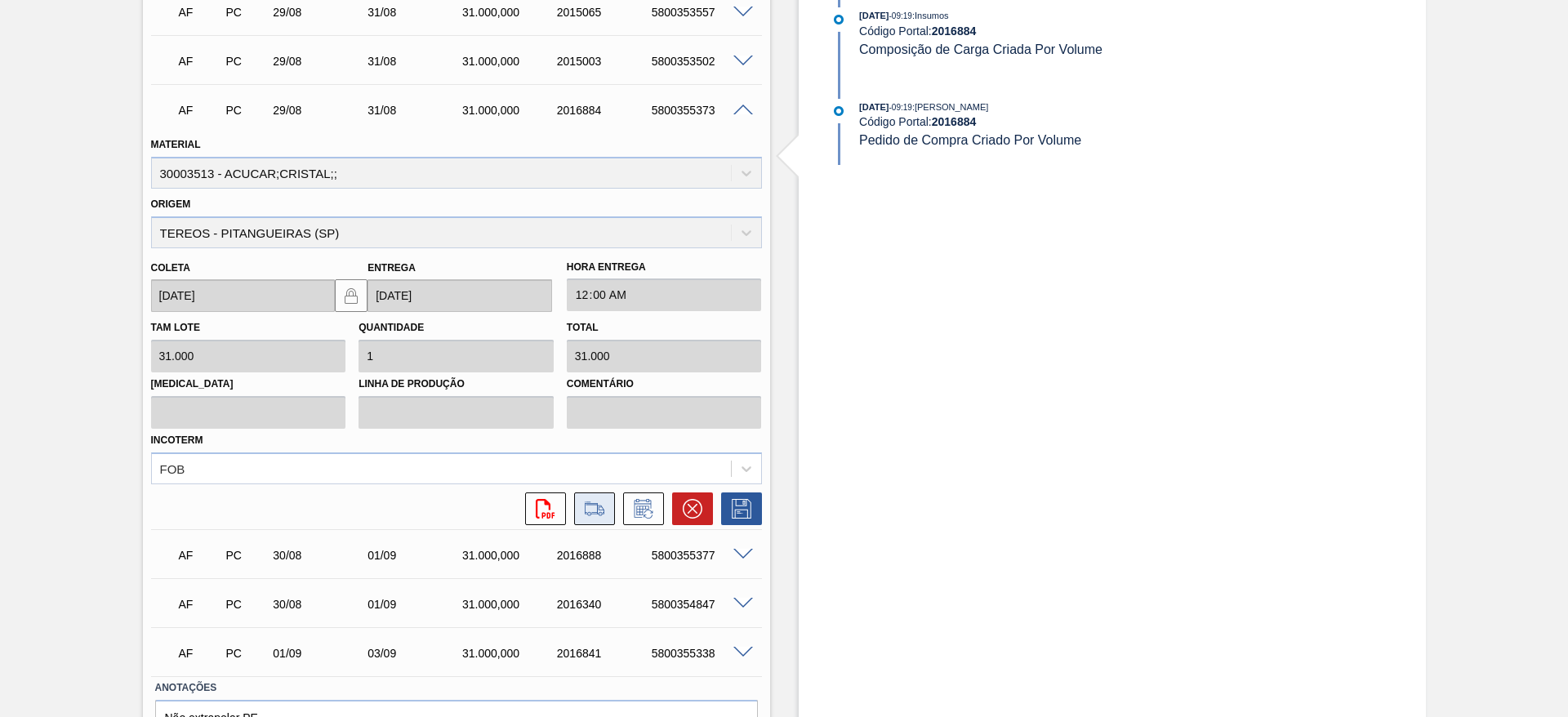
click at [605, 512] on icon at bounding box center [595, 509] width 26 height 20
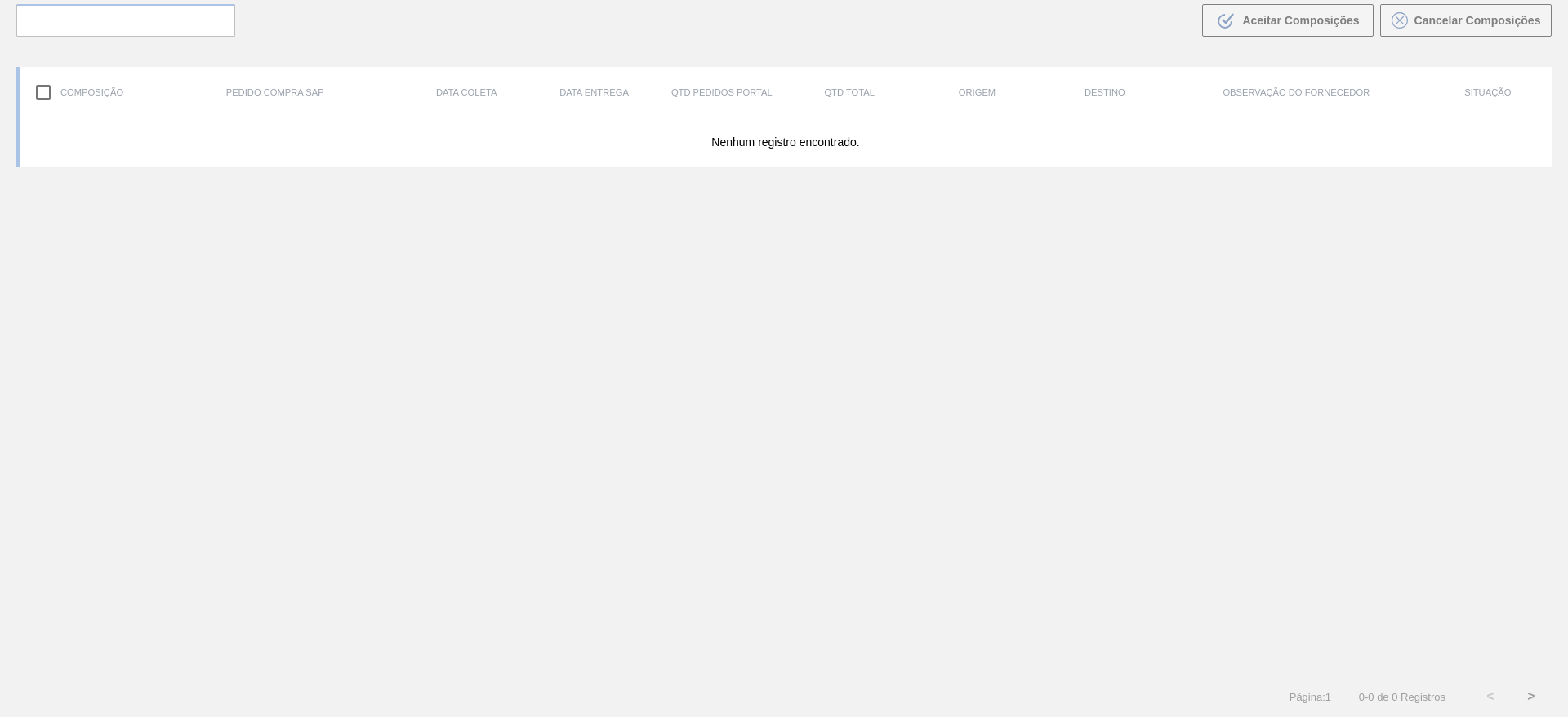
scroll to position [117, 0]
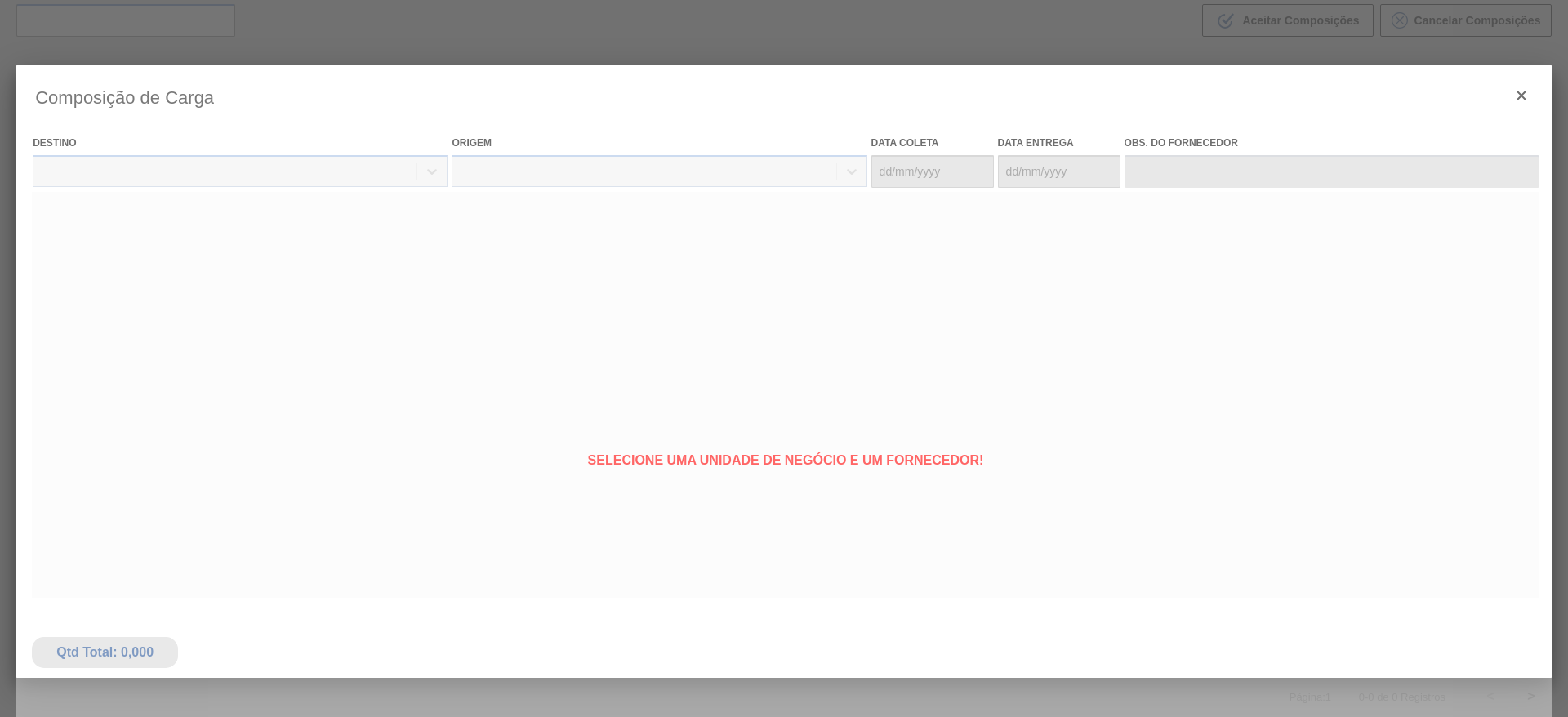
type coleta "[DATE]"
type entrega "[DATE]"
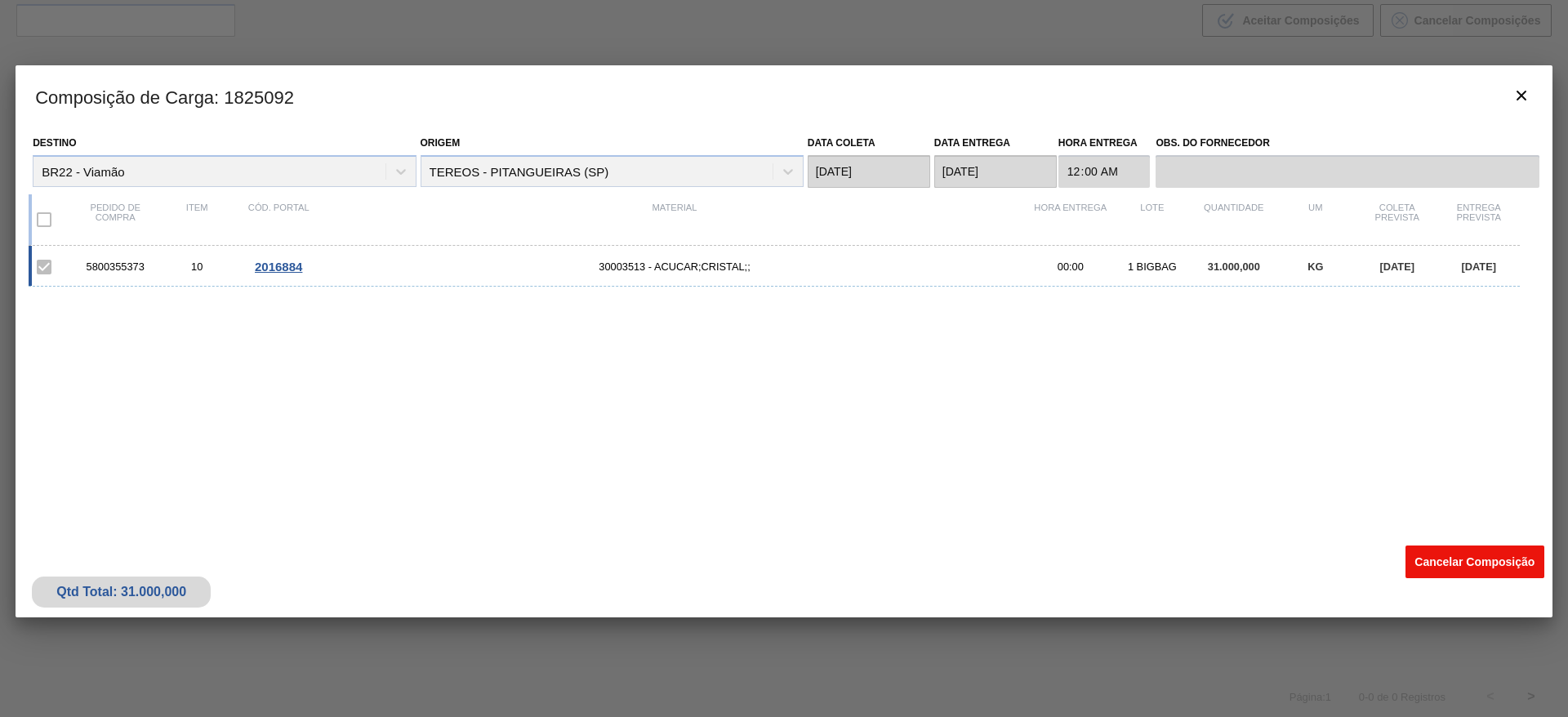
click at [1449, 550] on button "Cancelar Composição" at bounding box center [1475, 562] width 139 height 33
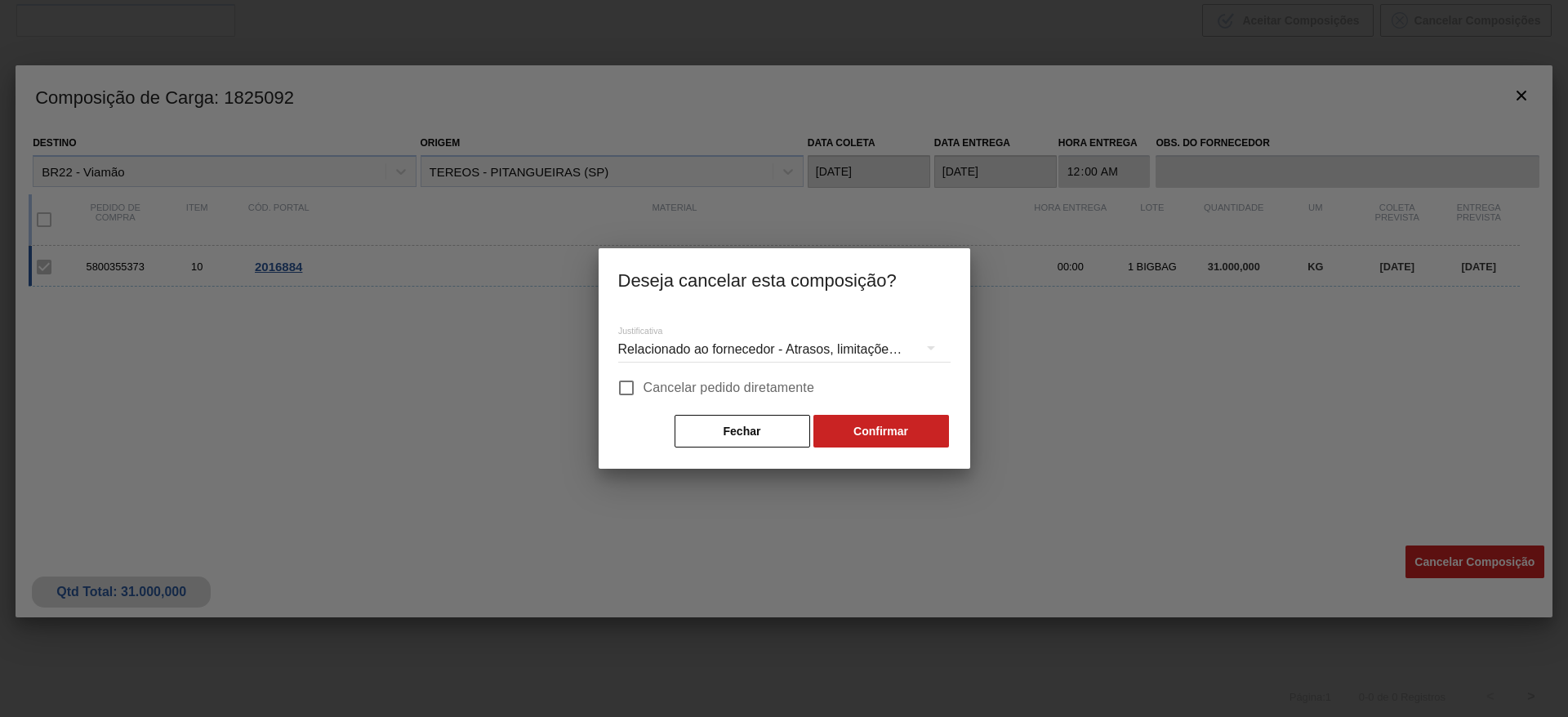
click at [801, 390] on span "Cancelar pedido diretamente" at bounding box center [729, 388] width 171 height 20
click at [643, 390] on input "Cancelar pedido diretamente" at bounding box center [626, 387] width 34 height 34
checkbox input "true"
click at [878, 433] on button "Confirmar" at bounding box center [882, 432] width 136 height 33
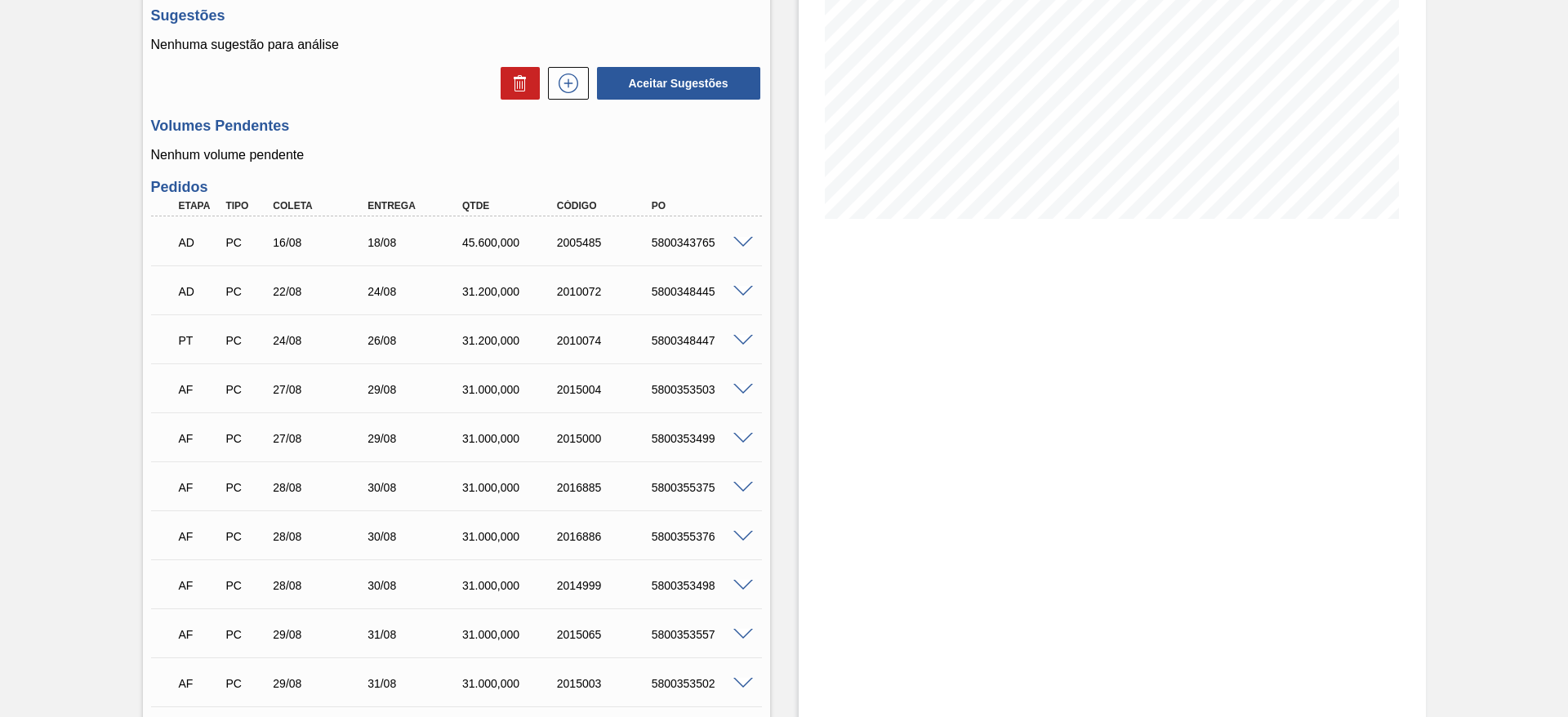
scroll to position [260, 0]
click at [740, 385] on span at bounding box center [743, 389] width 20 height 12
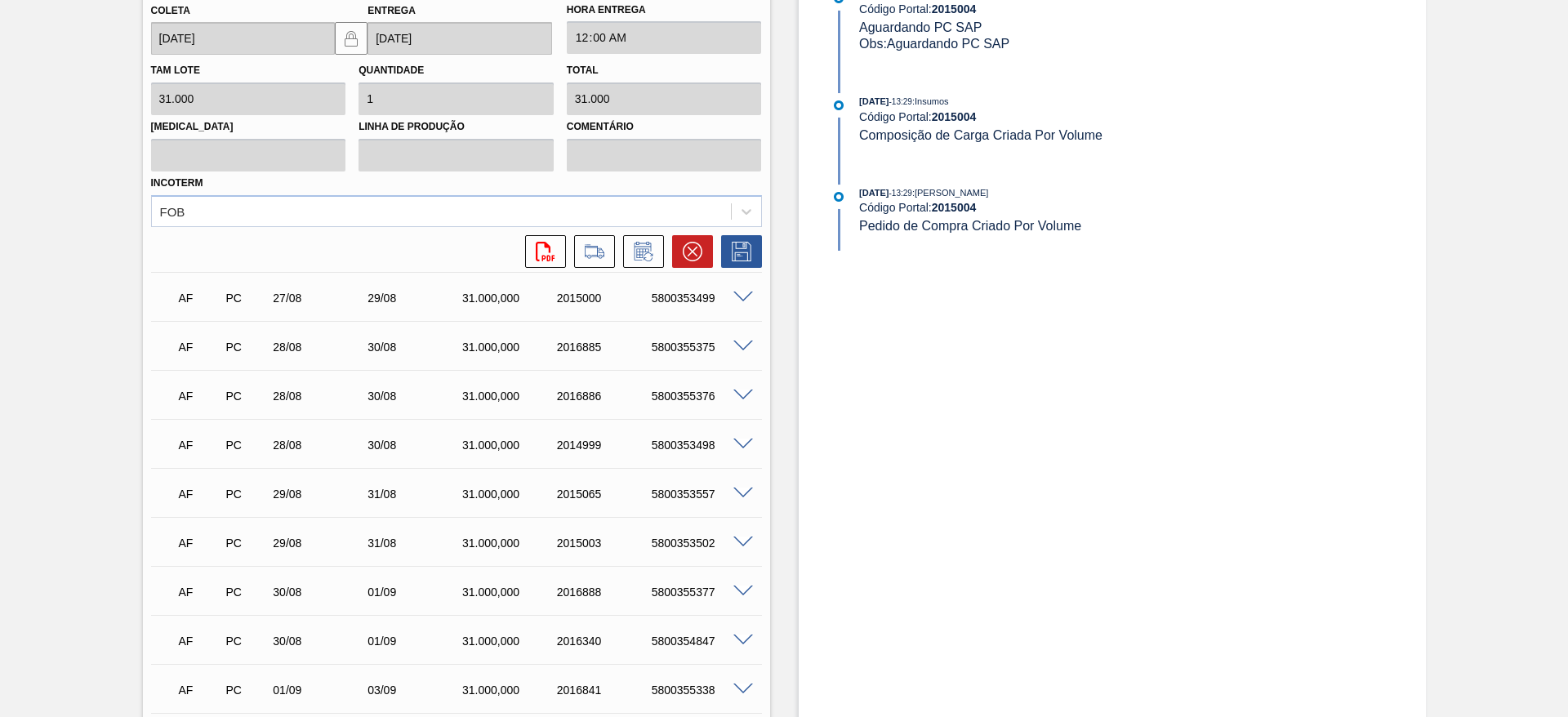
scroll to position [803, 0]
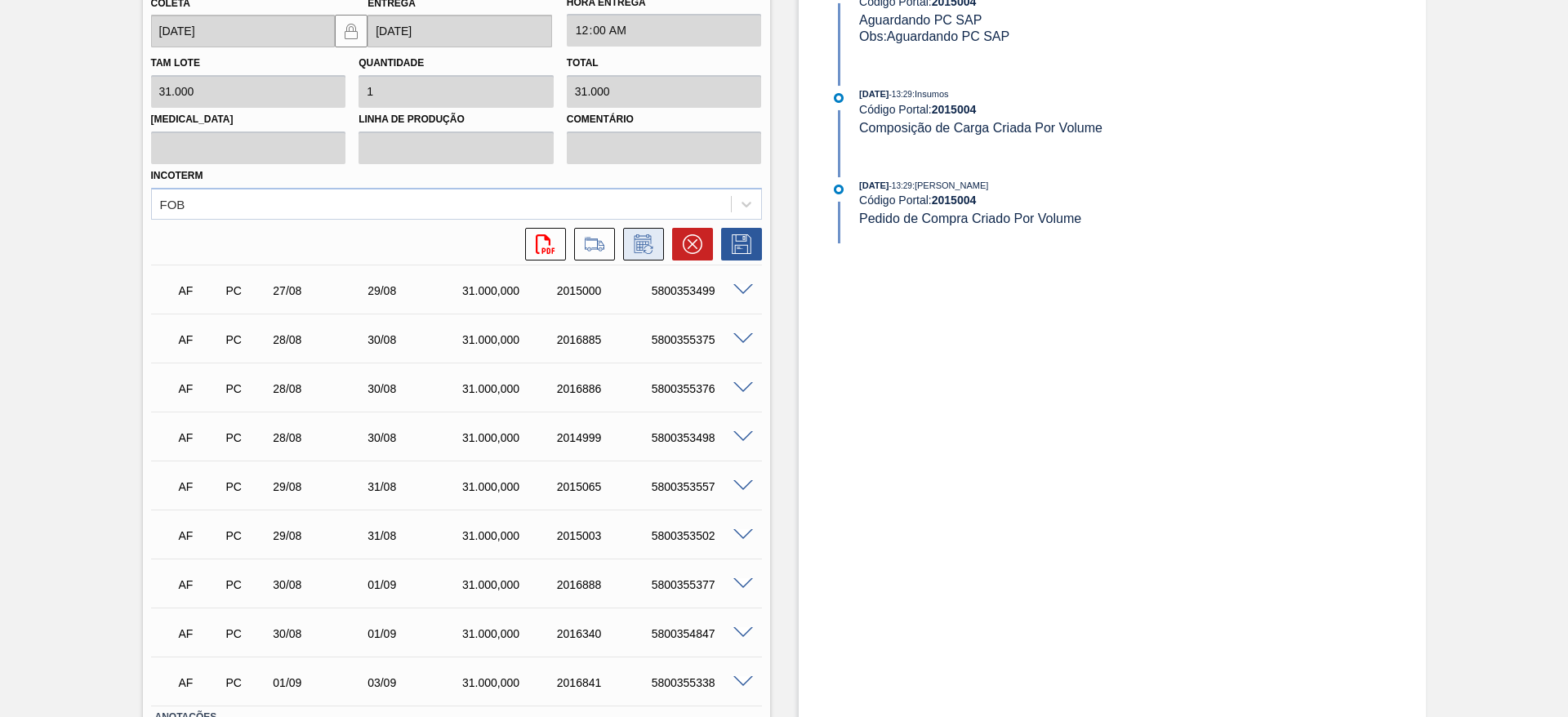
click at [643, 237] on icon at bounding box center [643, 244] width 26 height 20
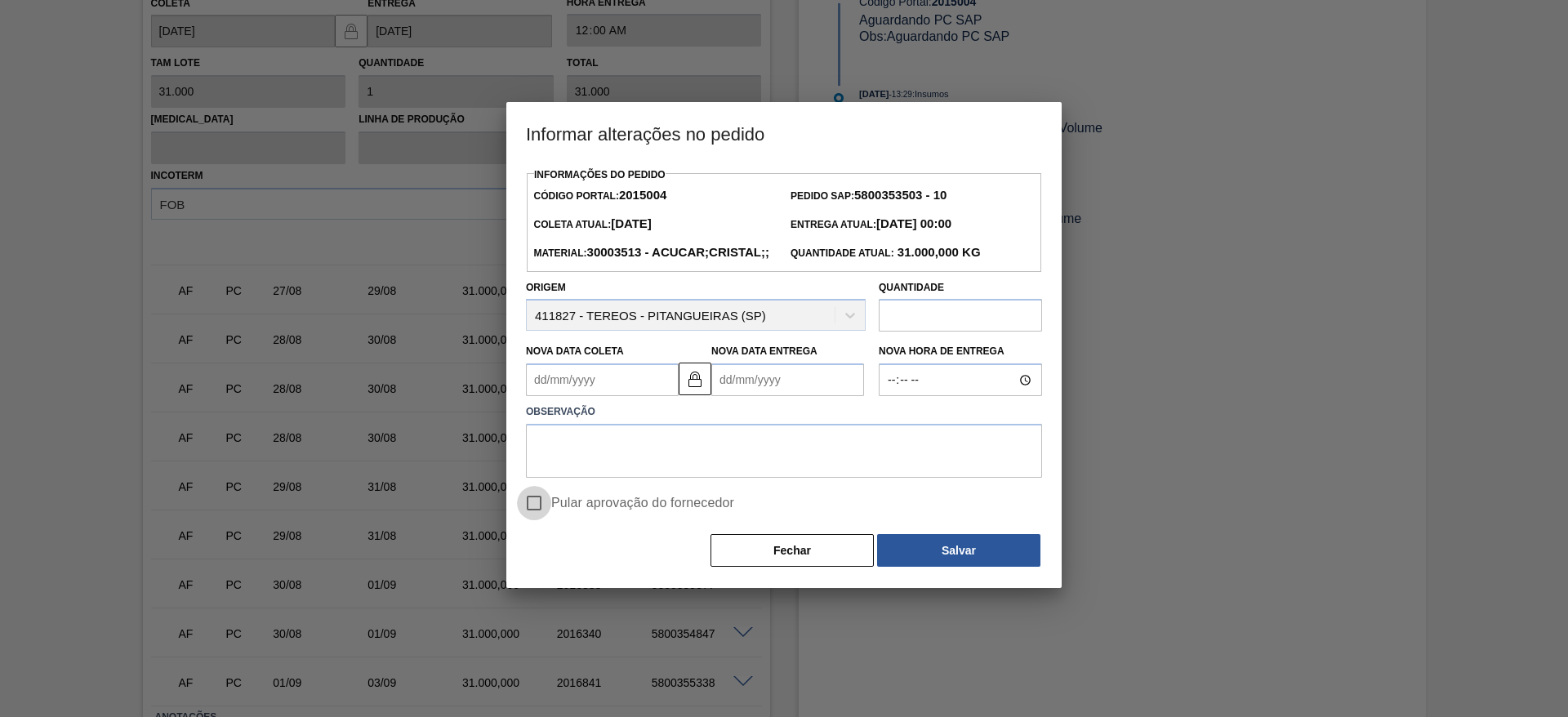
click at [532, 520] on input "Pular aprovação do fornecedor" at bounding box center [533, 503] width 34 height 34
checkbox input "true"
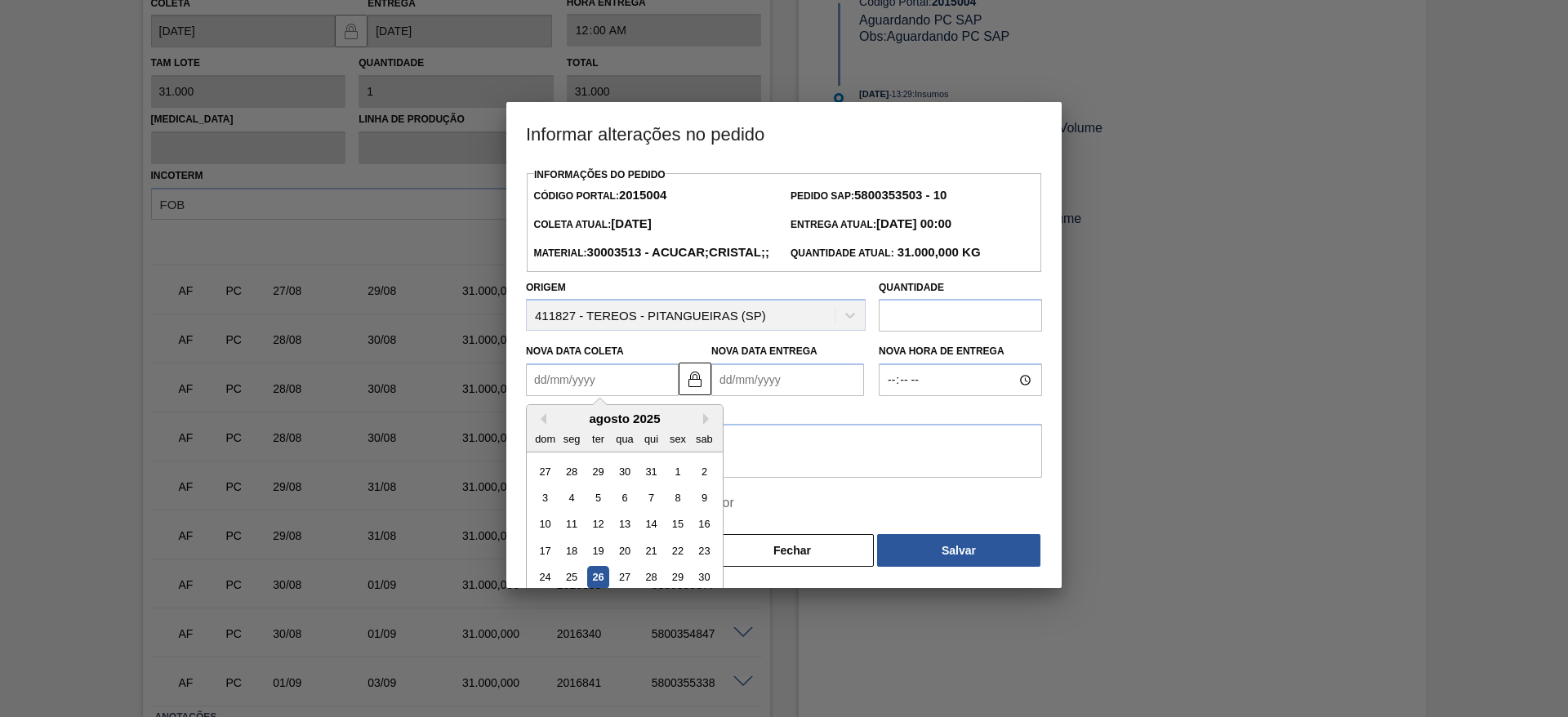
click at [589, 396] on Coleta2015004 "Nova Data Coleta" at bounding box center [602, 380] width 153 height 33
click at [678, 589] on div "29" at bounding box center [677, 577] width 22 height 22
type Coleta2015004 "[DATE]"
type Entrega2015004 "[DATE]"
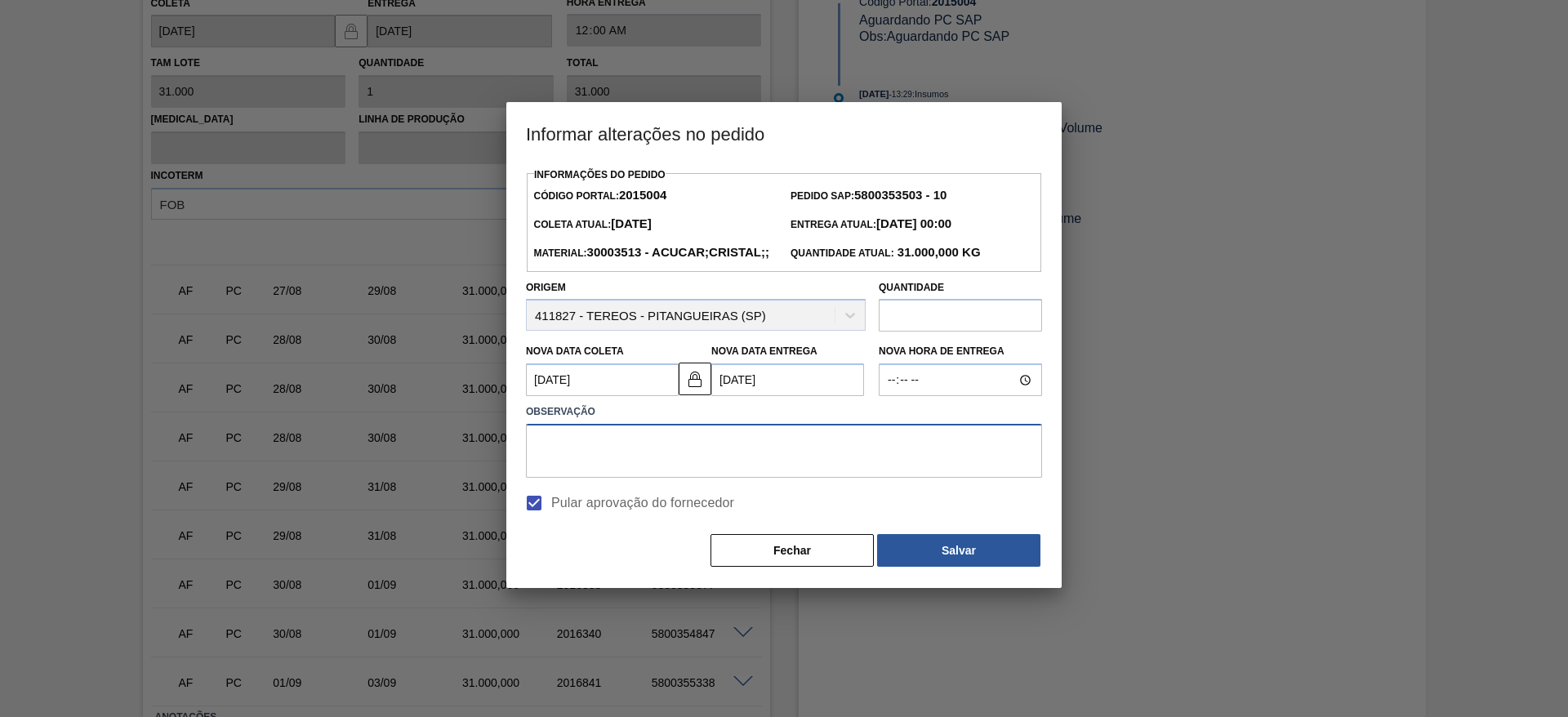
click at [721, 469] on textarea at bounding box center [784, 451] width 516 height 54
type textarea ";"
click at [954, 566] on button "Salvar" at bounding box center [959, 551] width 164 height 33
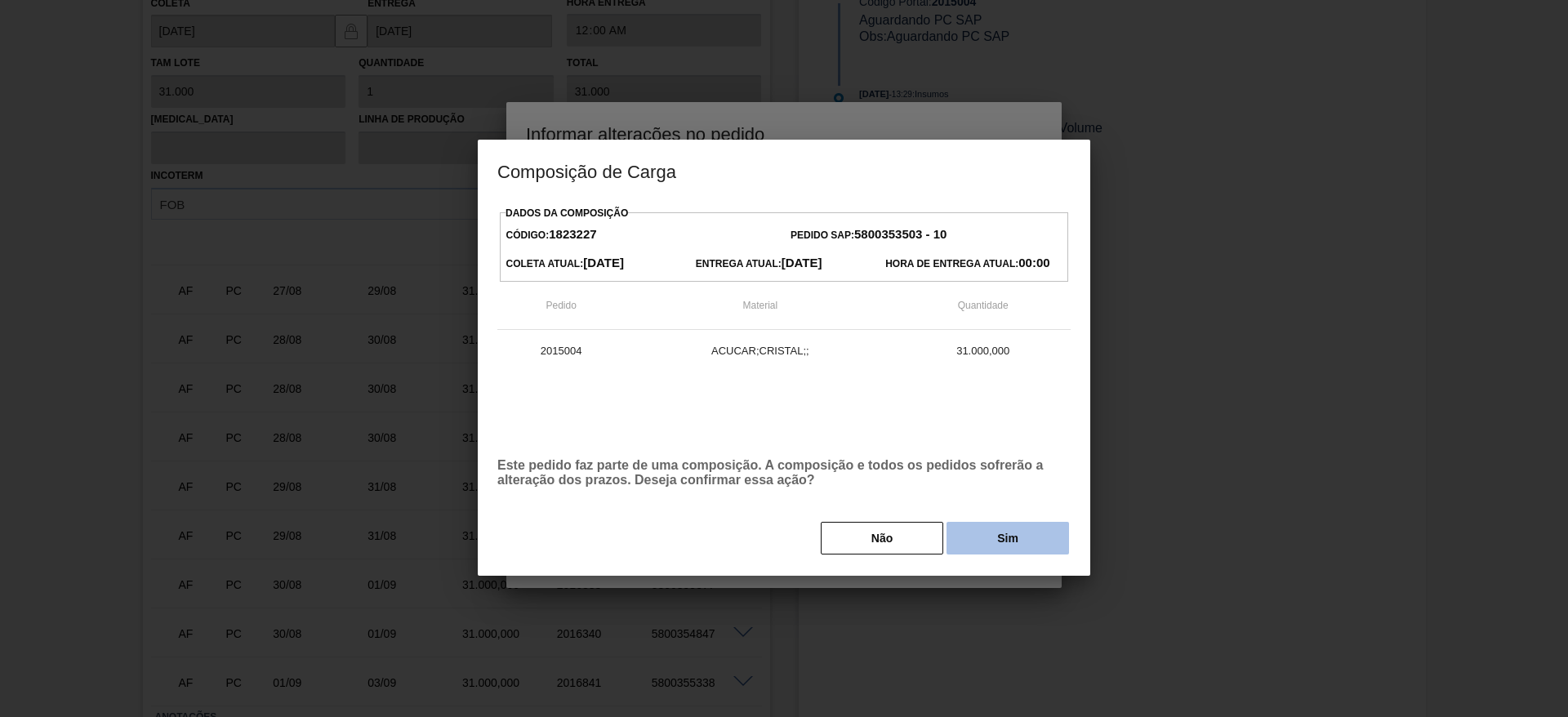
click at [1011, 552] on button "Sim" at bounding box center [1008, 538] width 122 height 33
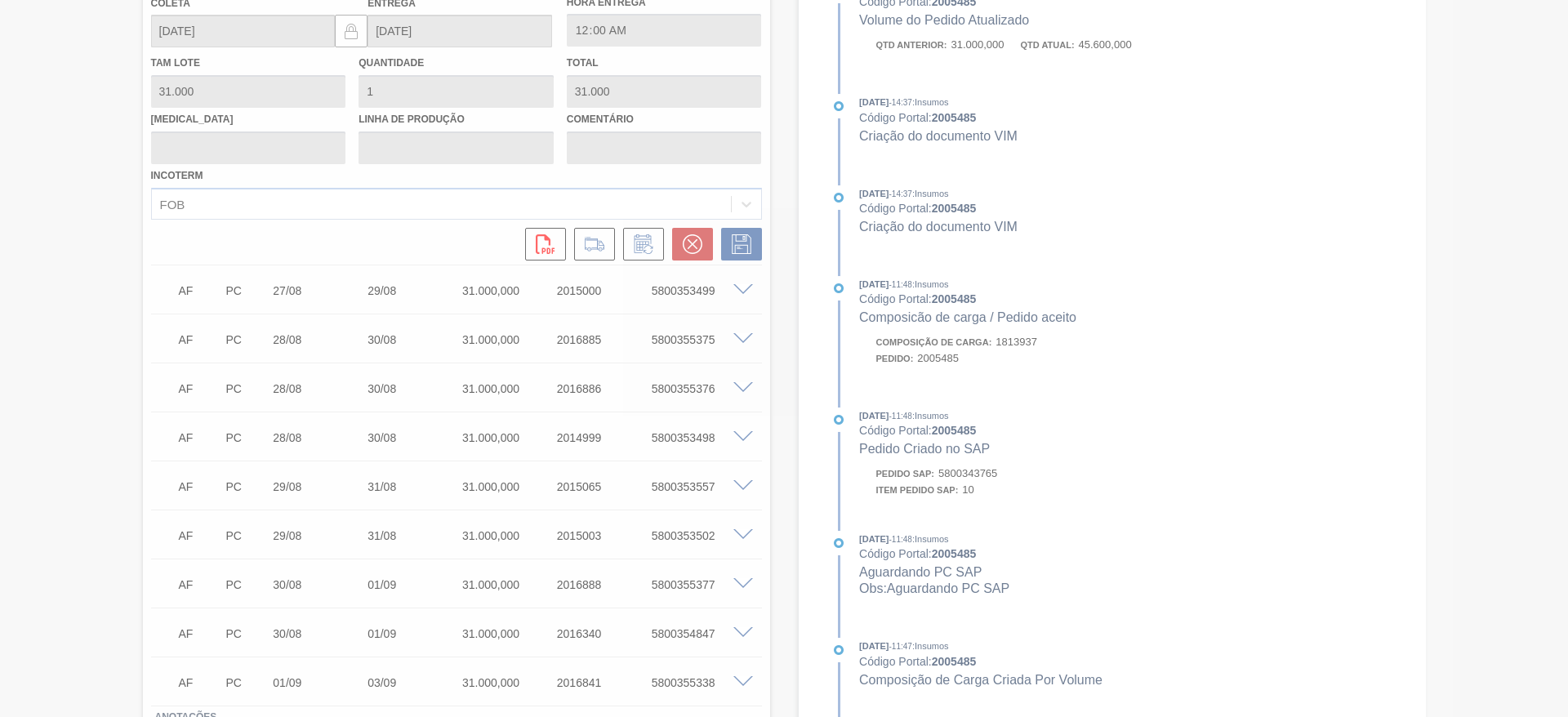
type input ";"
type input "[DATE]"
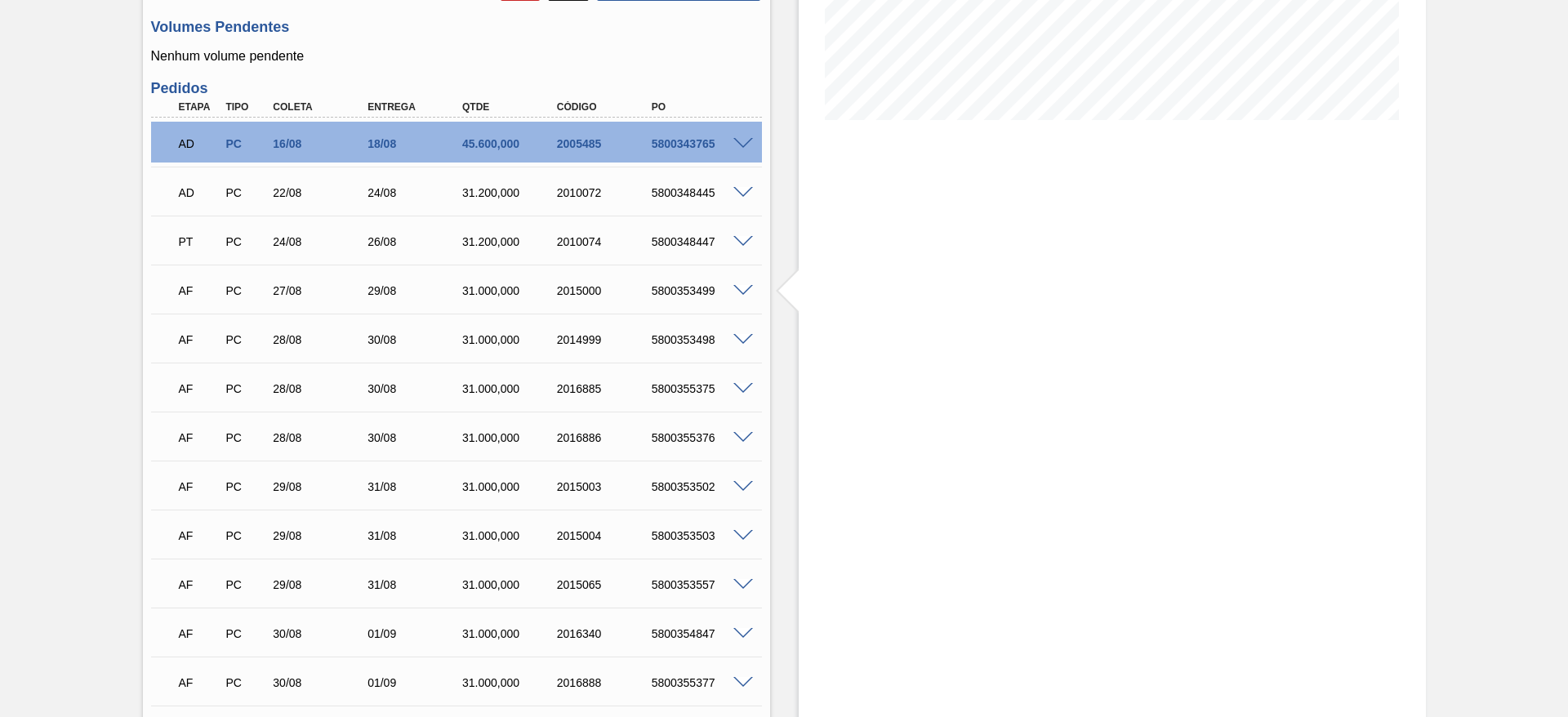
click at [743, 289] on span at bounding box center [743, 291] width 20 height 12
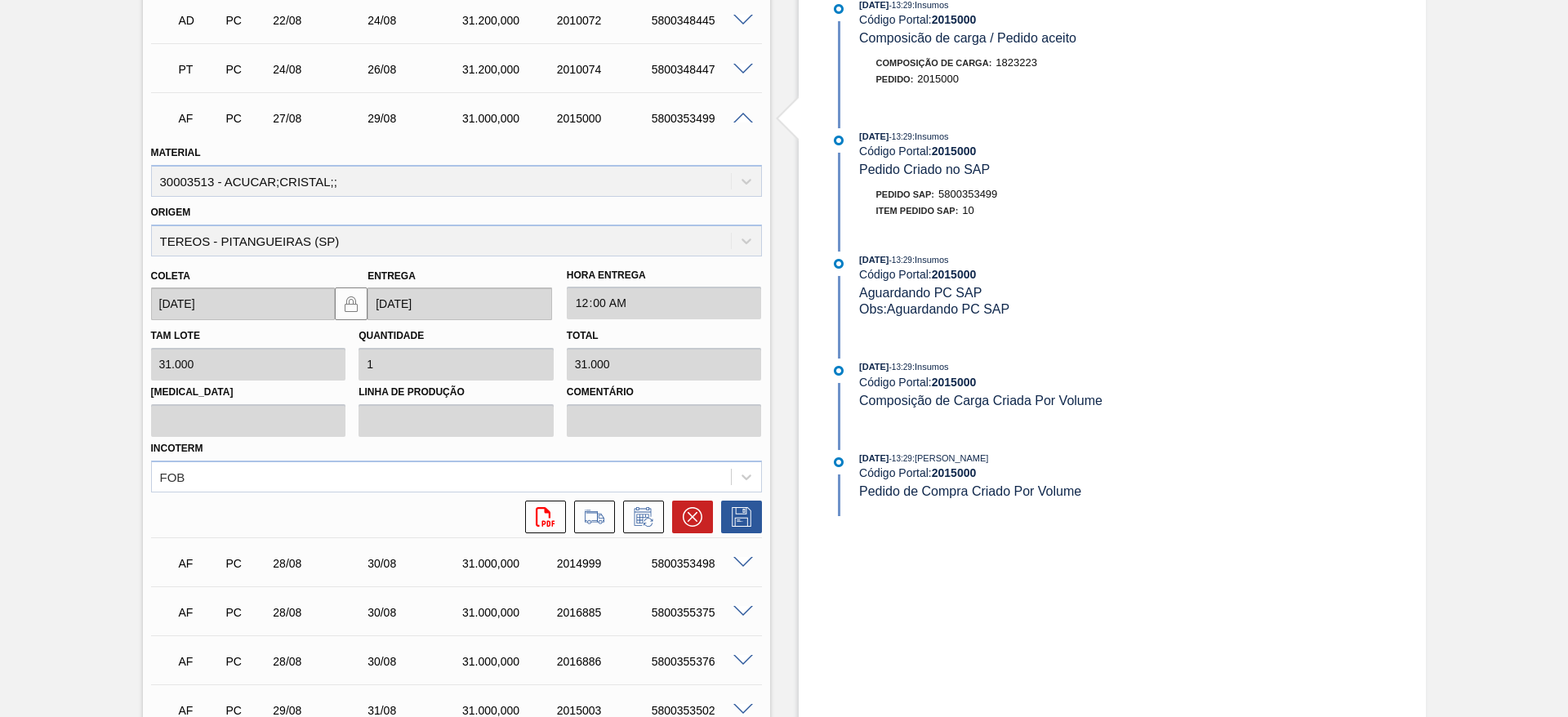
scroll to position [549, 0]
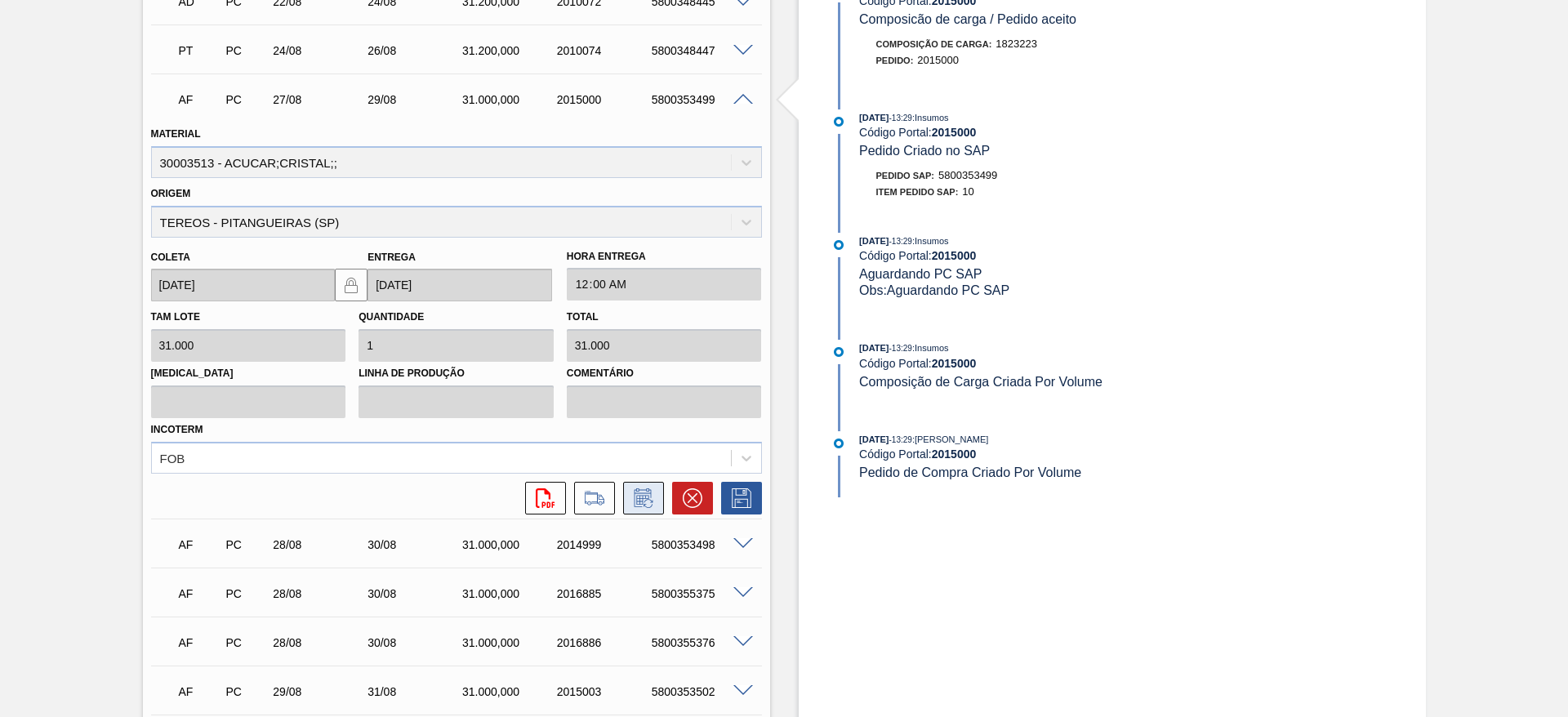
click at [643, 500] on icon at bounding box center [643, 499] width 26 height 20
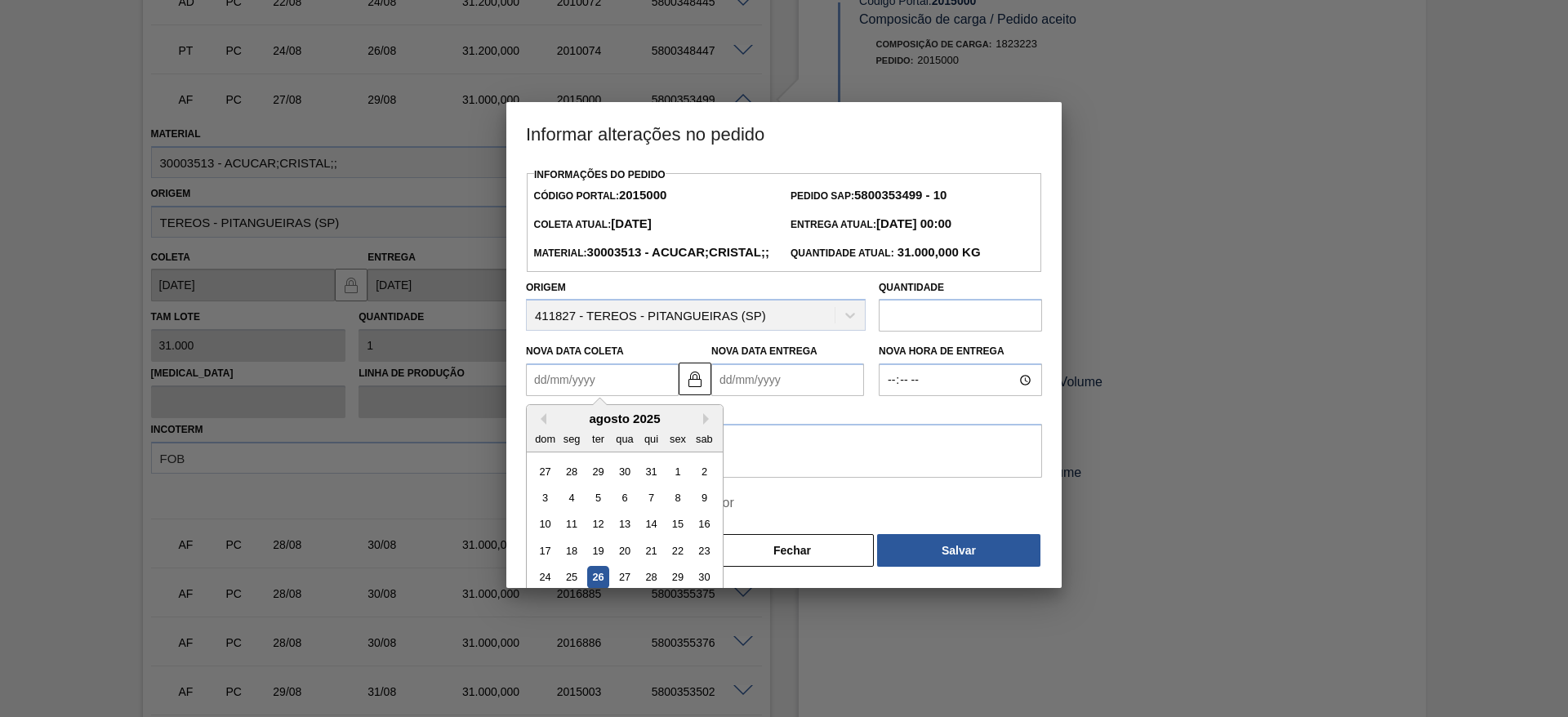
click at [594, 396] on Coleta2015000 "Nova Data Coleta" at bounding box center [602, 380] width 153 height 33
click at [706, 589] on div "30" at bounding box center [705, 577] width 22 height 22
type Coleta2015000 "[DATE]"
type Entrega2015000 "[DATE]"
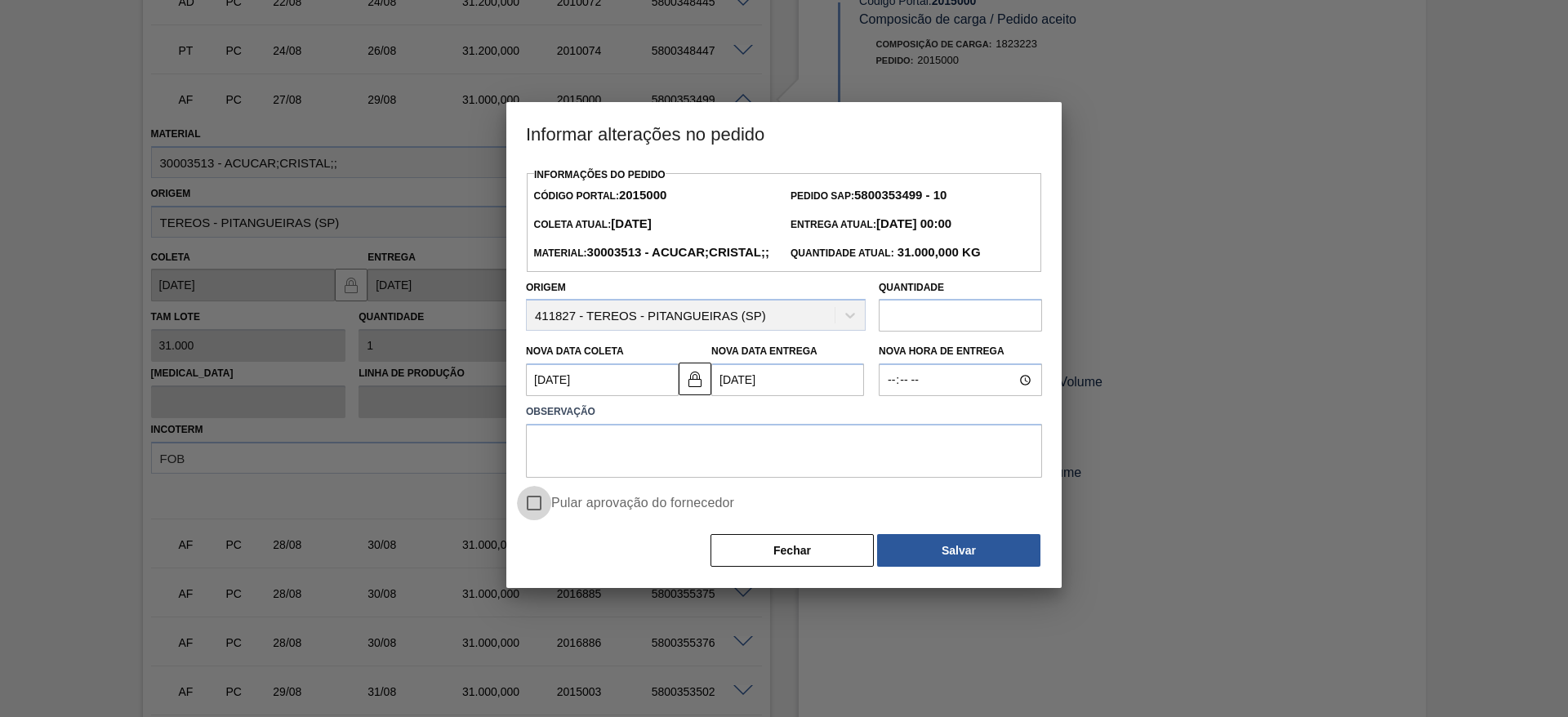
click at [544, 520] on input "Pular aprovação do fornecedor" at bounding box center [533, 503] width 34 height 34
checkbox input "true"
click at [686, 478] on textarea at bounding box center [784, 451] width 516 height 54
type textarea "."
click at [952, 566] on button "Salvar" at bounding box center [959, 551] width 164 height 33
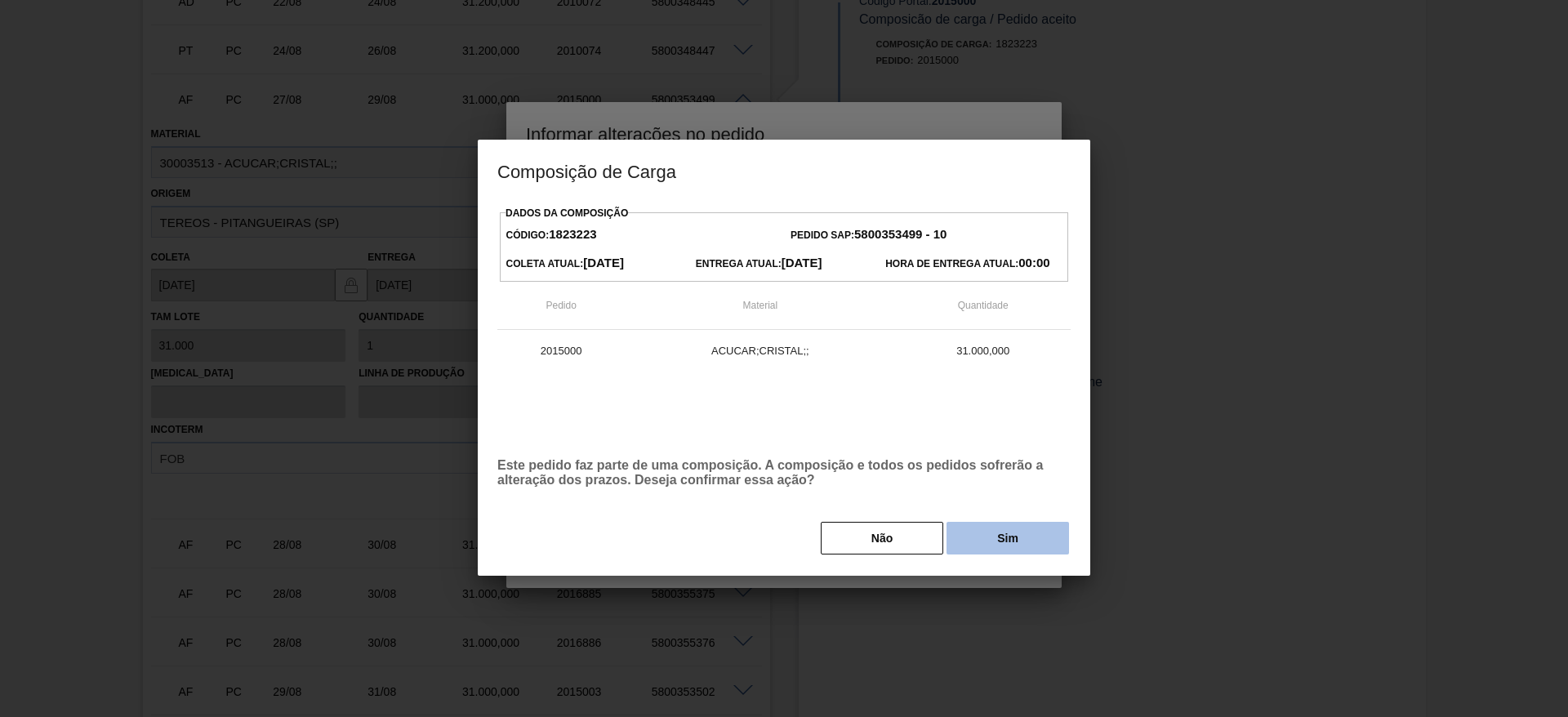
click at [988, 550] on button "Sim" at bounding box center [1008, 538] width 122 height 33
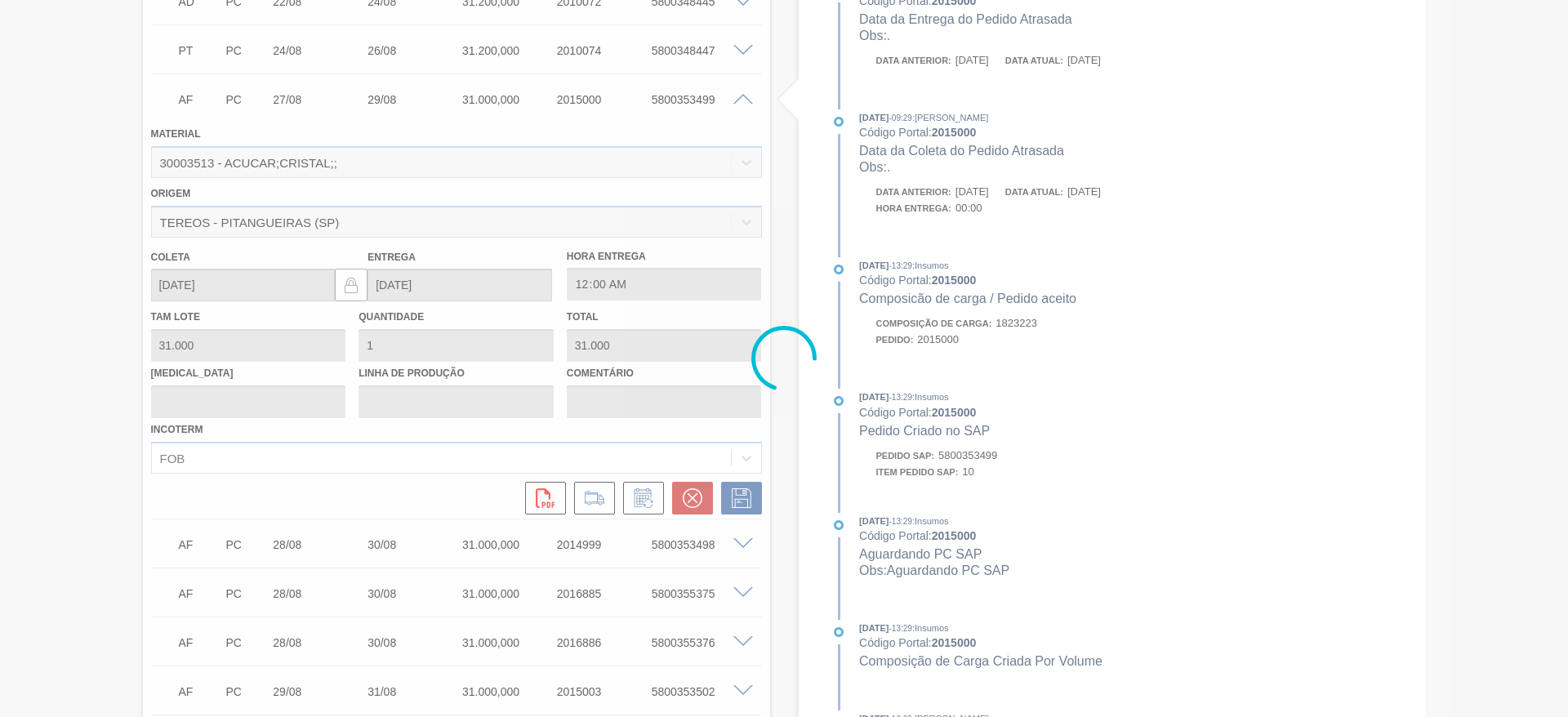
type input "."
type input "[DATE]"
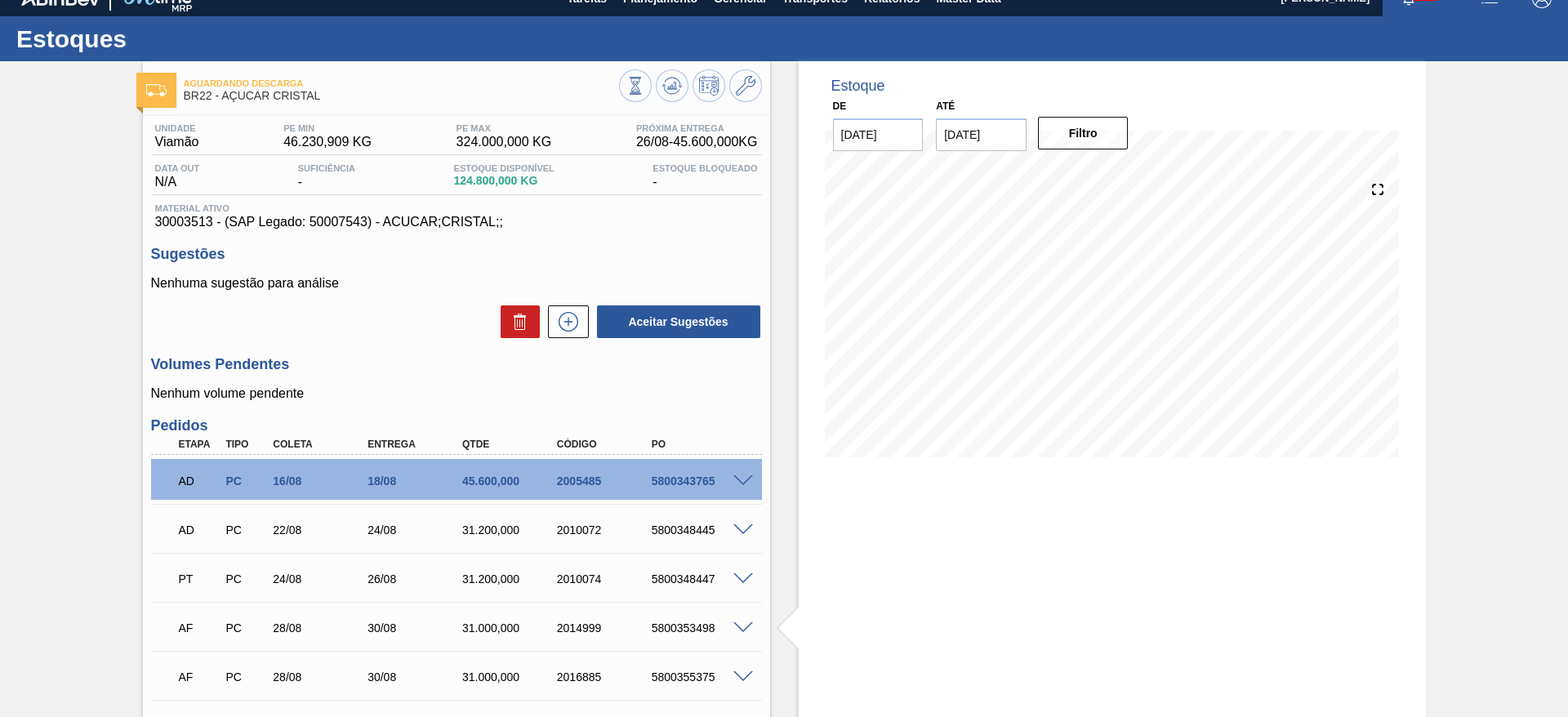
scroll to position [0, 0]
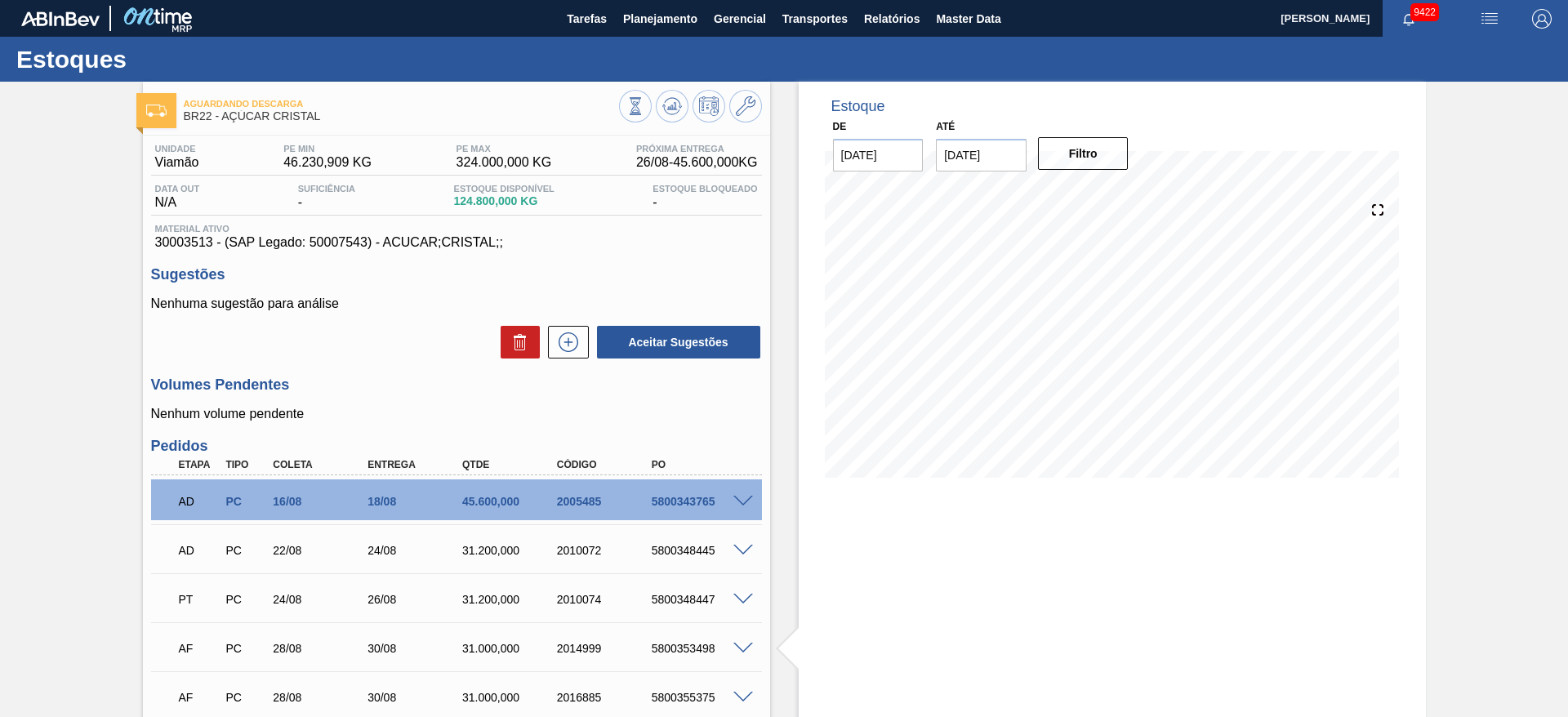
click at [739, 496] on span at bounding box center [743, 502] width 20 height 12
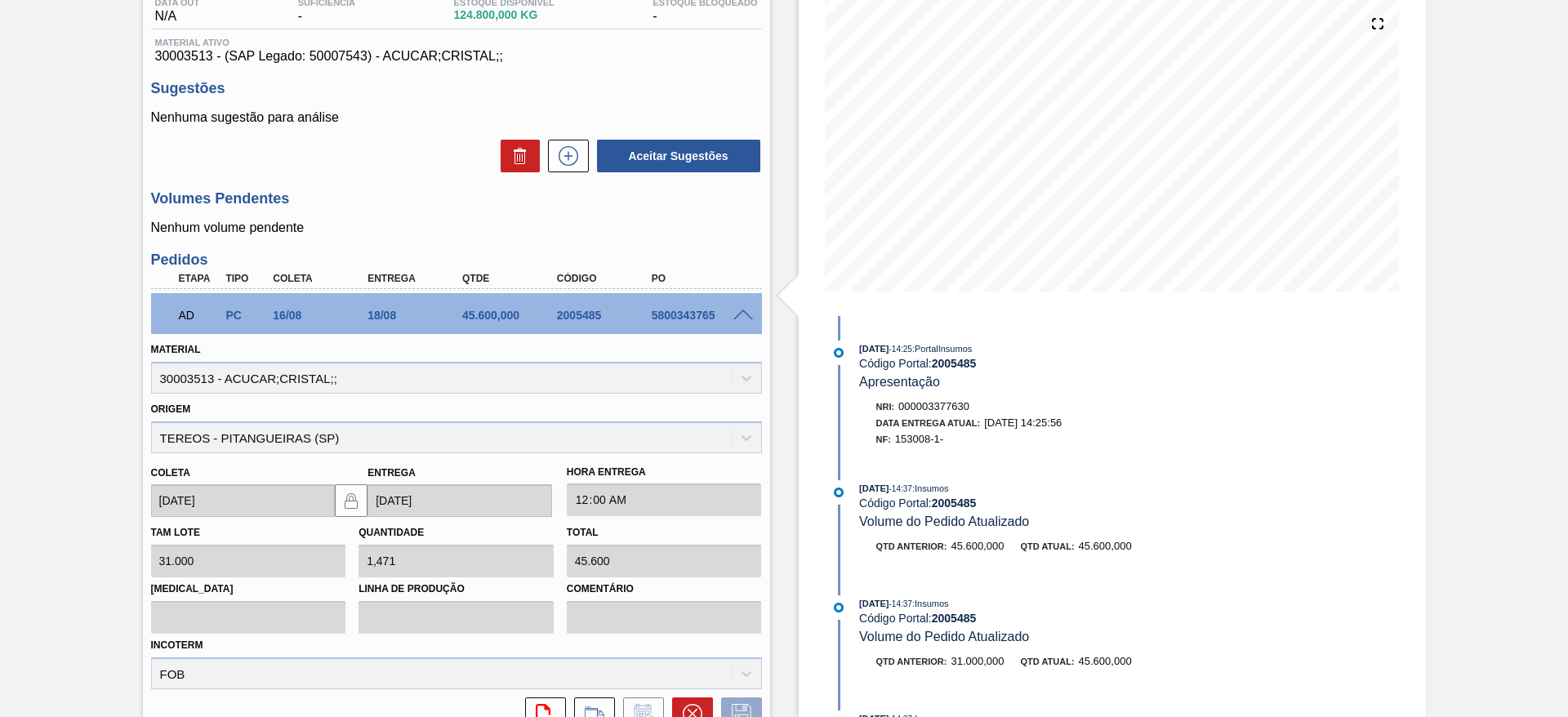
scroll to position [213, 0]
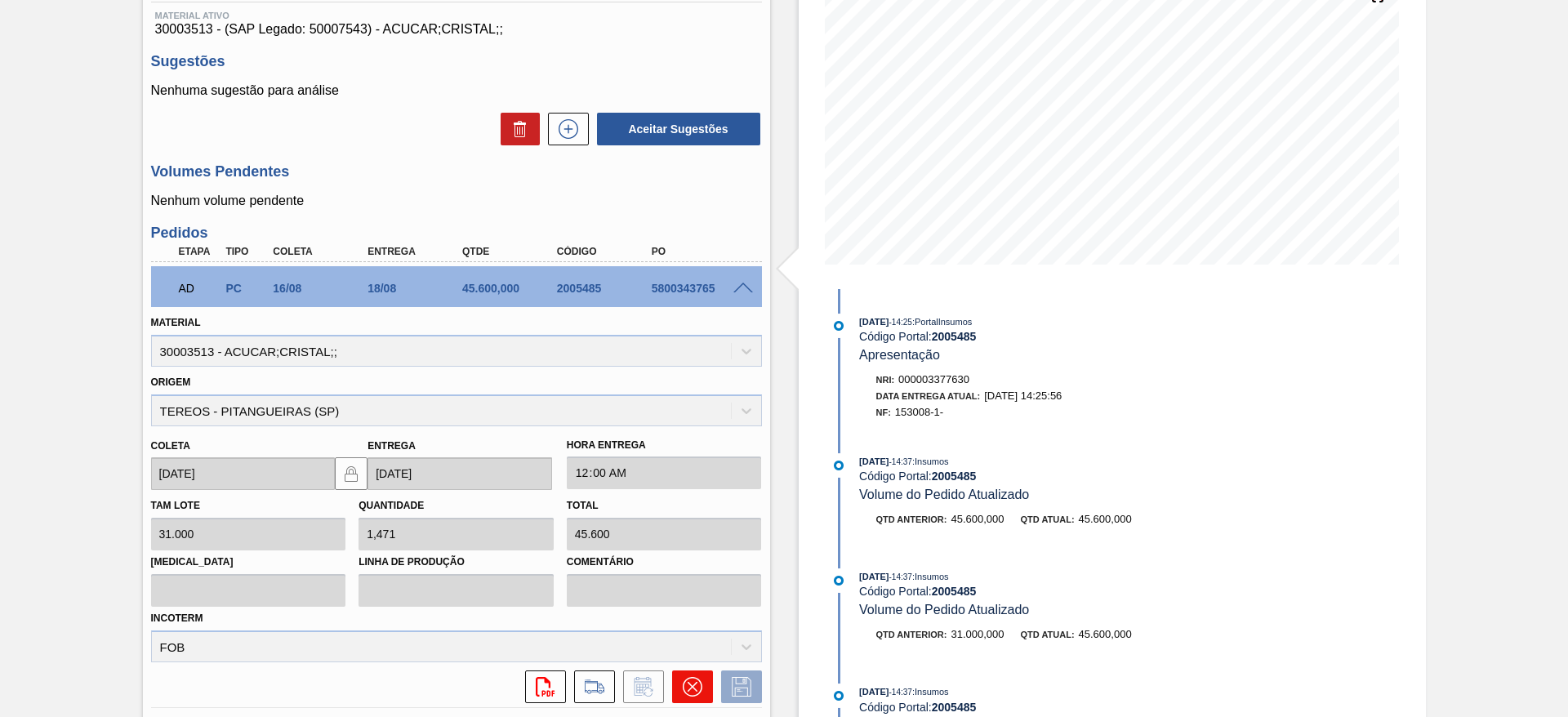
click at [696, 701] on button at bounding box center [692, 687] width 41 height 33
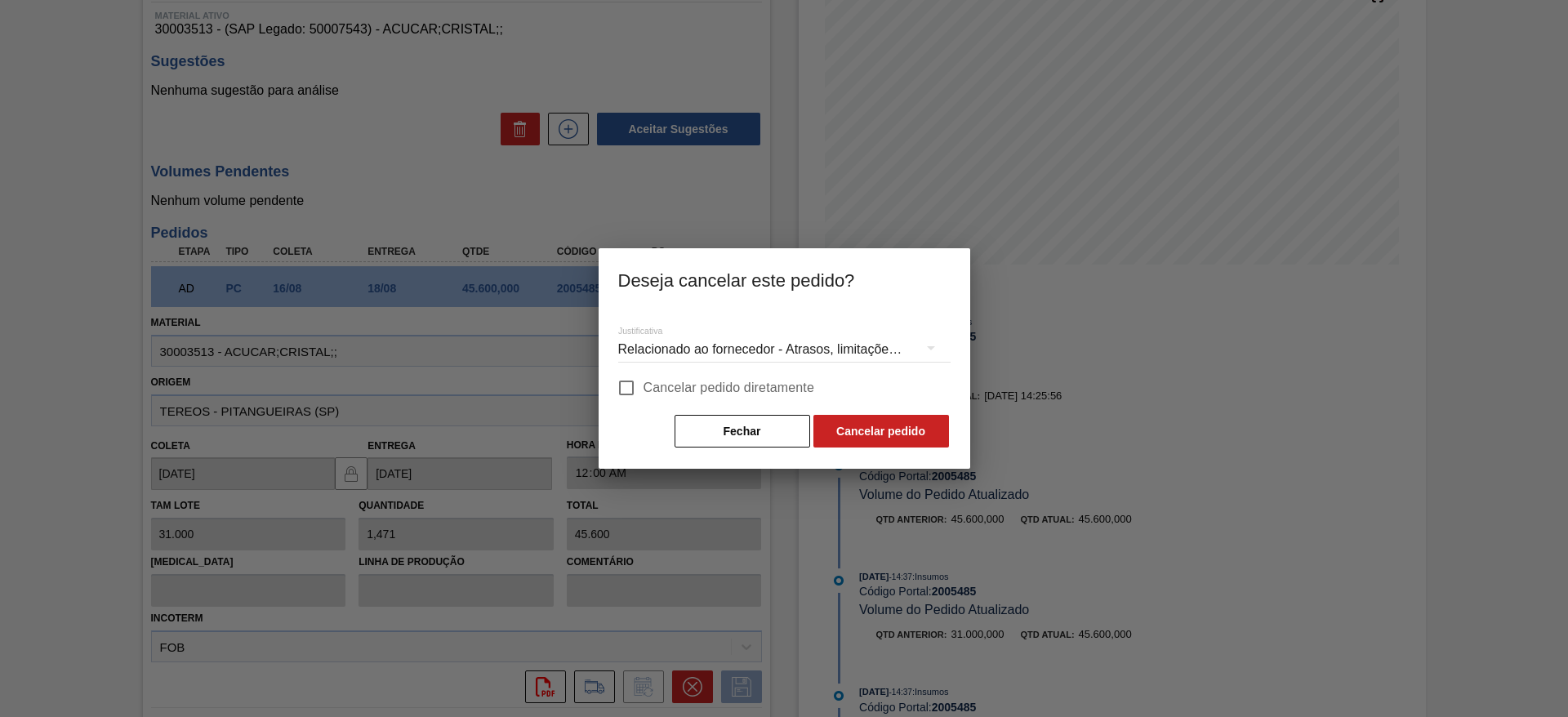
click at [650, 391] on span "Cancelar pedido diretamente" at bounding box center [729, 388] width 171 height 20
click at [643, 391] on input "Cancelar pedido diretamente" at bounding box center [626, 387] width 34 height 34
checkbox input "true"
click at [859, 430] on button "Cancelar pedido" at bounding box center [882, 432] width 136 height 33
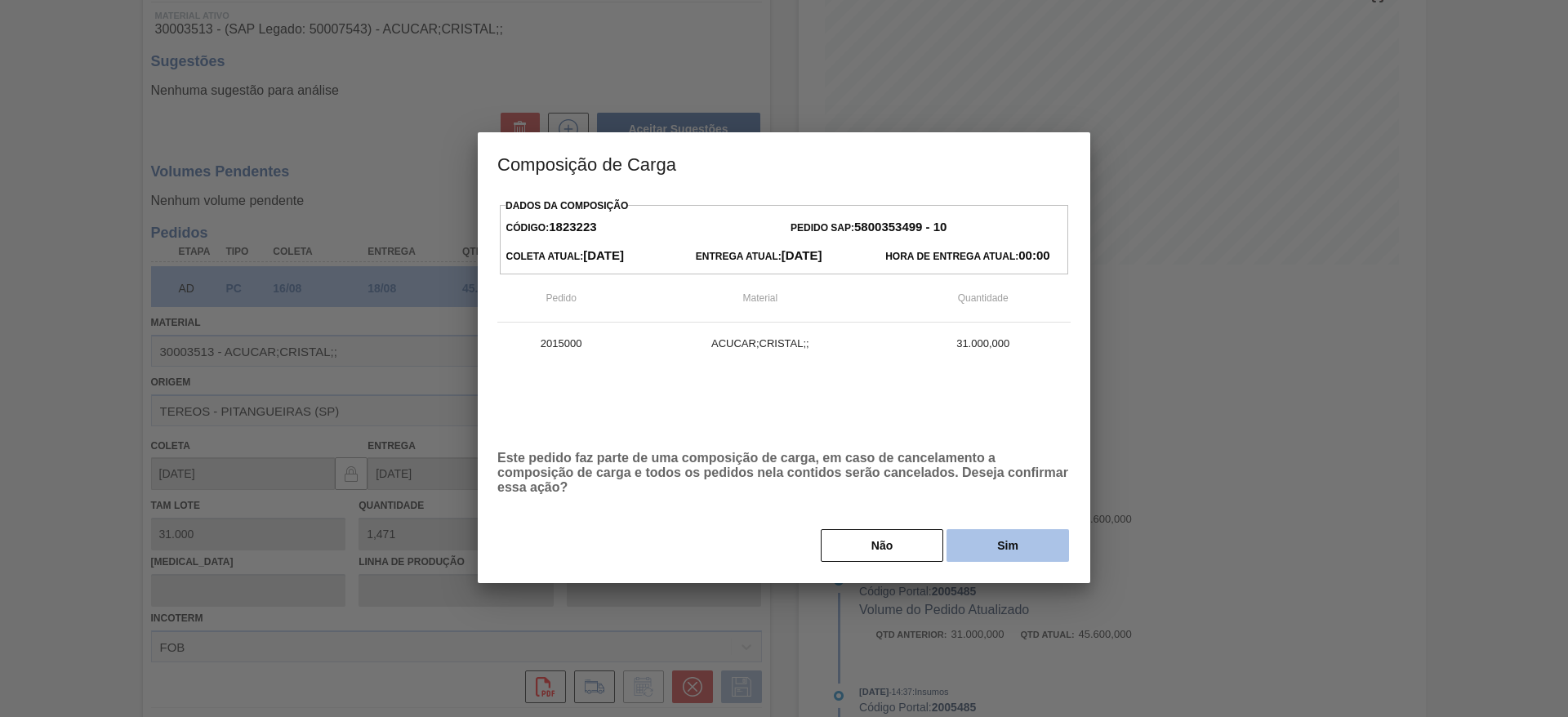
click at [972, 539] on button "Sim" at bounding box center [1008, 546] width 122 height 33
